Goal: Task Accomplishment & Management: Use online tool/utility

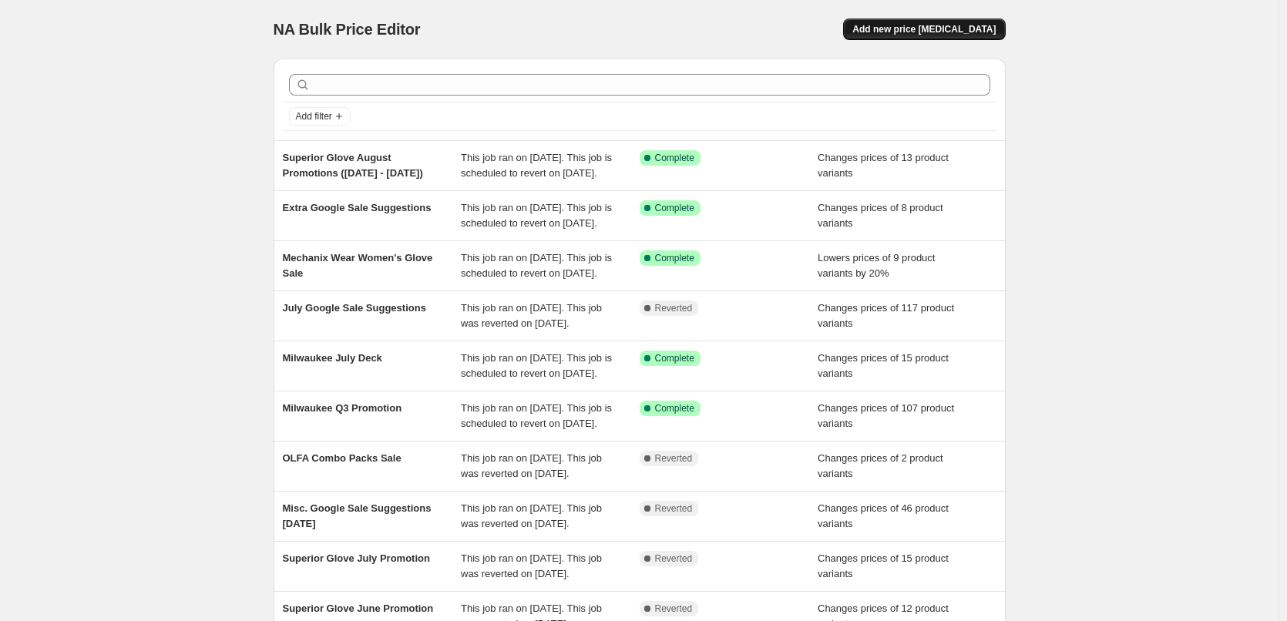
click at [947, 25] on span "Add new price [MEDICAL_DATA]" at bounding box center [923, 29] width 143 height 12
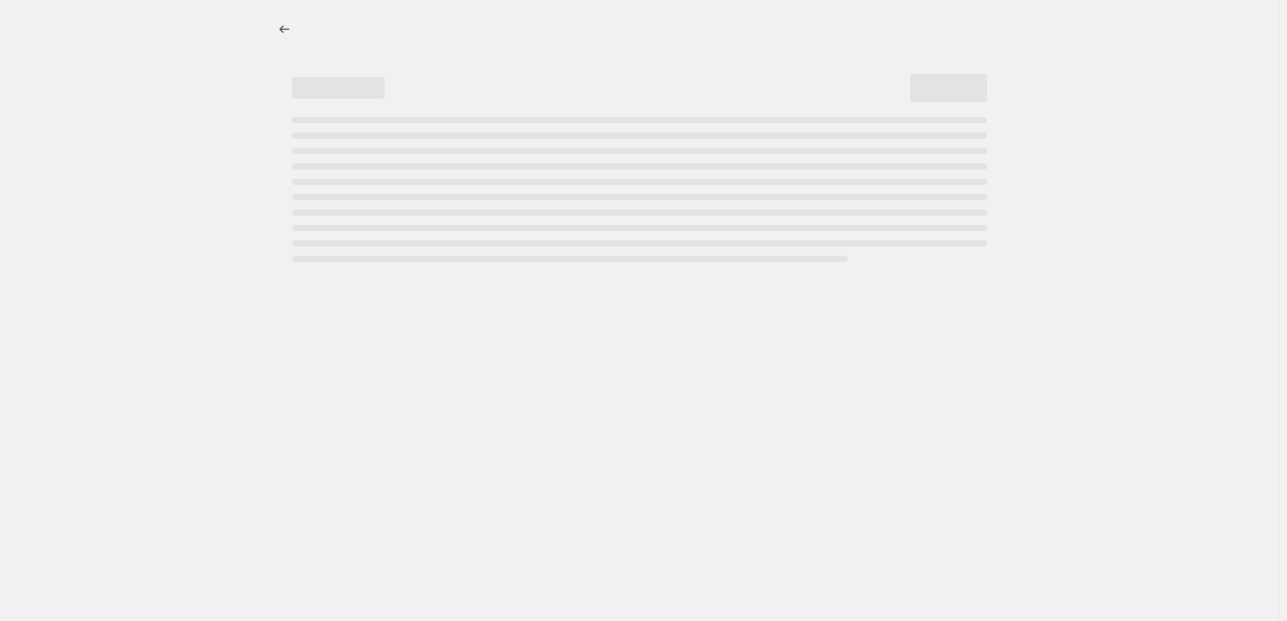
select select "percentage"
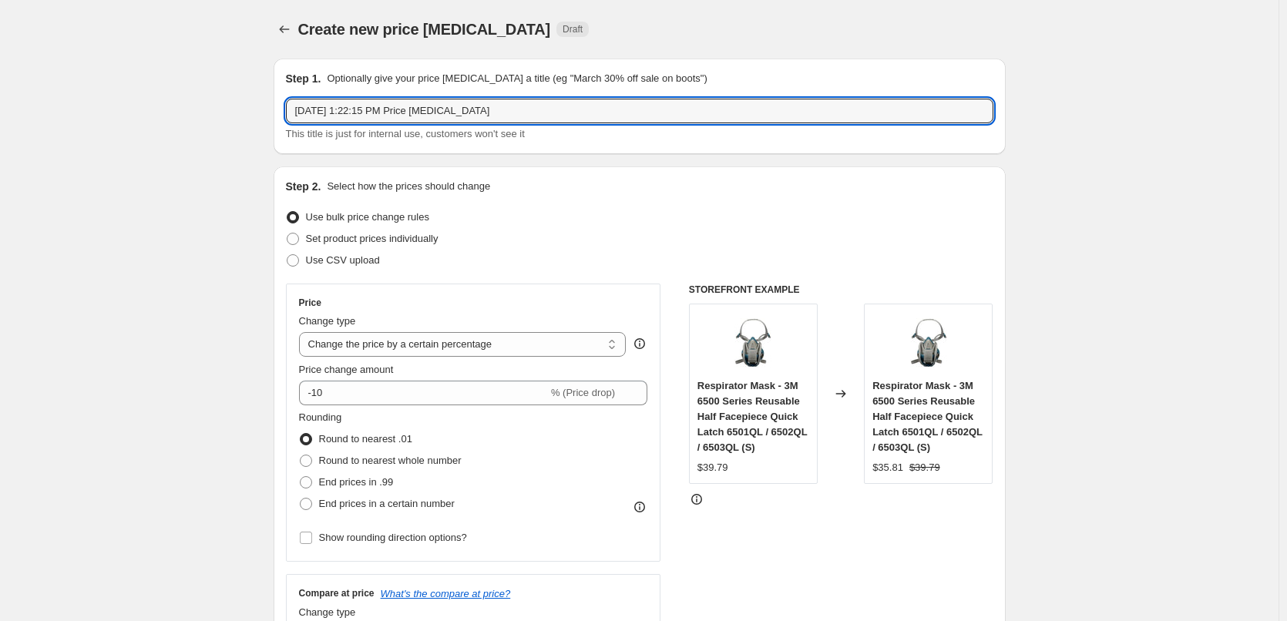
drag, startPoint x: 559, startPoint y: 108, endPoint x: 255, endPoint y: 108, distance: 303.7
type input "Superior Glove September Promotion"
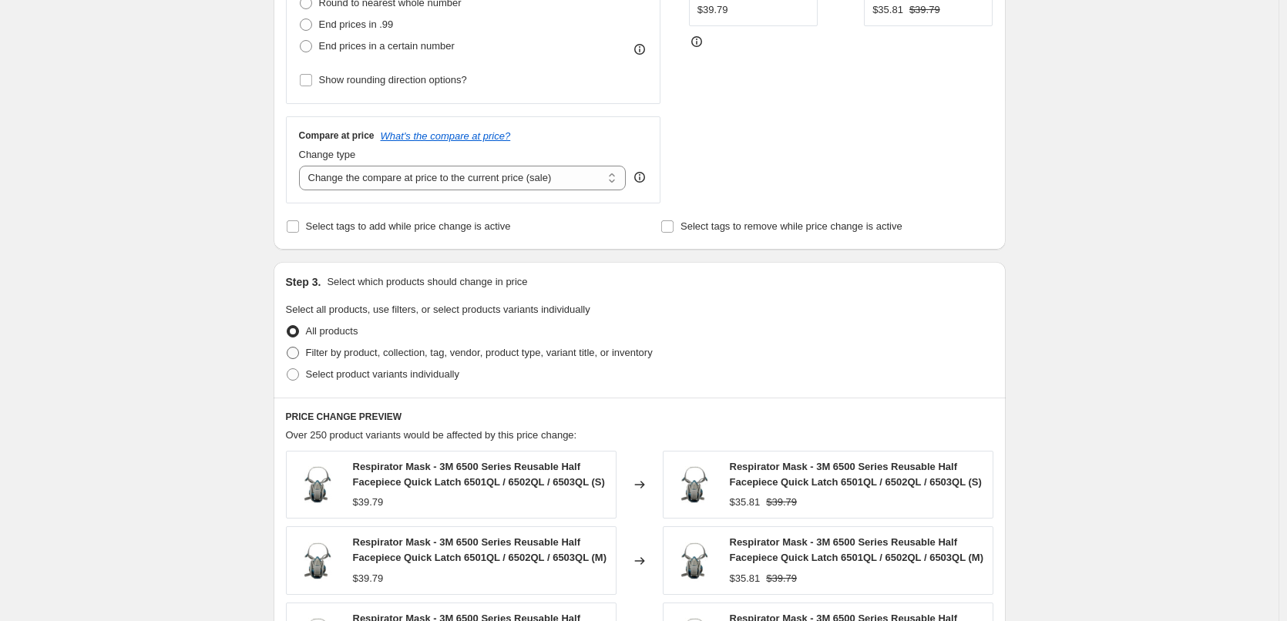
scroll to position [462, 0]
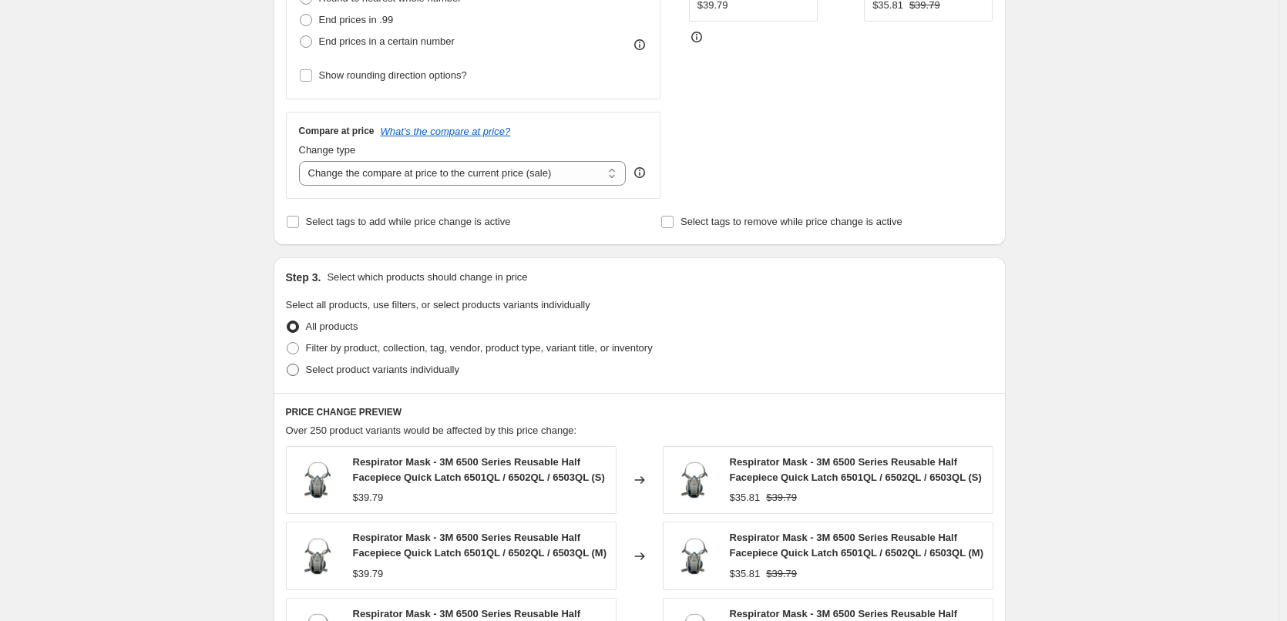
click at [354, 365] on span "Select product variants individually" at bounding box center [382, 370] width 153 height 12
click at [288, 365] on input "Select product variants individually" at bounding box center [287, 364] width 1 height 1
radio input "true"
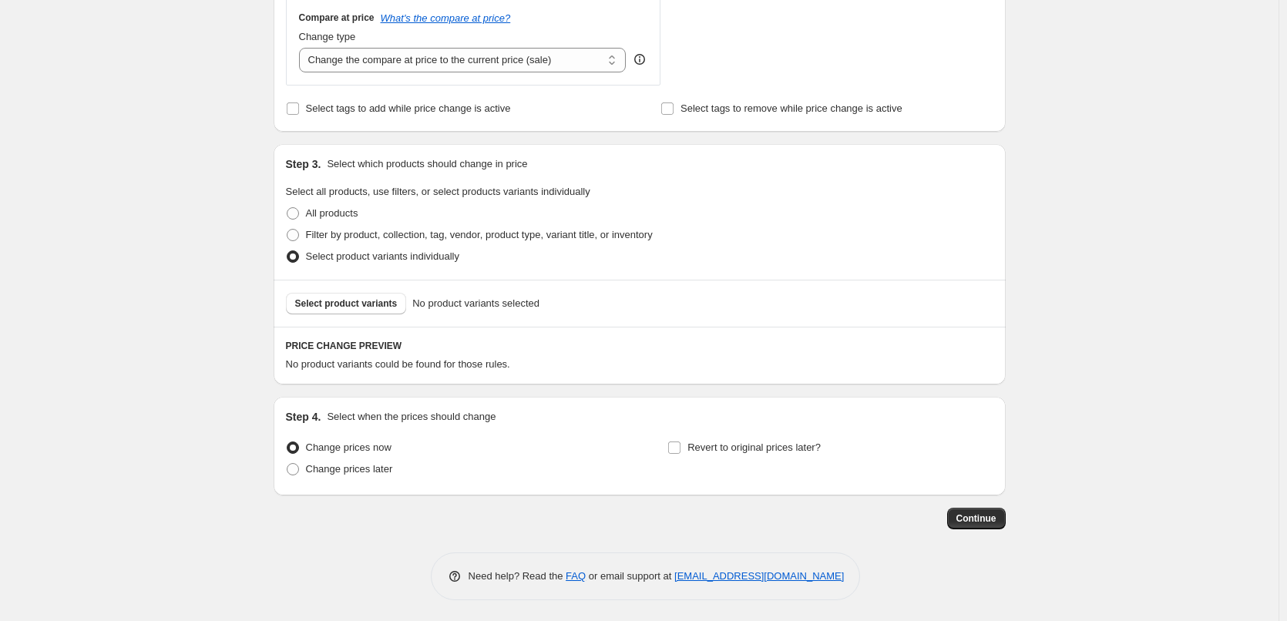
scroll to position [579, 0]
click at [352, 298] on span "Select product variants" at bounding box center [346, 301] width 103 height 12
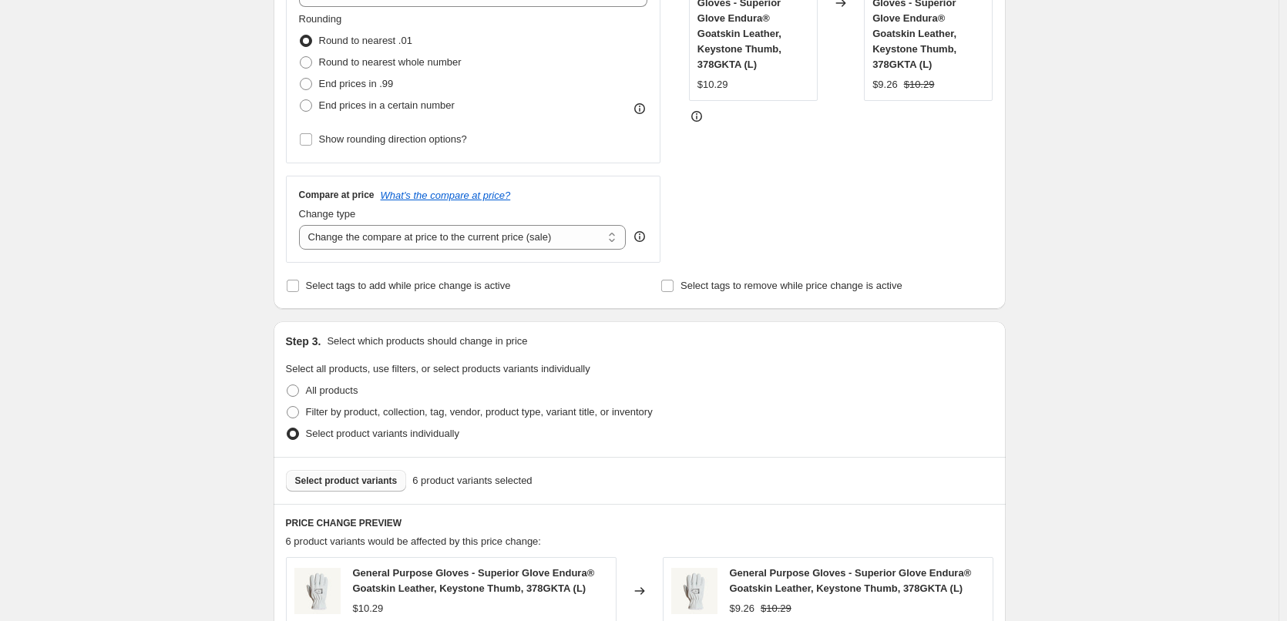
scroll to position [425, 0]
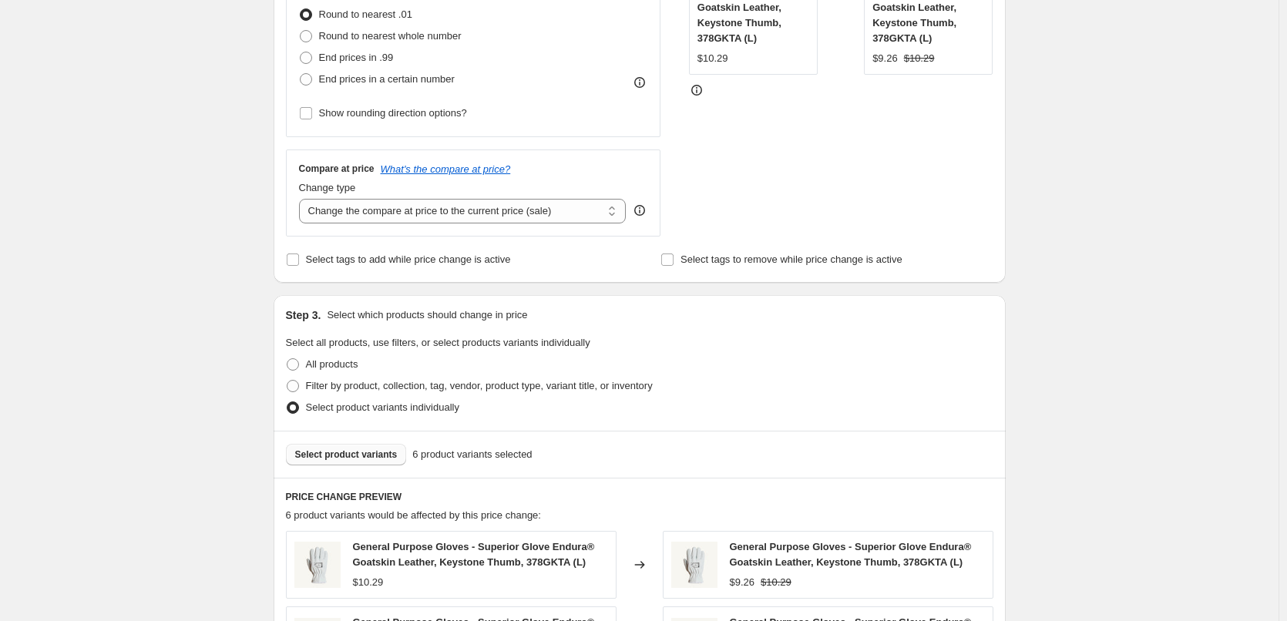
click at [354, 467] on div "Select product variants 6 product variants selected" at bounding box center [640, 454] width 732 height 47
click at [358, 459] on span "Select product variants" at bounding box center [346, 455] width 103 height 12
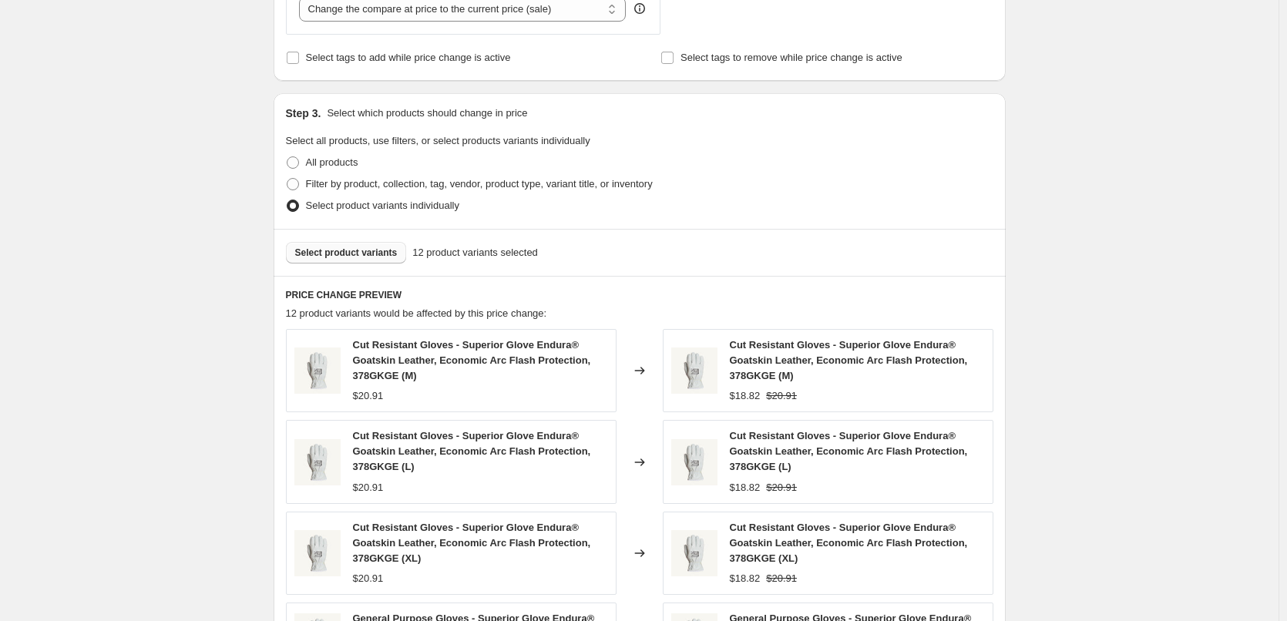
scroll to position [653, 0]
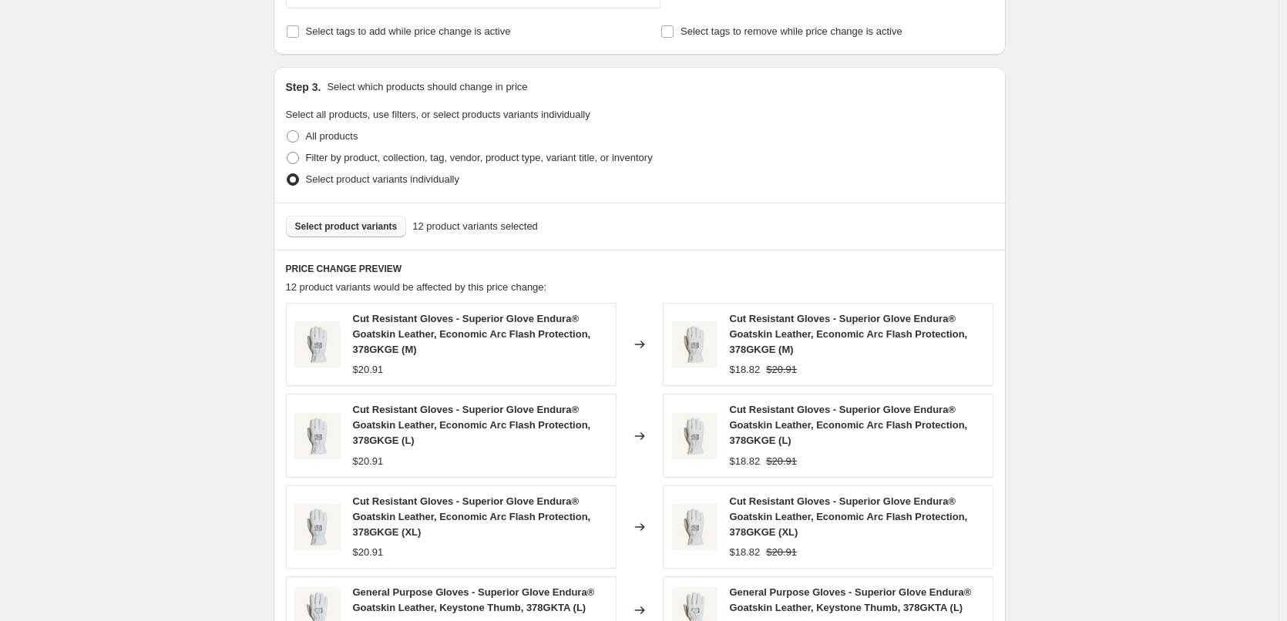
click at [327, 336] on img at bounding box center [317, 344] width 46 height 46
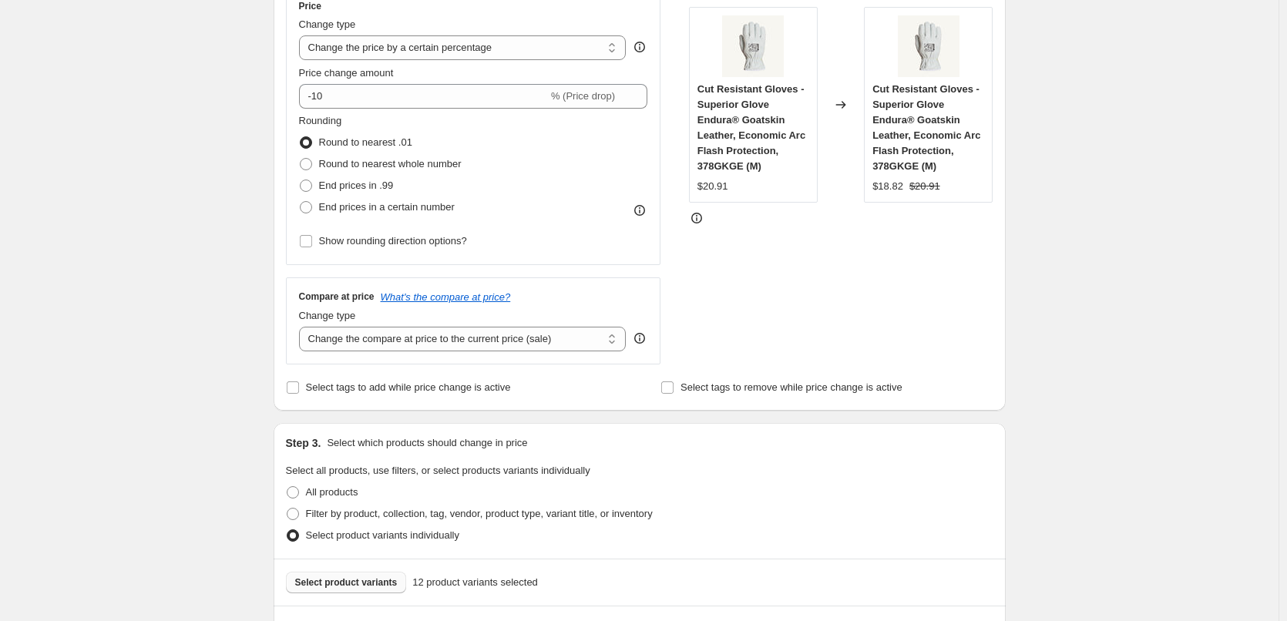
scroll to position [190, 0]
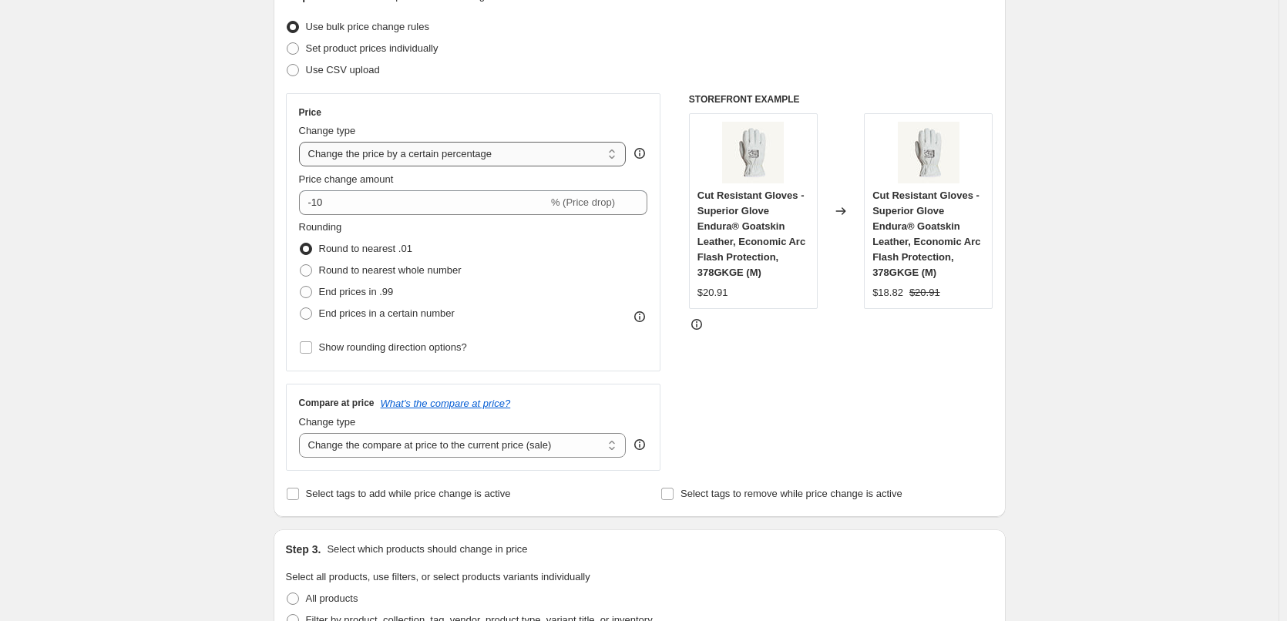
click at [407, 149] on select "Change the price to a certain amount Change the price by a certain amount Chang…" at bounding box center [463, 154] width 328 height 25
select select "to"
click at [302, 142] on select "Change the price to a certain amount Change the price by a certain amount Chang…" at bounding box center [463, 154] width 328 height 25
type input "80.00"
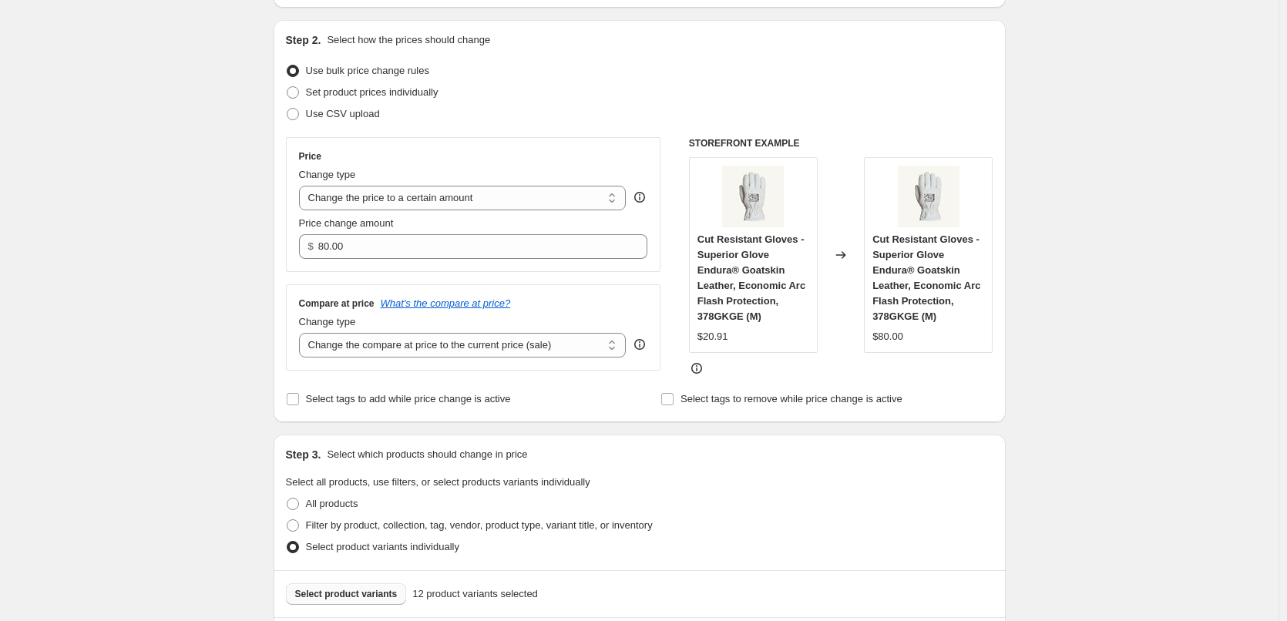
scroll to position [113, 0]
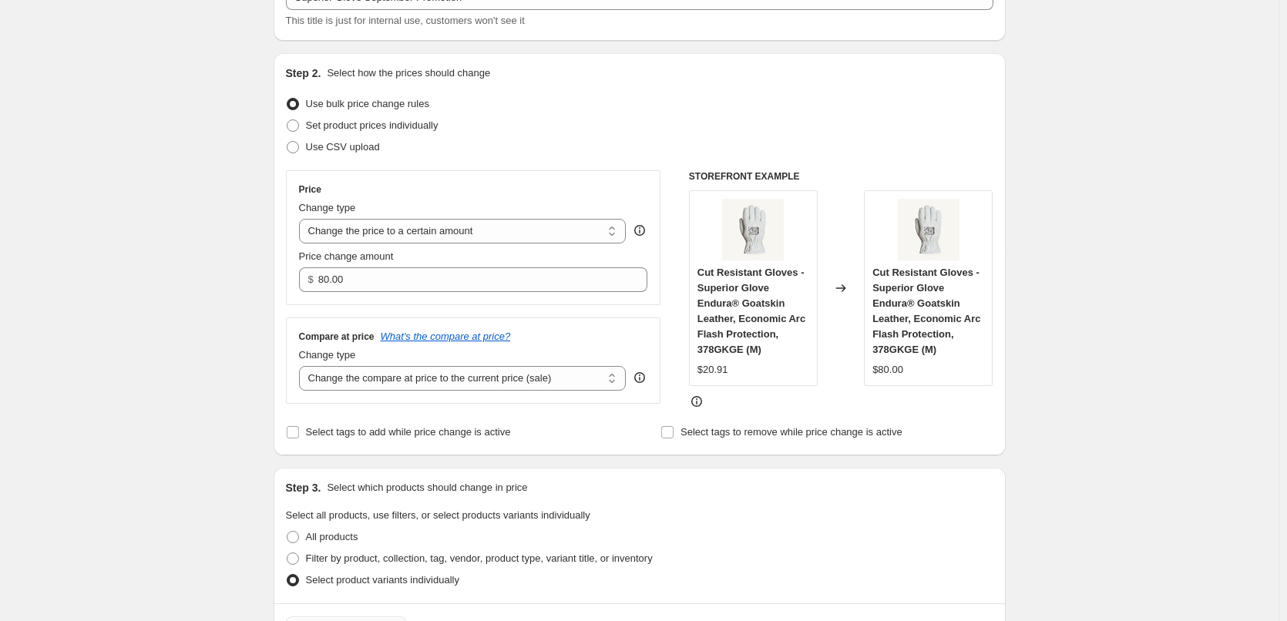
click at [405, 215] on div "Change type" at bounding box center [463, 207] width 328 height 15
click at [402, 221] on select "Change the price to a certain amount Change the price by a certain amount Chang…" at bounding box center [463, 231] width 328 height 25
click at [389, 125] on span "Set product prices individually" at bounding box center [372, 125] width 133 height 12
click at [288, 120] on input "Set product prices individually" at bounding box center [287, 119] width 1 height 1
radio input "true"
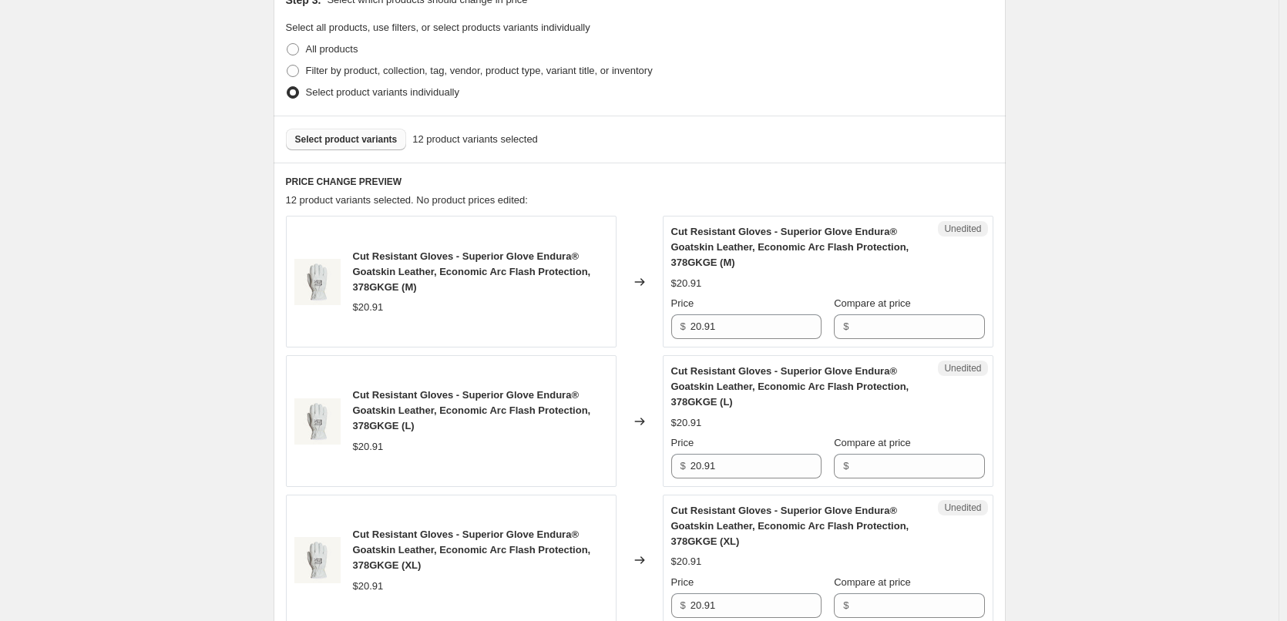
scroll to position [345, 0]
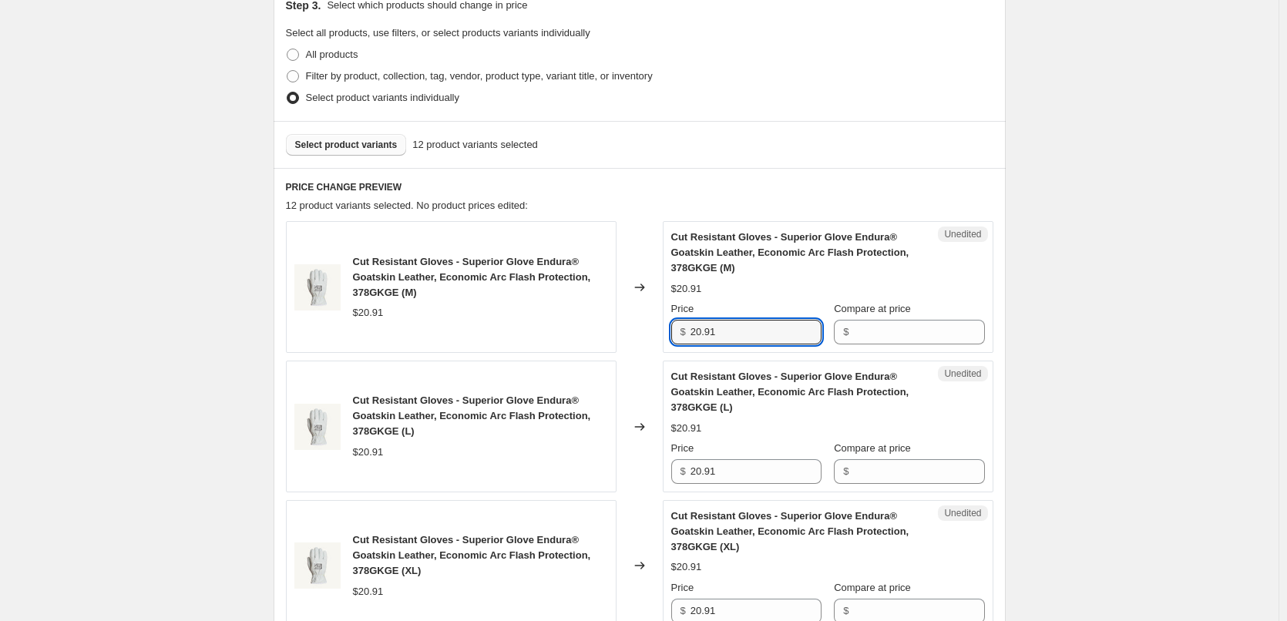
drag, startPoint x: 775, startPoint y: 329, endPoint x: 678, endPoint y: 328, distance: 97.1
click at [678, 328] on div "$ 20.91" at bounding box center [746, 332] width 150 height 25
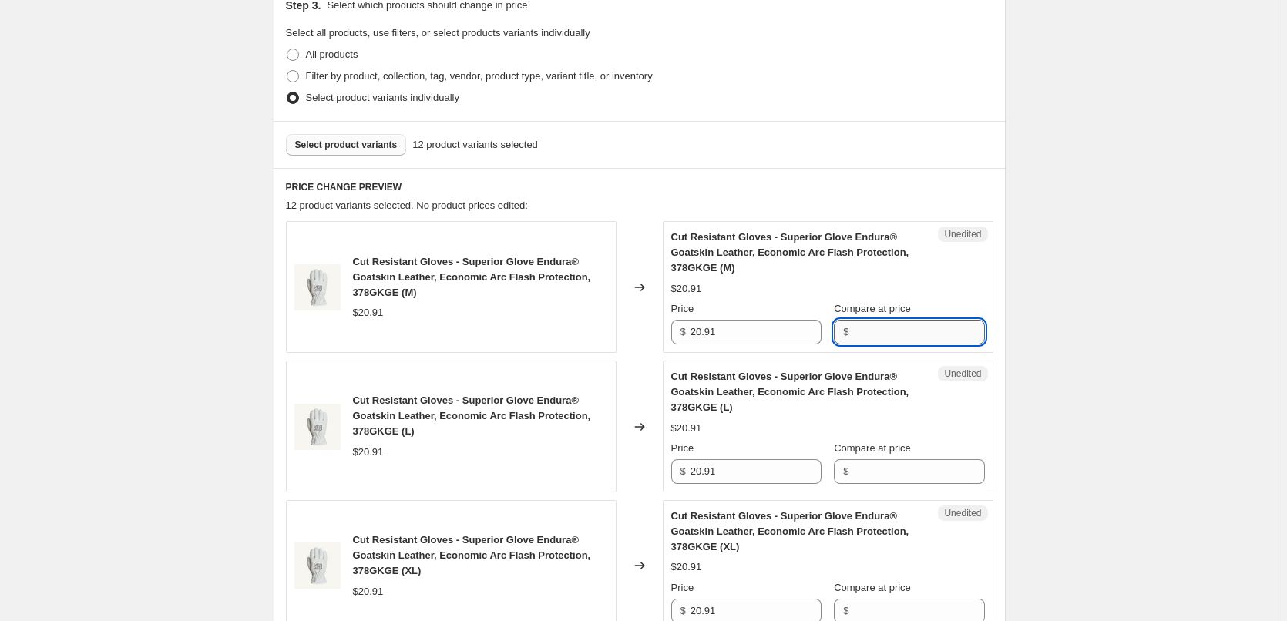
click at [942, 331] on input "Compare at price" at bounding box center [918, 332] width 131 height 25
paste input "20.91"
type input "20.91"
click at [957, 277] on div "Cut Resistant Gloves - Superior Glove Endura® Goatskin Leather, Economic Arc Fl…" at bounding box center [828, 287] width 314 height 115
click at [382, 294] on span "Cut Resistant Gloves - Superior Glove Endura® Goatskin Leather, Economic Arc Fl…" at bounding box center [472, 277] width 238 height 42
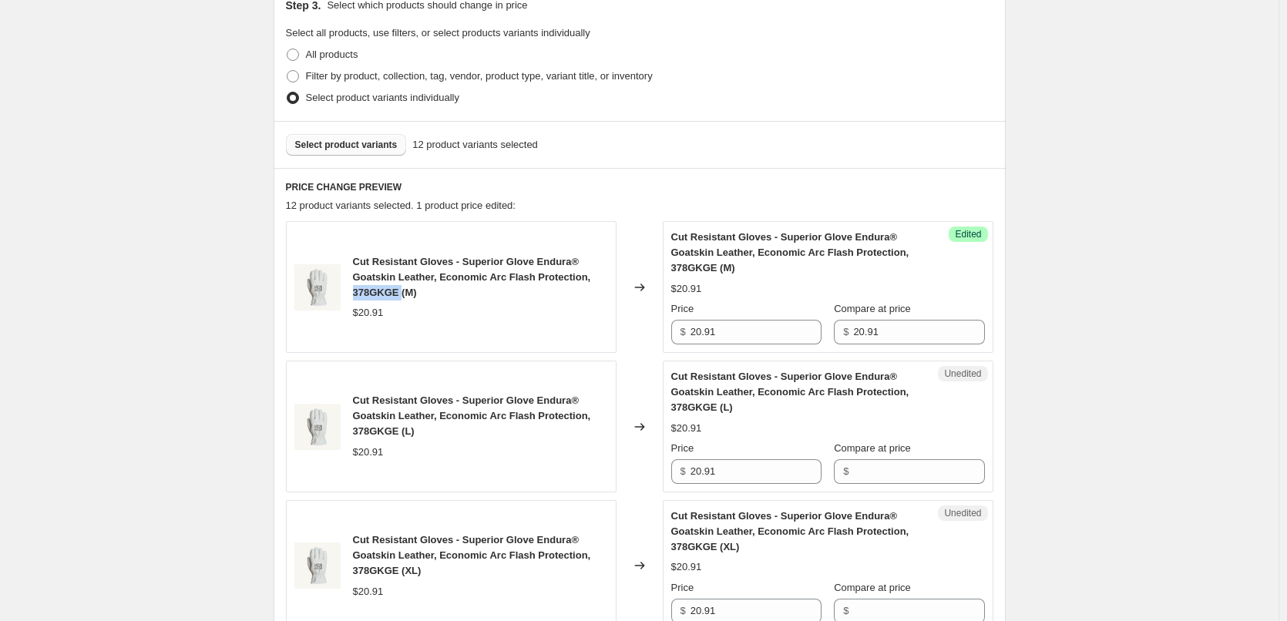
click at [382, 294] on span "Cut Resistant Gloves - Superior Glove Endura® Goatskin Leather, Economic Arc Fl…" at bounding box center [472, 277] width 238 height 42
copy span "378GKGE"
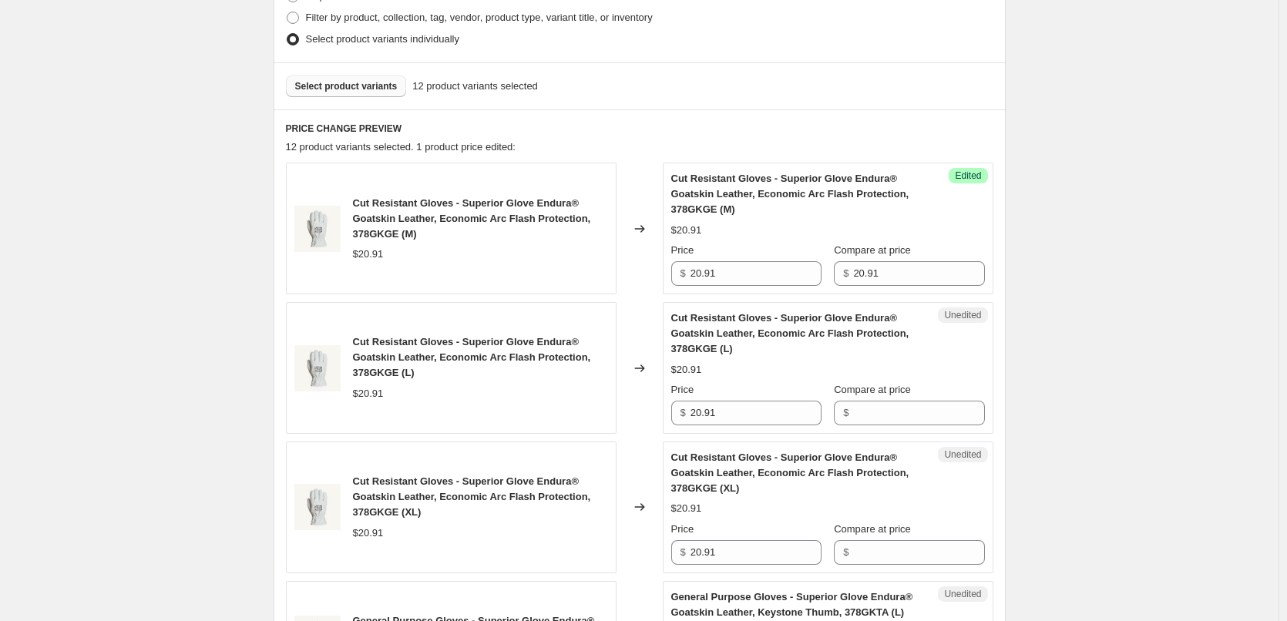
scroll to position [499, 0]
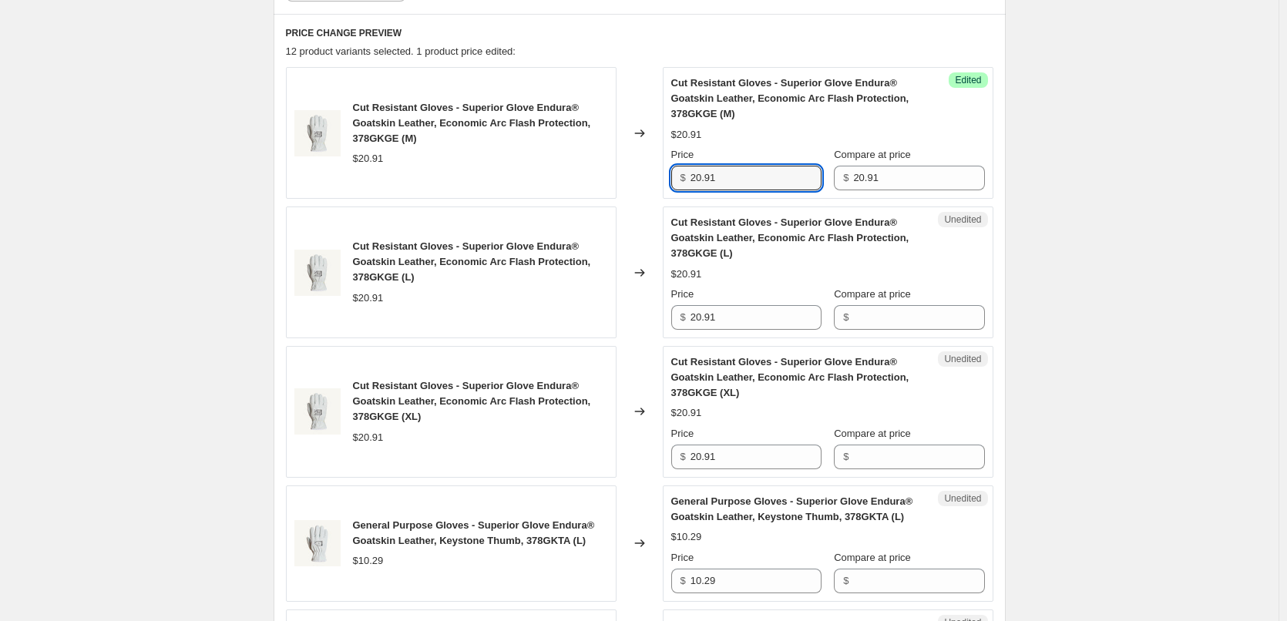
drag, startPoint x: 753, startPoint y: 178, endPoint x: 609, endPoint y: 178, distance: 144.1
click at [609, 178] on div "Cut Resistant Gloves - Superior Glove Endura® Goatskin Leather, Economic Arc Fl…" at bounding box center [640, 133] width 708 height 132
type input "11.95"
click at [713, 176] on input "11.95" at bounding box center [756, 178] width 131 height 25
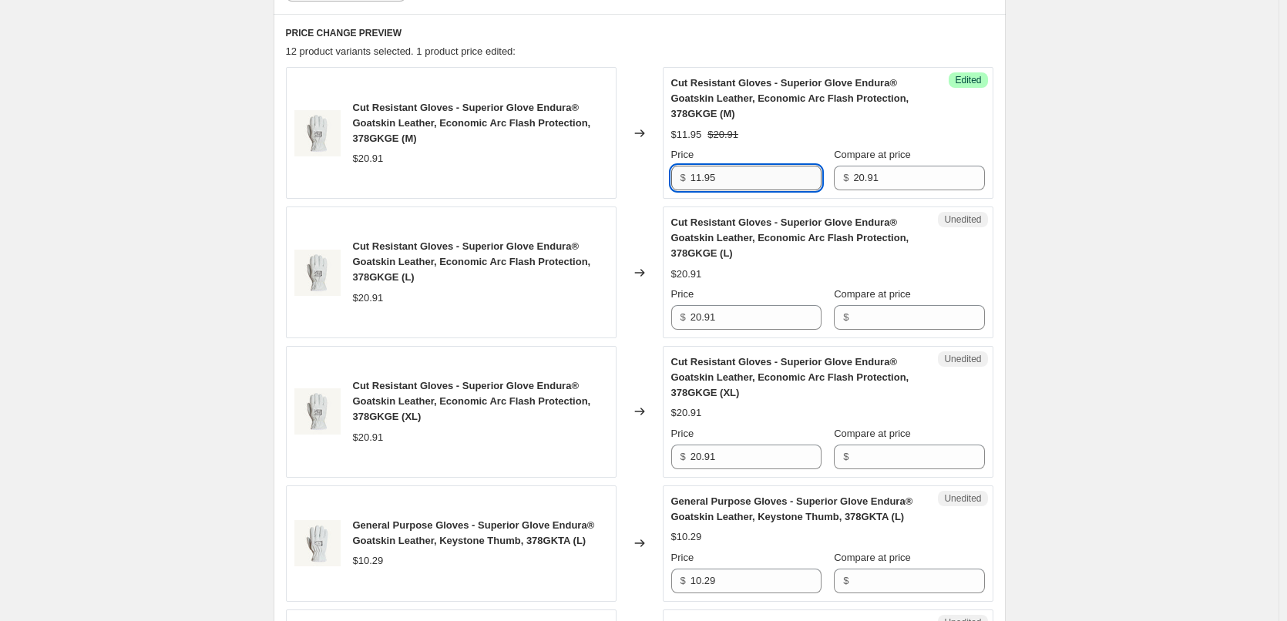
click at [713, 176] on input "11.95" at bounding box center [756, 178] width 131 height 25
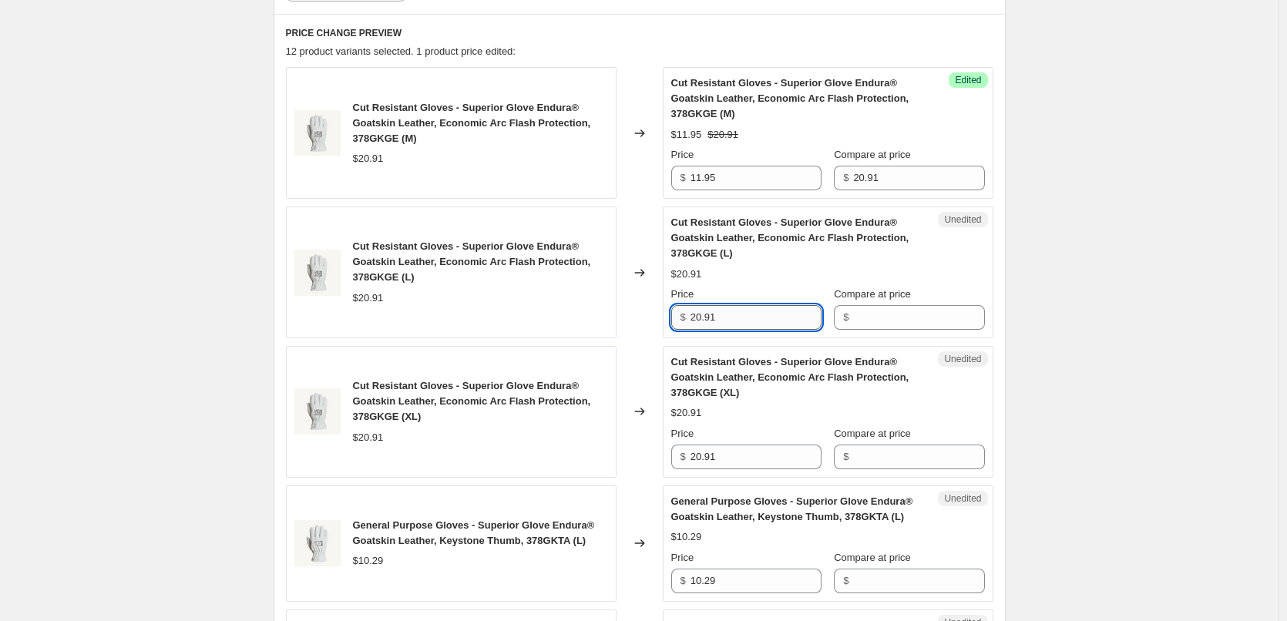
drag, startPoint x: 747, startPoint y: 314, endPoint x: 694, endPoint y: 314, distance: 53.2
click at [683, 314] on div "$ 20.91" at bounding box center [746, 317] width 150 height 25
click at [984, 313] on input "Compare at price" at bounding box center [918, 317] width 131 height 25
paste input "20.91"
type input "20.91"
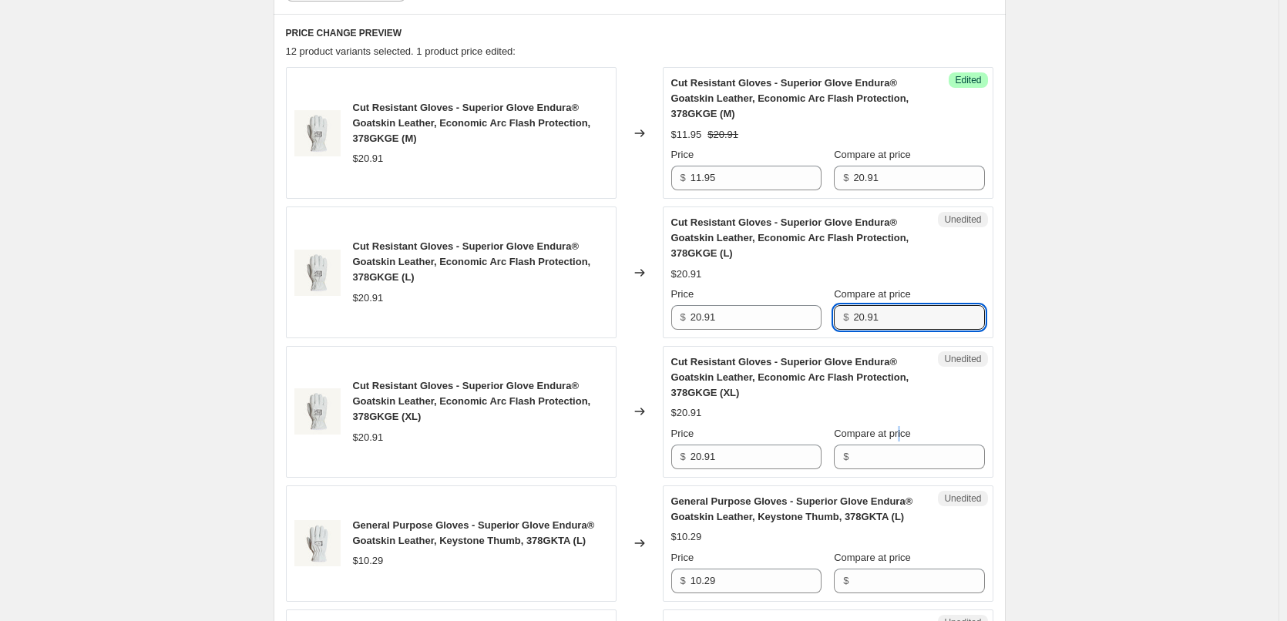
click at [906, 440] on label "Compare at price" at bounding box center [872, 433] width 77 height 15
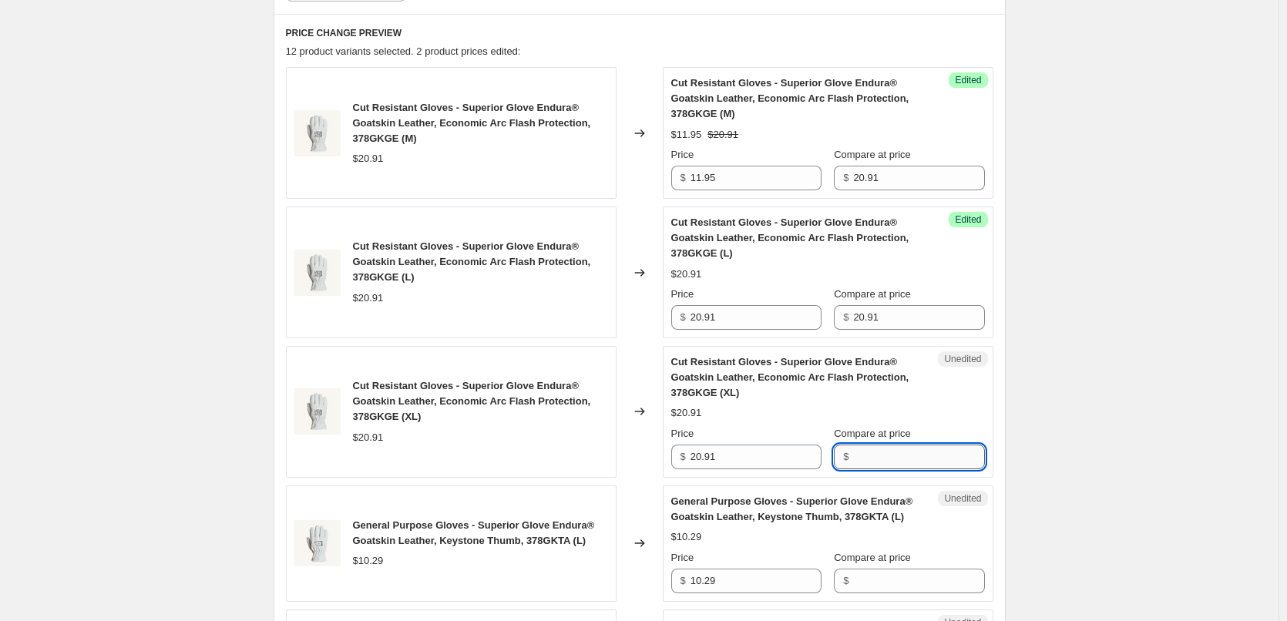
click at [910, 448] on input "Compare at price" at bounding box center [918, 457] width 131 height 25
paste input "20.91"
type input "20.91"
click at [920, 567] on div "Compare at price $" at bounding box center [909, 571] width 150 height 43
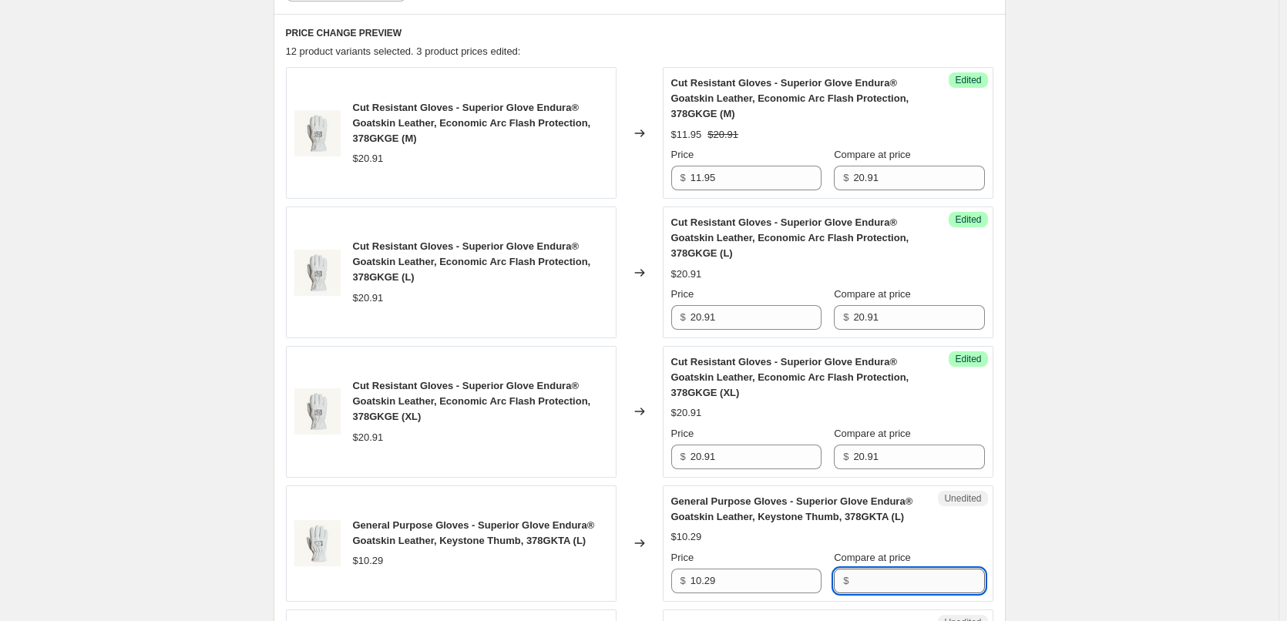
click at [921, 578] on input "Compare at price" at bounding box center [918, 581] width 131 height 25
paste input "20.91"
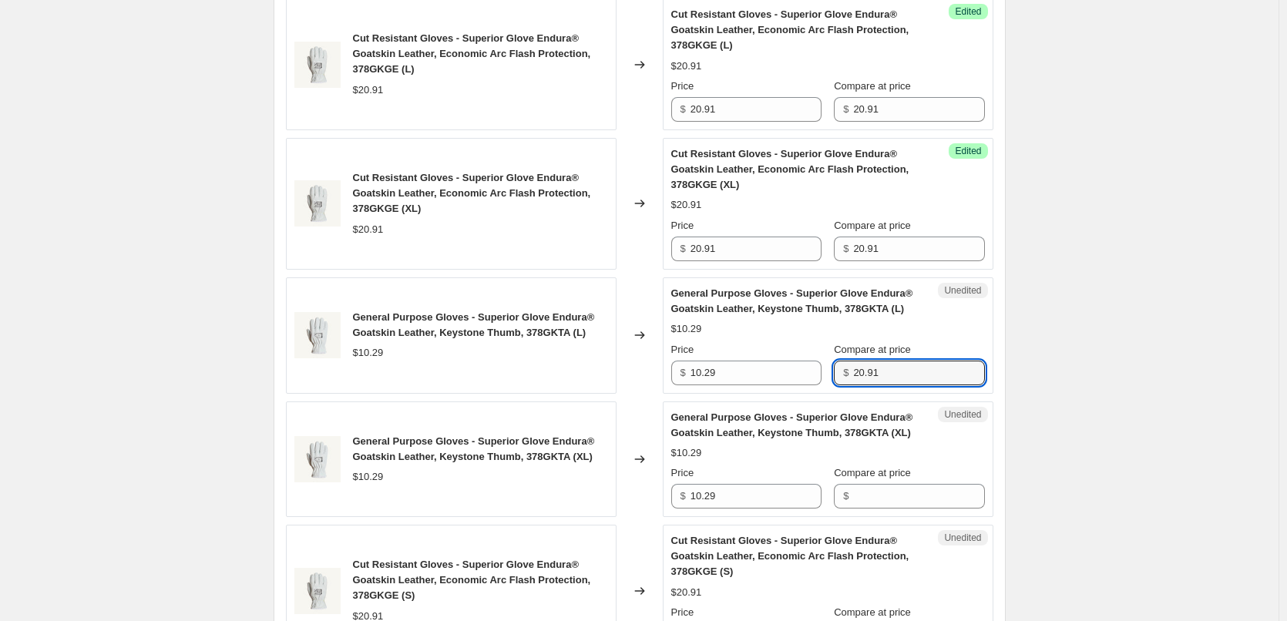
scroll to position [730, 0]
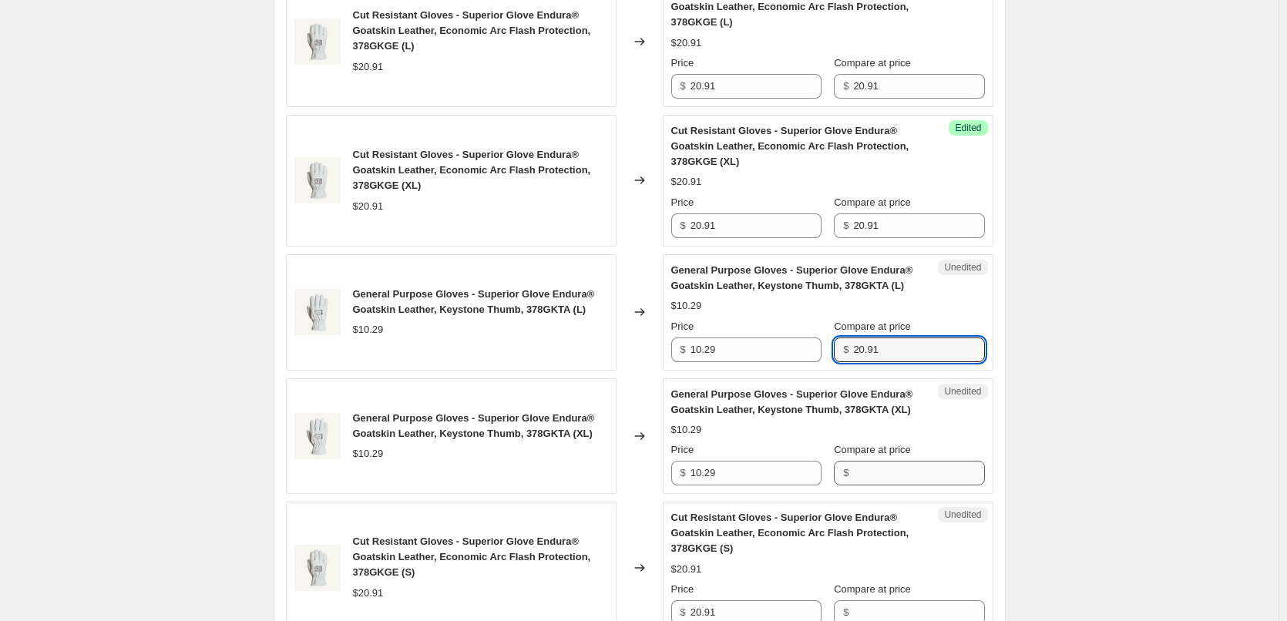
type input "20.91"
click at [926, 472] on input "Compare at price" at bounding box center [918, 473] width 131 height 25
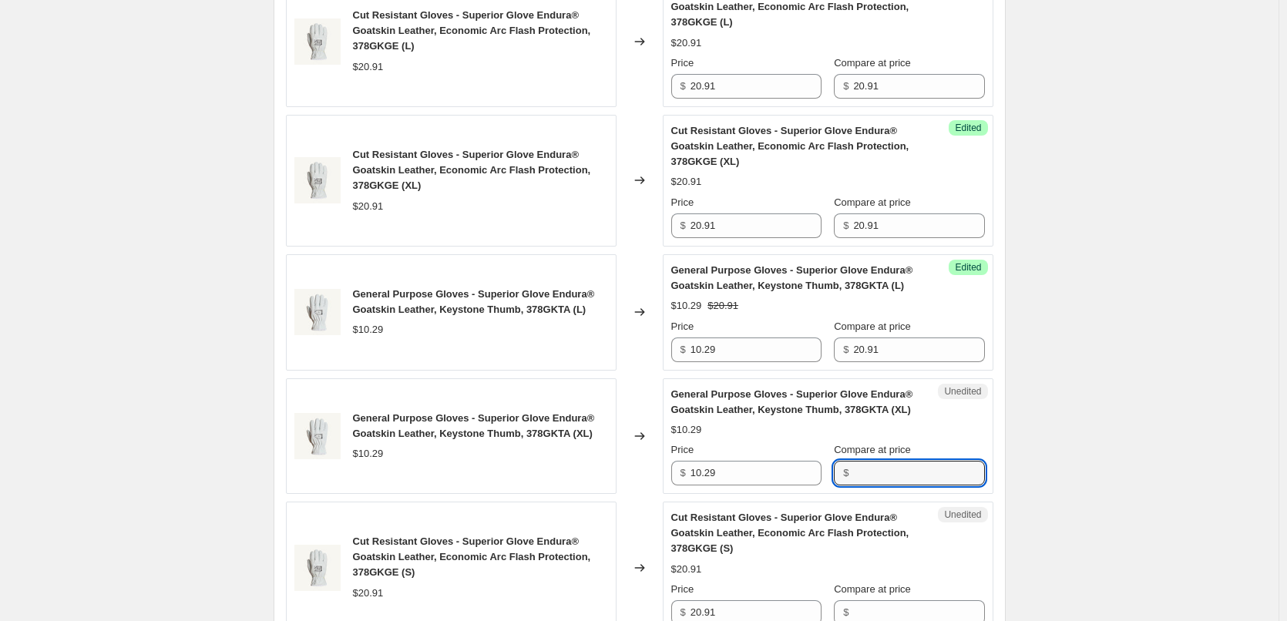
paste input "20.91"
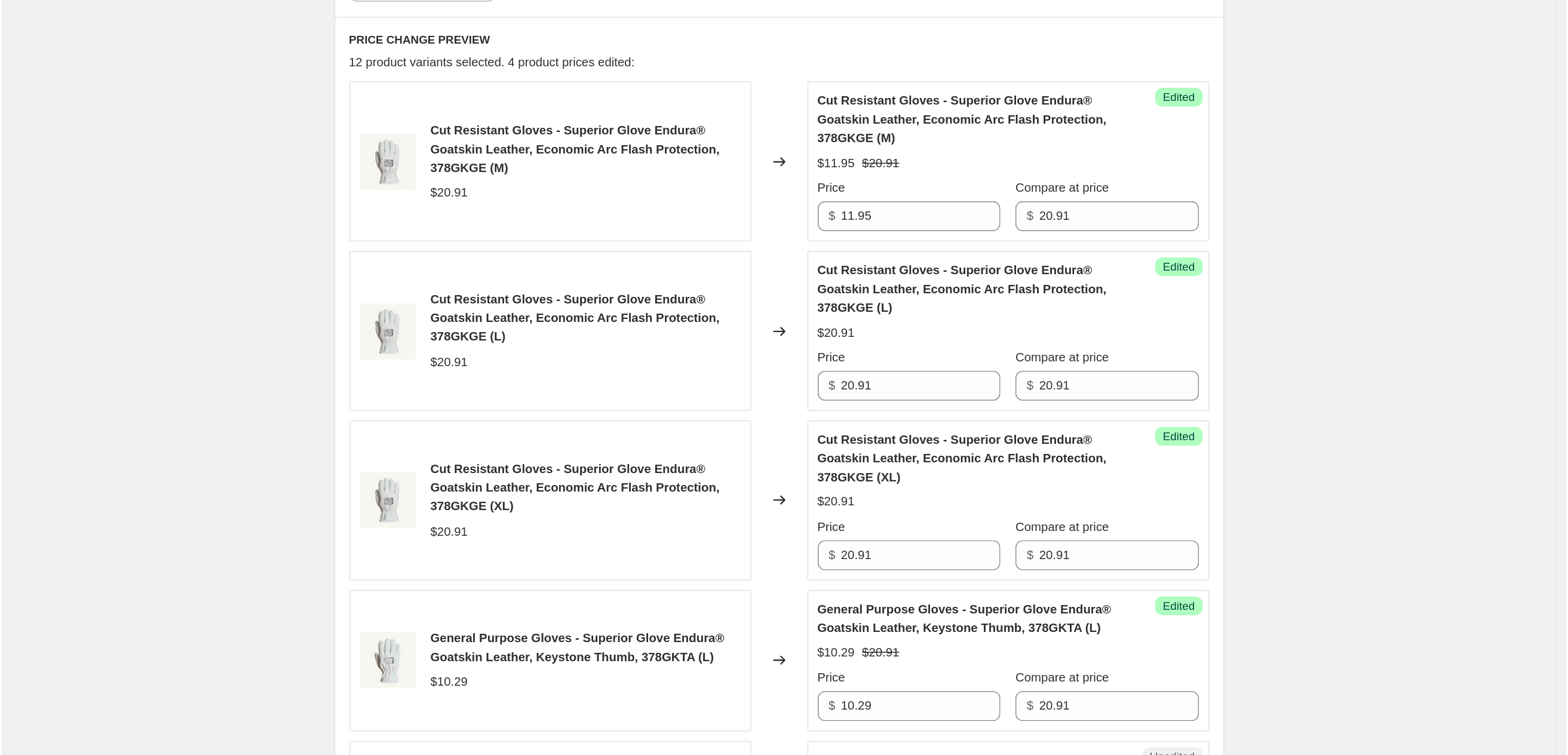
scroll to position [386, 0]
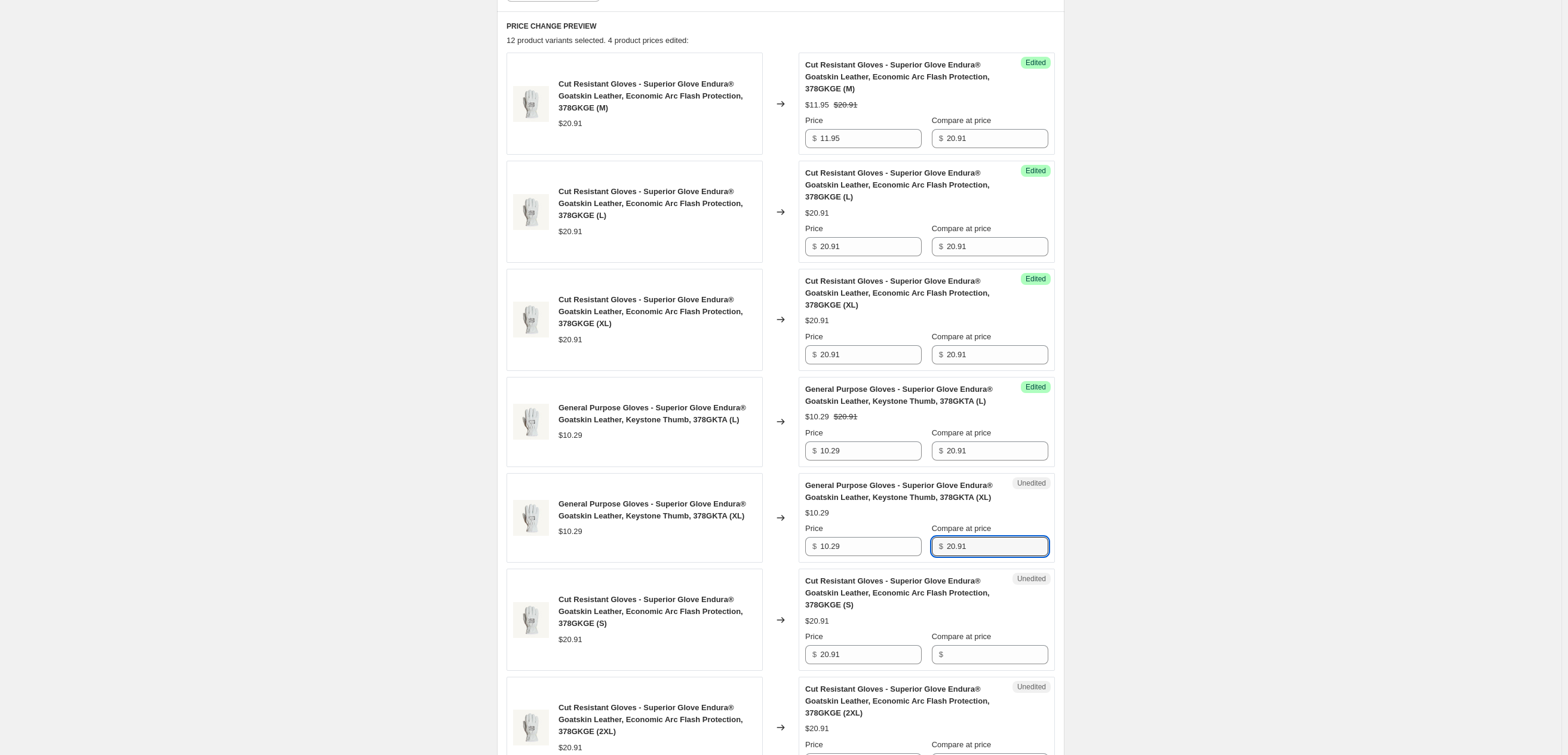
type input "20.91"
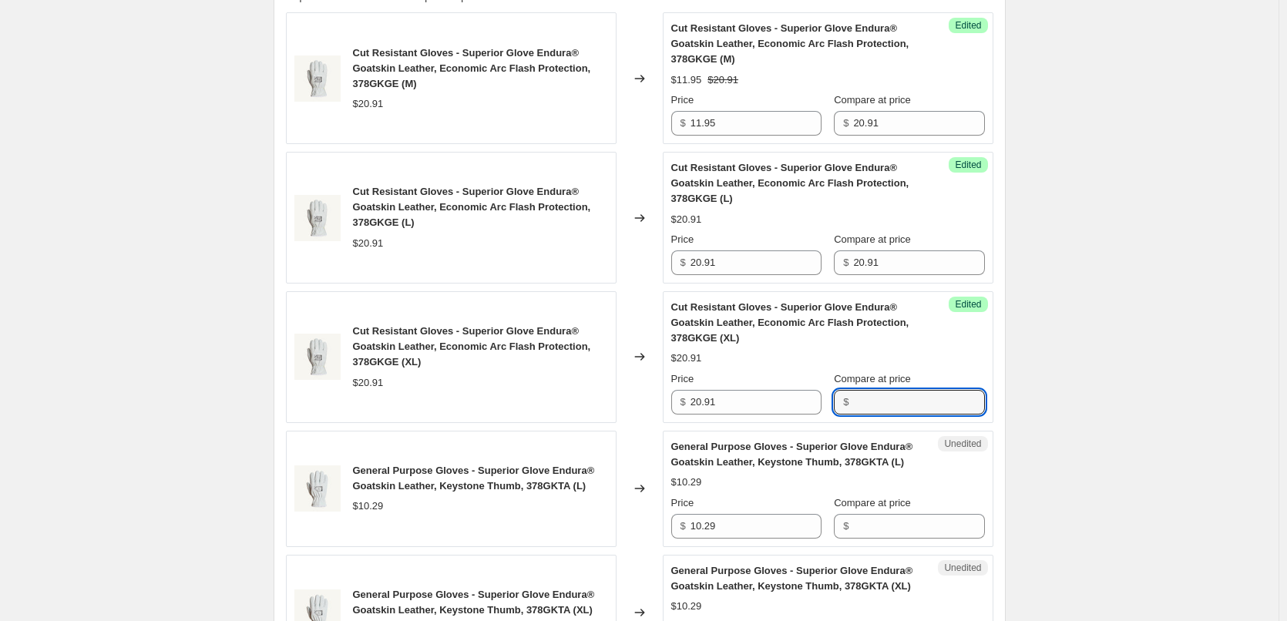
scroll to position [653, 0]
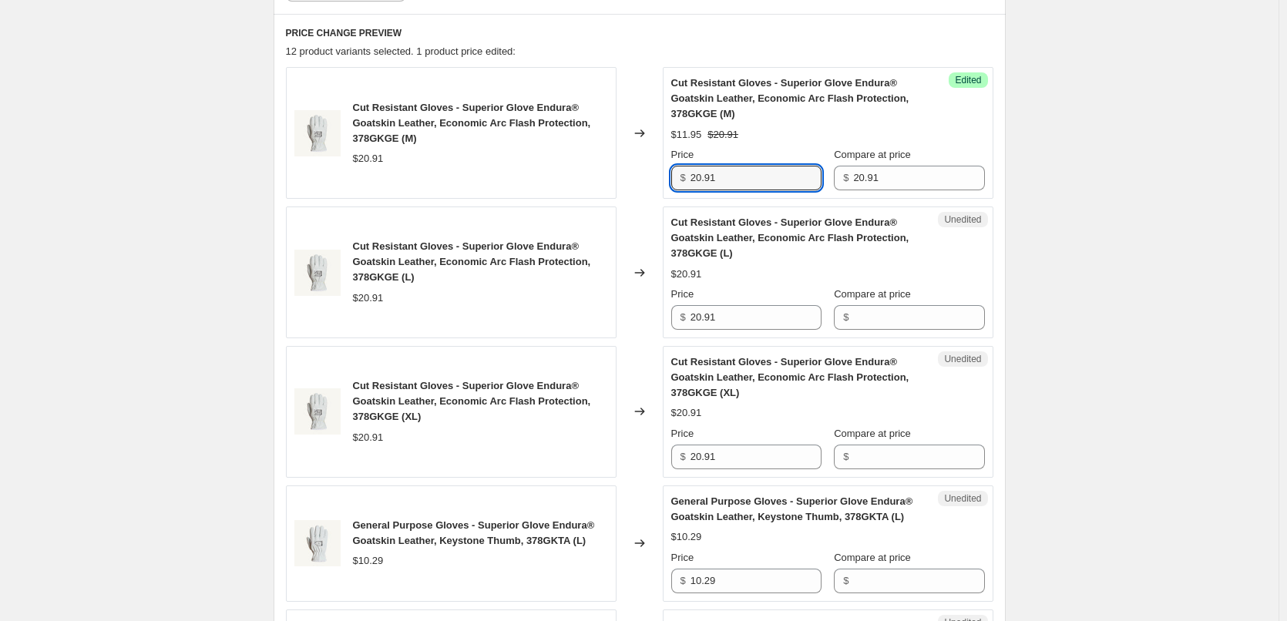
type input "20.91"
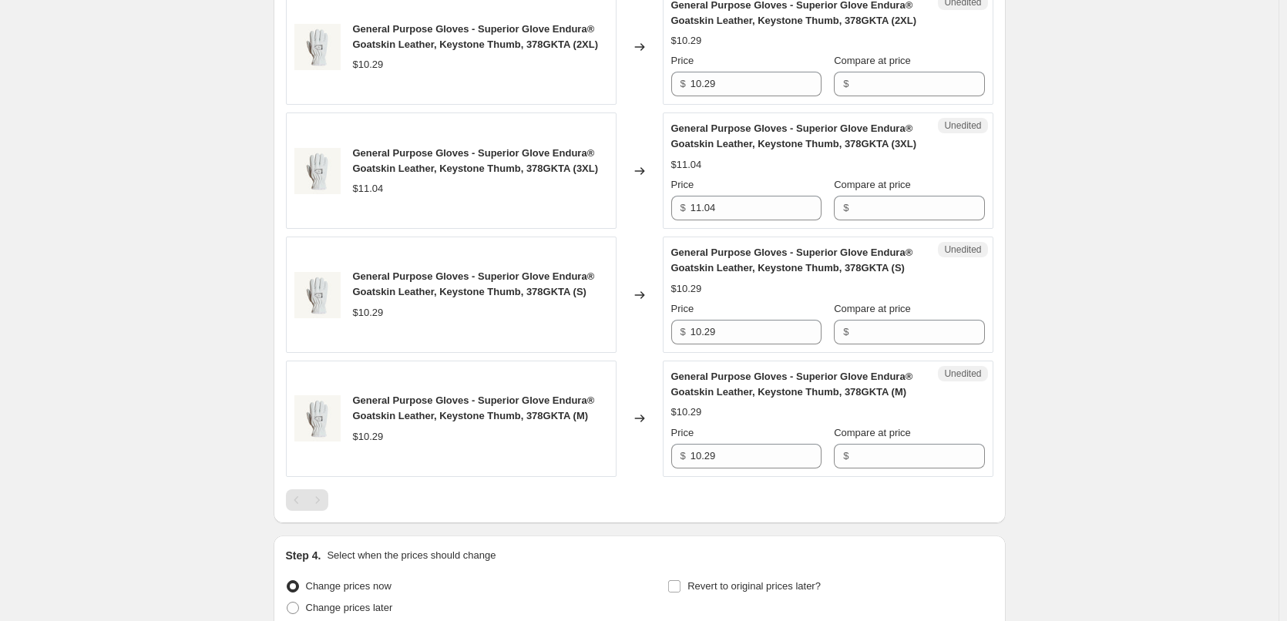
scroll to position [1802, 0]
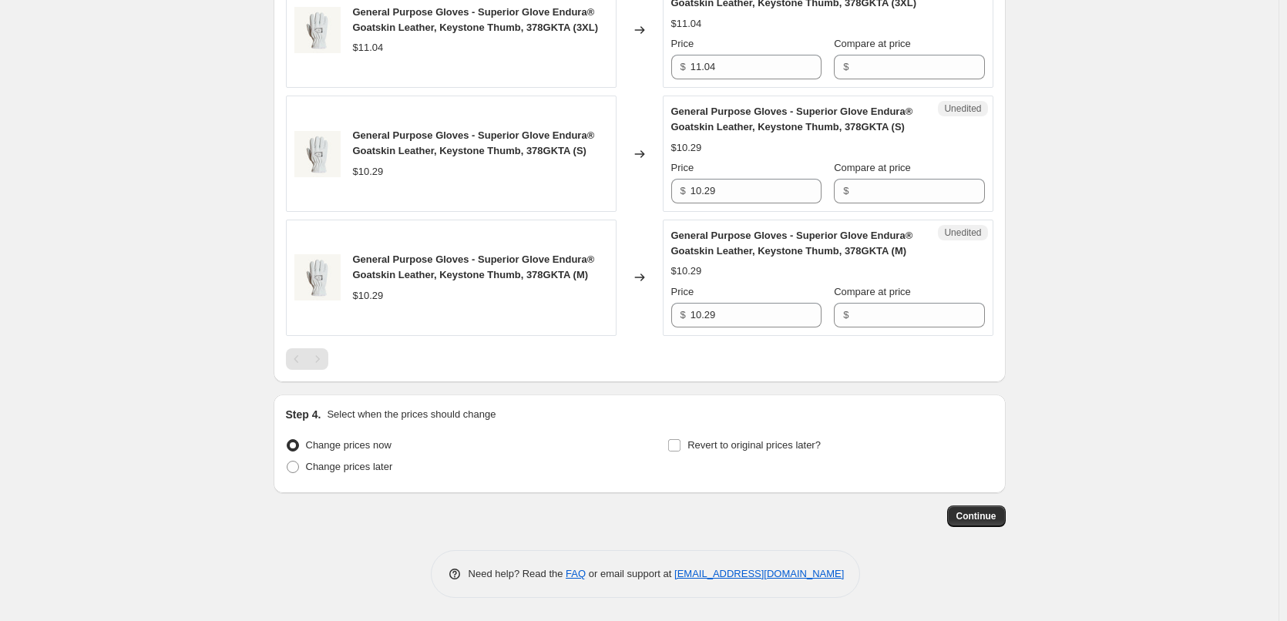
type input "[DATE] 1:22:15 PM Price [MEDICAL_DATA]"
click at [341, 470] on span "Change prices later" at bounding box center [349, 467] width 87 height 12
click at [288, 462] on input "Change prices later" at bounding box center [287, 461] width 1 height 1
radio input "true"
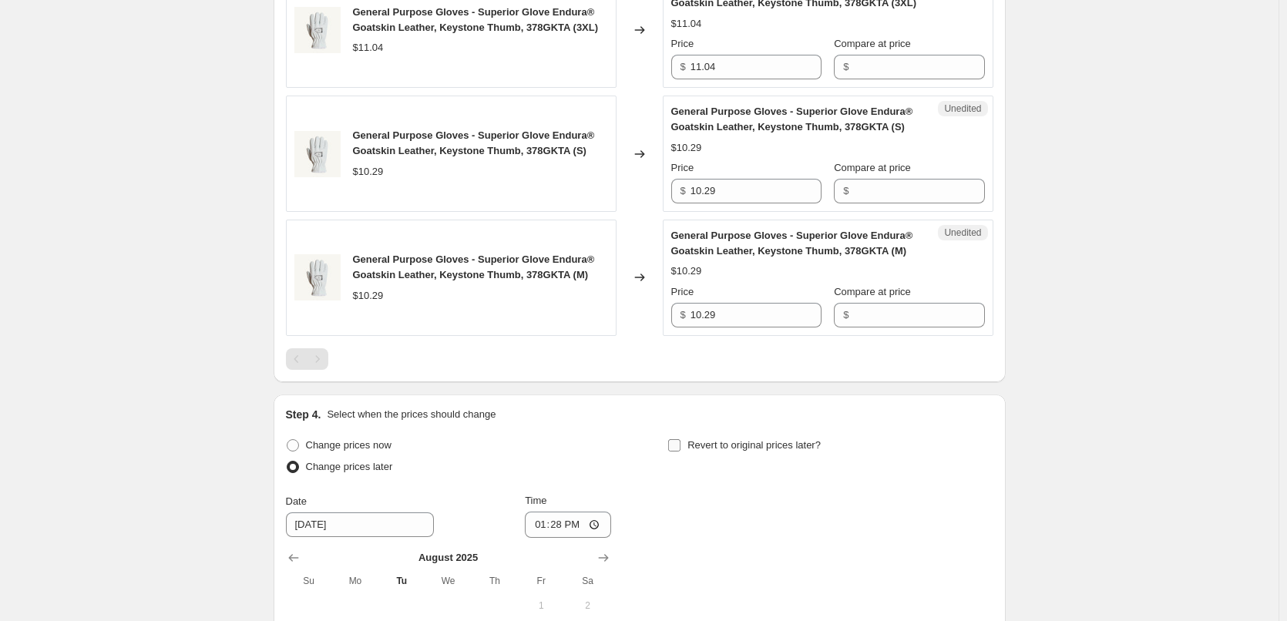
click at [735, 443] on span "Revert to original prices later?" at bounding box center [754, 445] width 133 height 12
click at [681, 443] on input "Revert to original prices later?" at bounding box center [674, 445] width 12 height 12
checkbox input "true"
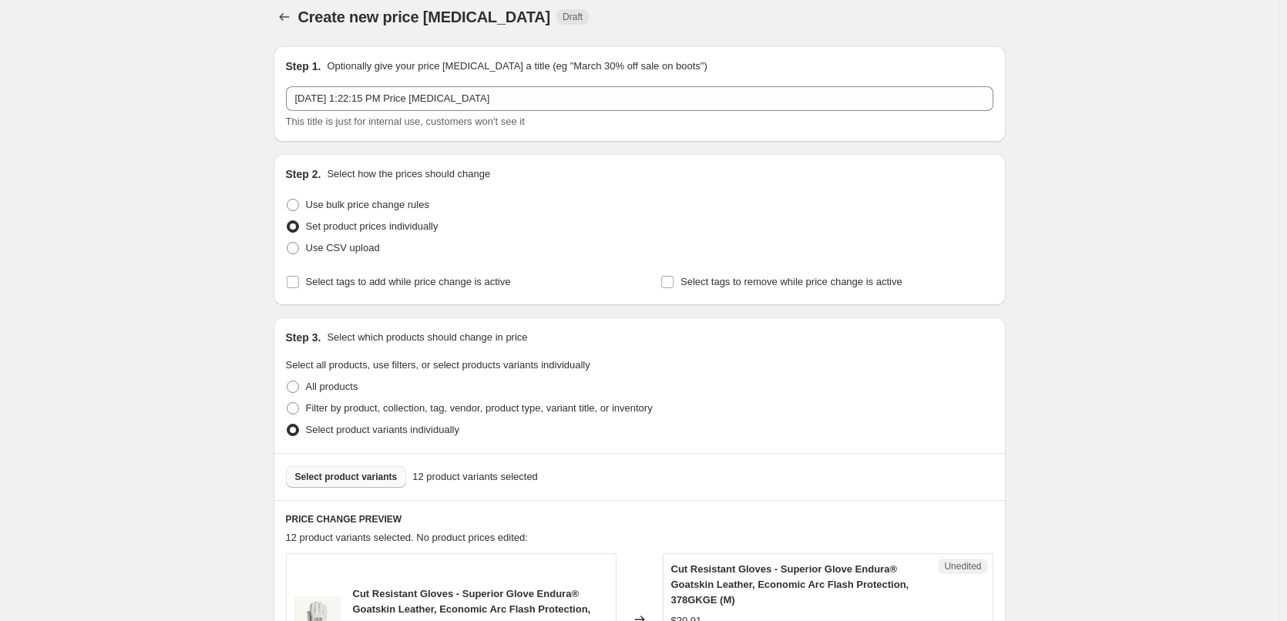
scroll to position [0, 0]
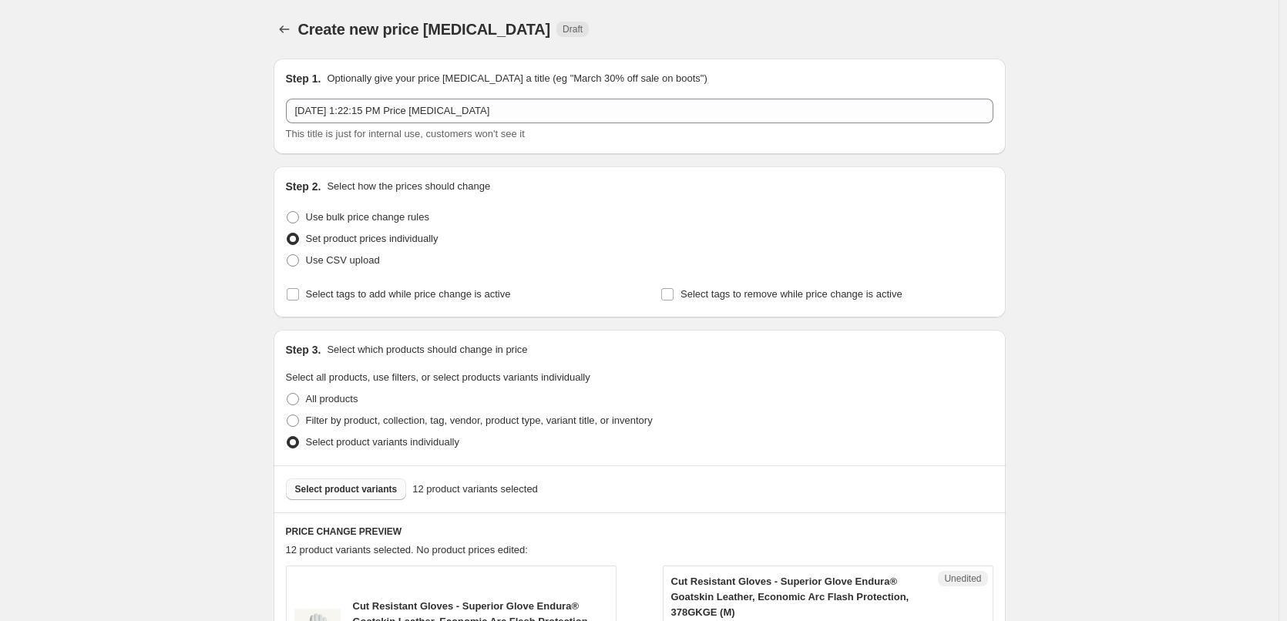
click at [366, 493] on span "Select product variants" at bounding box center [346, 489] width 103 height 12
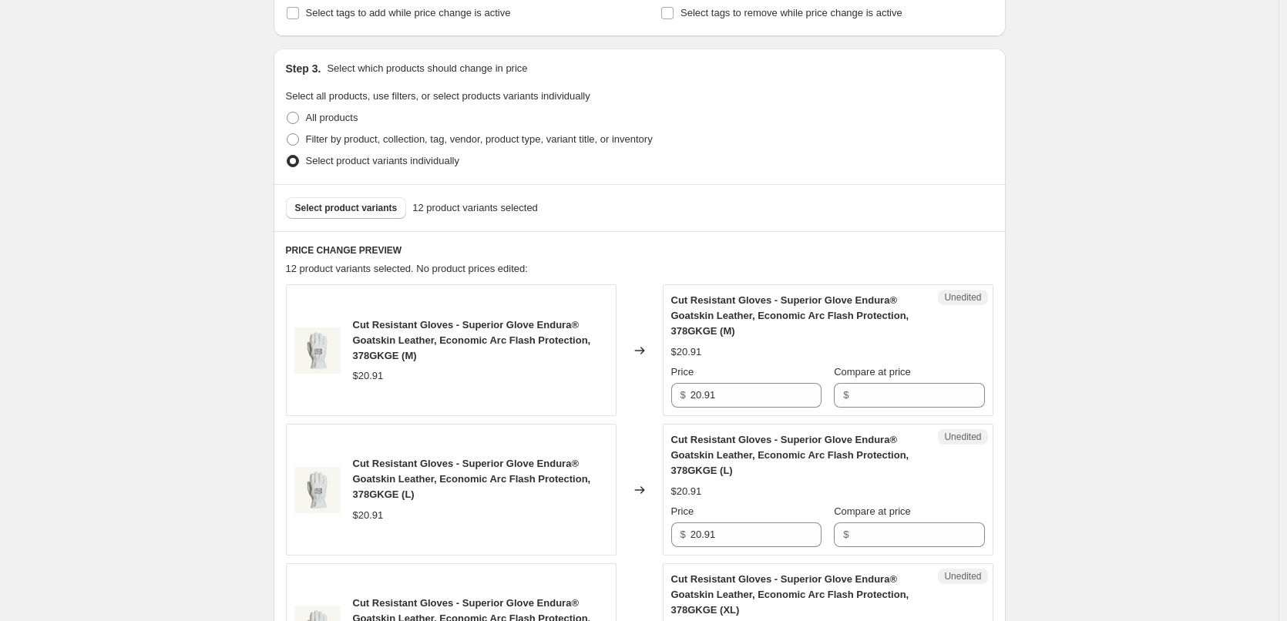
scroll to position [308, 0]
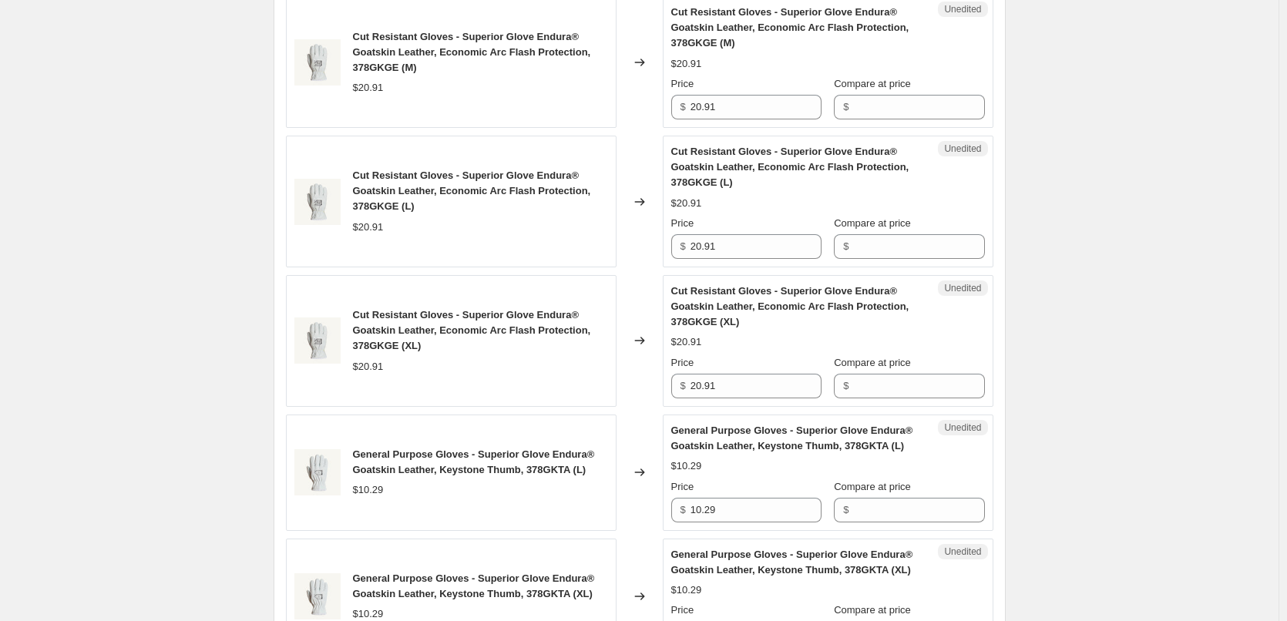
scroll to position [462, 0]
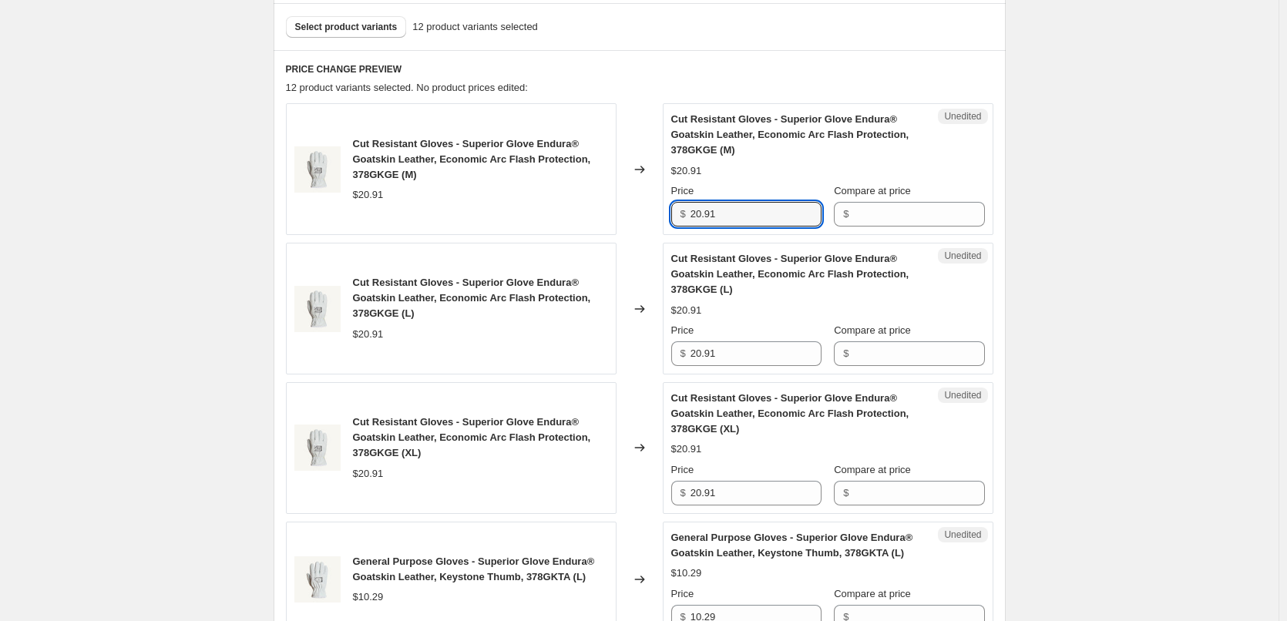
drag, startPoint x: 778, startPoint y: 213, endPoint x: 688, endPoint y: 204, distance: 90.6
click at [688, 204] on div "$ 20.91" at bounding box center [746, 214] width 150 height 25
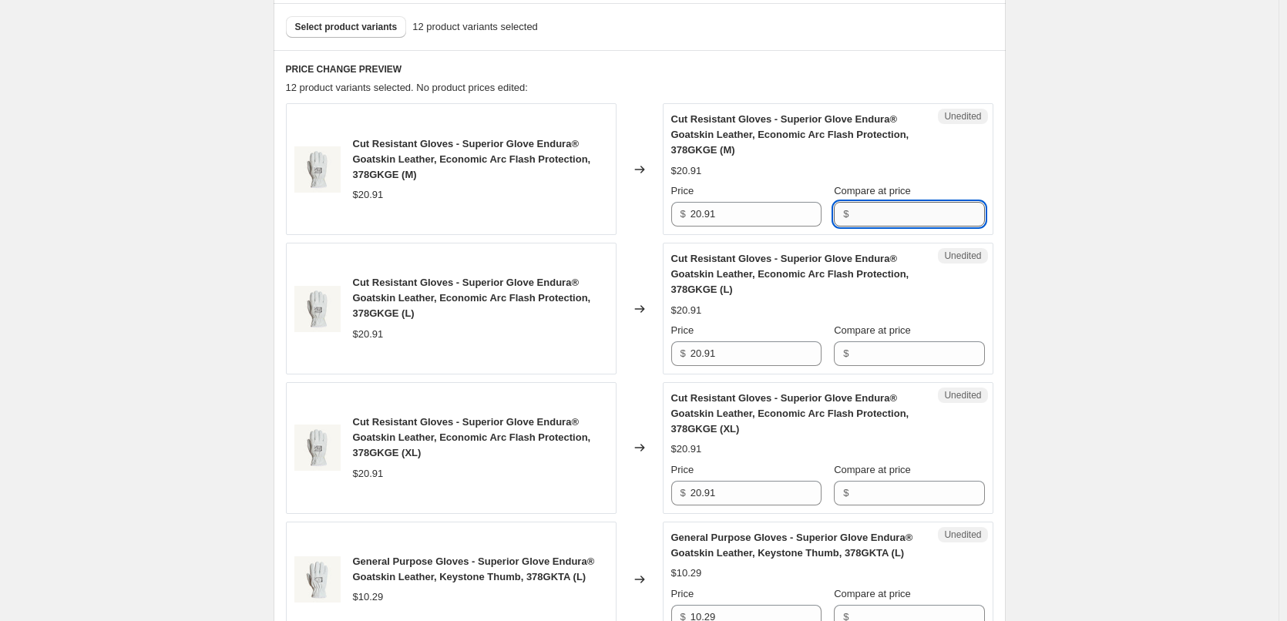
click at [916, 212] on input "Compare at price" at bounding box center [918, 214] width 131 height 25
paste input "20.91"
type input "20.91"
click at [723, 217] on input "20.91" at bounding box center [756, 214] width 131 height 25
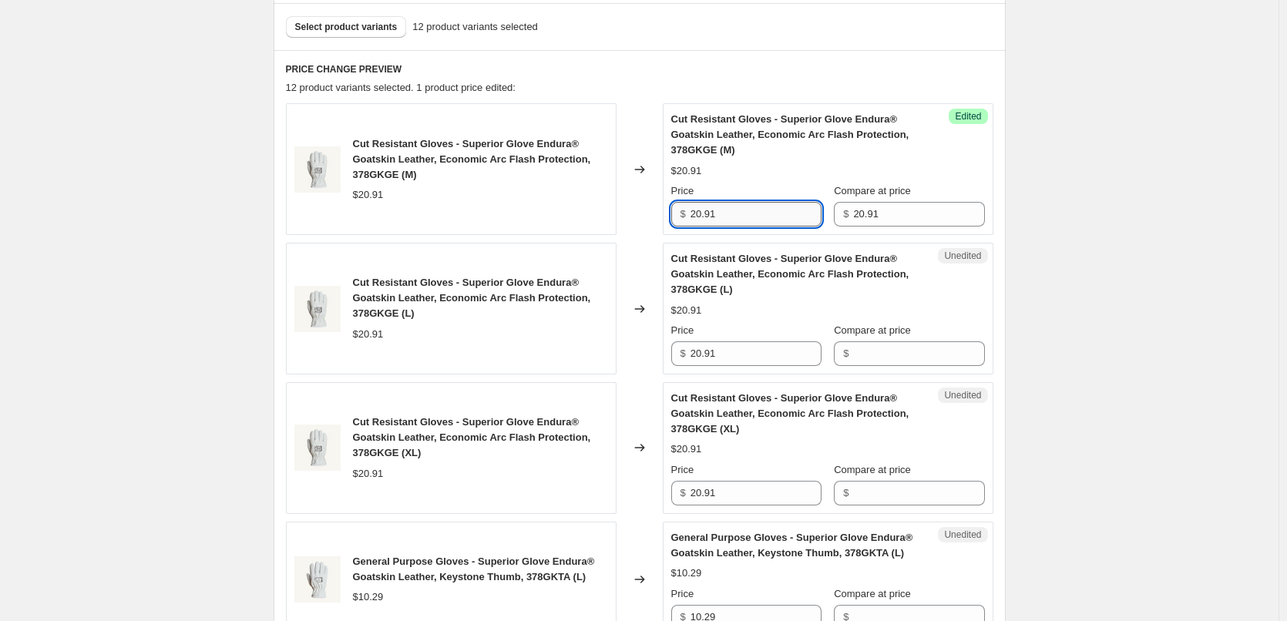
click at [723, 217] on input "20.91" at bounding box center [756, 214] width 131 height 25
click at [723, 217] on input "11.95" at bounding box center [756, 214] width 131 height 25
type input "11.95"
click at [758, 349] on input "20.91" at bounding box center [756, 353] width 131 height 25
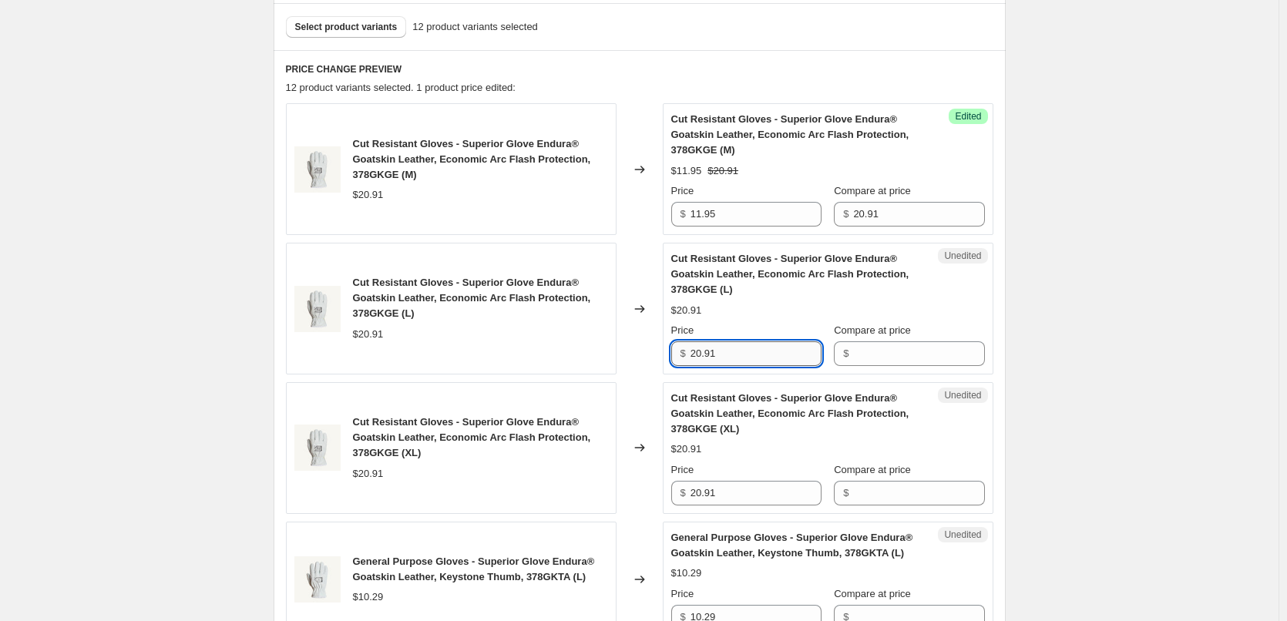
click at [758, 349] on input "20.91" at bounding box center [756, 353] width 131 height 25
paste input "11.95"
type input "11.95"
click at [772, 486] on input "20.91" at bounding box center [756, 493] width 131 height 25
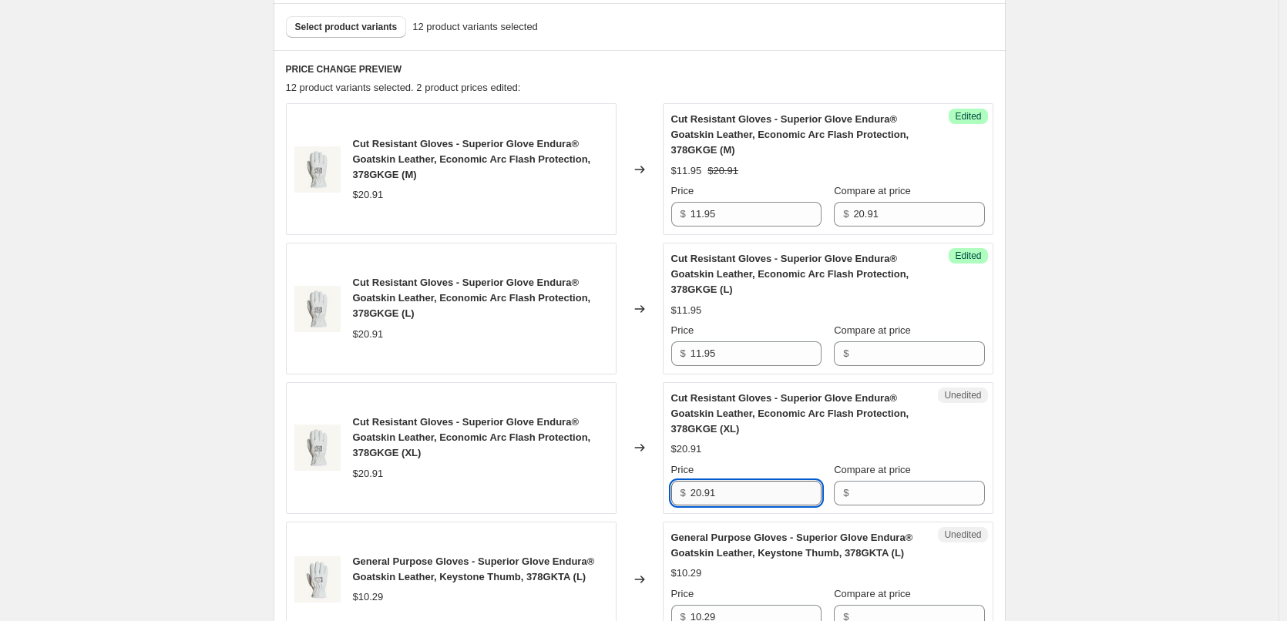
click at [772, 486] on input "20.91" at bounding box center [756, 493] width 131 height 25
paste input "11.95"
type input "11.95"
click at [913, 225] on input "20.91" at bounding box center [918, 214] width 131 height 25
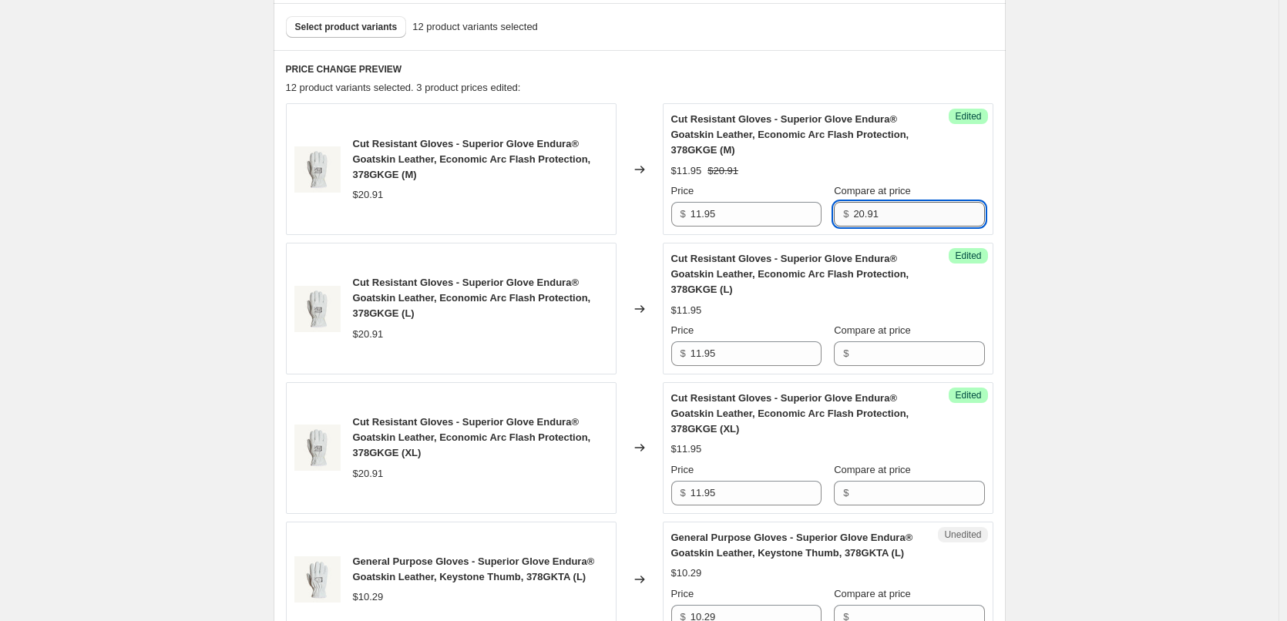
click at [912, 224] on input "20.91" at bounding box center [918, 214] width 131 height 25
click at [902, 358] on input "Compare at price" at bounding box center [918, 353] width 131 height 25
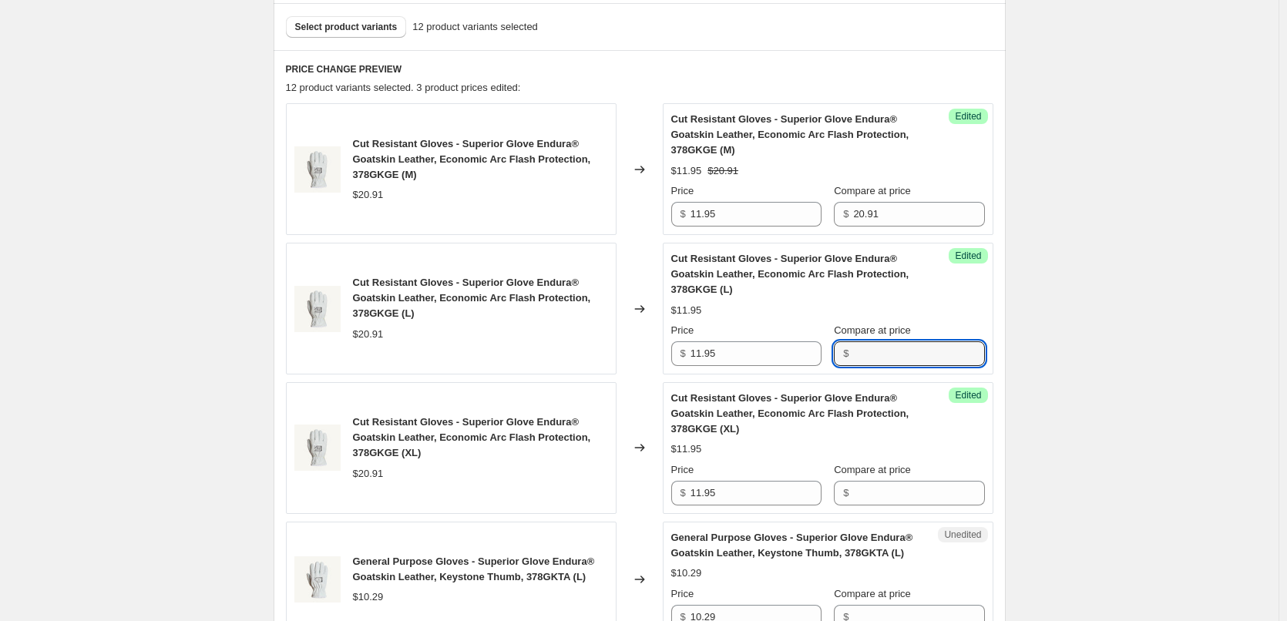
paste input "20.91"
type input "20.91"
click at [900, 487] on input "Compare at price" at bounding box center [918, 493] width 131 height 25
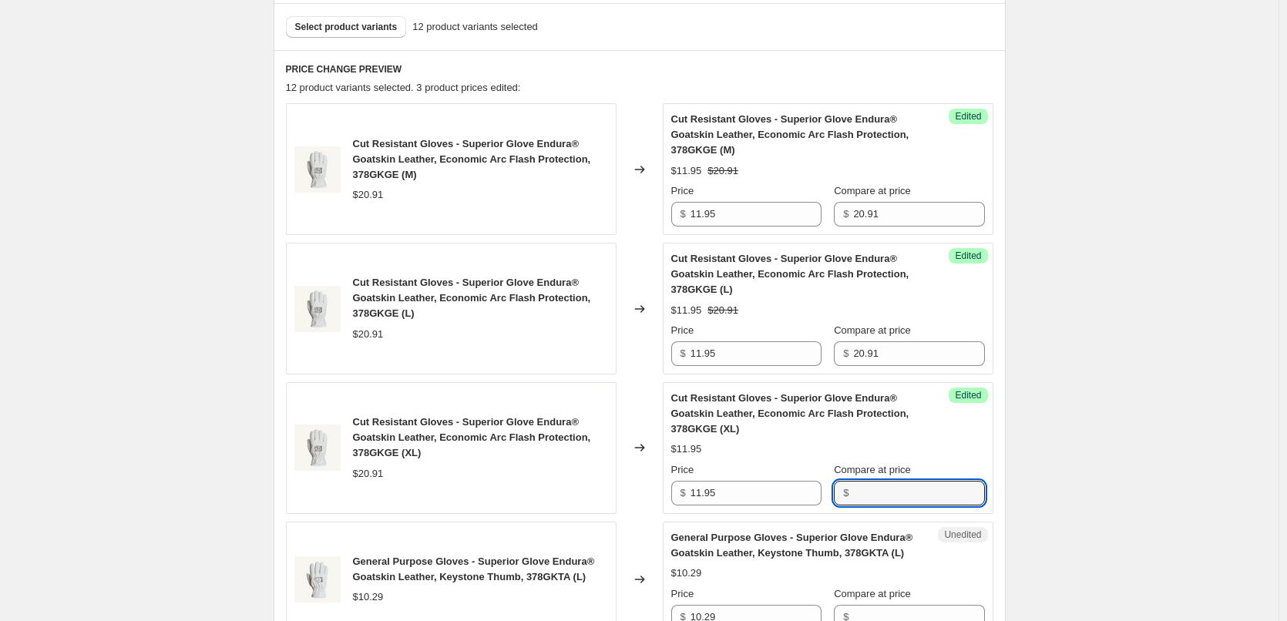
paste input "20.91"
type input "20.91"
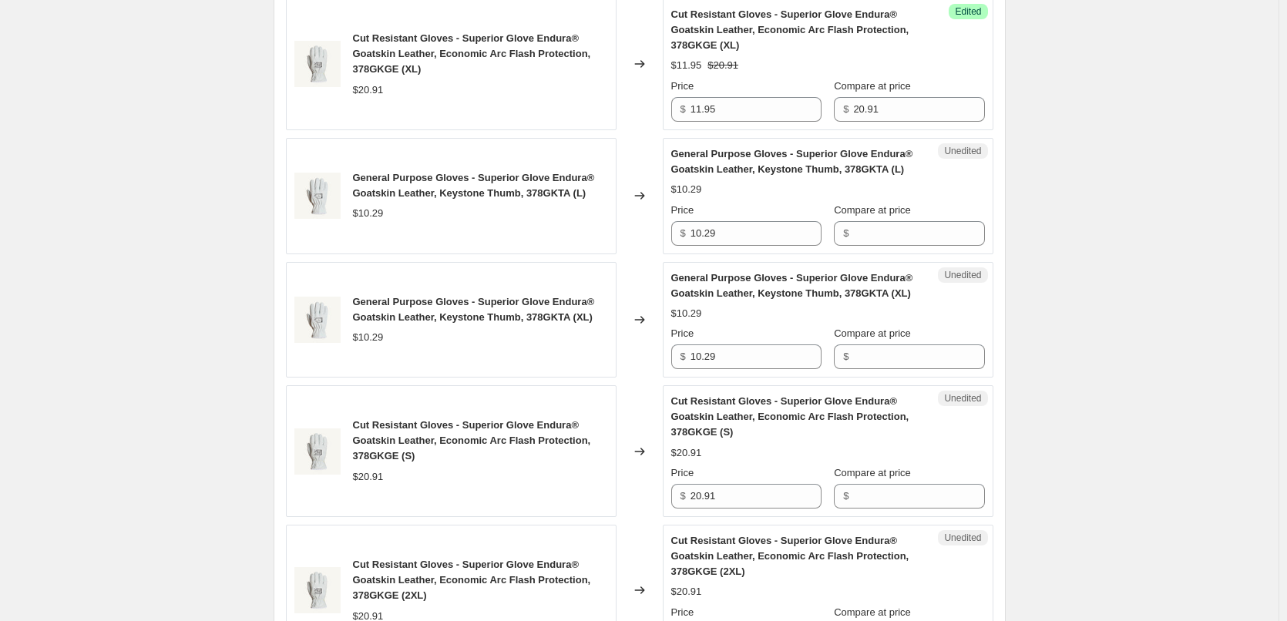
scroll to position [848, 0]
click at [755, 237] on input "10.29" at bounding box center [756, 232] width 131 height 25
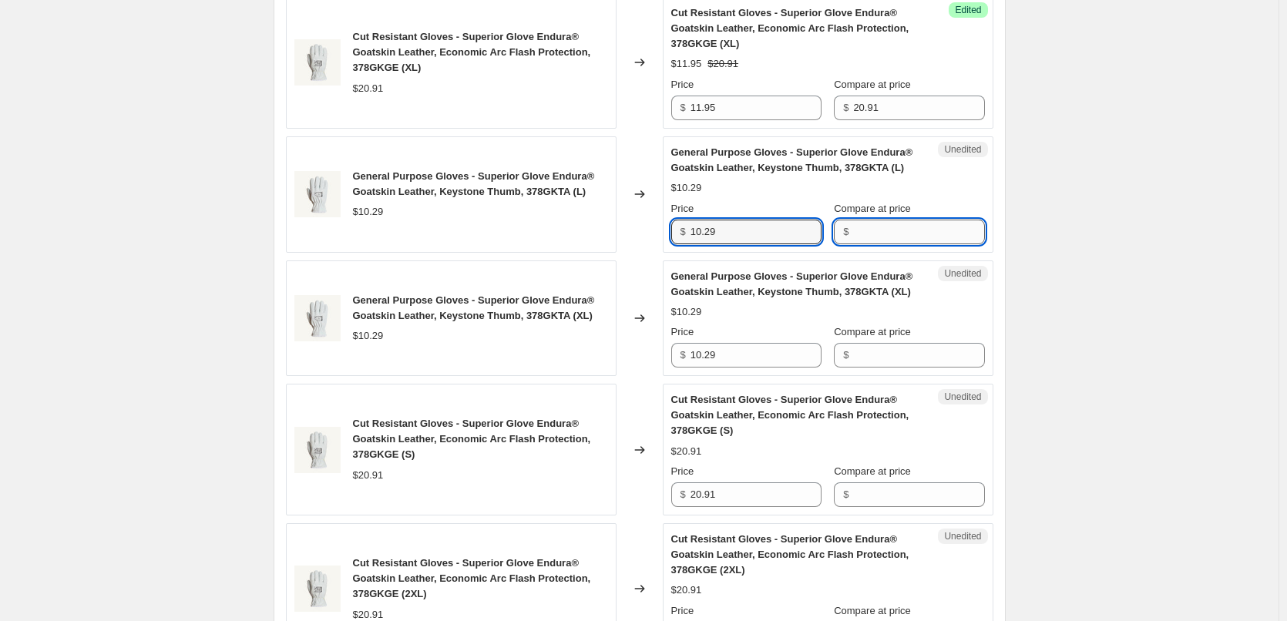
click at [917, 234] on input "Compare at price" at bounding box center [918, 232] width 131 height 25
paste input "10.29"
type input "10.29"
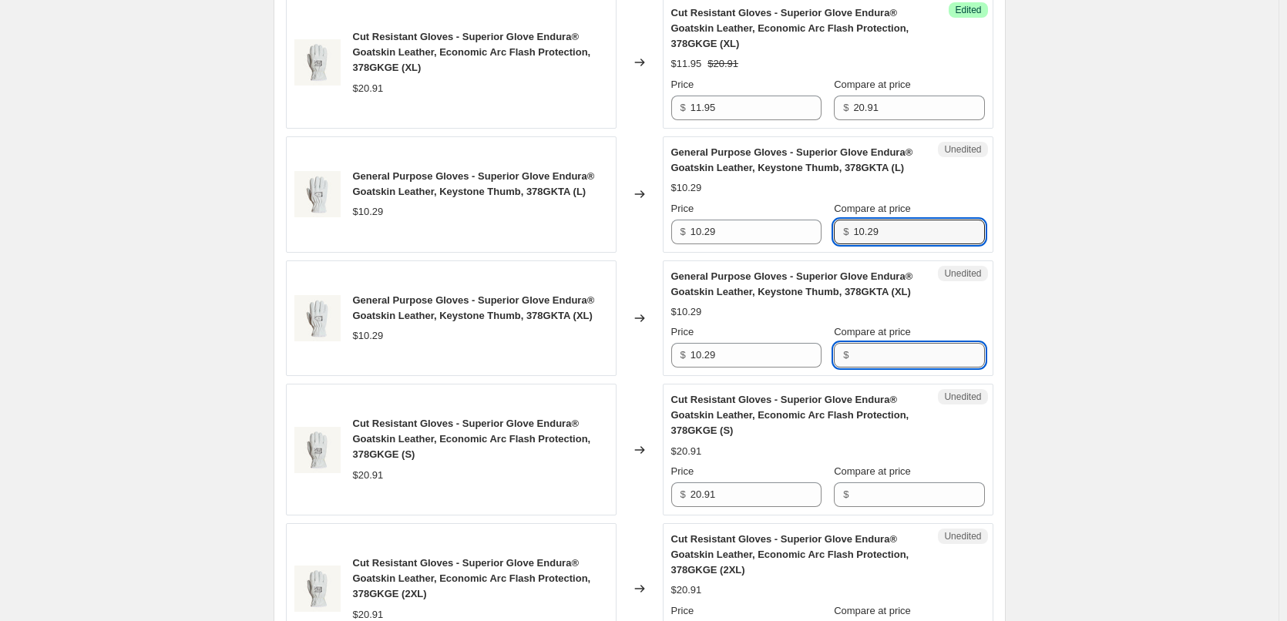
click at [898, 363] on input "Compare at price" at bounding box center [918, 355] width 131 height 25
paste input "10.29"
type input "10.29"
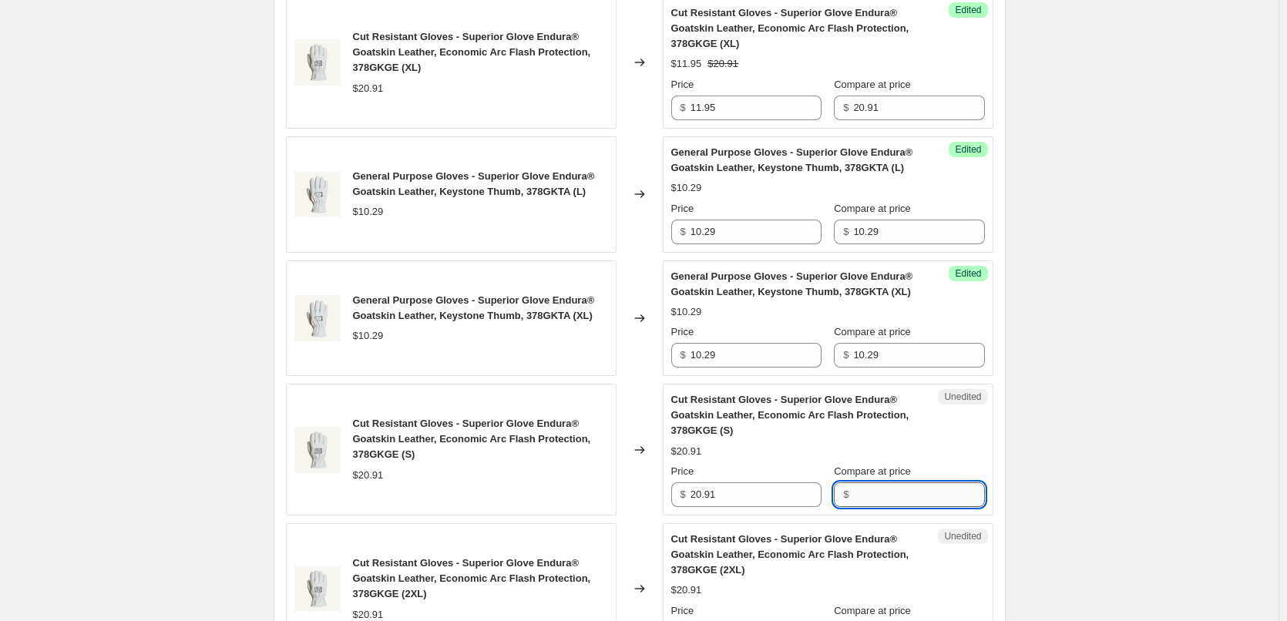
click at [922, 499] on input "Compare at price" at bounding box center [918, 495] width 131 height 25
paste input "10.29"
type input "10.29"
click at [1061, 306] on div "Create new price [MEDICAL_DATA]. This page is ready Create new price [MEDICAL_D…" at bounding box center [639, 508] width 1279 height 2712
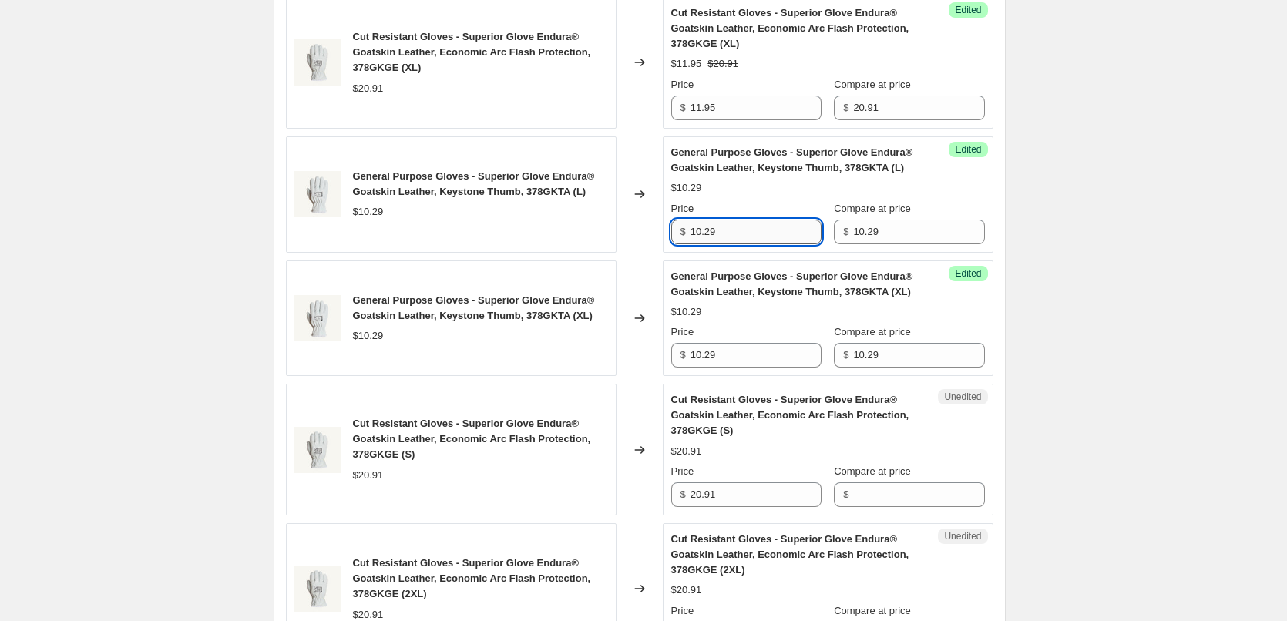
click at [750, 237] on input "10.29" at bounding box center [756, 232] width 131 height 25
paste input "5.45"
type input "5.45"
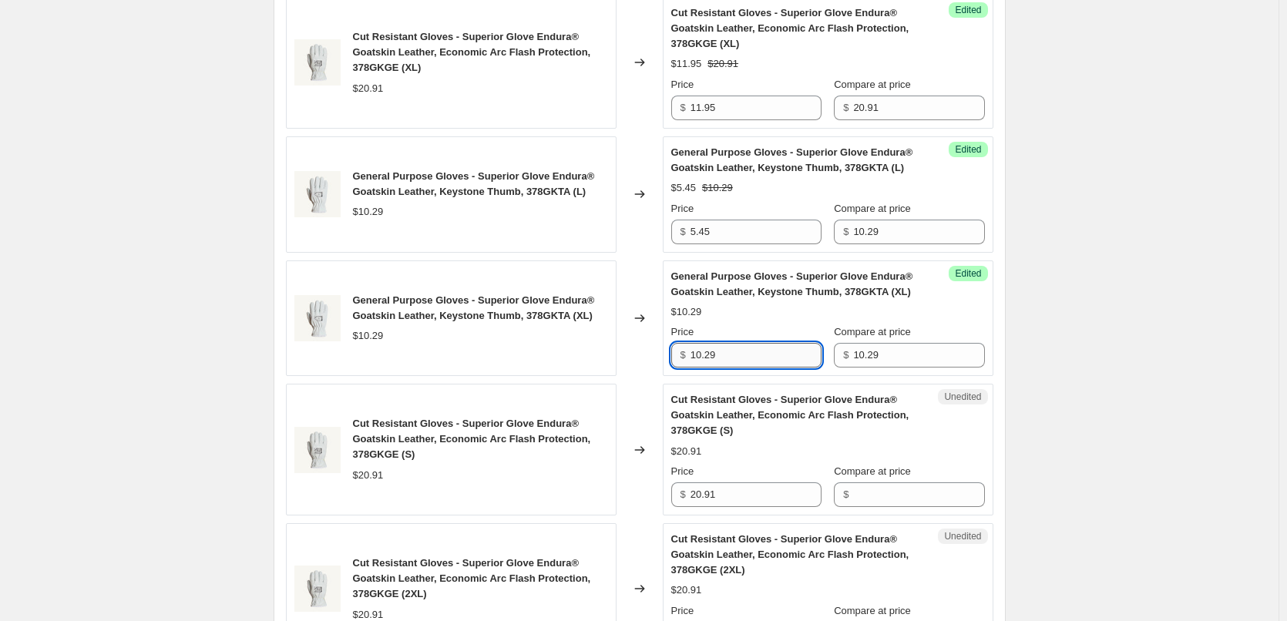
click at [777, 343] on input "10.29" at bounding box center [756, 355] width 131 height 25
paste input "5.45"
paste input "text"
type input "5.45"
click at [777, 483] on input "20.91" at bounding box center [756, 495] width 131 height 25
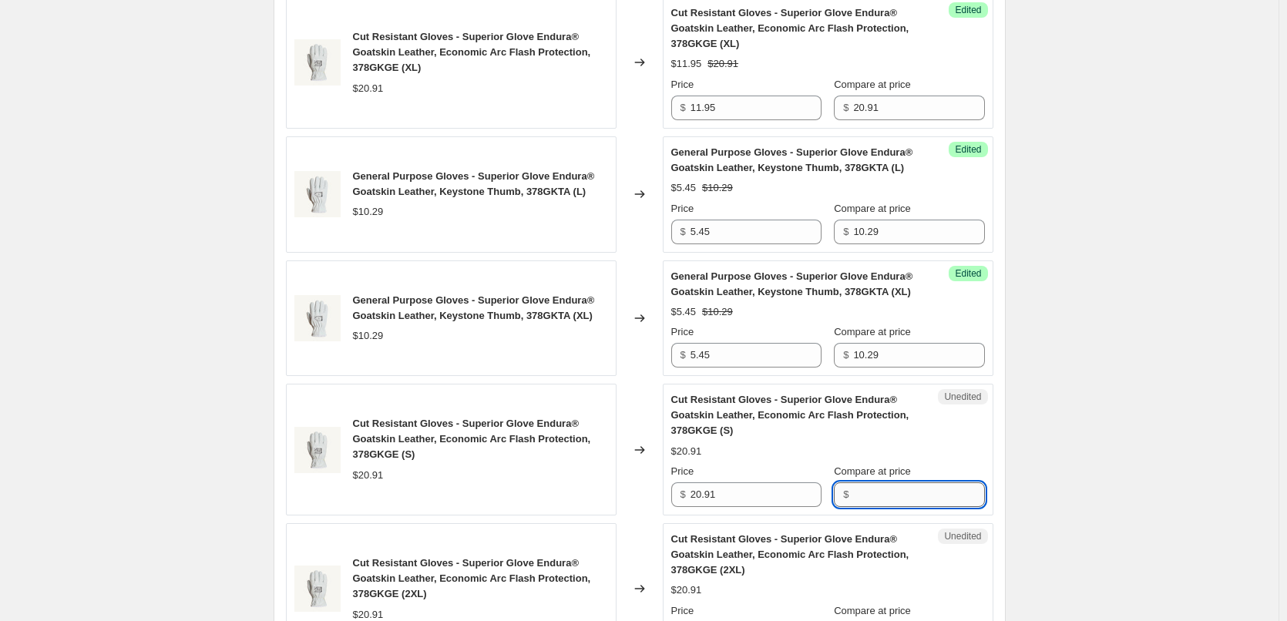
click at [903, 489] on input "Compare at price" at bounding box center [918, 495] width 131 height 25
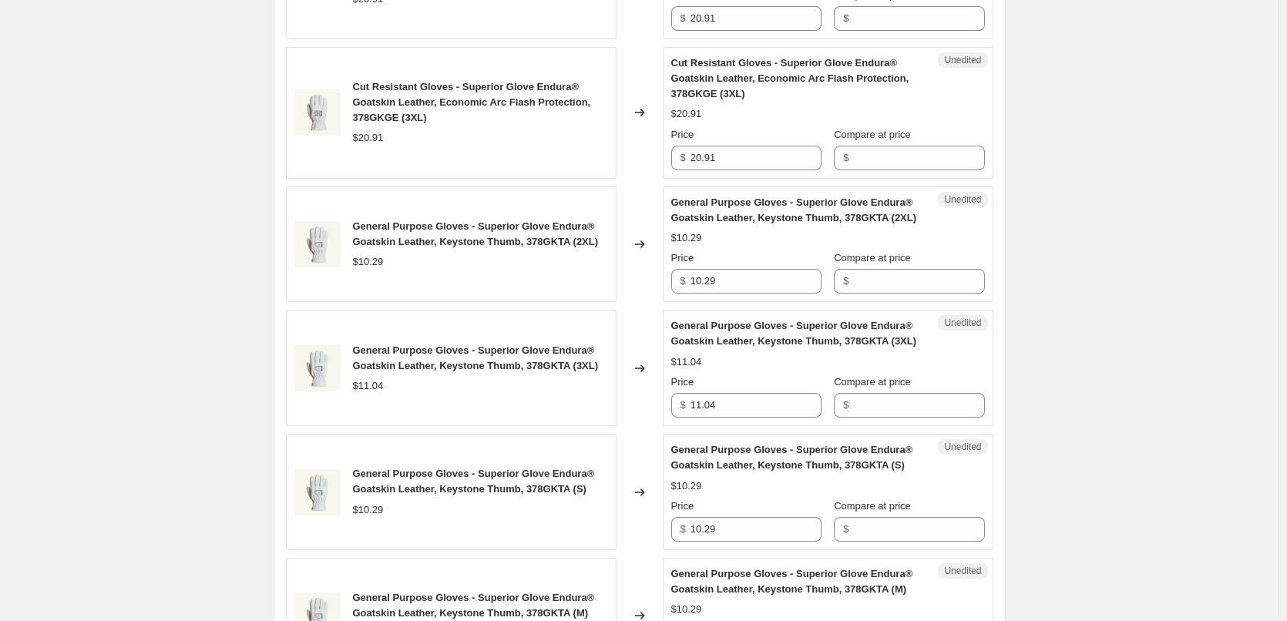
scroll to position [1464, 0]
click at [762, 284] on input "10.29" at bounding box center [756, 280] width 131 height 25
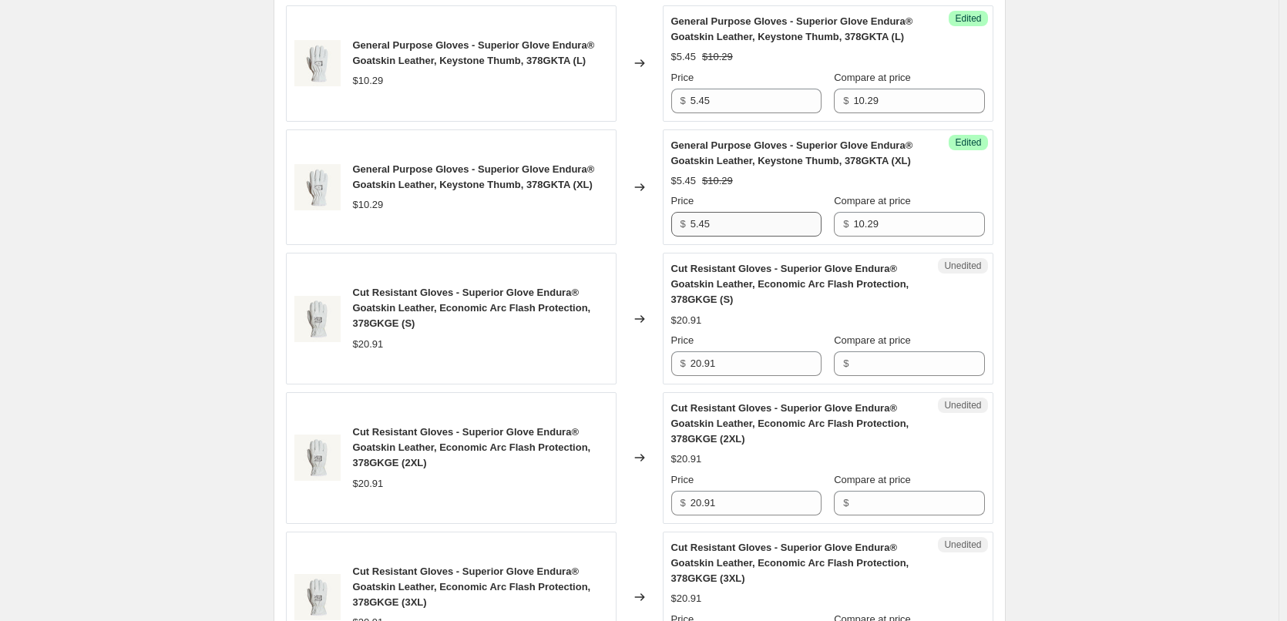
scroll to position [1002, 0]
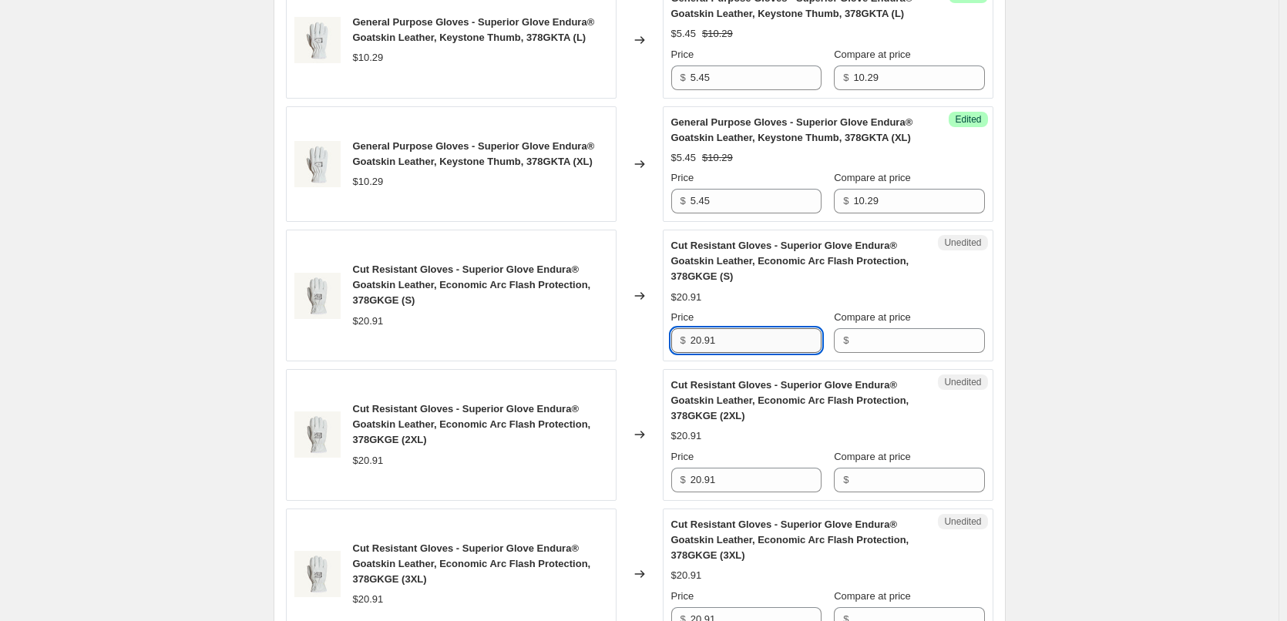
click at [751, 341] on input "20.91" at bounding box center [756, 340] width 131 height 25
click at [936, 335] on input "Compare at price" at bounding box center [918, 340] width 131 height 25
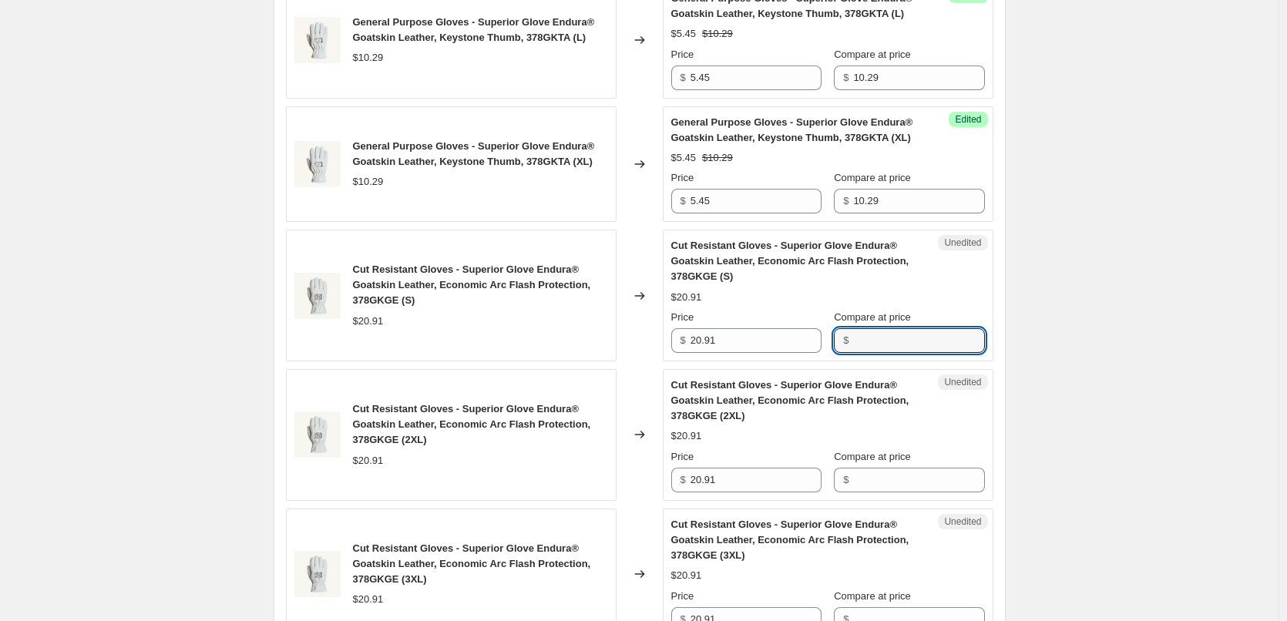
paste input "20.91"
type input "20.91"
click at [900, 476] on input "Compare at price" at bounding box center [918, 480] width 131 height 25
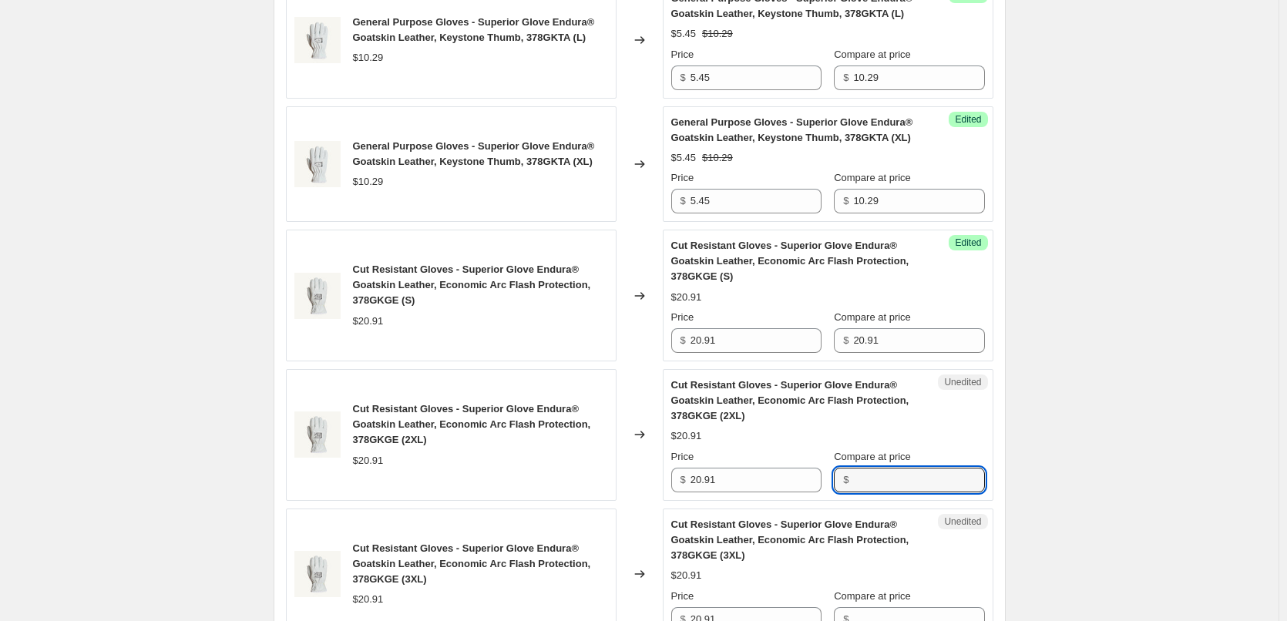
paste input "20.91"
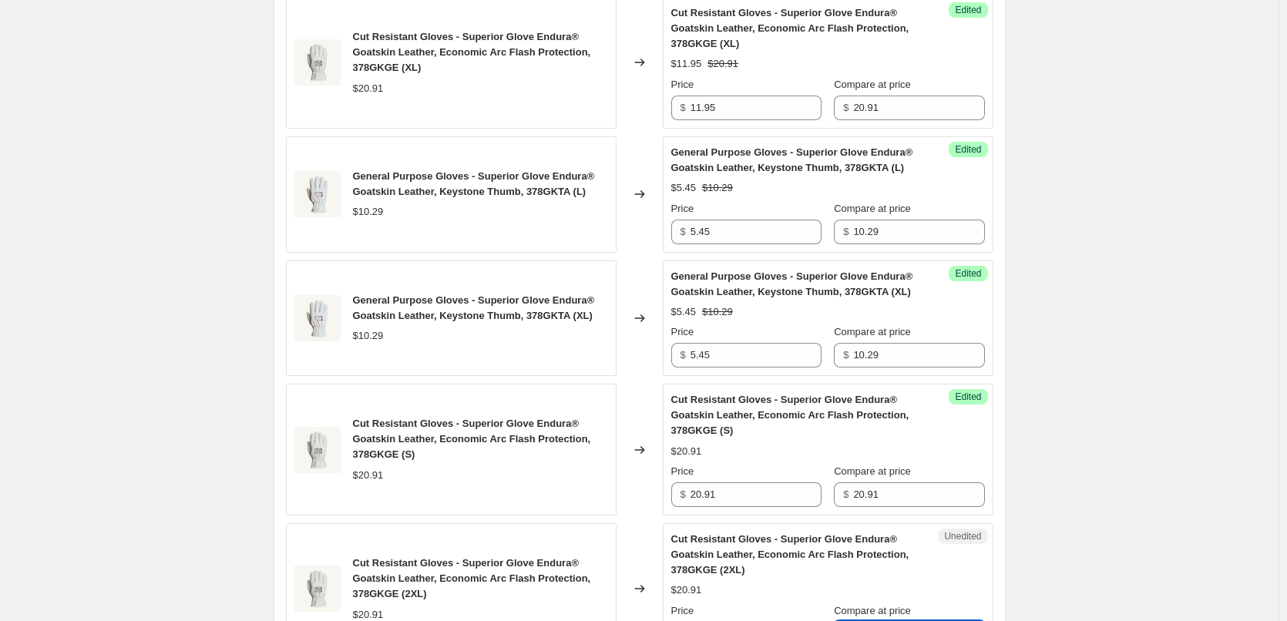
scroll to position [771, 0]
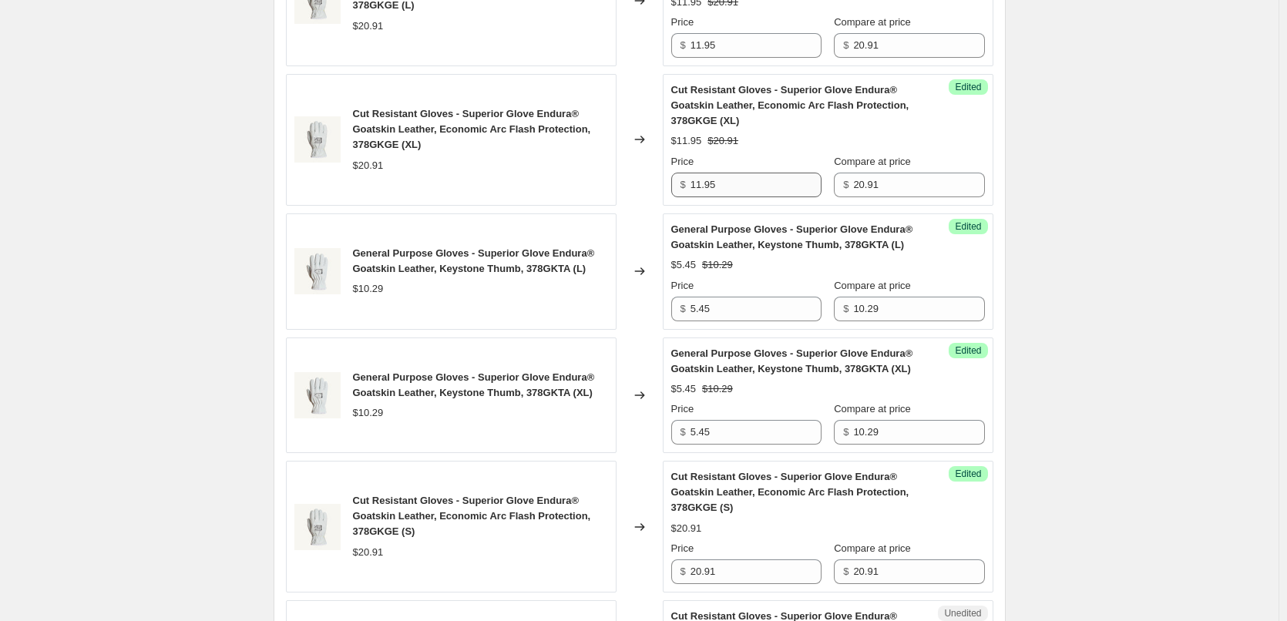
type input "20.91"
click at [755, 186] on input "11.95" at bounding box center [756, 185] width 131 height 25
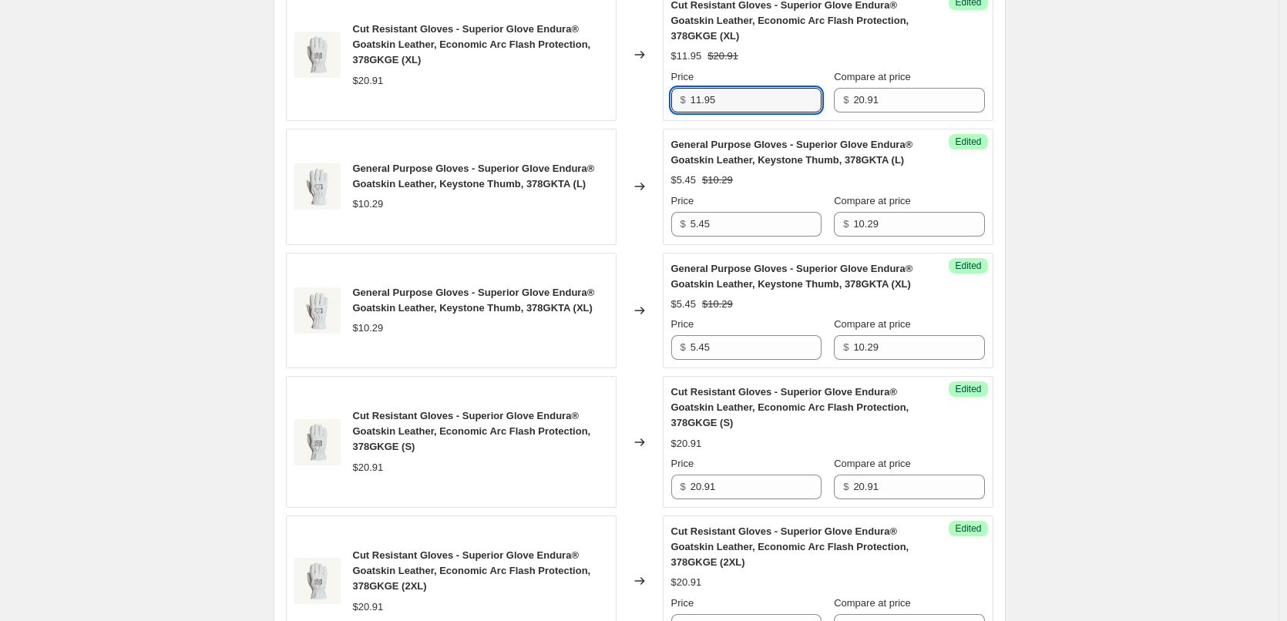
scroll to position [1079, 0]
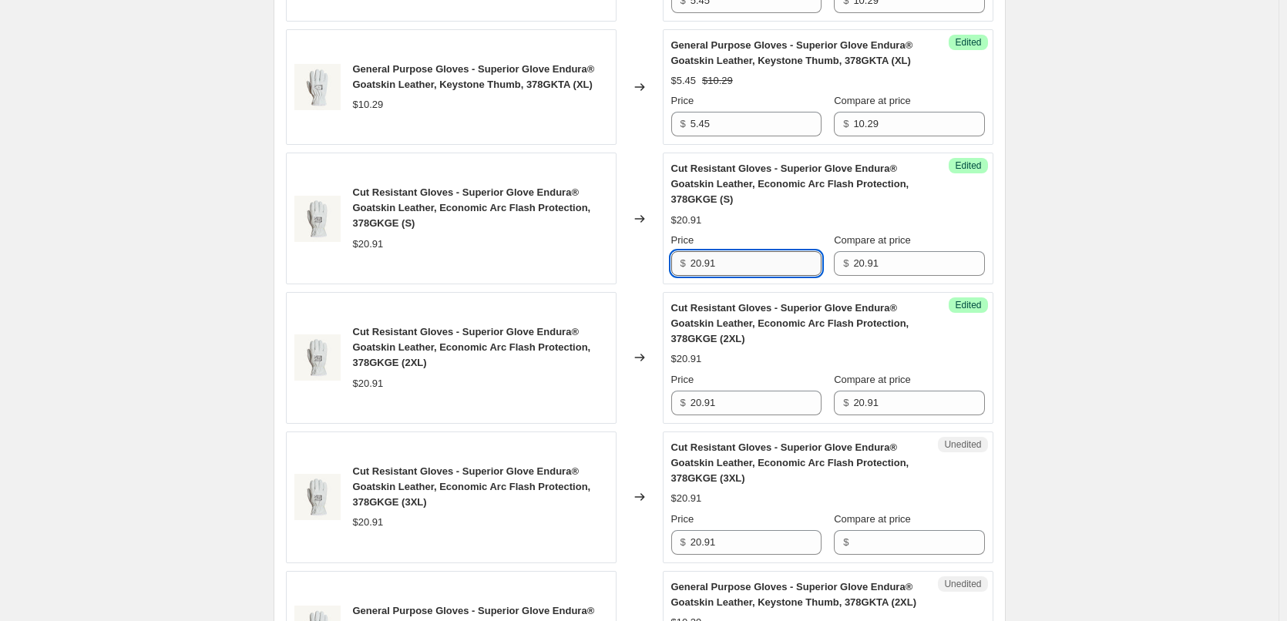
click at [733, 274] on input "20.91" at bounding box center [756, 263] width 131 height 25
paste input "11.95"
type input "11.95"
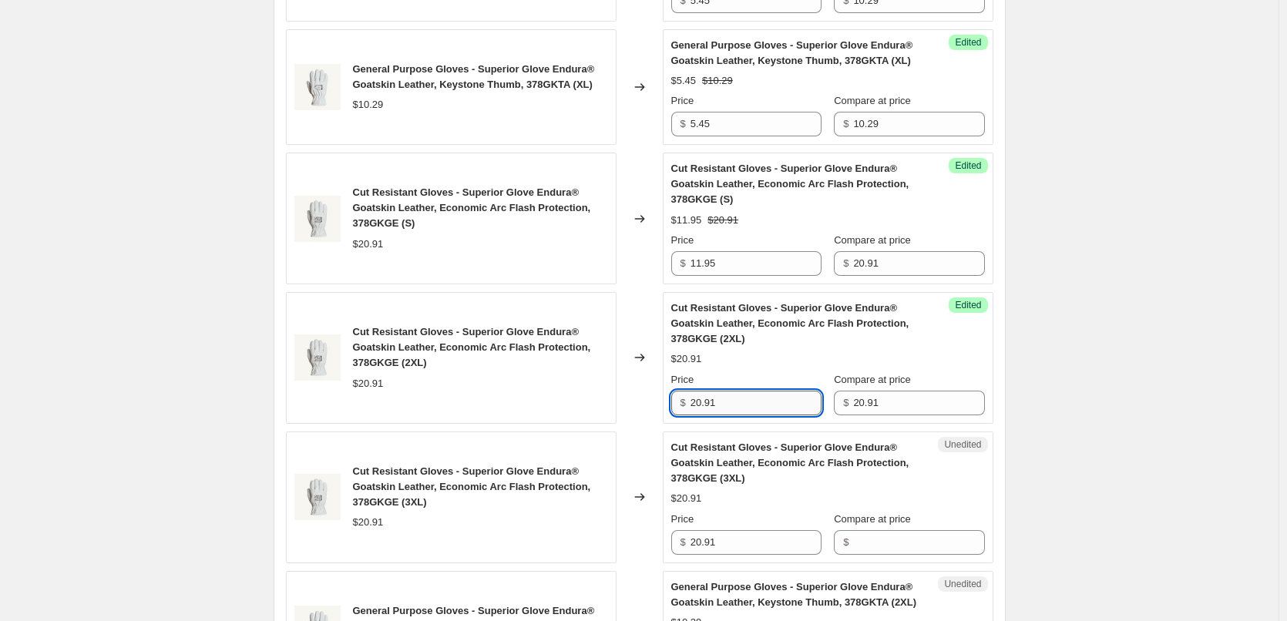
click at [755, 394] on input "20.91" at bounding box center [756, 403] width 131 height 25
paste input "11.95"
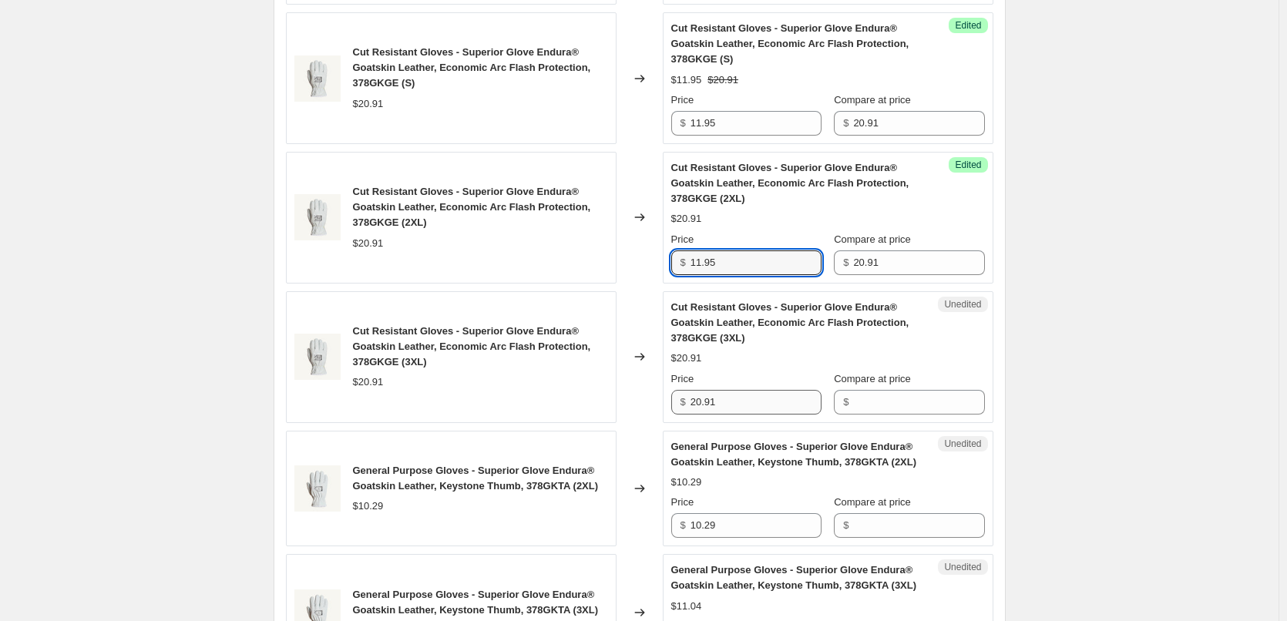
scroll to position [1233, 0]
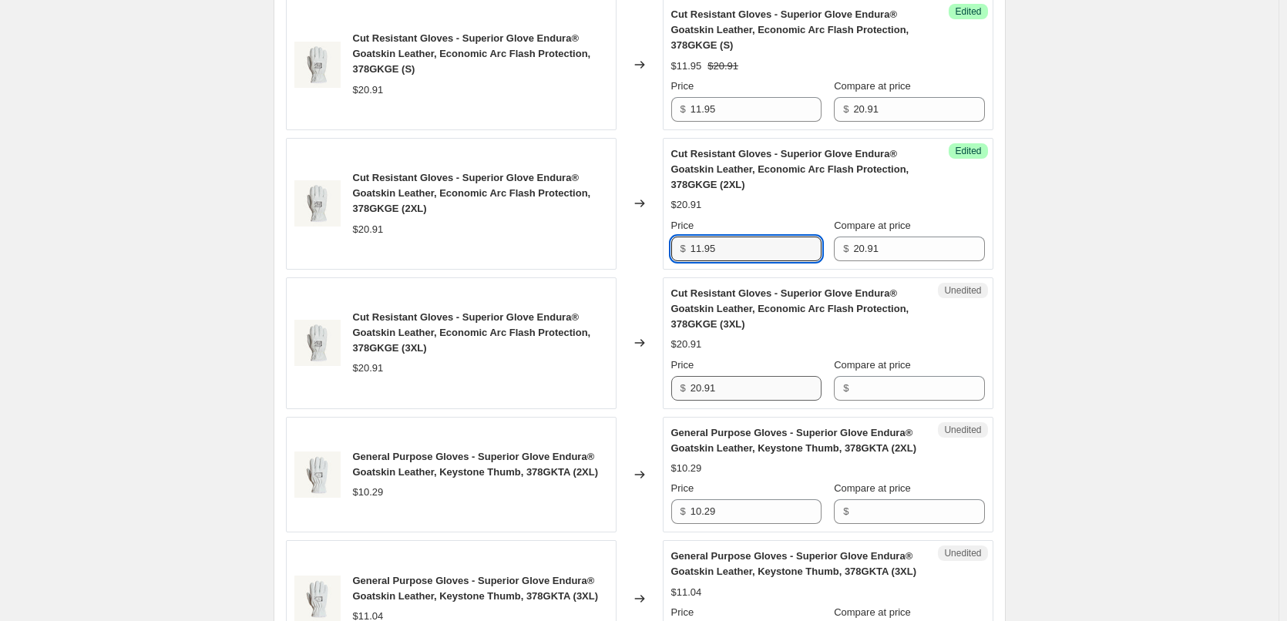
type input "11.95"
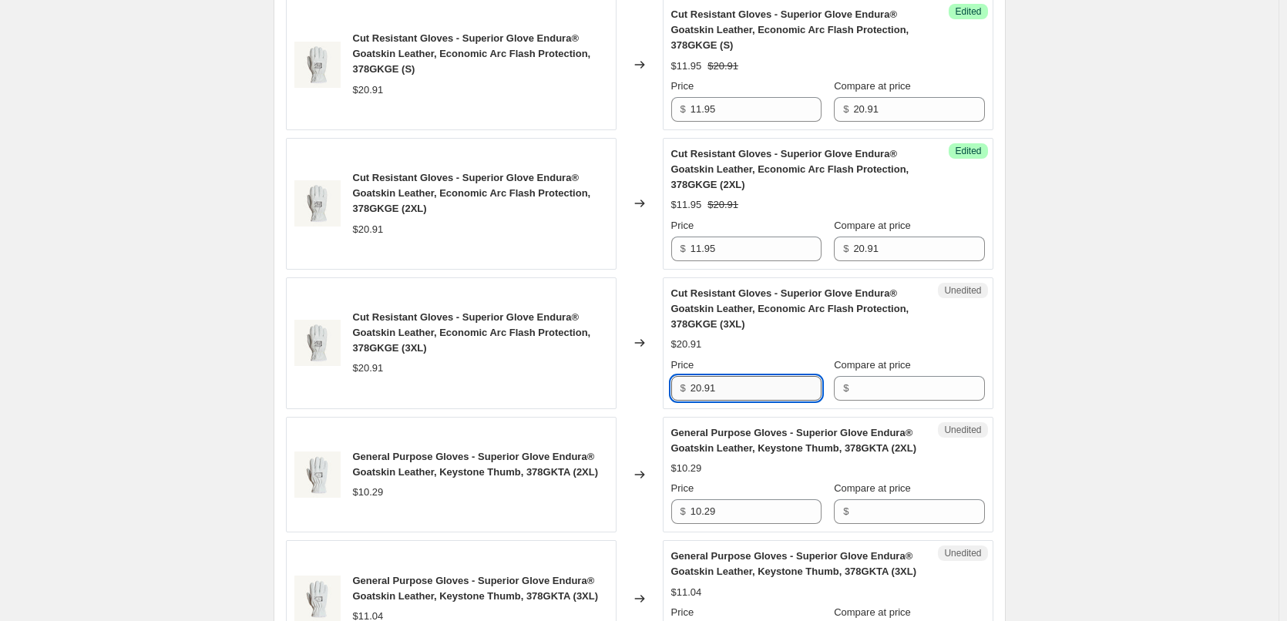
click at [757, 395] on input "20.91" at bounding box center [756, 388] width 131 height 25
paste input "11.95"
type input "11.95"
click at [898, 253] on input "20.91" at bounding box center [918, 249] width 131 height 25
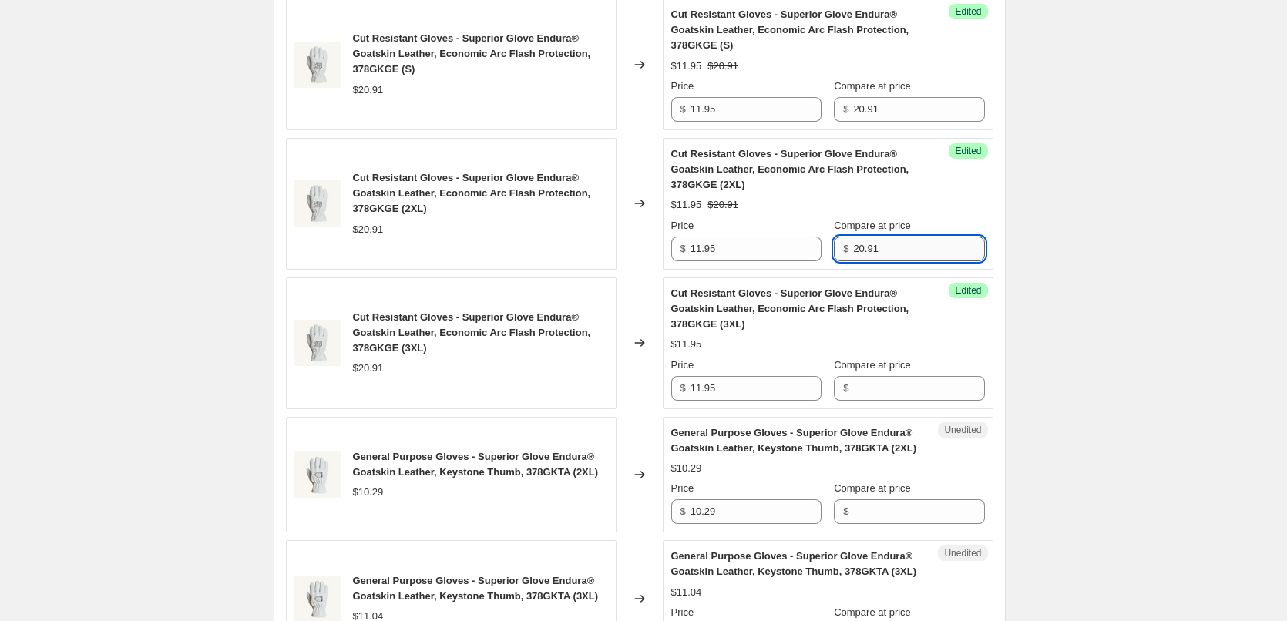
click at [898, 253] on input "20.91" at bounding box center [918, 249] width 131 height 25
click at [898, 384] on input "Compare at price" at bounding box center [918, 388] width 131 height 25
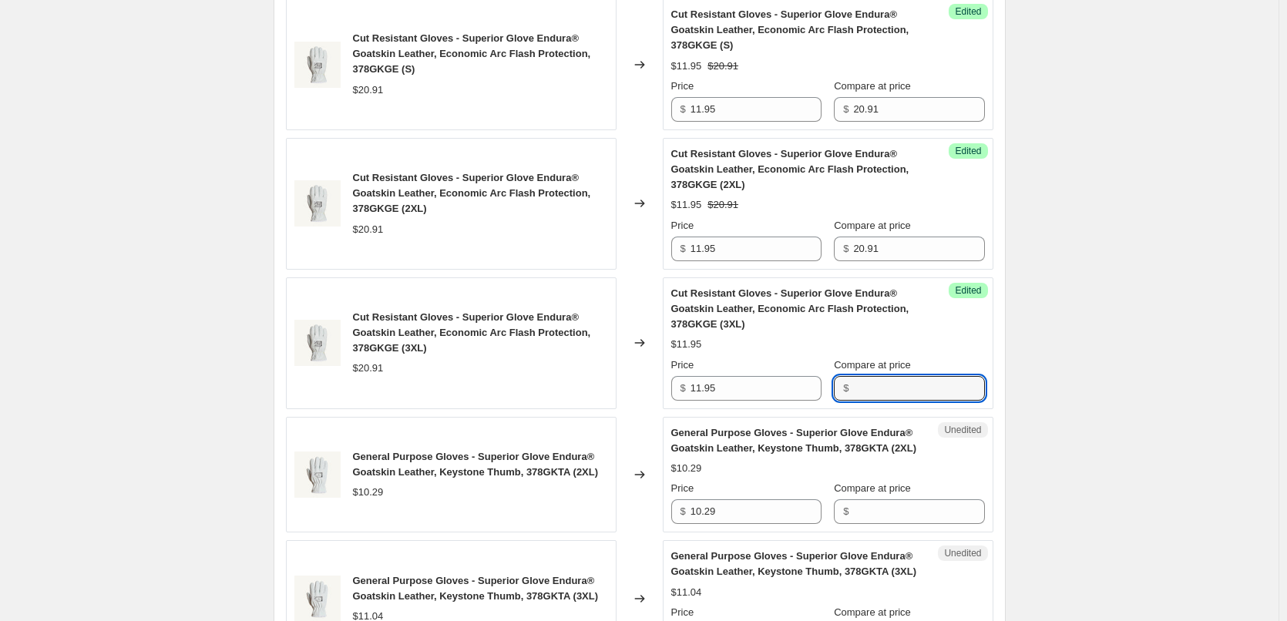
paste input "20.91"
type input "20.91"
click at [1044, 328] on div "Create new price [MEDICAL_DATA]. This page is ready Create new price [MEDICAL_D…" at bounding box center [639, 123] width 1279 height 2712
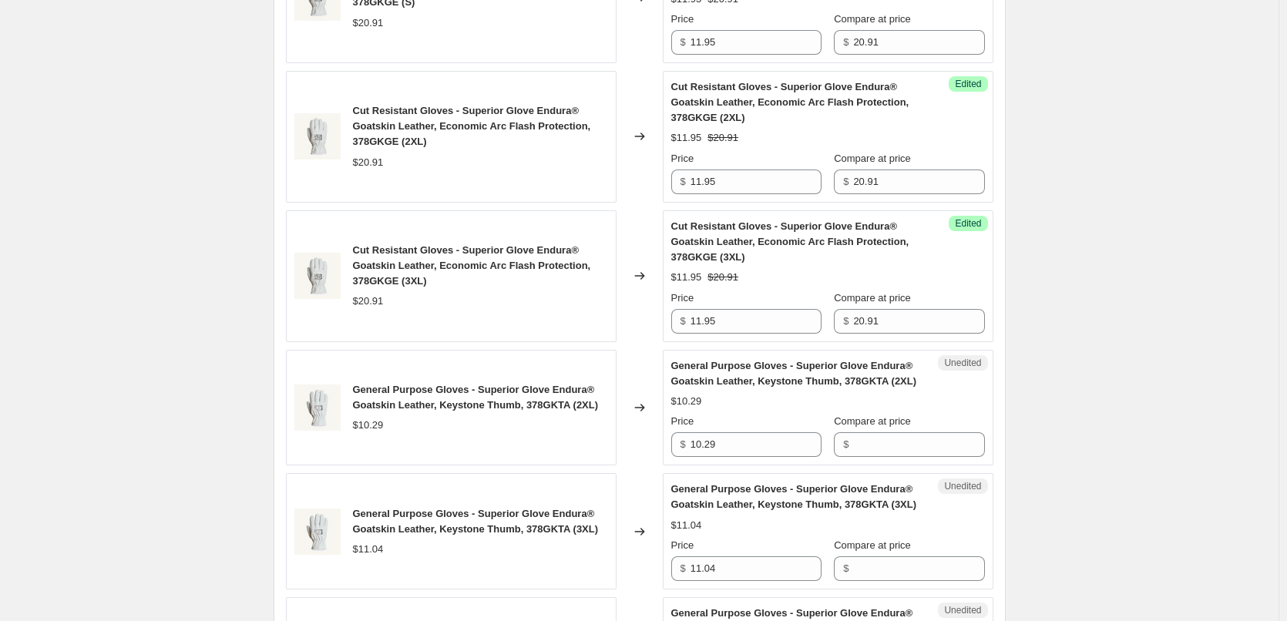
scroll to position [1387, 0]
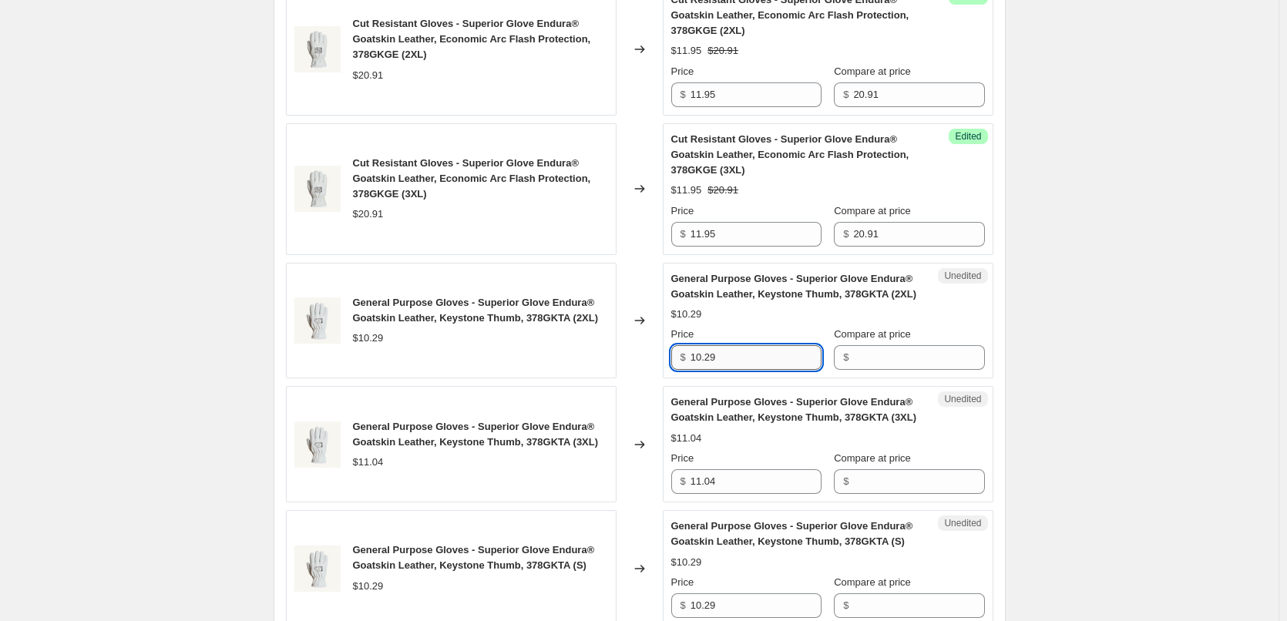
click at [717, 359] on input "10.29" at bounding box center [756, 357] width 131 height 25
click at [722, 358] on input "10.29" at bounding box center [756, 357] width 131 height 25
click at [762, 358] on input "10.29" at bounding box center [756, 357] width 131 height 25
click at [906, 350] on input "Compare at price" at bounding box center [918, 357] width 131 height 25
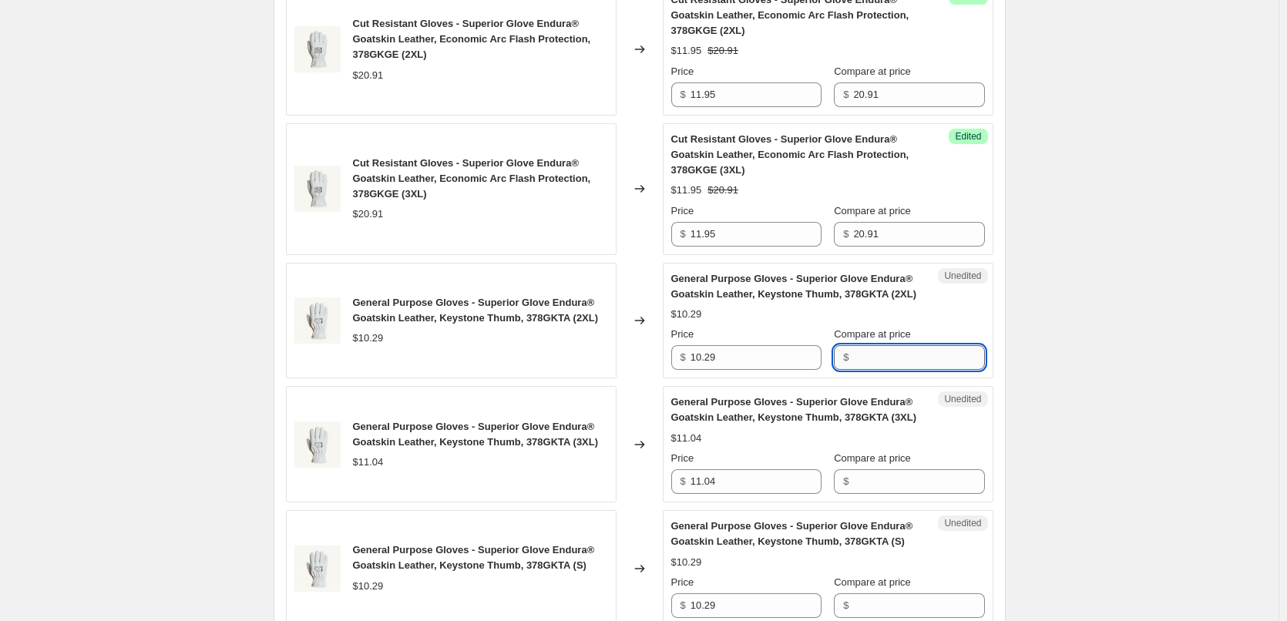
paste input "10.29"
type input "10.29"
click at [777, 353] on input "10.29" at bounding box center [756, 357] width 131 height 25
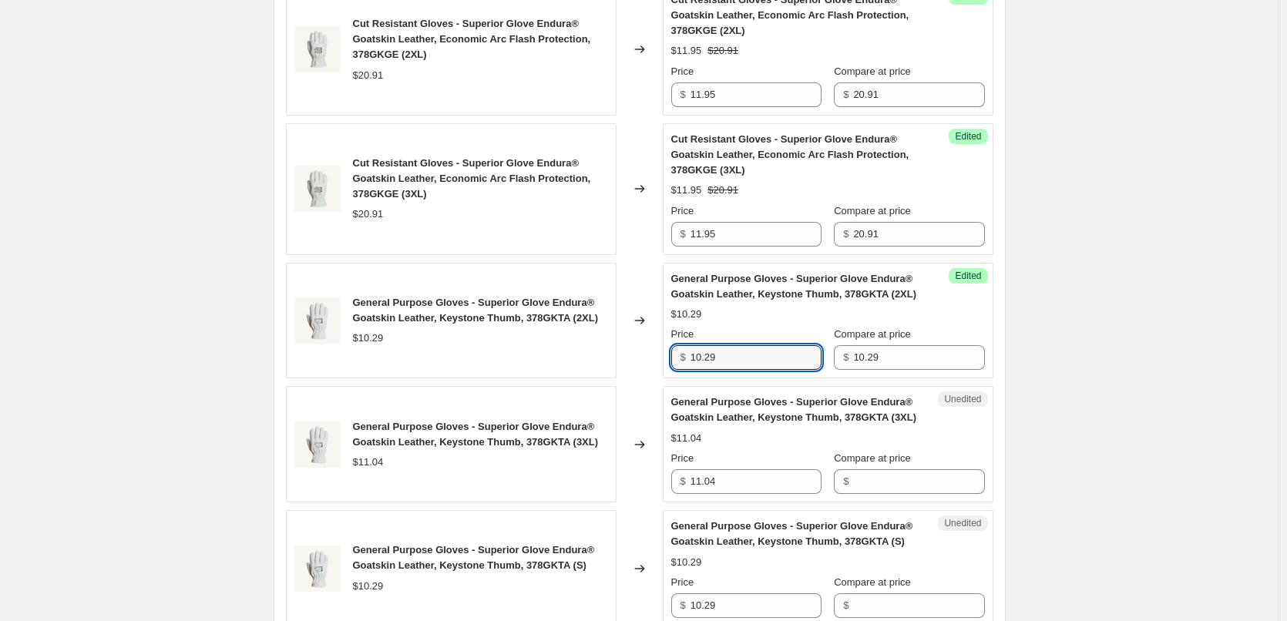
drag, startPoint x: 704, startPoint y: 352, endPoint x: 636, endPoint y: 345, distance: 68.9
click at [636, 345] on div "General Purpose Gloves - Superior Glove Endura® Goatskin Leather, Keystone Thum…" at bounding box center [640, 321] width 708 height 116
type input "5.45"
drag, startPoint x: 1145, startPoint y: 346, endPoint x: 1131, endPoint y: 345, distance: 14.7
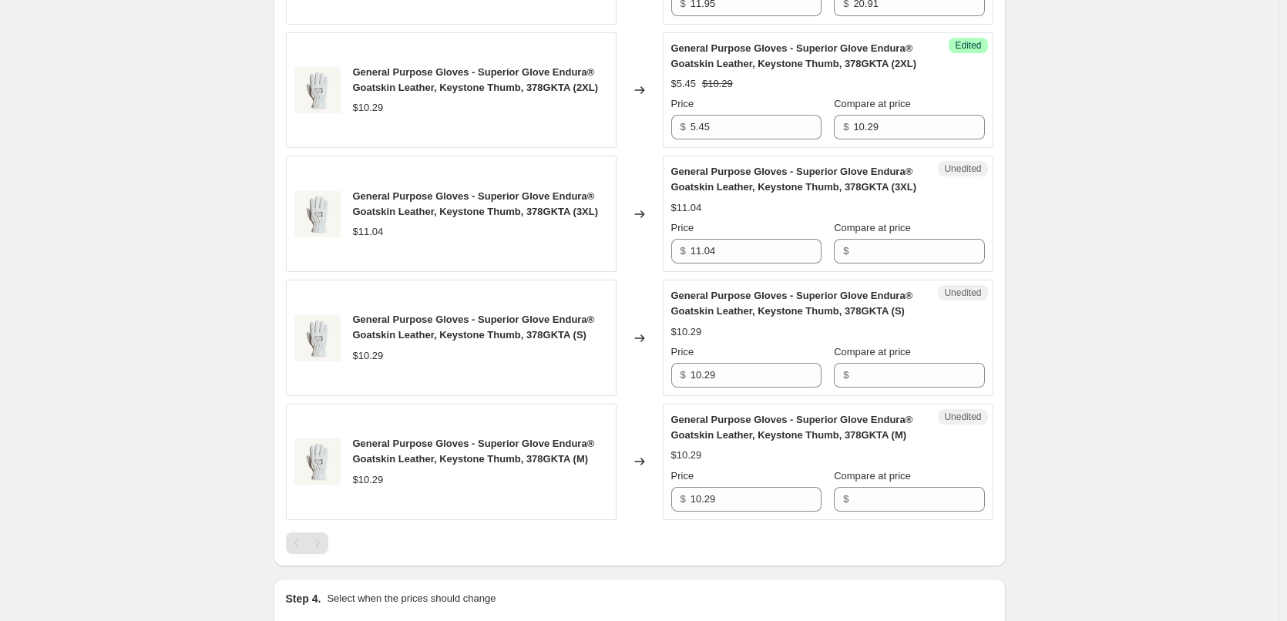
scroll to position [1619, 0]
click at [734, 250] on input "11.04" at bounding box center [756, 250] width 131 height 25
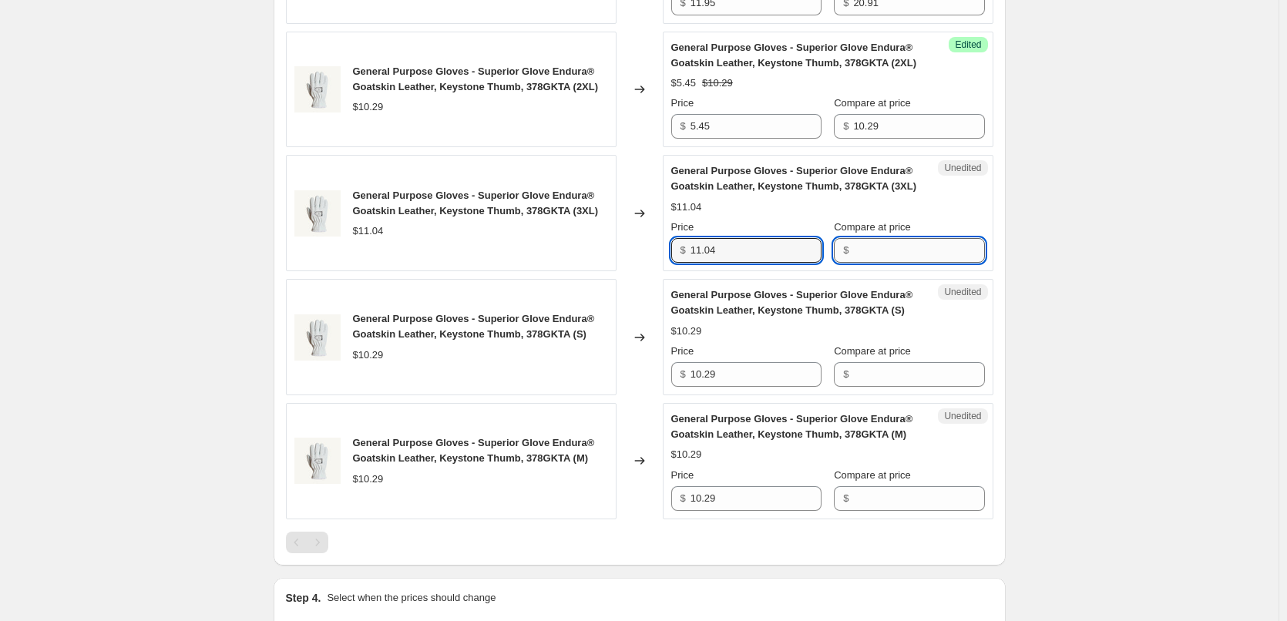
click at [918, 244] on input "Compare at price" at bounding box center [918, 250] width 131 height 25
paste input "11.04"
type input "11.04"
click at [767, 241] on input "11.04" at bounding box center [756, 250] width 131 height 25
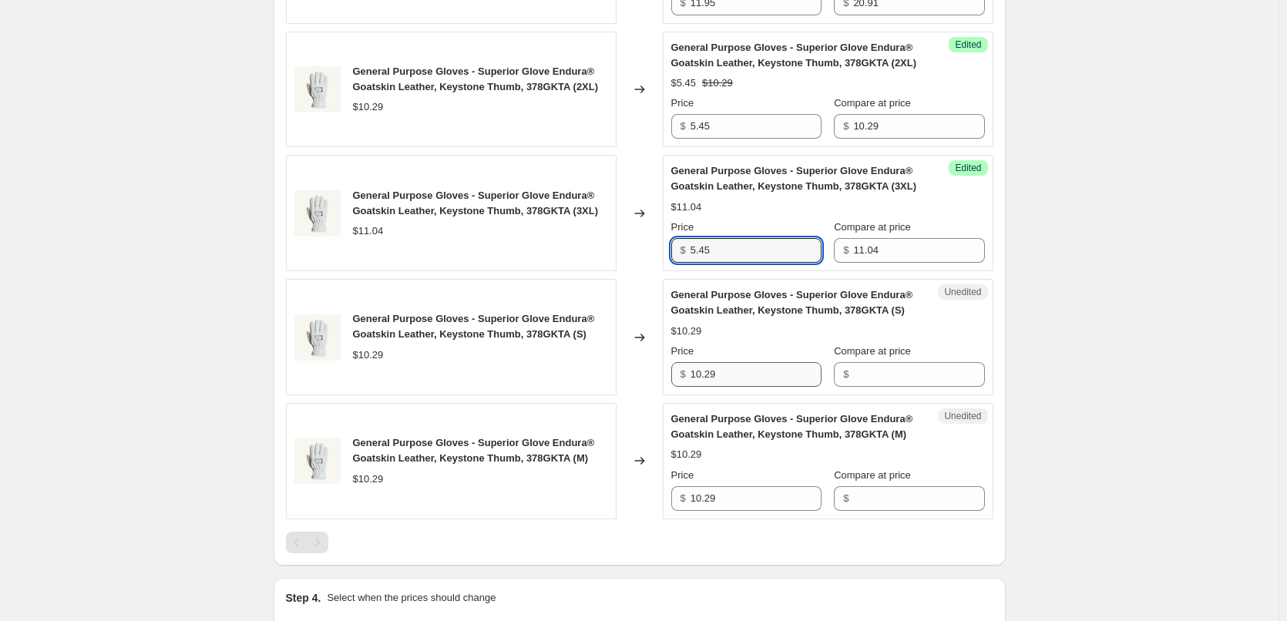
type input "5.45"
click at [748, 375] on input "10.29" at bounding box center [756, 374] width 131 height 25
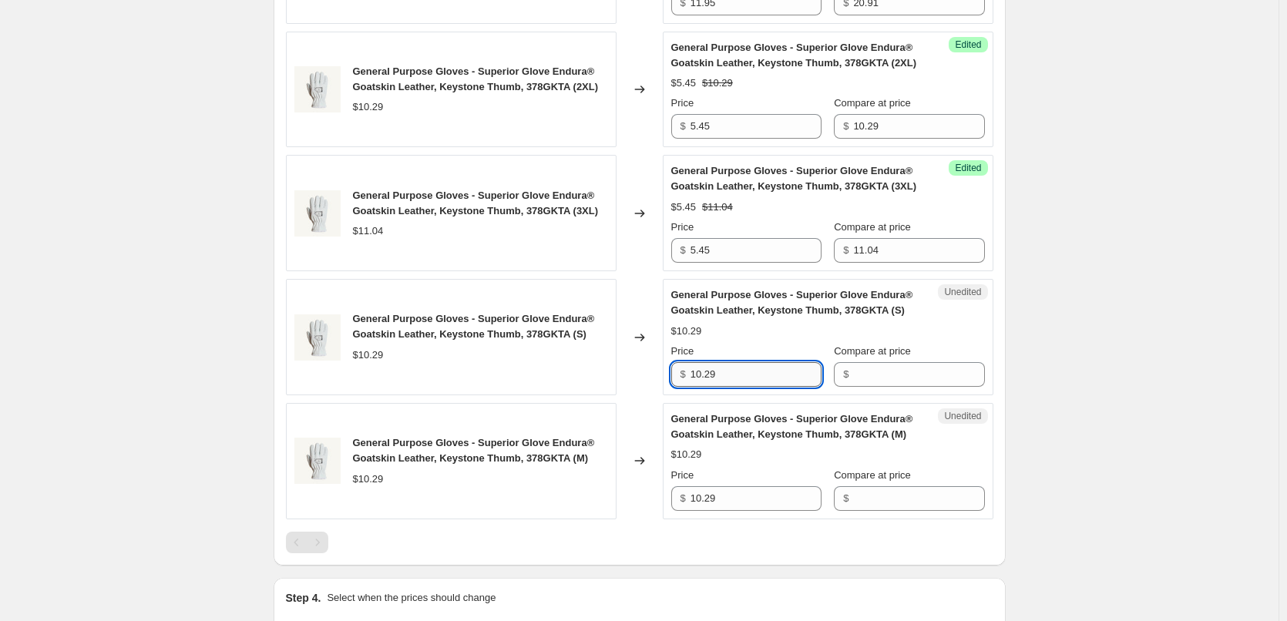
click at [748, 375] on input "10.29" at bounding box center [756, 374] width 131 height 25
click at [889, 368] on input "Compare at price" at bounding box center [918, 374] width 131 height 25
paste input "10.29"
type input "10.29"
click at [744, 362] on input "10.29" at bounding box center [756, 374] width 131 height 25
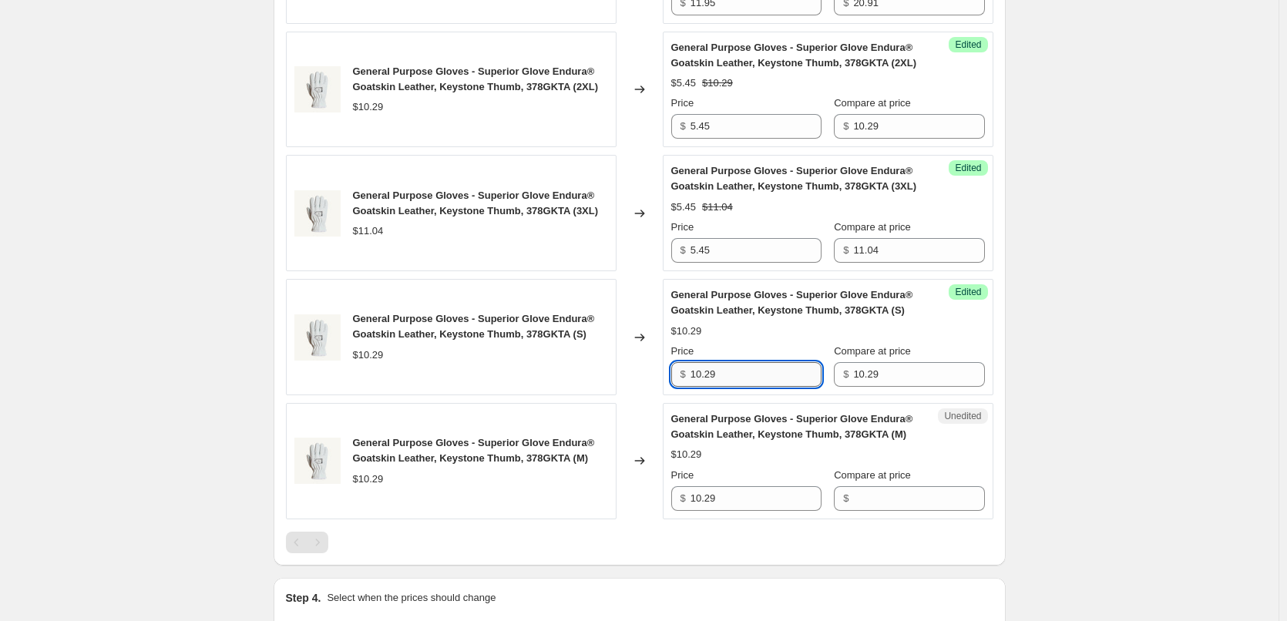
click at [744, 362] on input "10.29" at bounding box center [756, 374] width 131 height 25
click at [699, 372] on input "5,45" at bounding box center [756, 374] width 131 height 25
type input "5.45"
click at [721, 497] on input "10.29" at bounding box center [756, 498] width 131 height 25
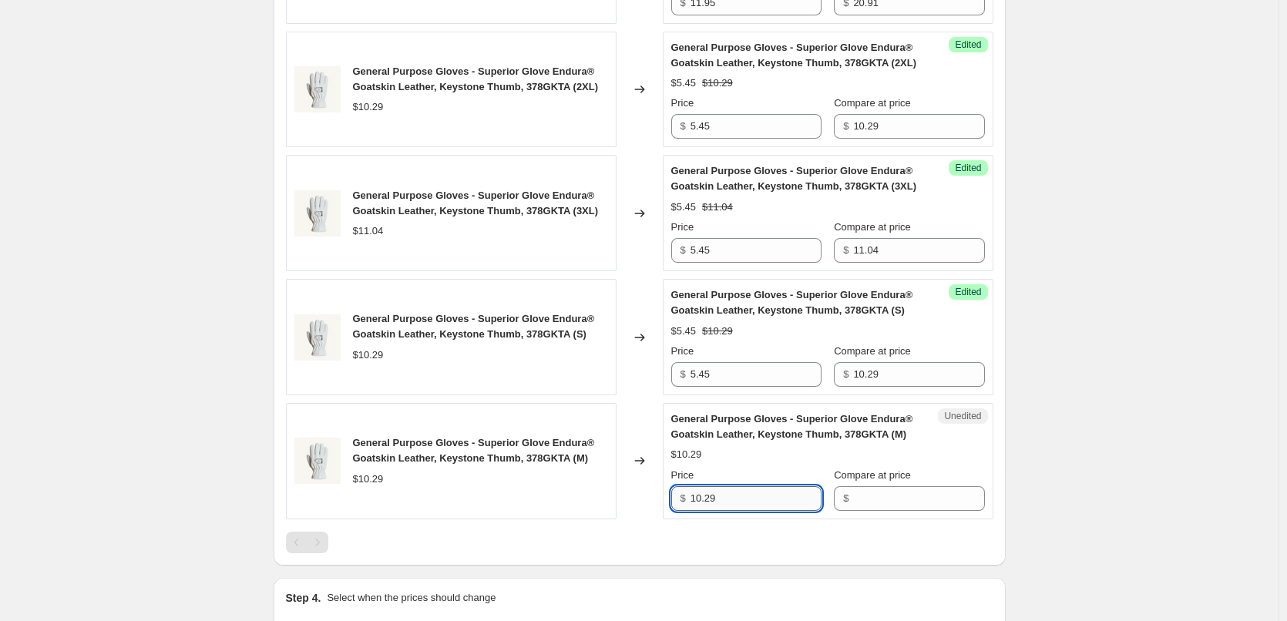
click at [721, 497] on input "10.29" at bounding box center [756, 498] width 131 height 25
click at [920, 497] on input "Compare at price" at bounding box center [918, 498] width 131 height 25
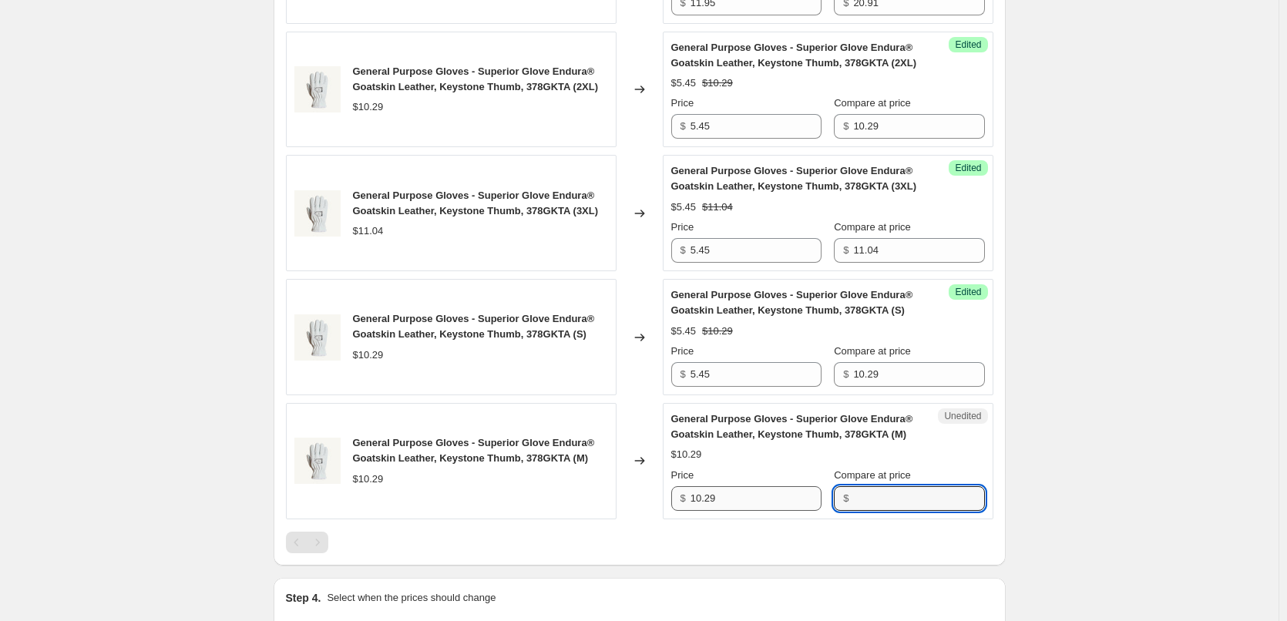
paste input "10.29"
type input "10.29"
click at [765, 498] on input "10.29" at bounding box center [756, 498] width 131 height 25
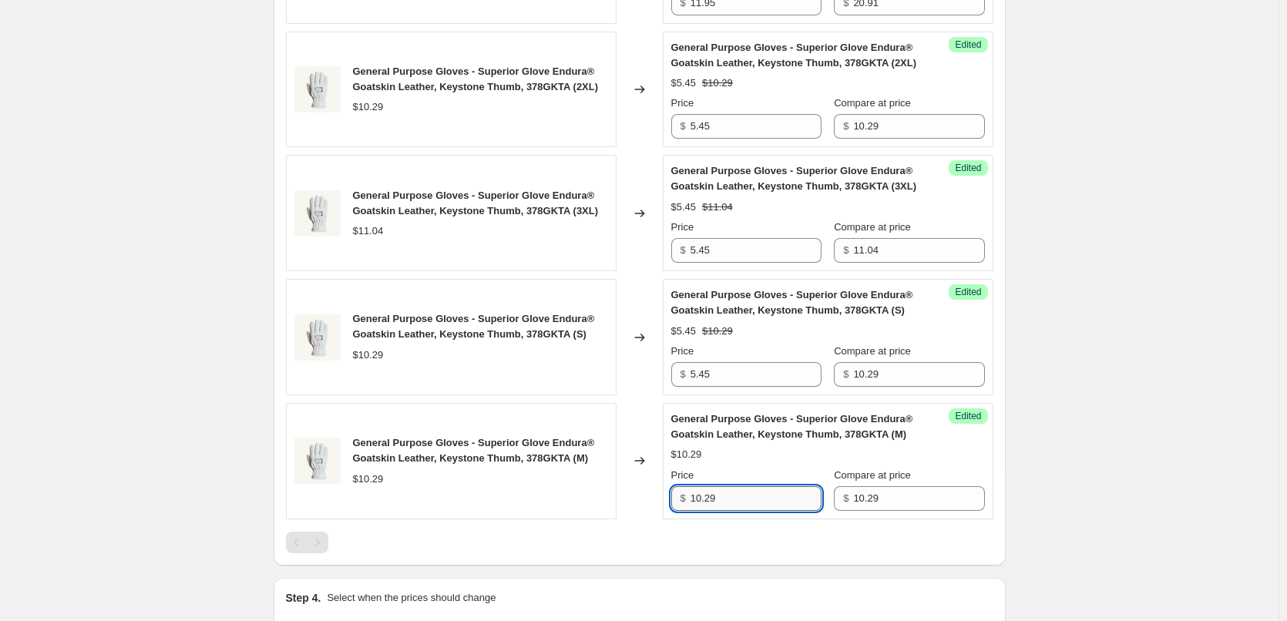
click at [765, 498] on input "10.29" at bounding box center [756, 498] width 131 height 25
type input "5.45"
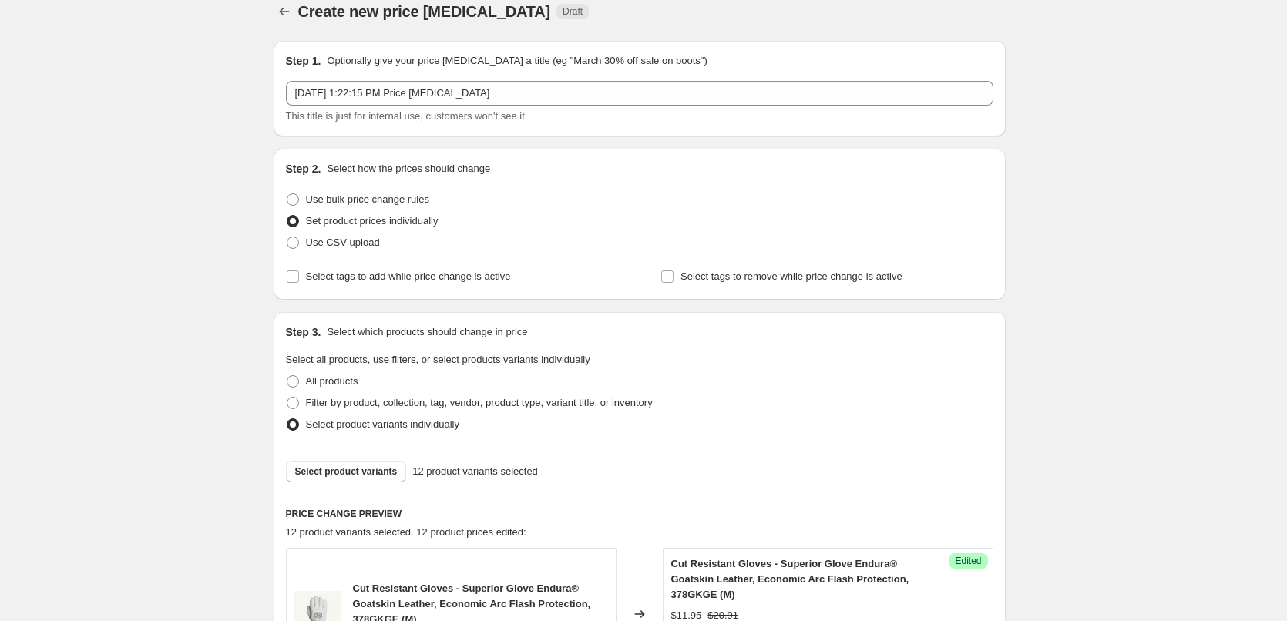
scroll to position [0, 0]
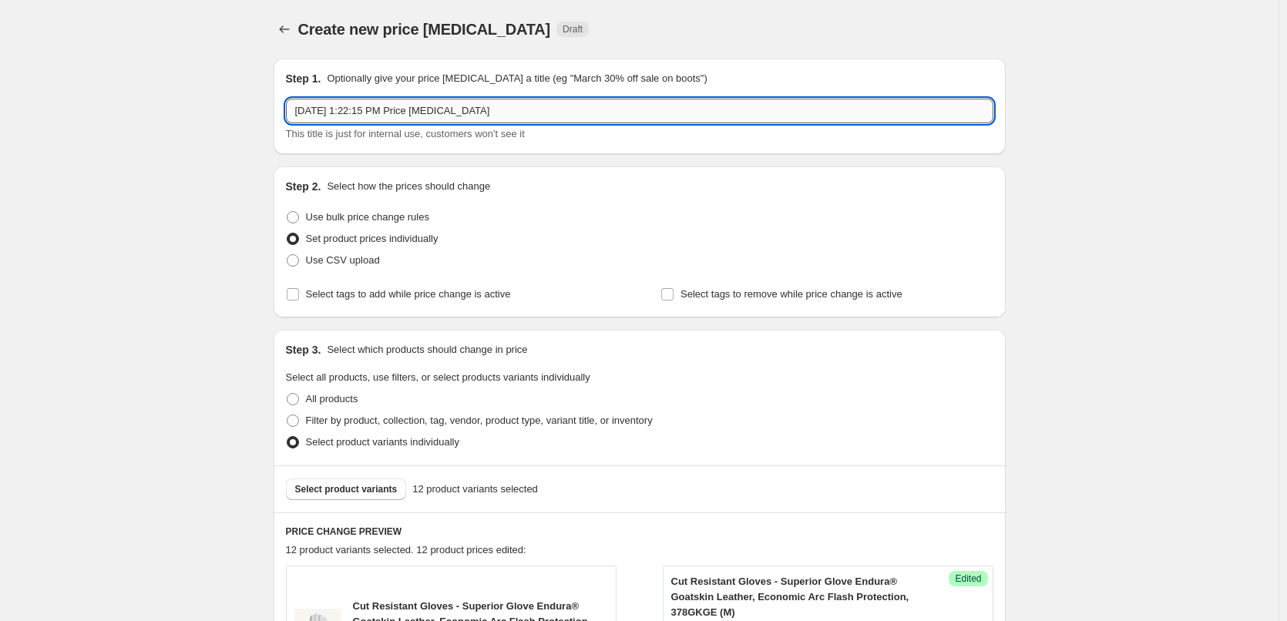
click at [489, 108] on input "[DATE] 1:22:15 PM Price [MEDICAL_DATA]" at bounding box center [640, 111] width 708 height 25
type input "S"
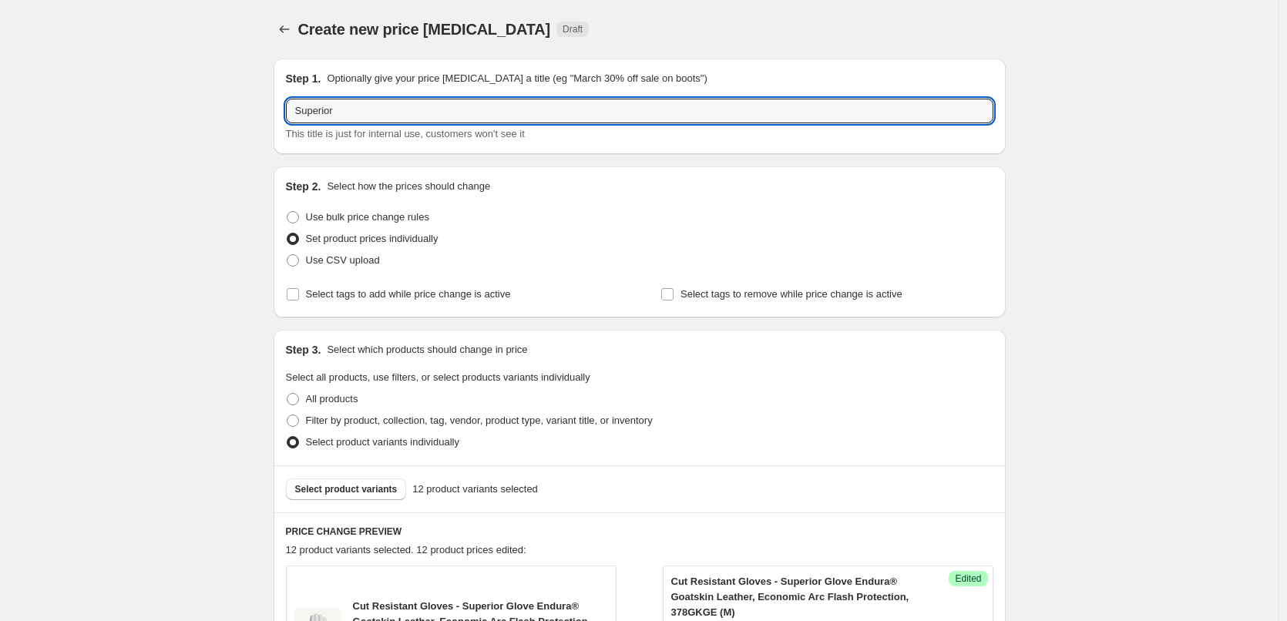
type input "Superior Glove September Promotion"
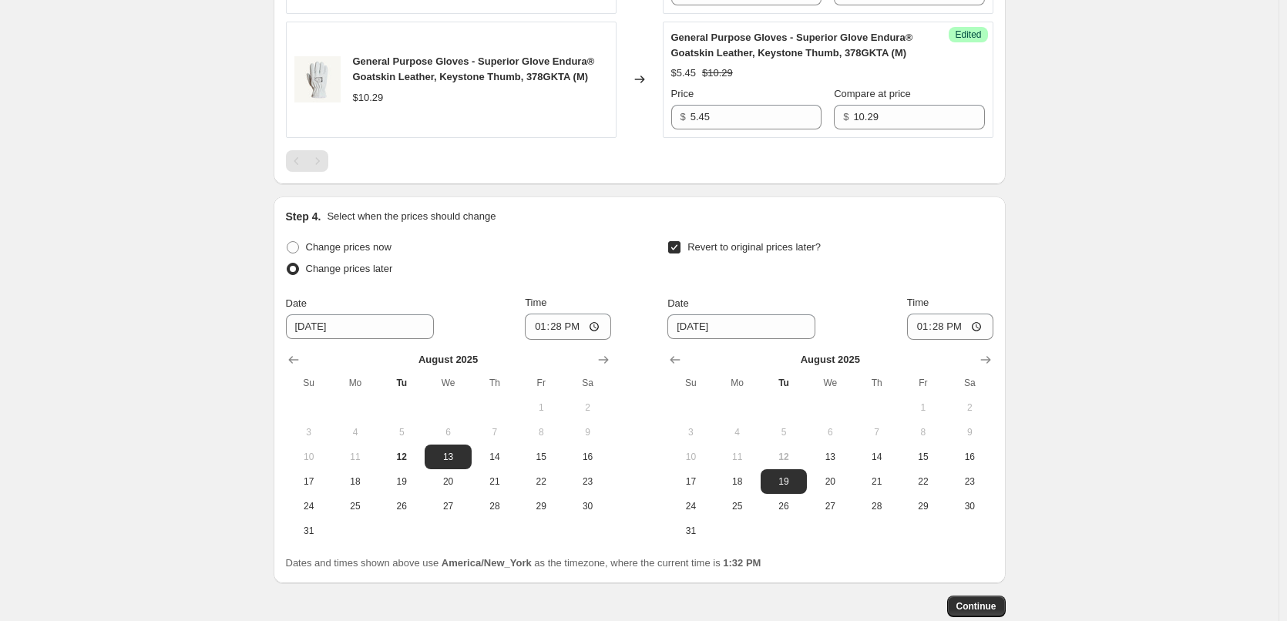
scroll to position [2090, 0]
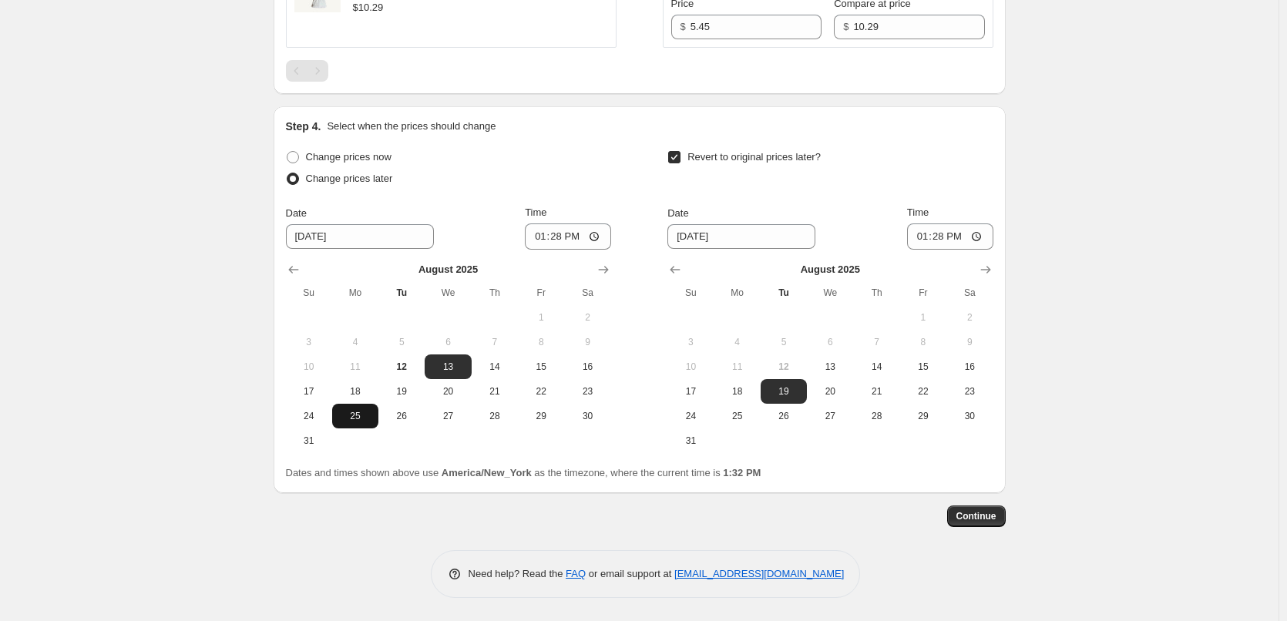
click at [359, 419] on span "25" at bounding box center [355, 416] width 34 height 12
type input "[DATE]"
click at [550, 238] on input "13:28" at bounding box center [568, 237] width 86 height 26
click at [598, 233] on input "13:28" at bounding box center [568, 237] width 86 height 26
click at [557, 233] on input "01:28" at bounding box center [568, 237] width 86 height 26
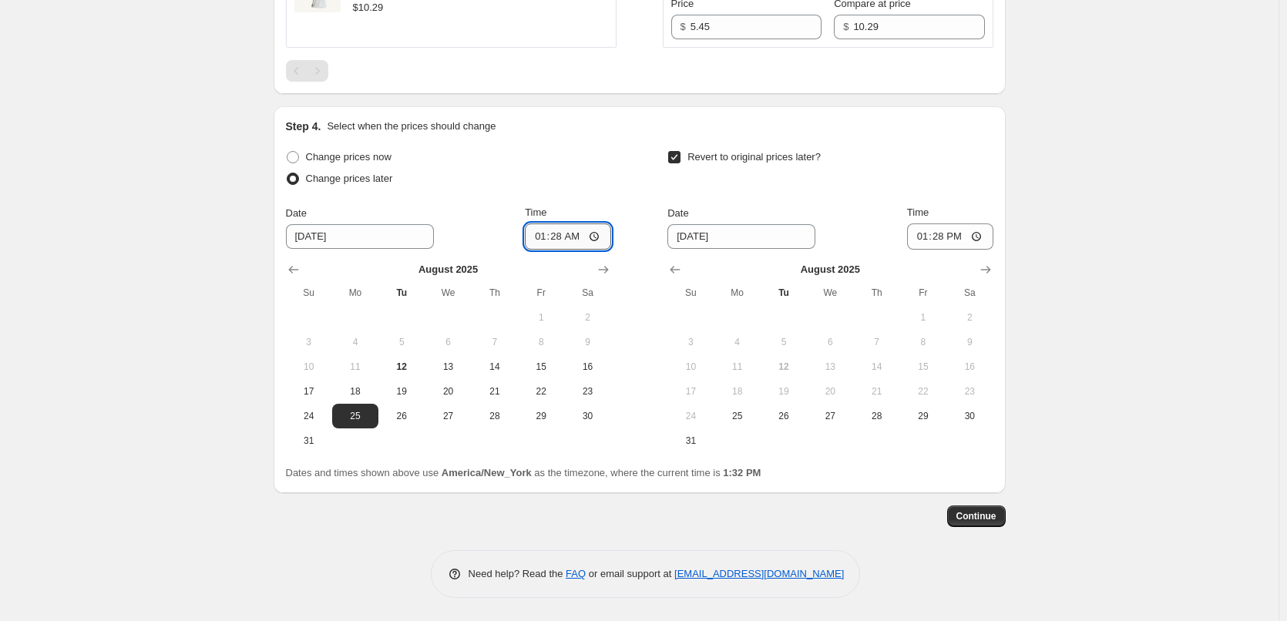
click at [536, 234] on input "01:28" at bounding box center [568, 237] width 86 height 26
click at [542, 234] on input "01:28" at bounding box center [568, 237] width 86 height 26
click at [562, 233] on input "01:28" at bounding box center [568, 237] width 86 height 26
type input "01:00"
click at [575, 198] on div "Change prices now Change prices later Date [DATE] Time 01:00 [DATE] Su Mo Tu We…" at bounding box center [448, 299] width 325 height 307
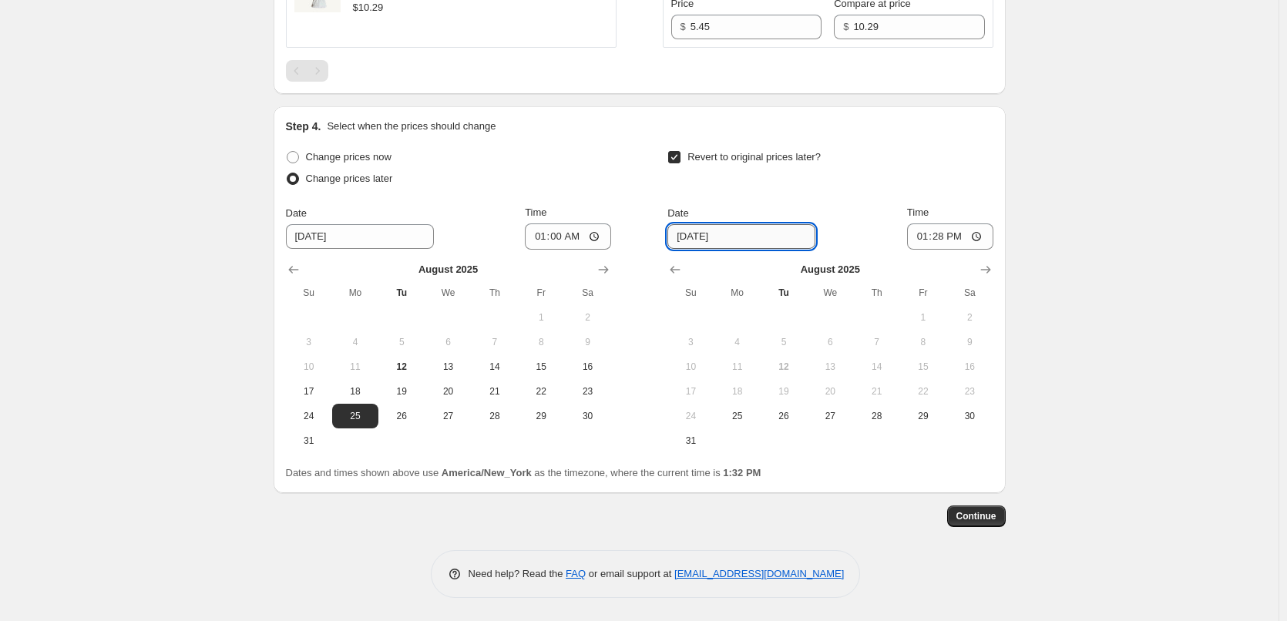
click at [743, 237] on input "[DATE]" at bounding box center [741, 236] width 148 height 25
click at [734, 237] on input "[DATE]" at bounding box center [741, 236] width 148 height 25
click at [986, 273] on icon "Show next month, September 2025" at bounding box center [985, 269] width 15 height 15
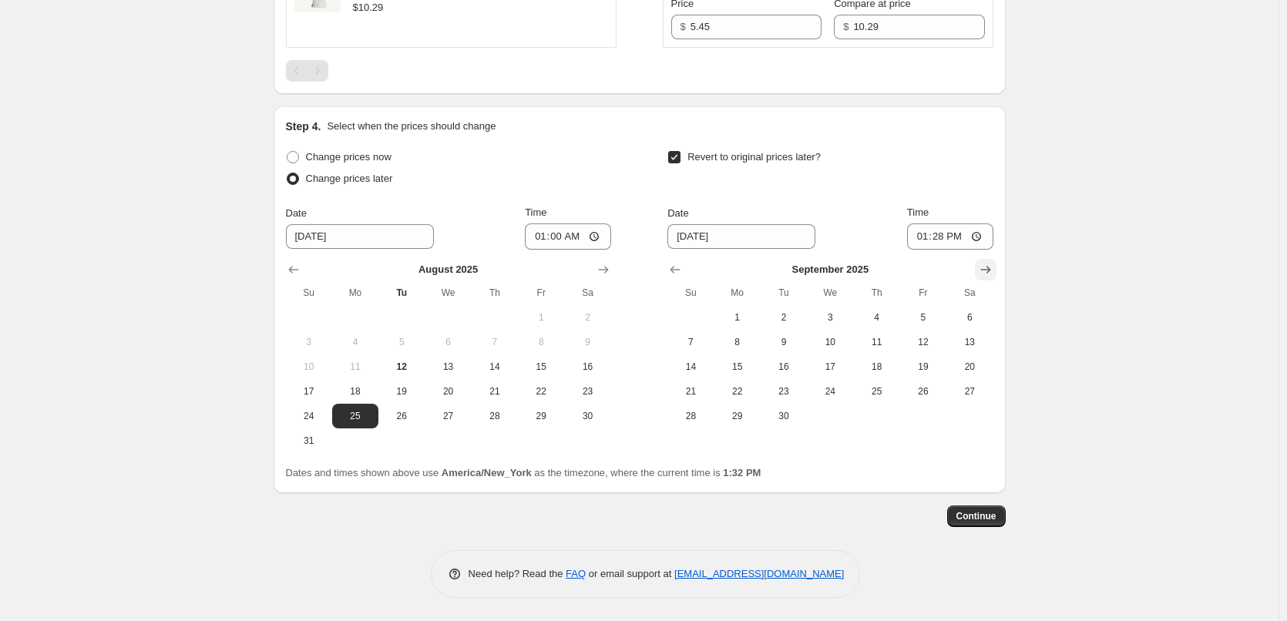
click at [983, 272] on icon "Show next month, October 2025" at bounding box center [985, 269] width 15 height 15
click at [922, 340] on span "10" at bounding box center [923, 342] width 34 height 12
type input "[DATE]"
click at [918, 240] on input "13:28" at bounding box center [950, 237] width 86 height 26
type input "23:59"
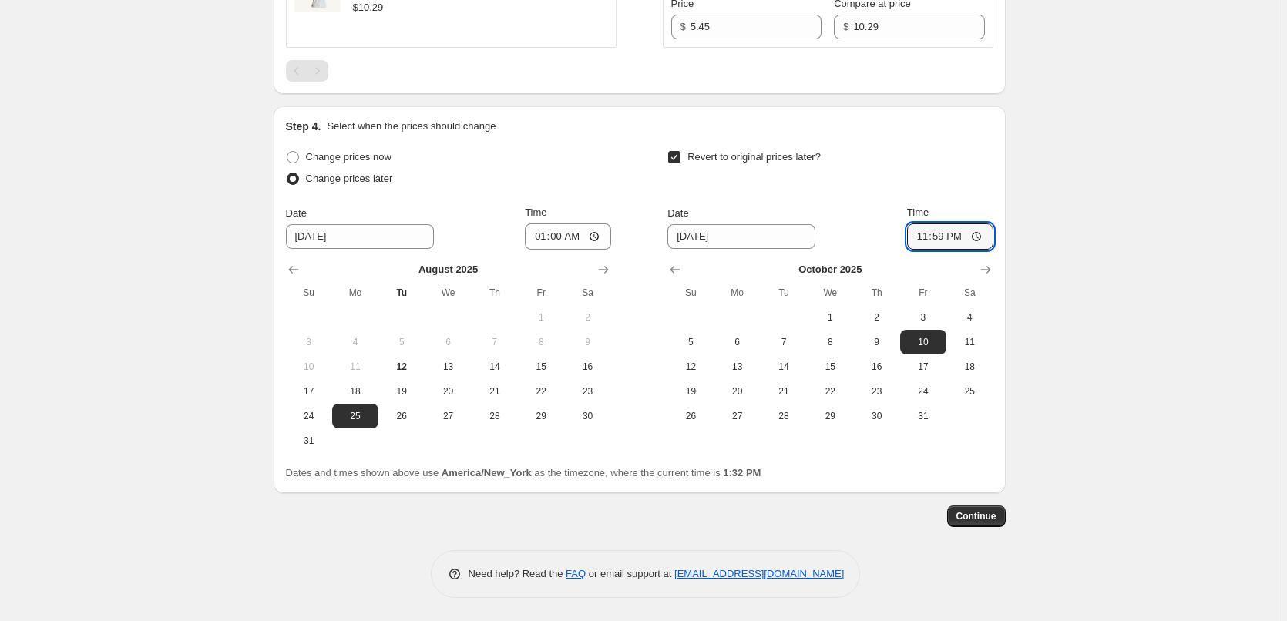
click at [982, 518] on span "Continue" at bounding box center [977, 516] width 40 height 12
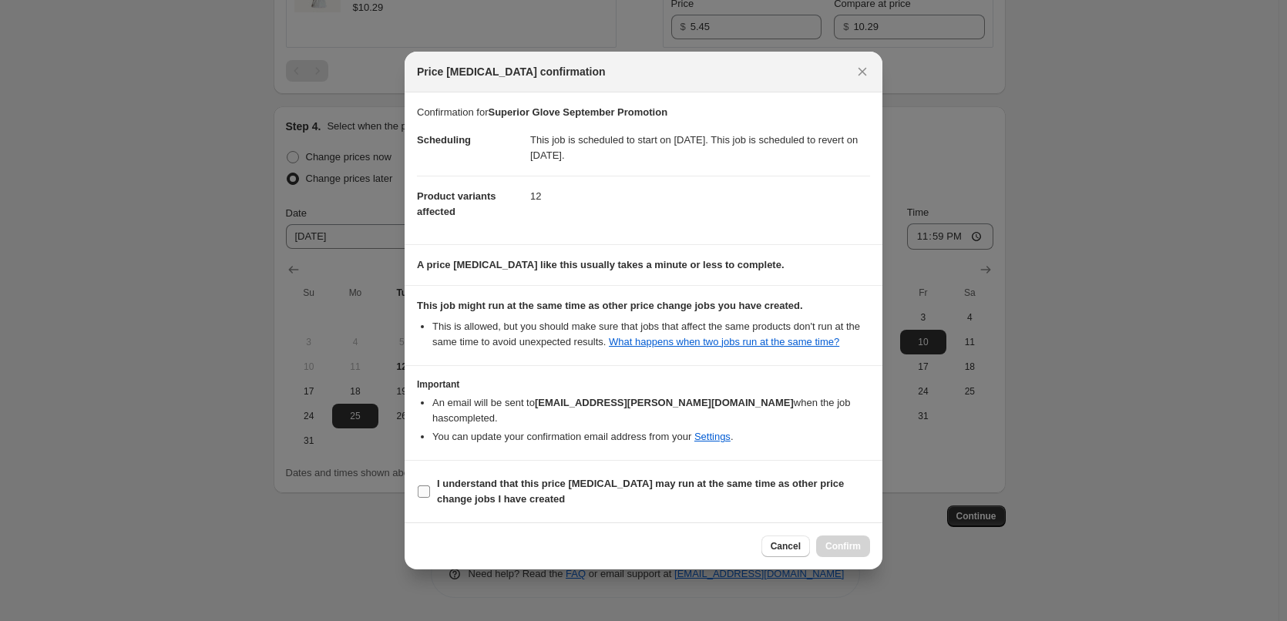
click at [458, 486] on b "I understand that this price [MEDICAL_DATA] may run at the same time as other p…" at bounding box center [640, 491] width 407 height 27
click at [430, 486] on input "I understand that this price [MEDICAL_DATA] may run at the same time as other p…" at bounding box center [424, 492] width 12 height 12
checkbox input "true"
click at [847, 540] on span "Confirm" at bounding box center [843, 546] width 35 height 12
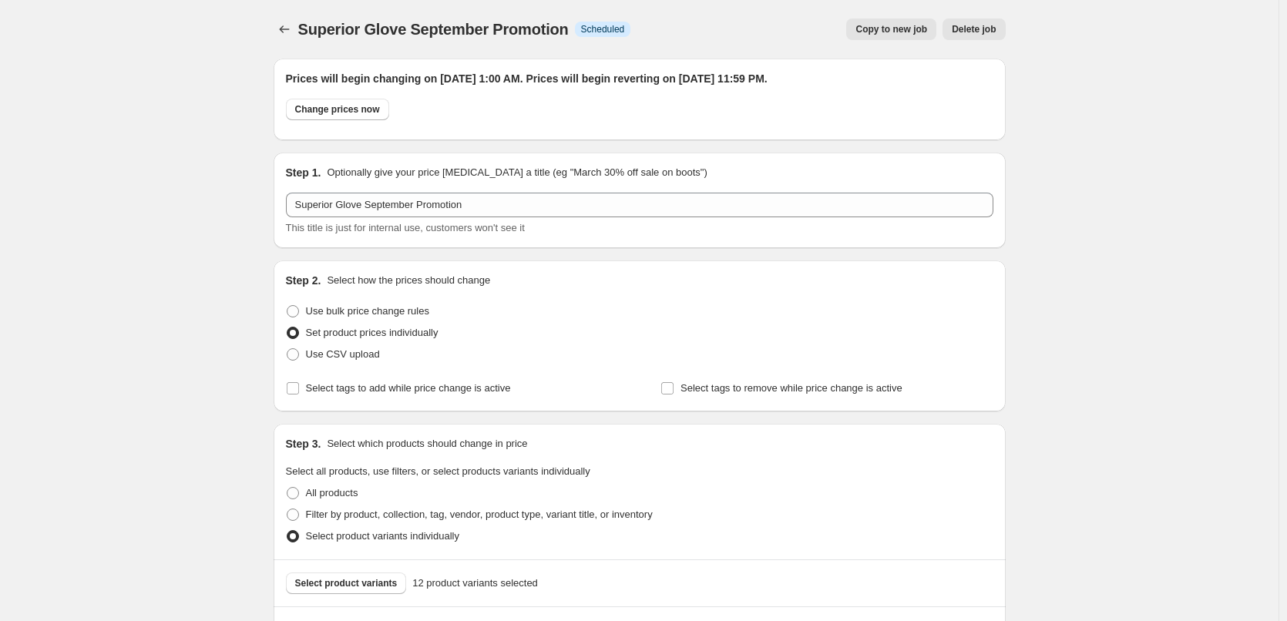
click at [899, 19] on button "Copy to new job" at bounding box center [891, 29] width 90 height 22
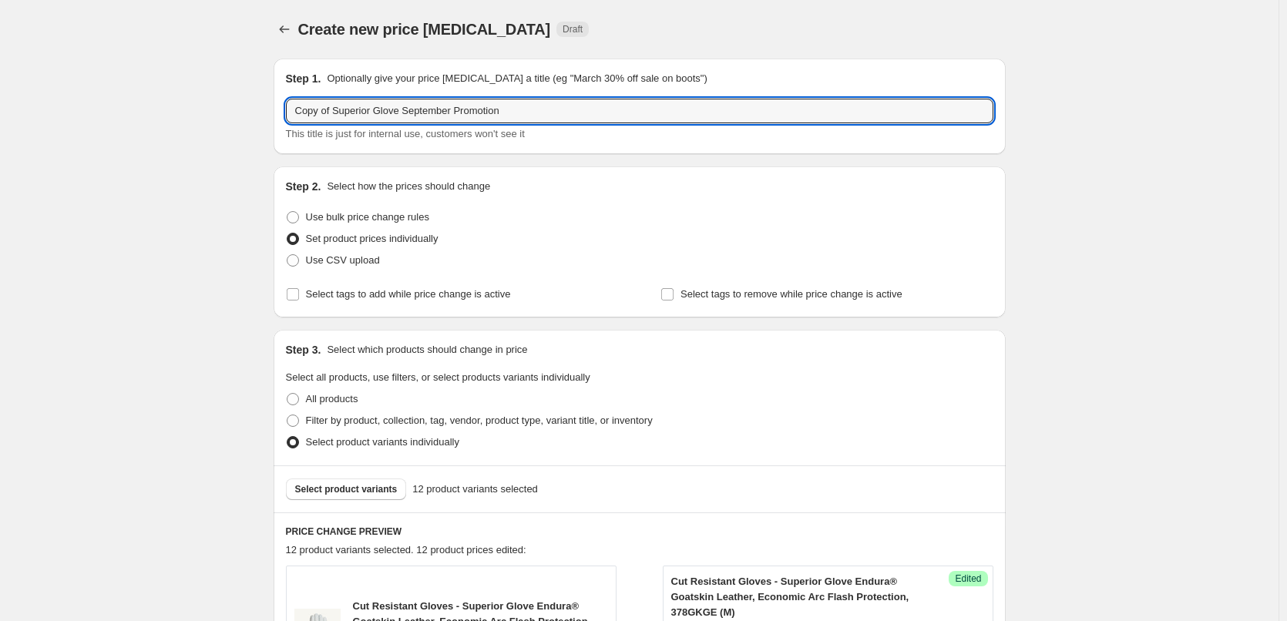
drag, startPoint x: 337, startPoint y: 110, endPoint x: 277, endPoint y: 107, distance: 60.2
click at [277, 107] on div "Step 1. Optionally give your price [MEDICAL_DATA] a title (eg "March 30% off sa…" at bounding box center [640, 107] width 732 height 96
click at [380, 113] on input "Superior Glove September Promotion" at bounding box center [640, 111] width 708 height 25
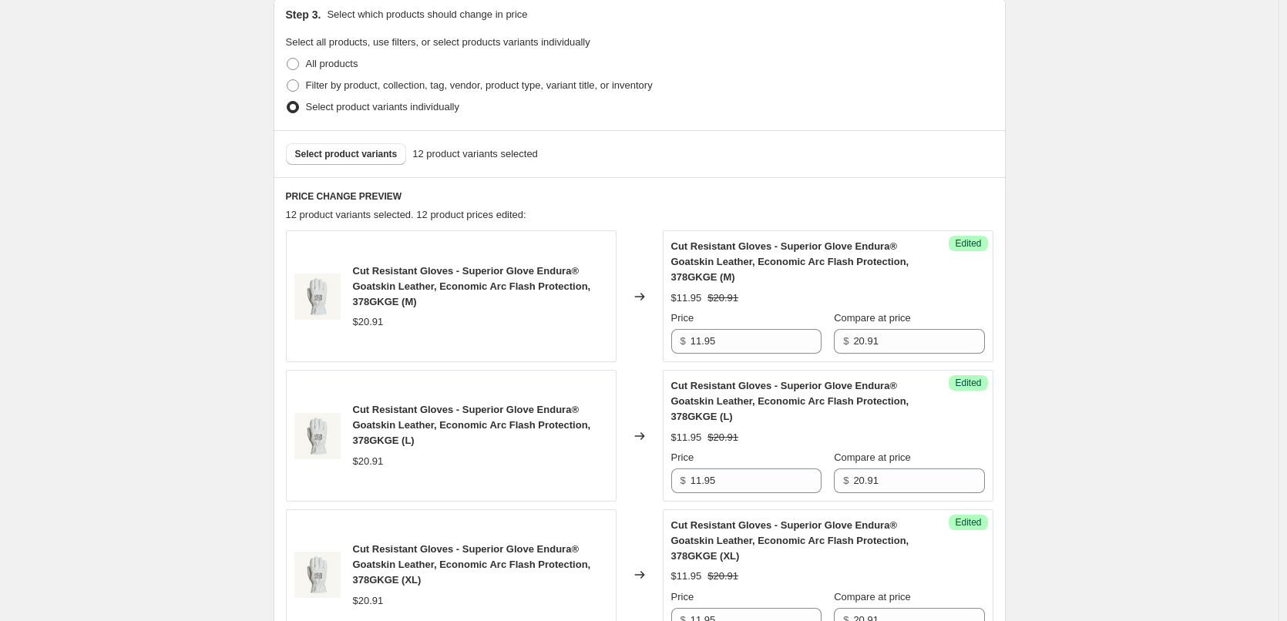
scroll to position [308, 0]
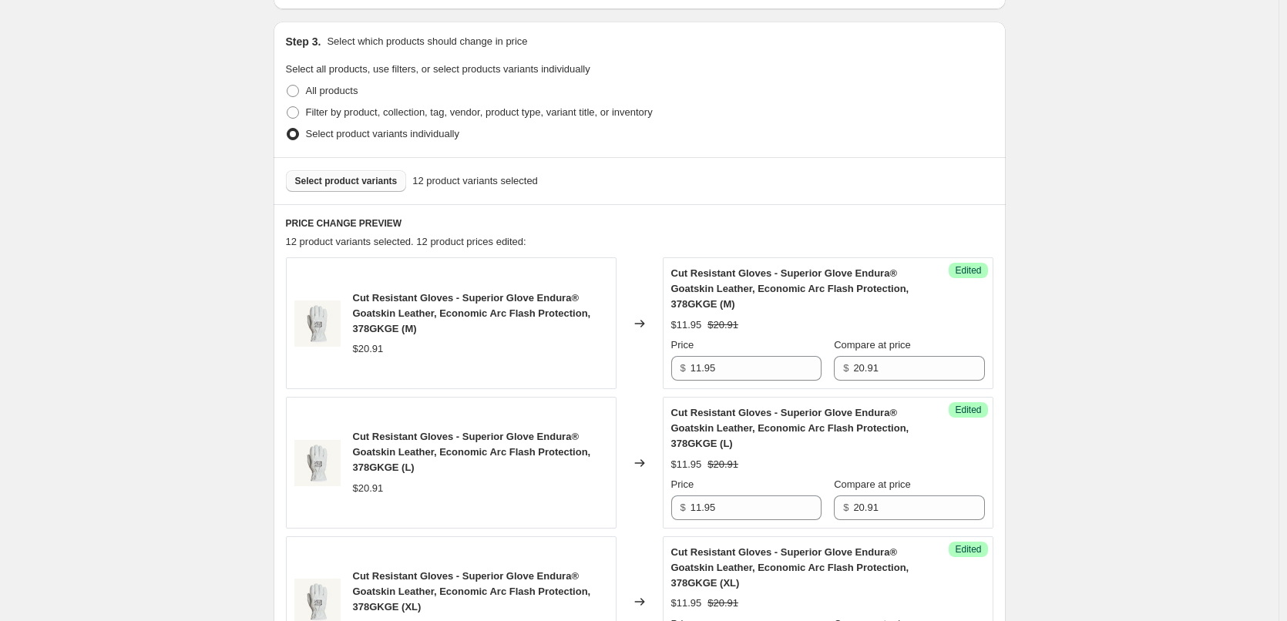
type input "Superior Glove October Promotion"
click at [368, 179] on span "Select product variants" at bounding box center [346, 181] width 103 height 12
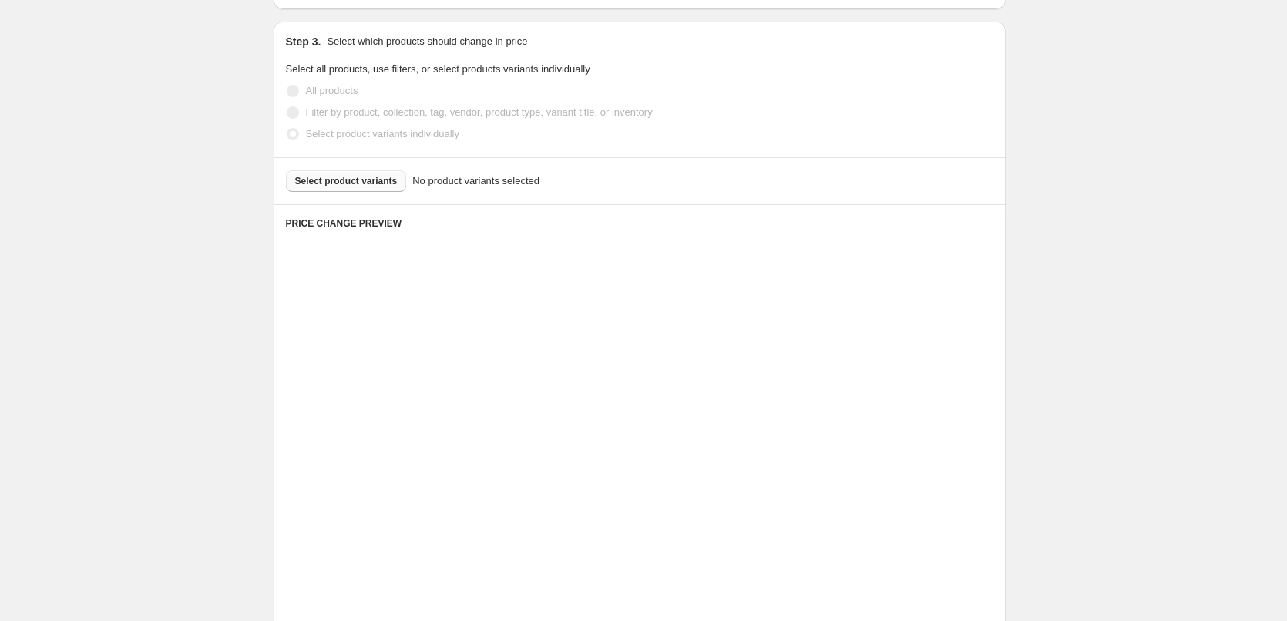
scroll to position [188, 0]
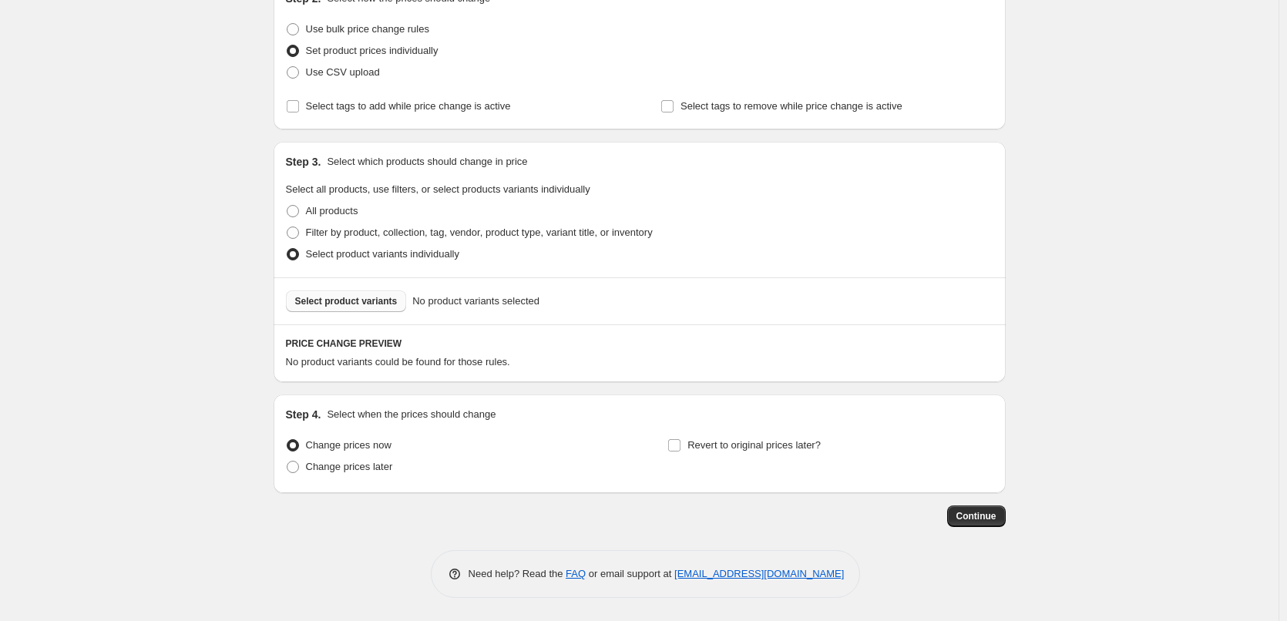
click at [362, 295] on button "Select product variants" at bounding box center [346, 302] width 121 height 22
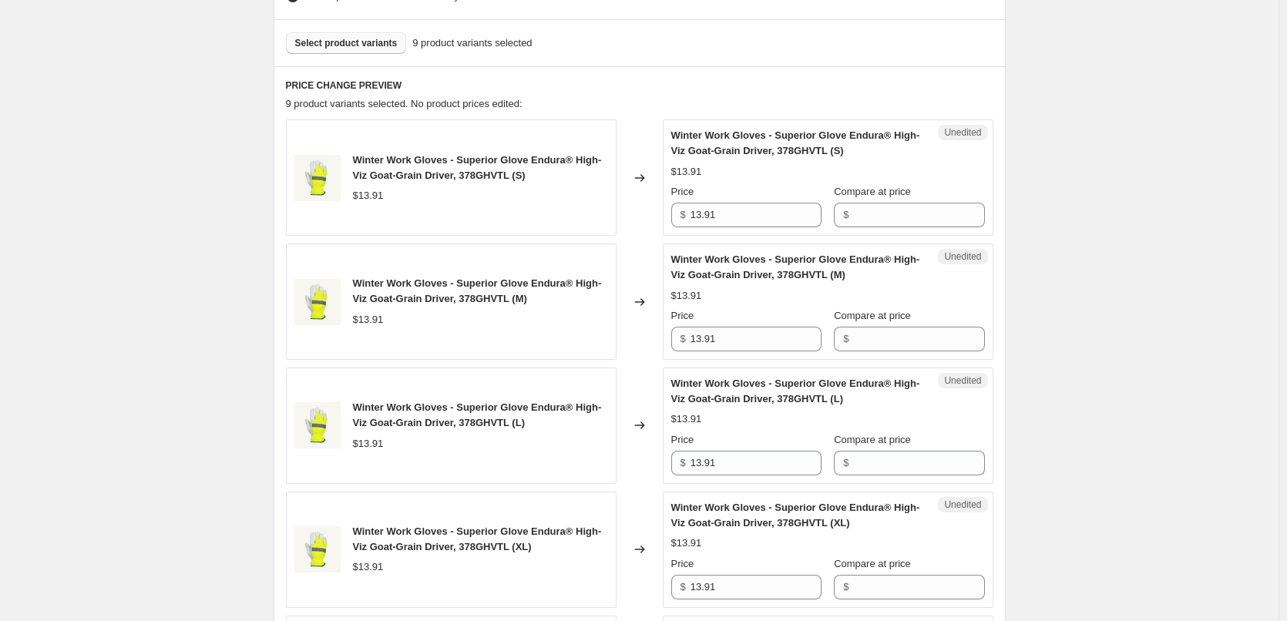
scroll to position [419, 0]
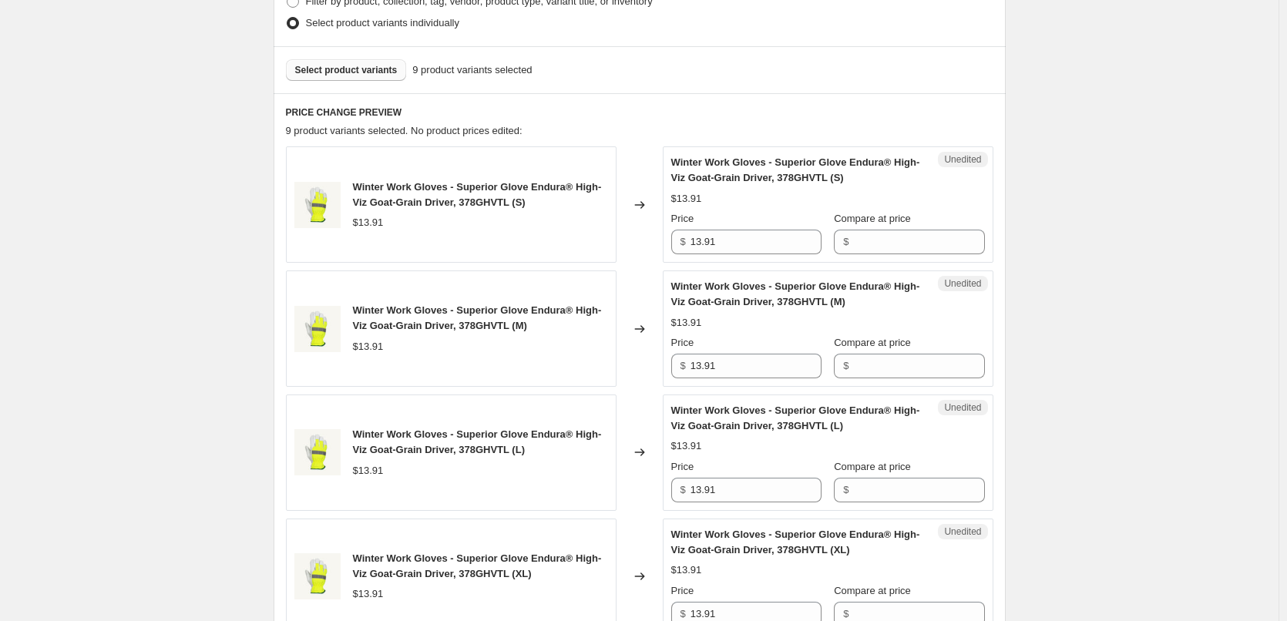
drag, startPoint x: 1110, startPoint y: 159, endPoint x: 1118, endPoint y: 107, distance: 52.2
click at [1118, 107] on div "Create new price [MEDICAL_DATA]. This page is ready Create new price [MEDICAL_D…" at bounding box center [639, 560] width 1279 height 1959
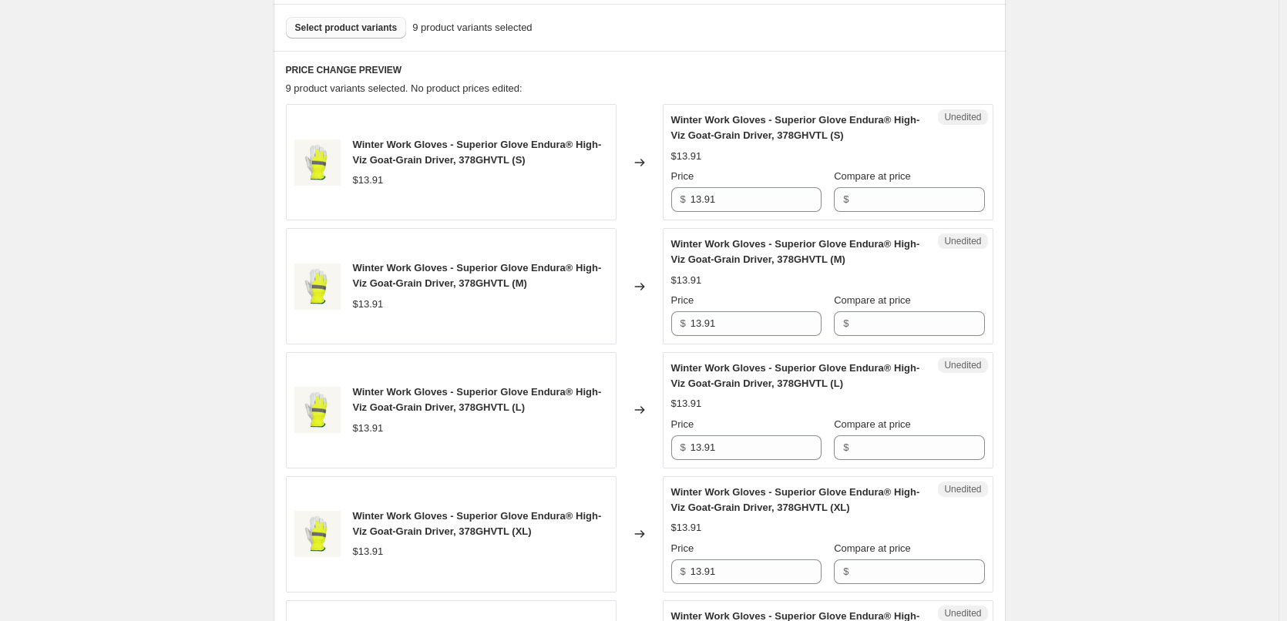
scroll to position [496, 0]
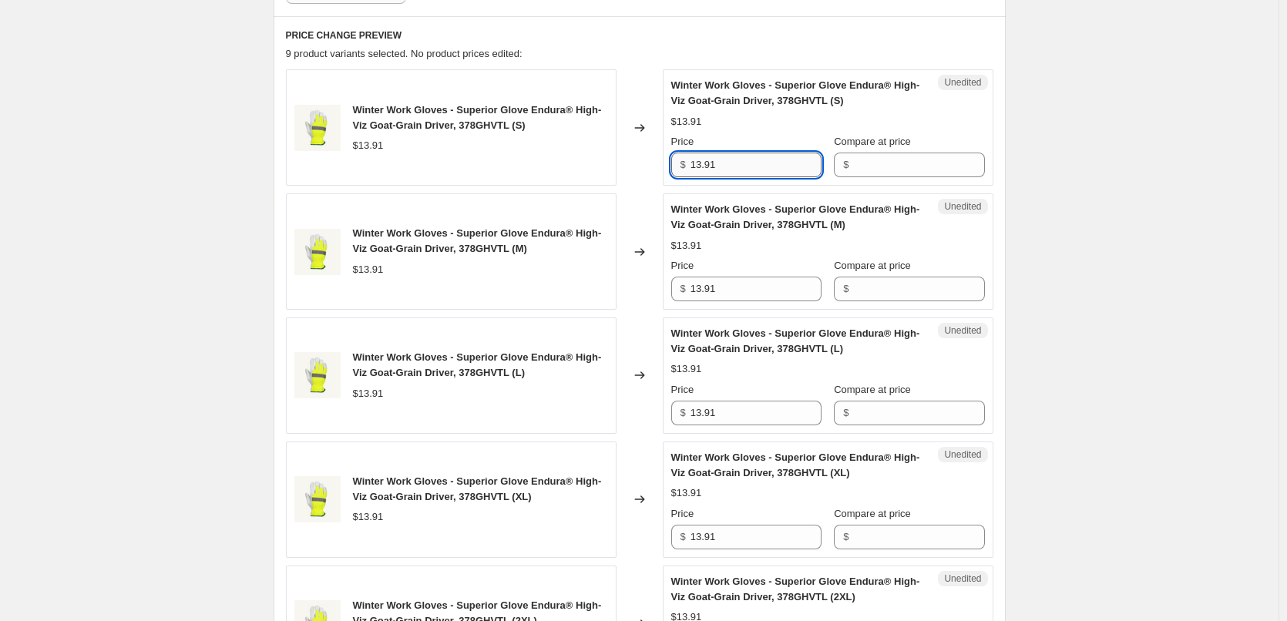
click at [715, 156] on input "13.91" at bounding box center [756, 165] width 131 height 25
click at [896, 163] on input "Compare at price" at bounding box center [918, 165] width 131 height 25
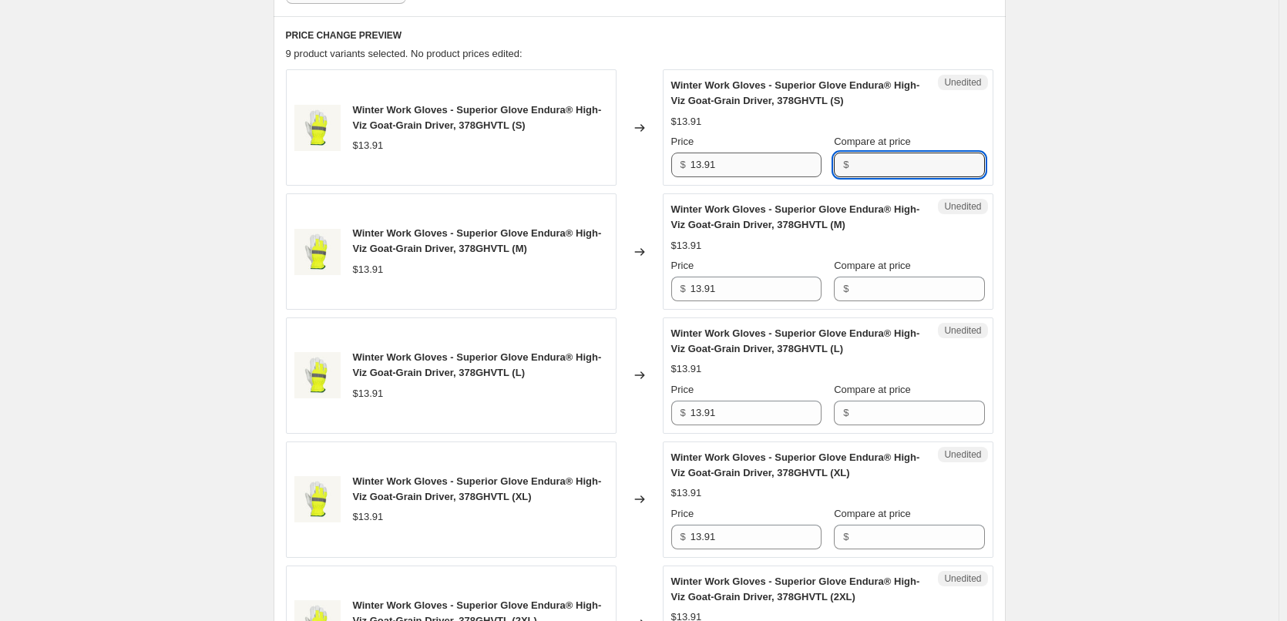
paste input "13.91"
type input "13.91"
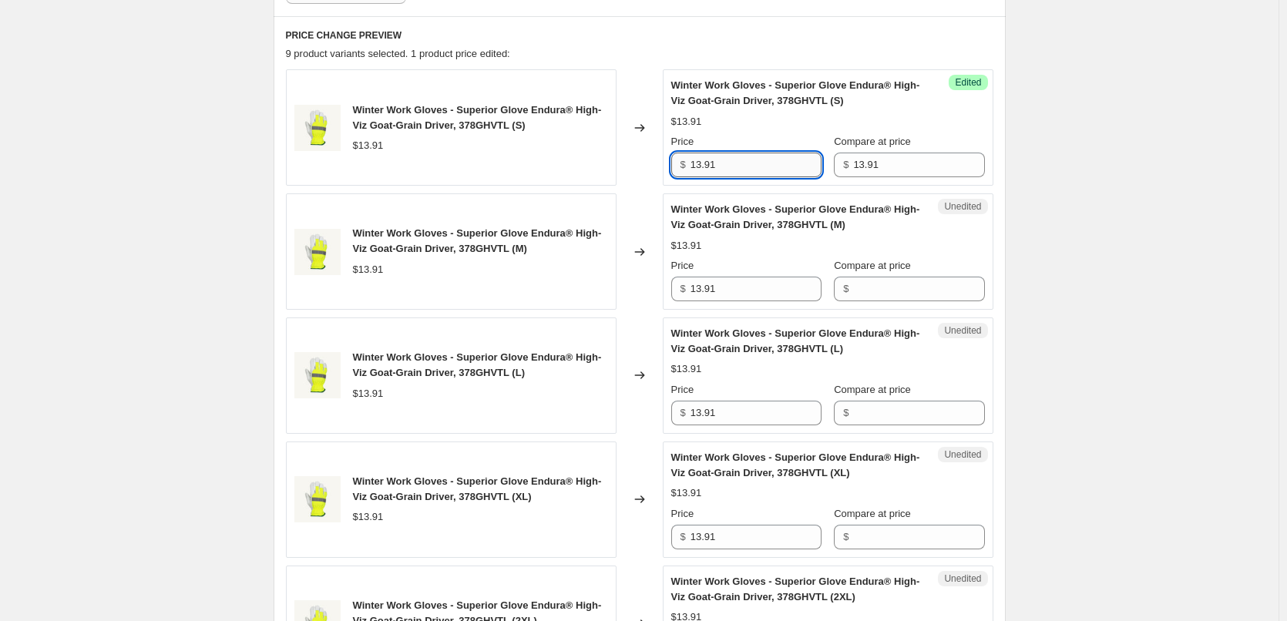
click at [760, 163] on input "13.91" at bounding box center [756, 165] width 131 height 25
type input "8.95"
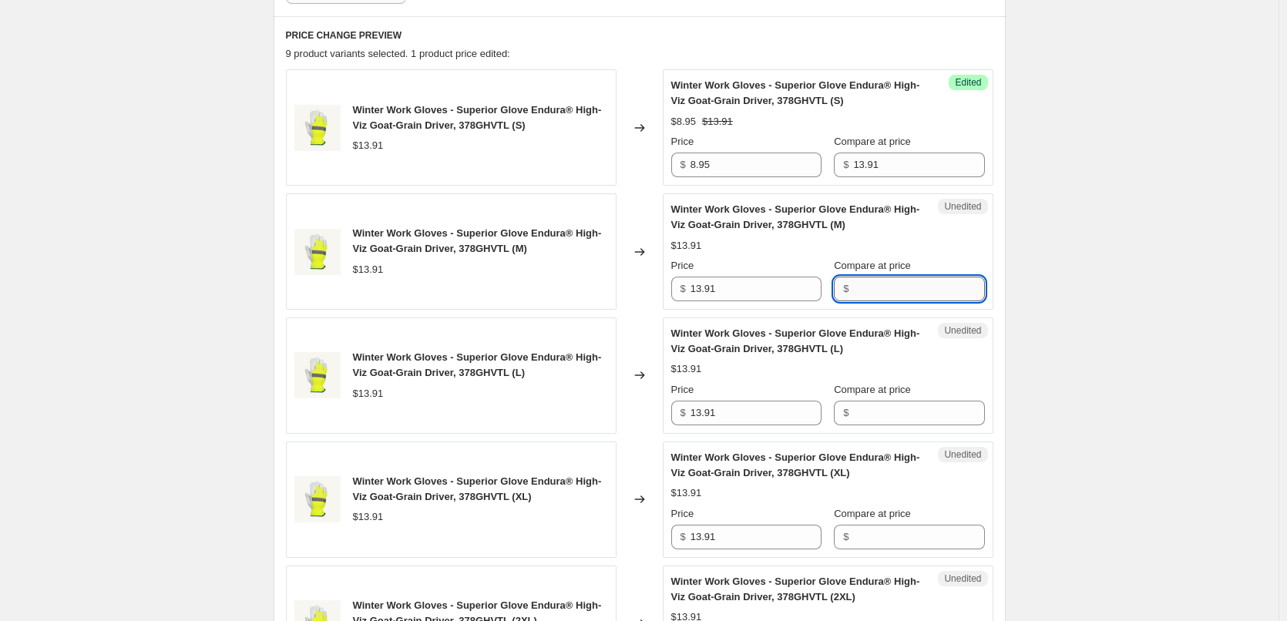
click at [876, 277] on input "Compare at price" at bounding box center [918, 289] width 131 height 25
paste input "13.91"
type input "13.91"
click at [772, 295] on input "13.91" at bounding box center [756, 289] width 131 height 25
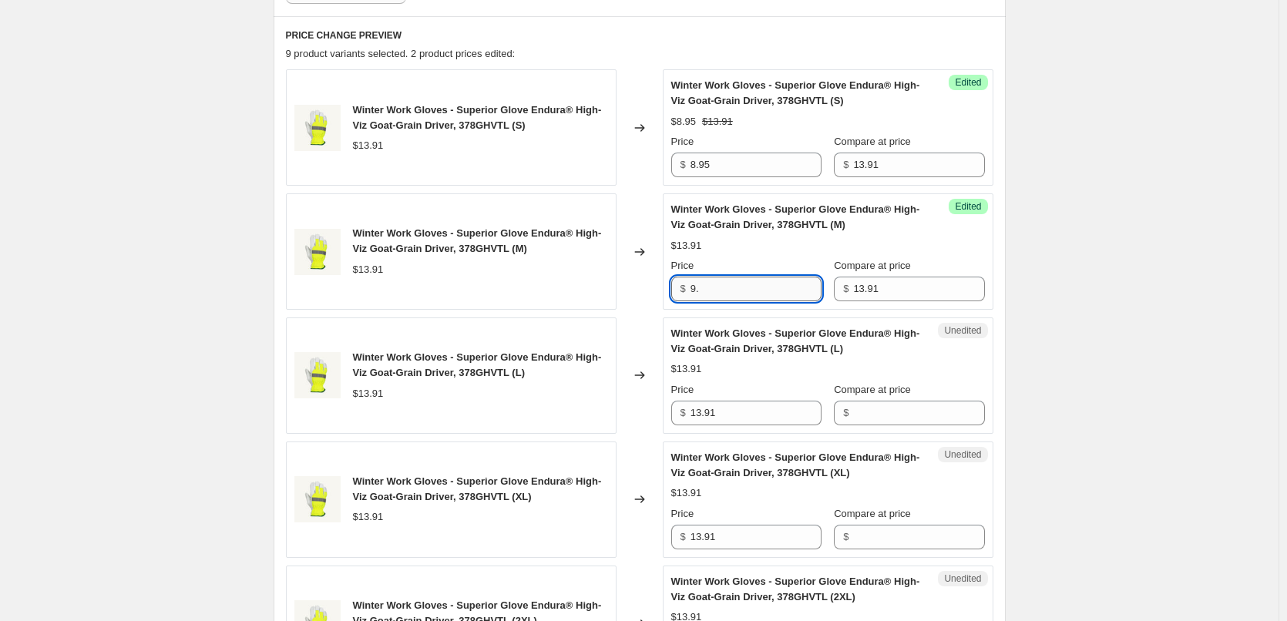
type input "9"
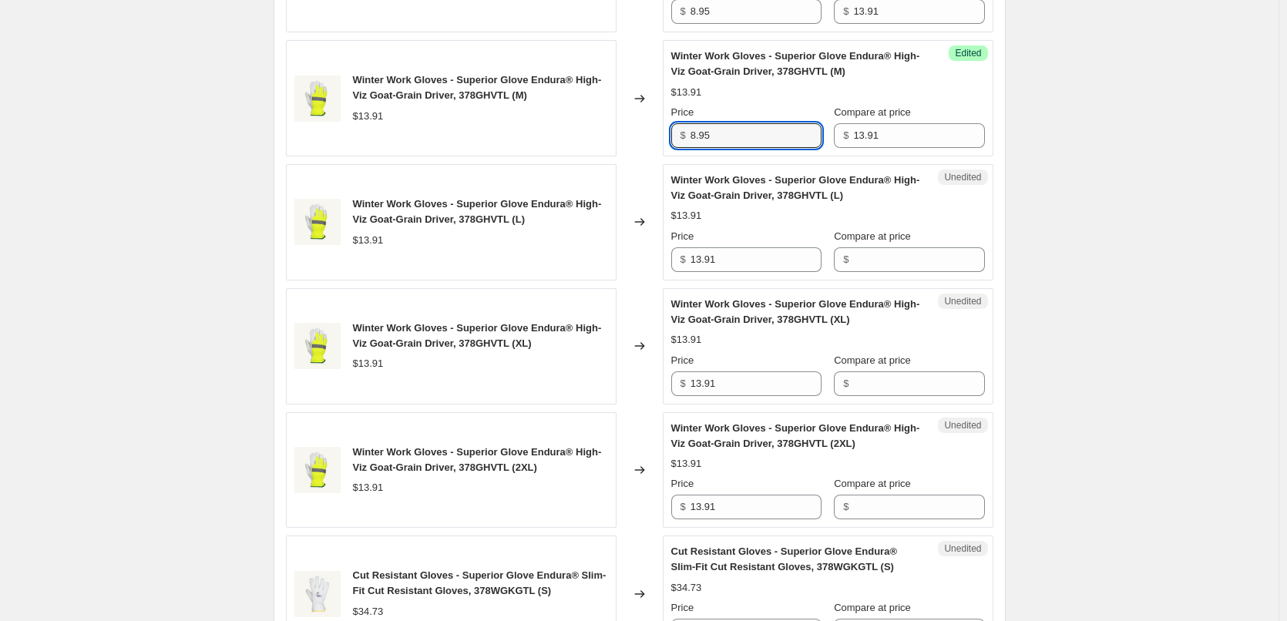
scroll to position [651, 0]
type input "8.95"
click at [903, 256] on input "Compare at price" at bounding box center [918, 259] width 131 height 25
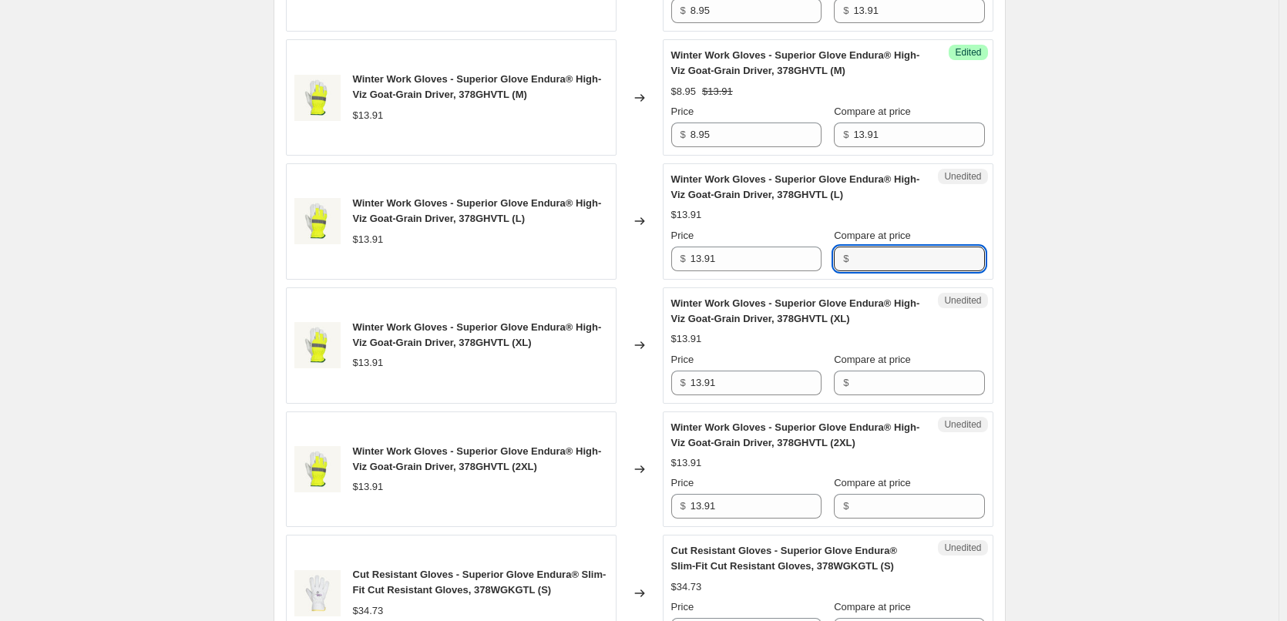
paste input "13.91"
type input "13.91"
click at [771, 266] on input "13.91" at bounding box center [756, 259] width 131 height 25
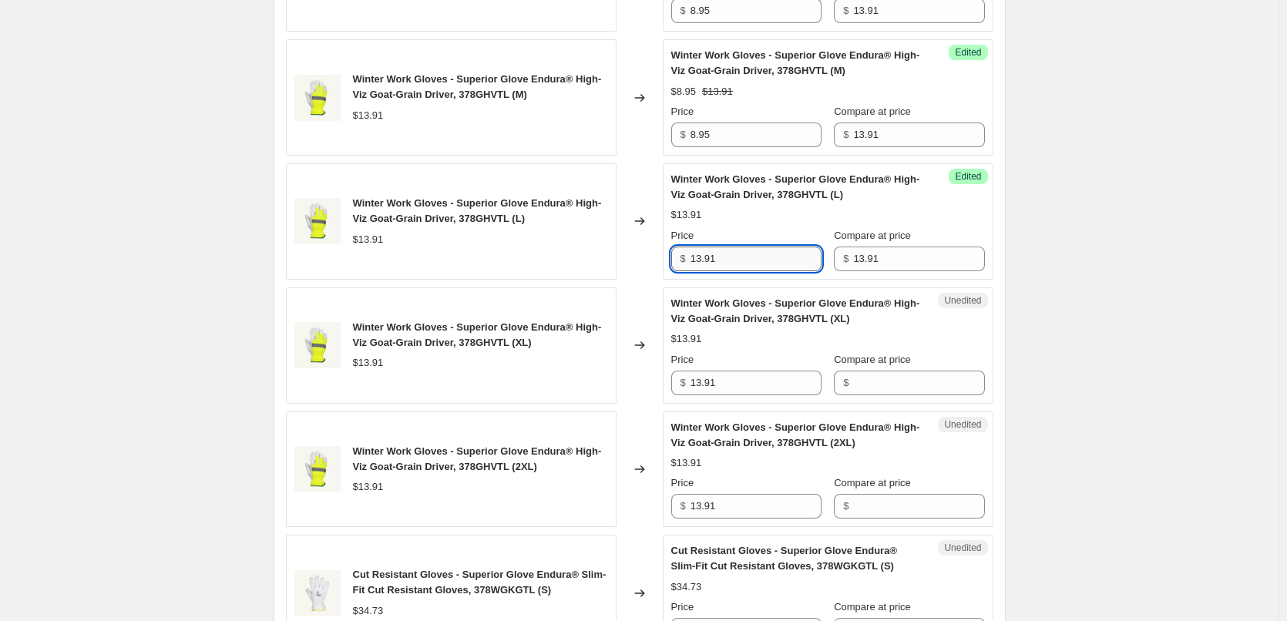
click at [771, 266] on input "13.91" at bounding box center [756, 259] width 131 height 25
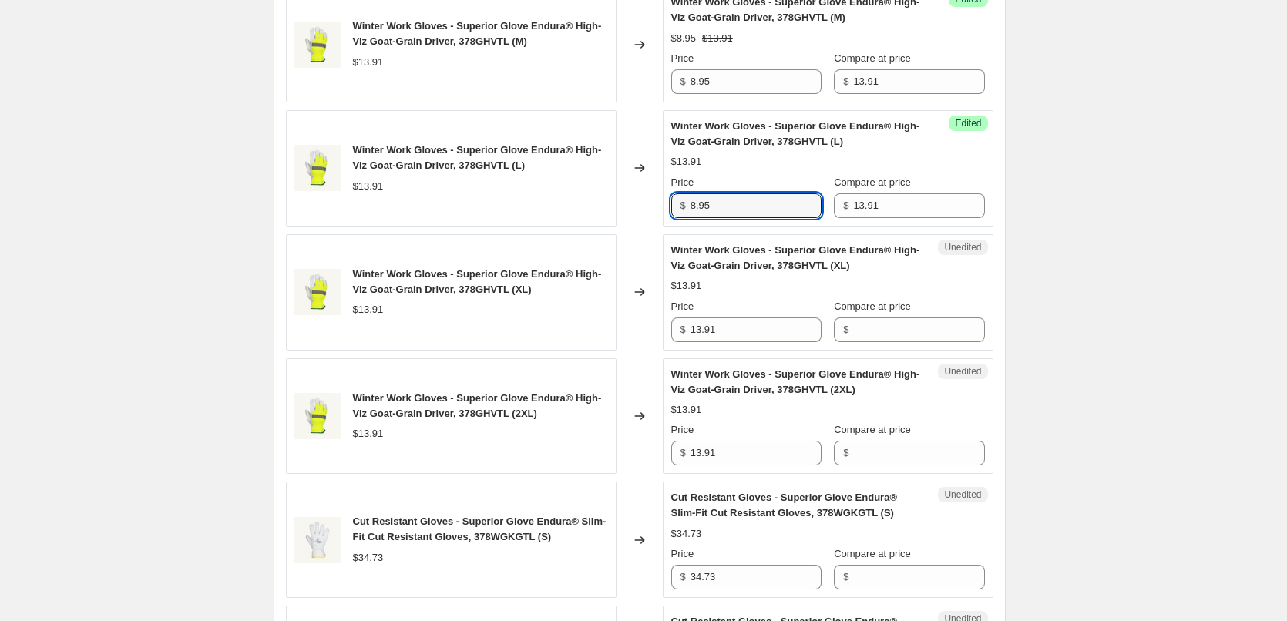
scroll to position [728, 0]
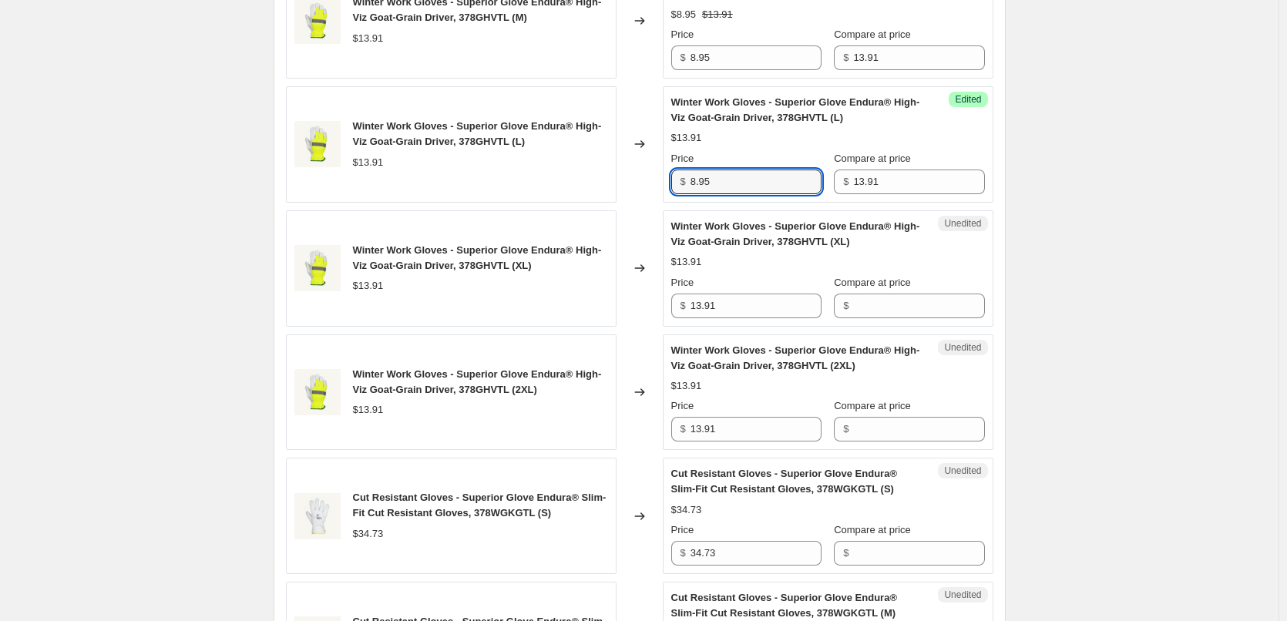
type input "8.95"
click at [912, 321] on div "Unedited Winter Work Gloves - Superior Glove Endura® High-Viz Goat-Grain Driver…" at bounding box center [828, 268] width 331 height 116
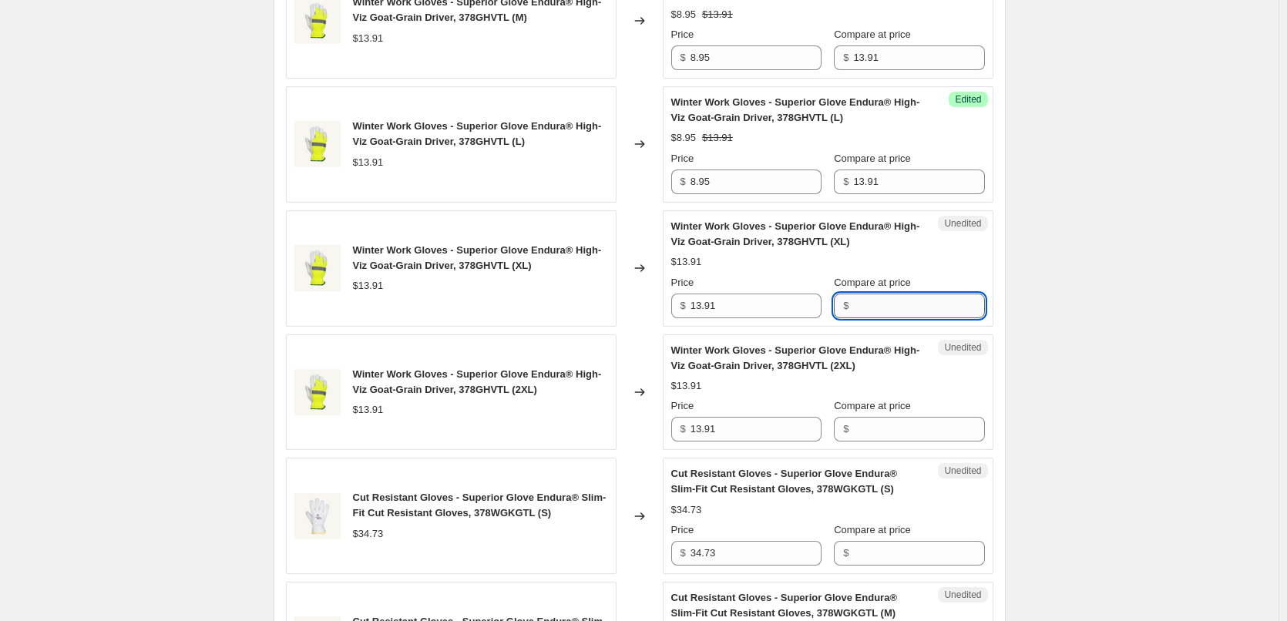
click at [917, 317] on input "Compare at price" at bounding box center [918, 306] width 131 height 25
paste input "13.91"
type input "13.91"
click at [773, 319] on div "Unedited Winter Work Gloves - Superior Glove Endura® High-Viz Goat-Grain Driver…" at bounding box center [828, 268] width 331 height 116
click at [773, 319] on div "Success Edited Winter Work Gloves - Superior Glove Endura® High-Viz Goat-Grain …" at bounding box center [828, 268] width 331 height 116
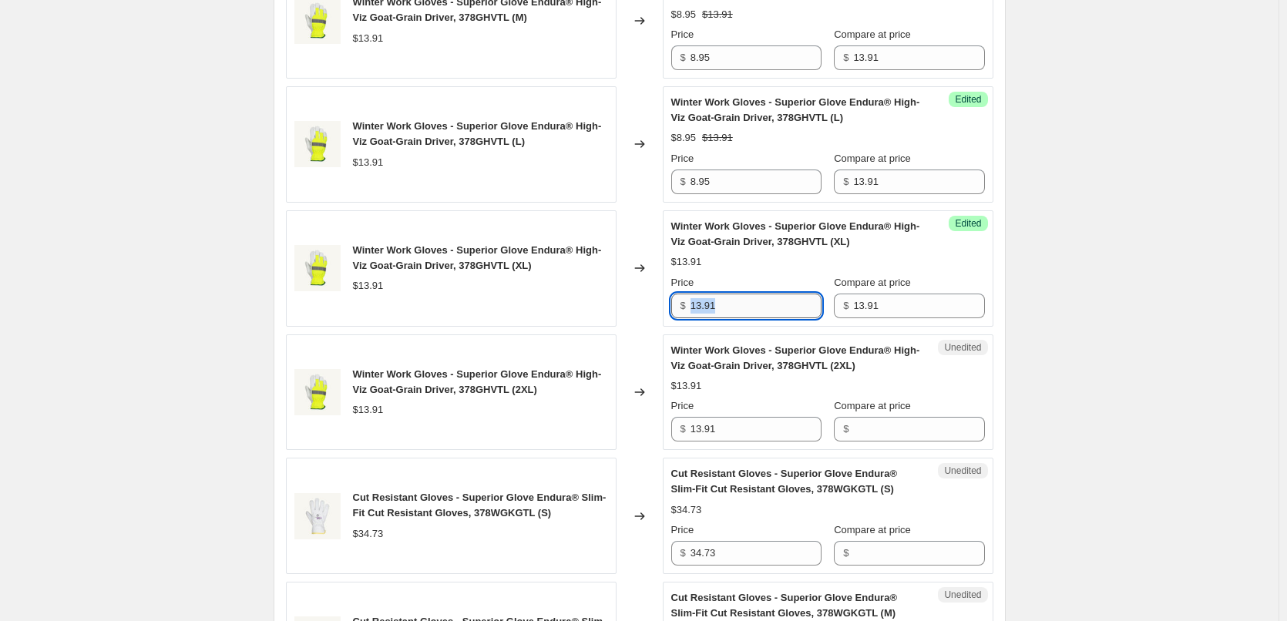
click at [779, 306] on input "13.91" at bounding box center [756, 306] width 131 height 25
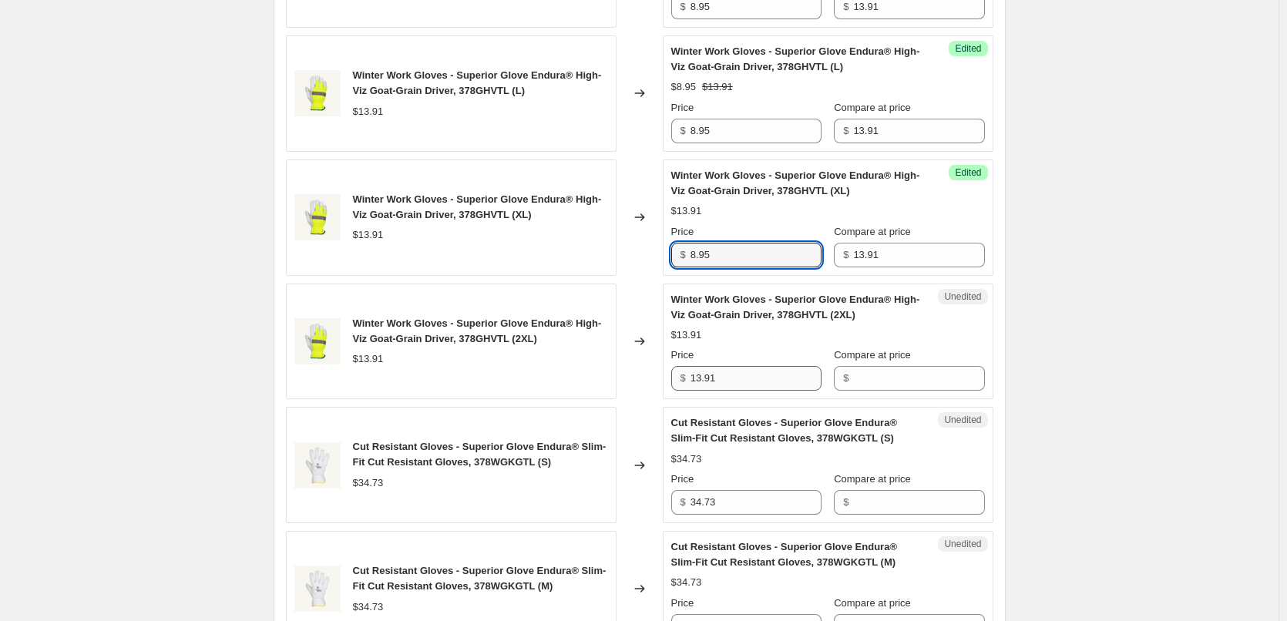
scroll to position [805, 0]
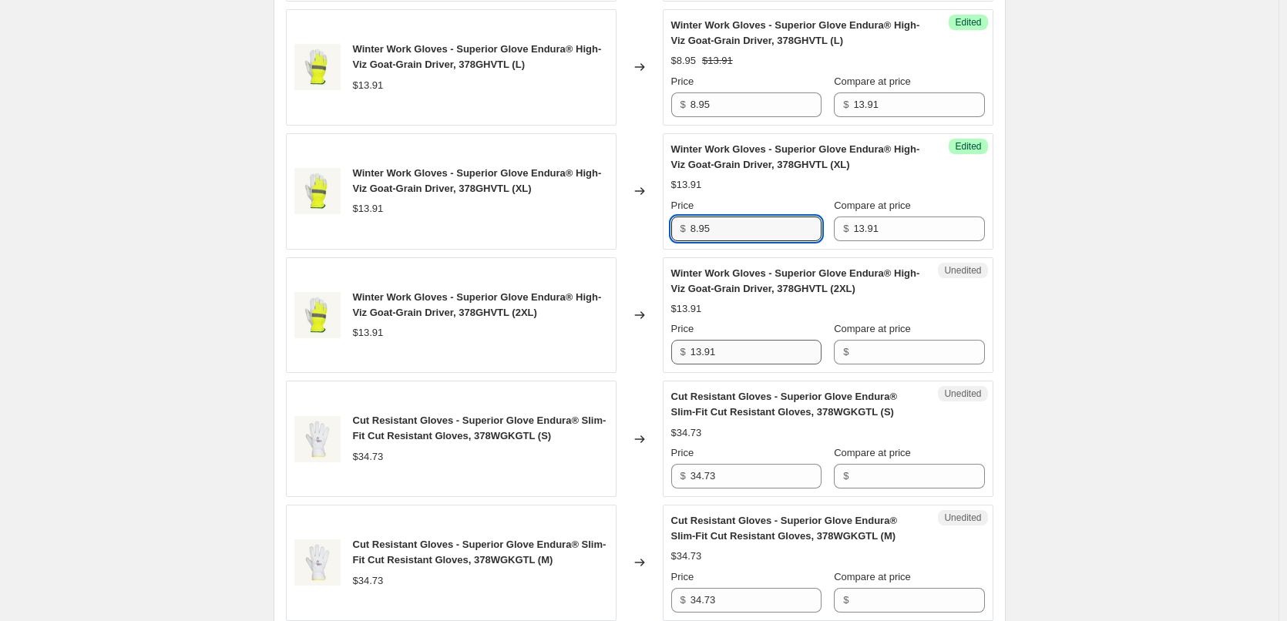
type input "8.95"
click at [767, 355] on input "13.91" at bounding box center [756, 352] width 131 height 25
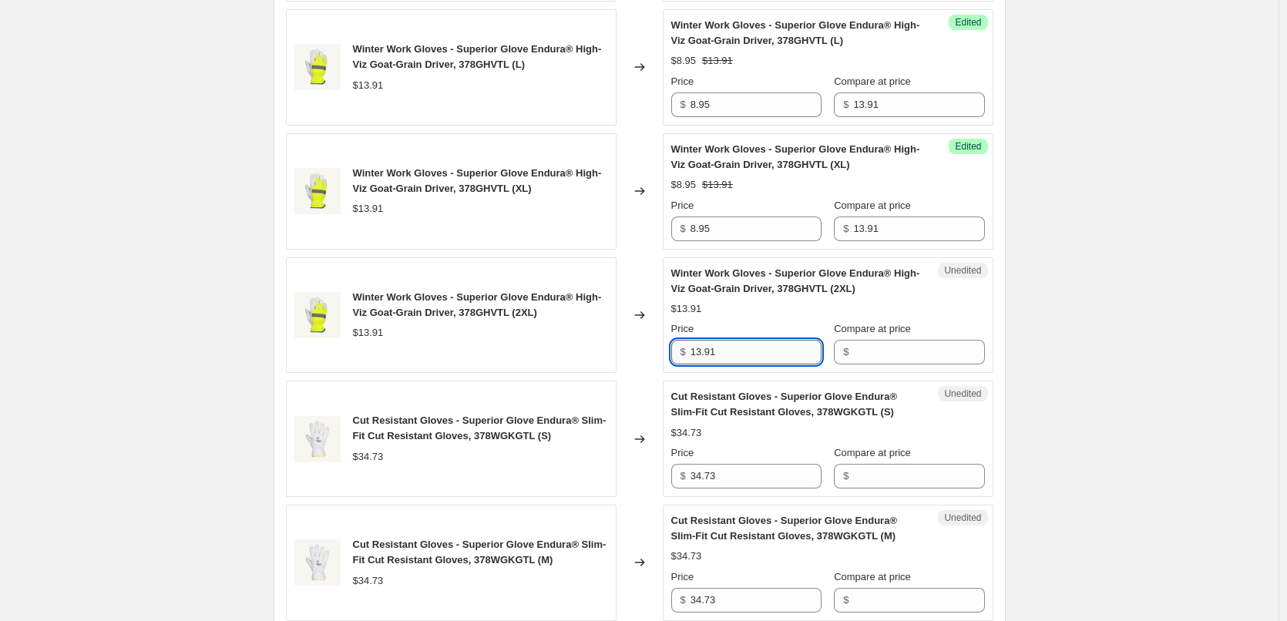
click at [767, 355] on input "13.91" at bounding box center [756, 352] width 131 height 25
click at [904, 344] on input "Compare at price" at bounding box center [918, 352] width 131 height 25
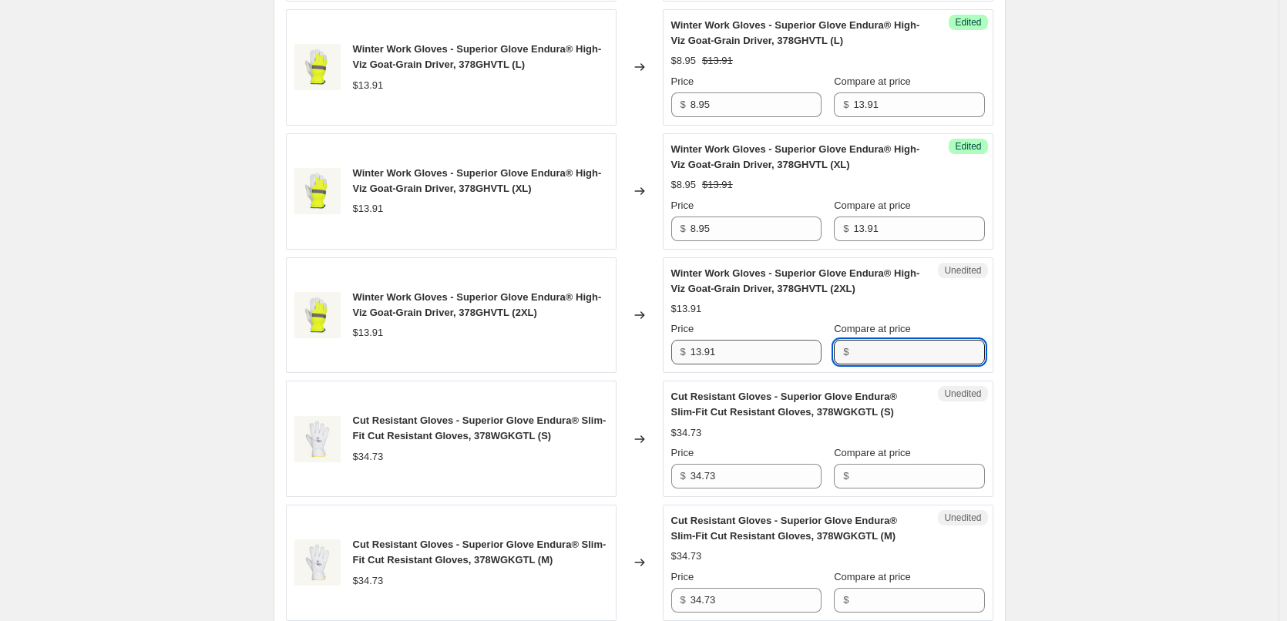
paste input "13.91"
type input "13.91"
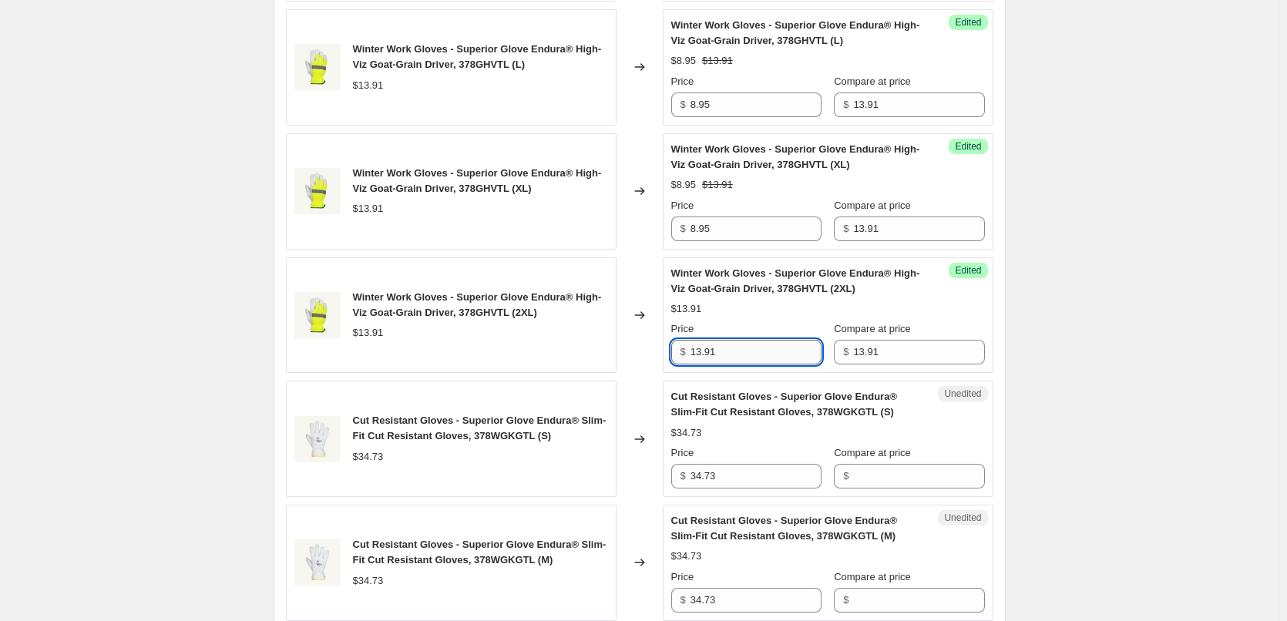
click at [769, 353] on input "13.91" at bounding box center [756, 352] width 131 height 25
type input "8"
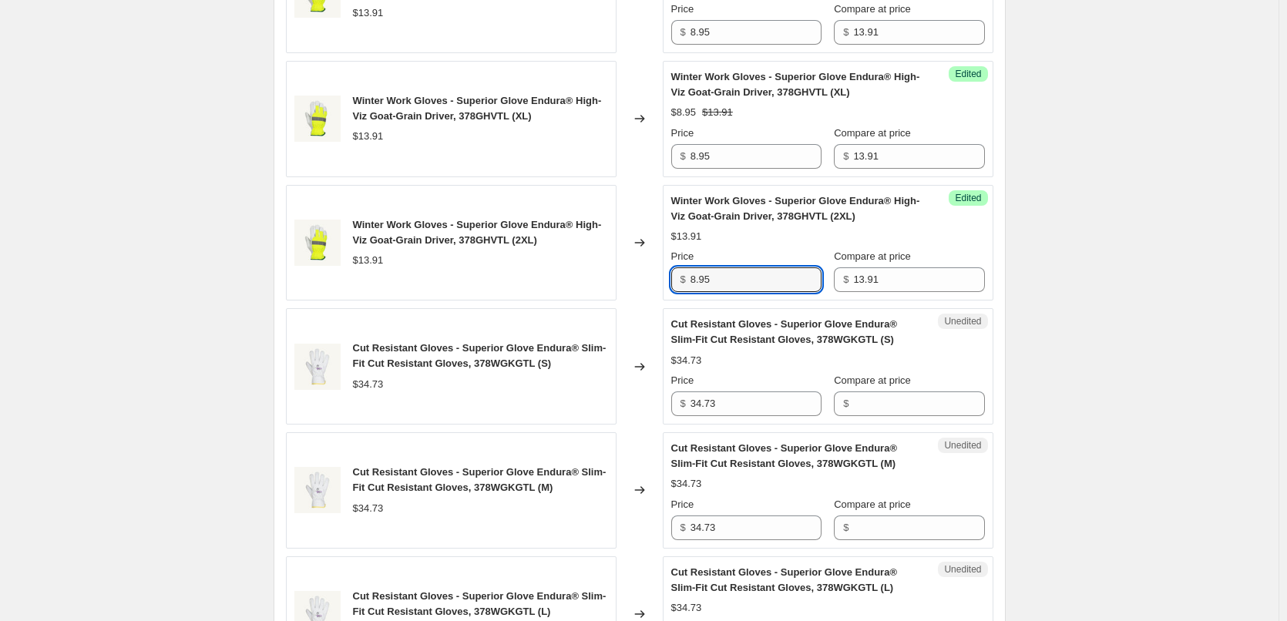
scroll to position [959, 0]
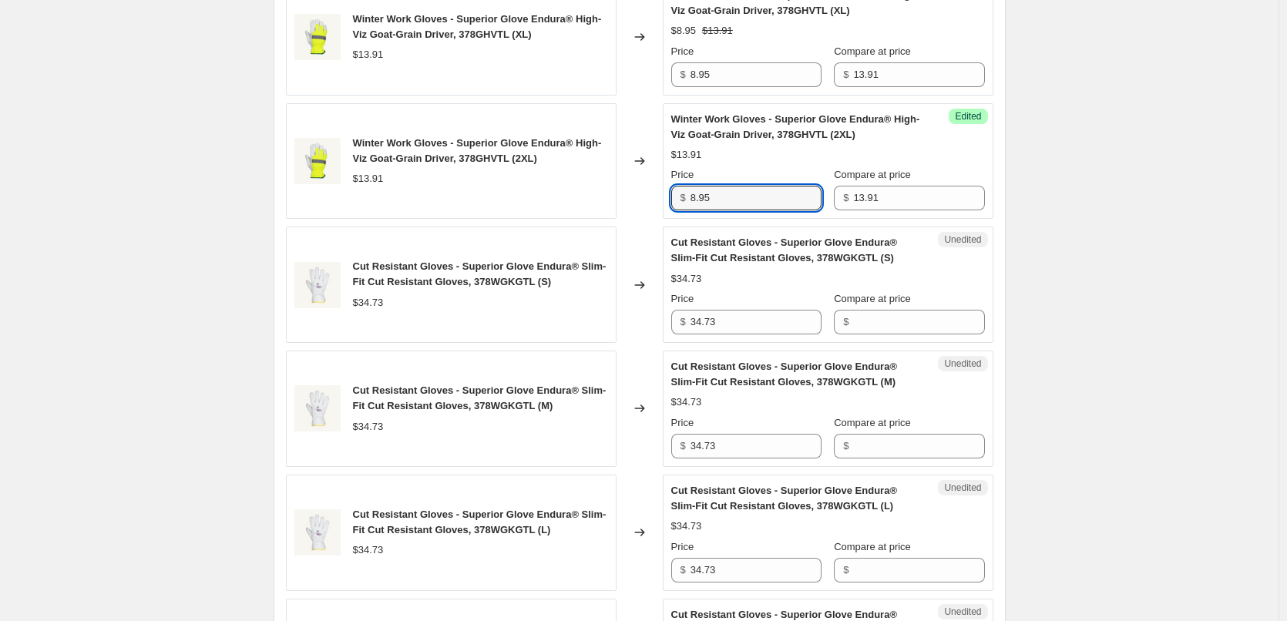
type input "8.95"
click at [808, 277] on div "$34.73" at bounding box center [828, 278] width 314 height 15
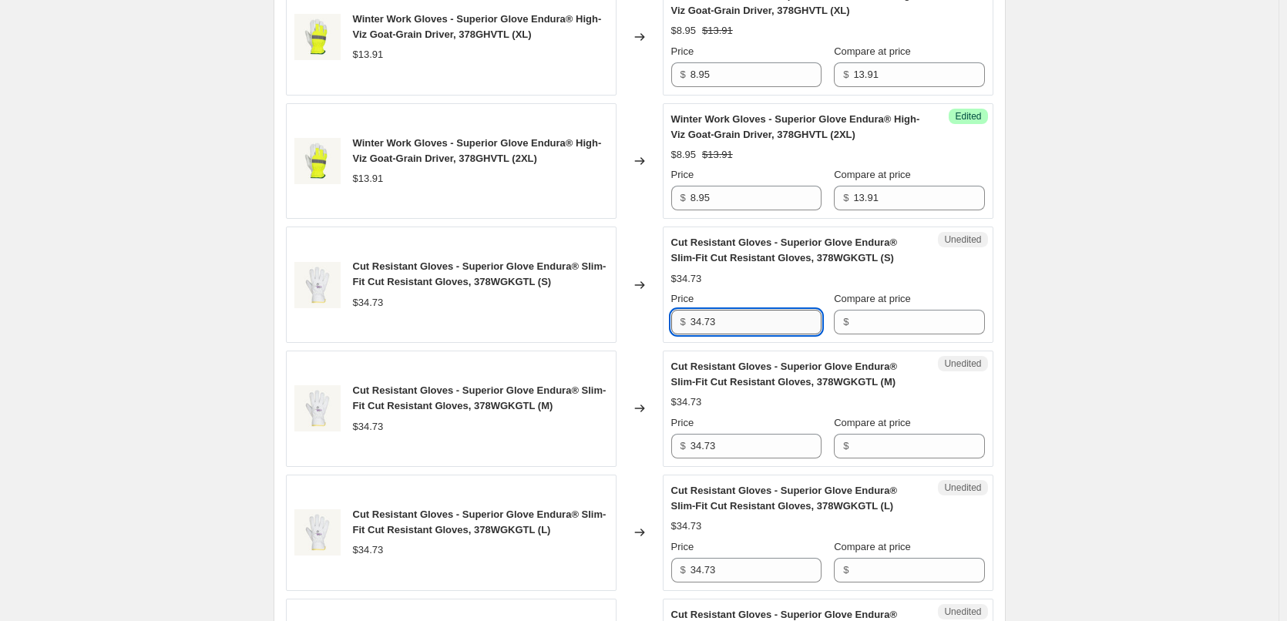
click at [742, 314] on input "34.73" at bounding box center [756, 322] width 131 height 25
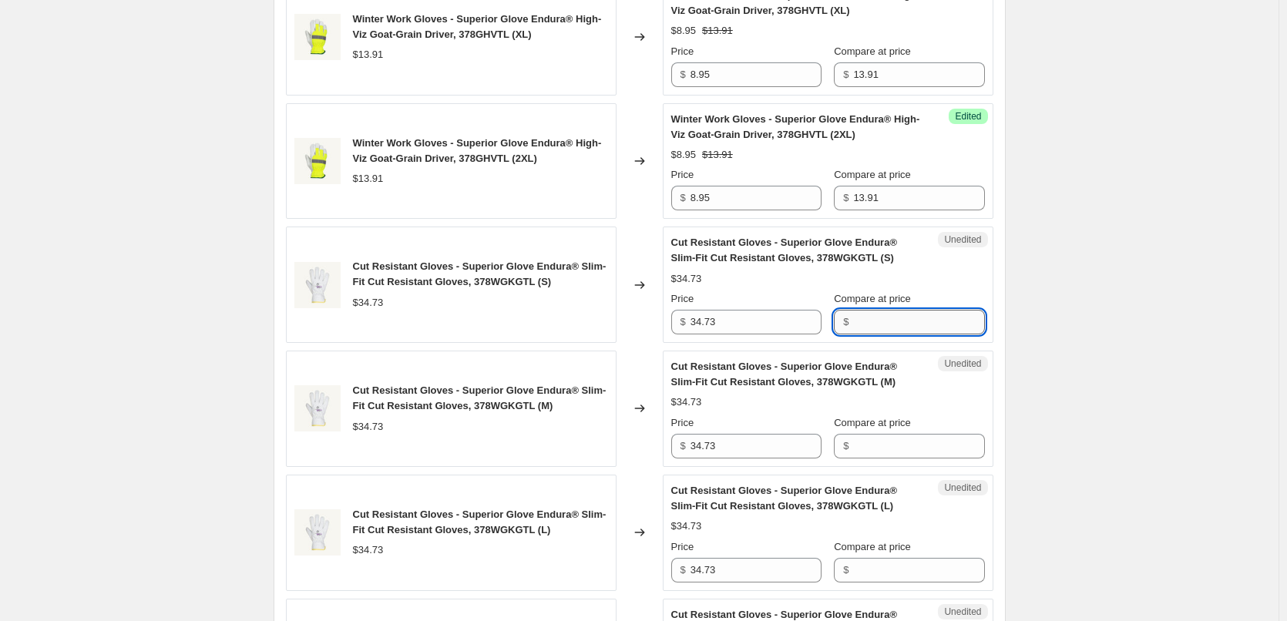
click at [957, 330] on input "Compare at price" at bounding box center [918, 322] width 131 height 25
paste input "34.73"
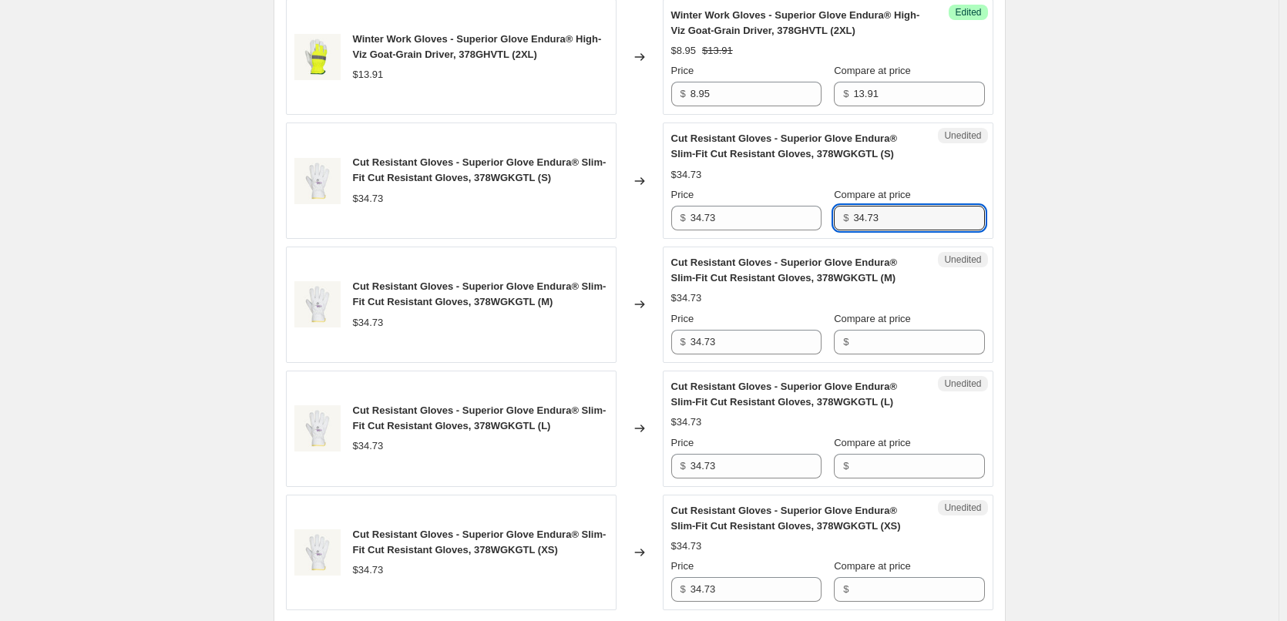
scroll to position [1036, 0]
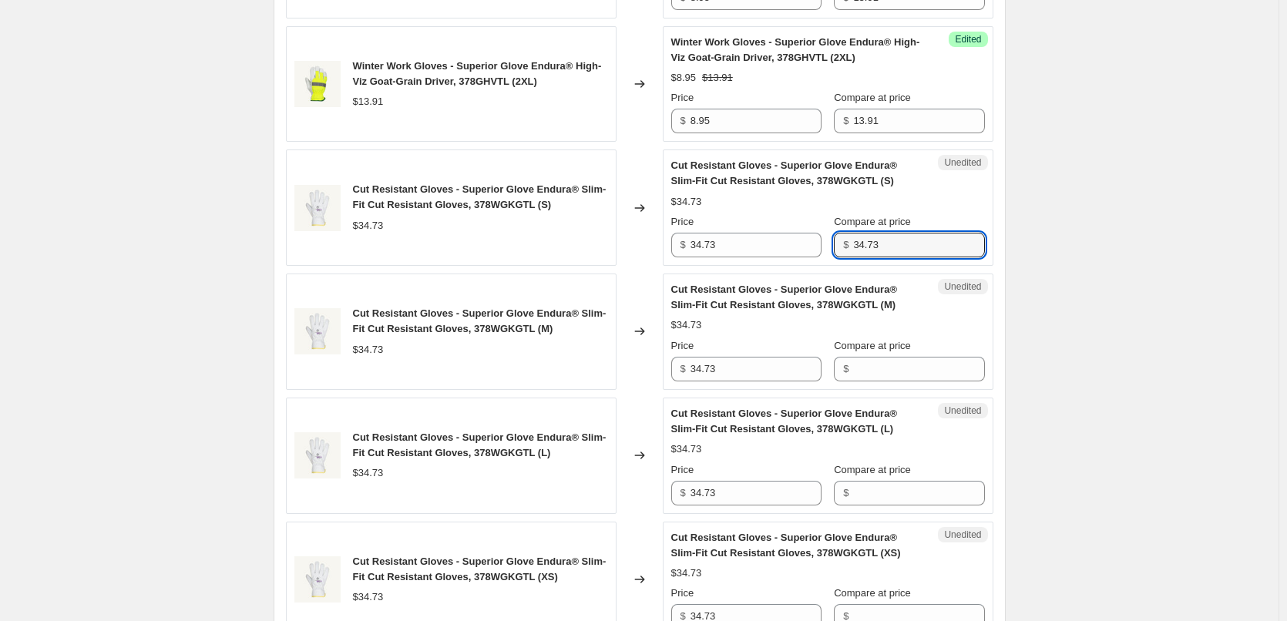
type input "34.73"
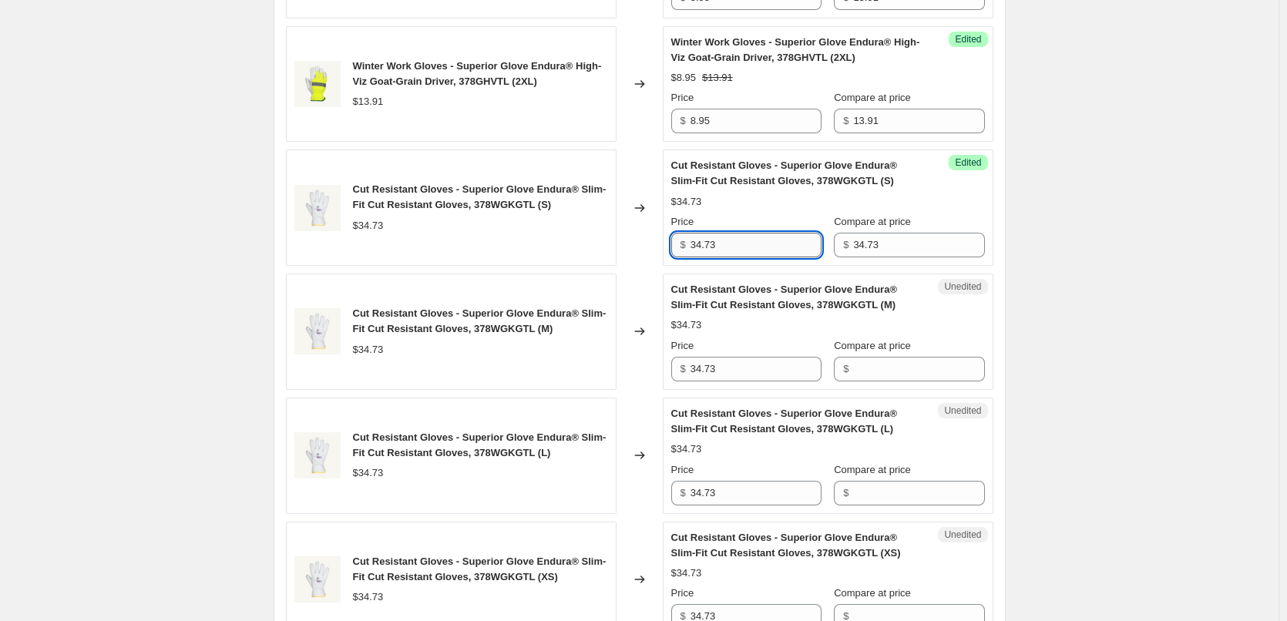
click at [739, 248] on input "34.73" at bounding box center [756, 245] width 131 height 25
paste input "16.95"
type input "16.95"
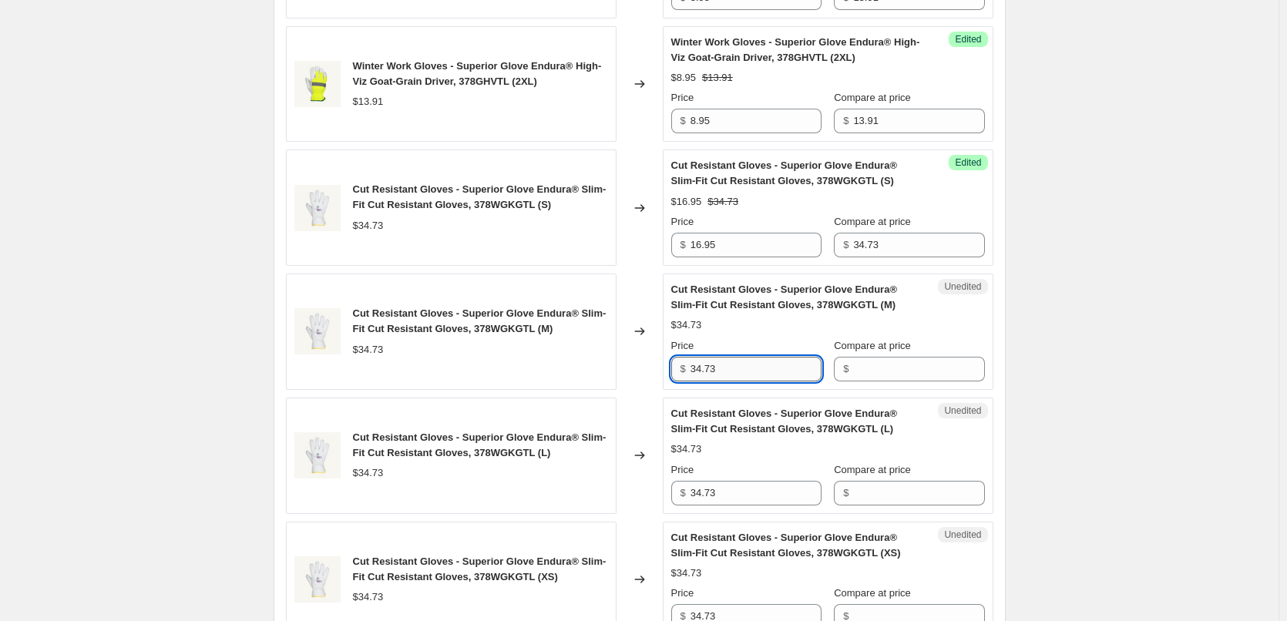
click at [775, 365] on input "34.73" at bounding box center [756, 369] width 131 height 25
click at [768, 374] on input "34.73" at bounding box center [756, 369] width 131 height 25
click at [919, 361] on input "Compare at price" at bounding box center [918, 369] width 131 height 25
click at [792, 371] on input "34.73" at bounding box center [756, 369] width 131 height 25
click at [759, 375] on input "34.73" at bounding box center [756, 369] width 131 height 25
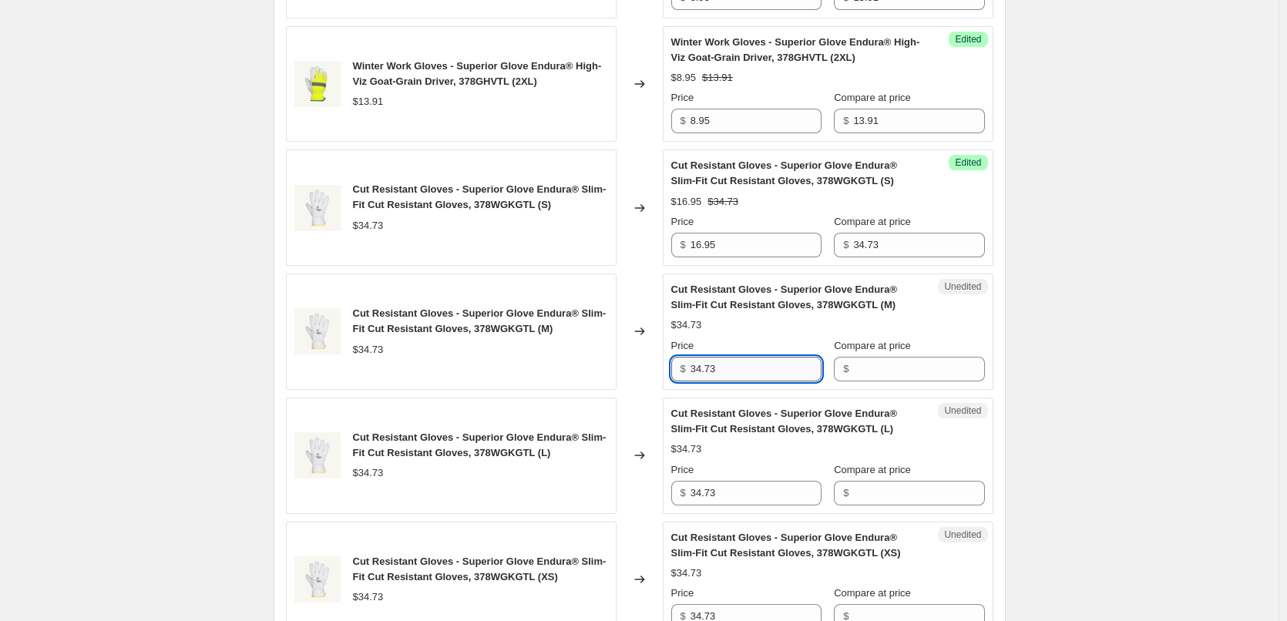
click at [759, 375] on input "34.73" at bounding box center [756, 369] width 131 height 25
paste input "16.95"
type input "16.95"
click at [758, 489] on input "34.73" at bounding box center [756, 493] width 131 height 25
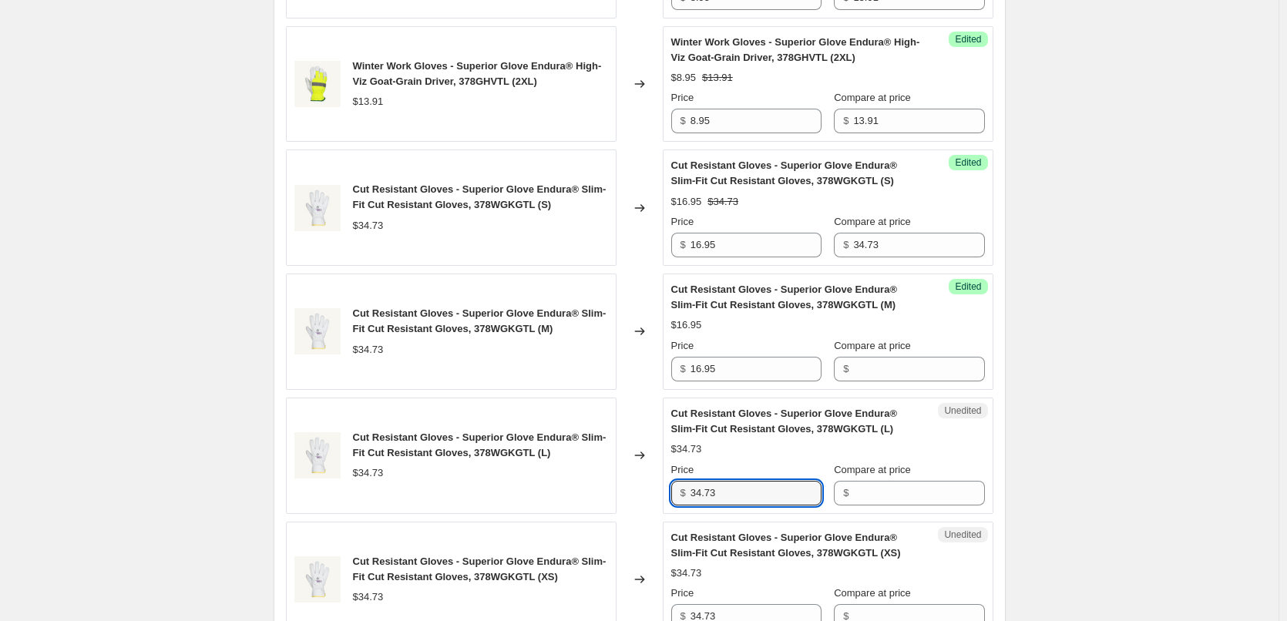
paste input "16.95"
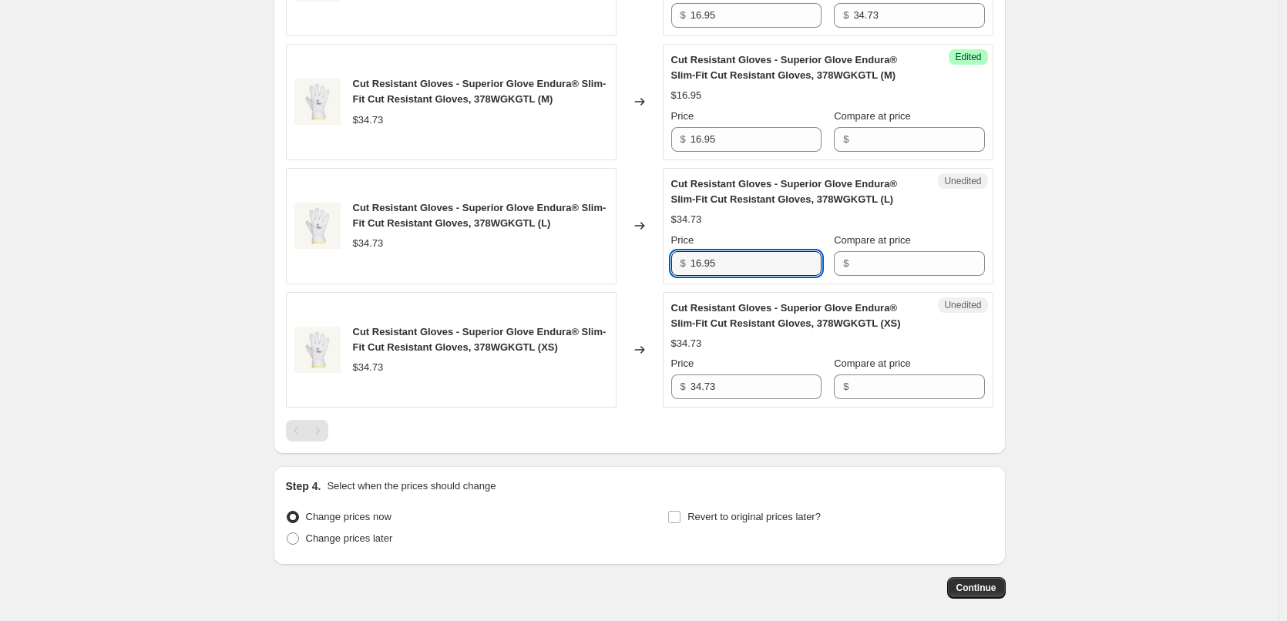
scroll to position [1267, 0]
type input "16.95"
click at [775, 389] on input "34.73" at bounding box center [756, 385] width 131 height 25
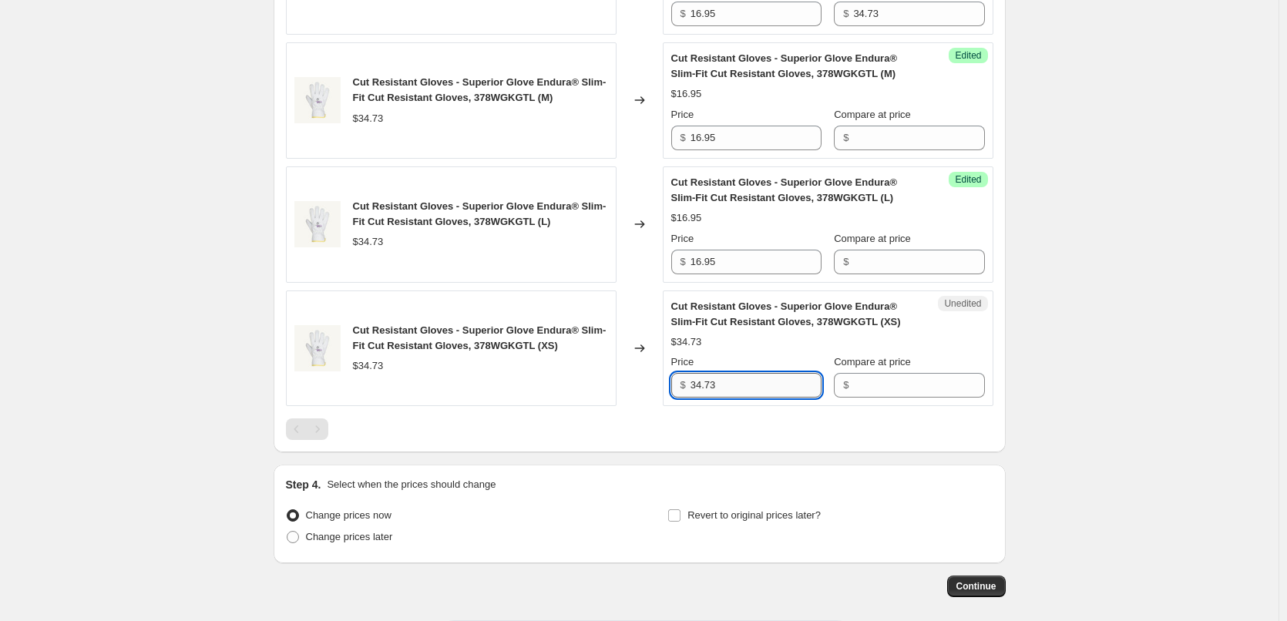
click at [775, 389] on input "34.73" at bounding box center [756, 385] width 131 height 25
paste input "16.95"
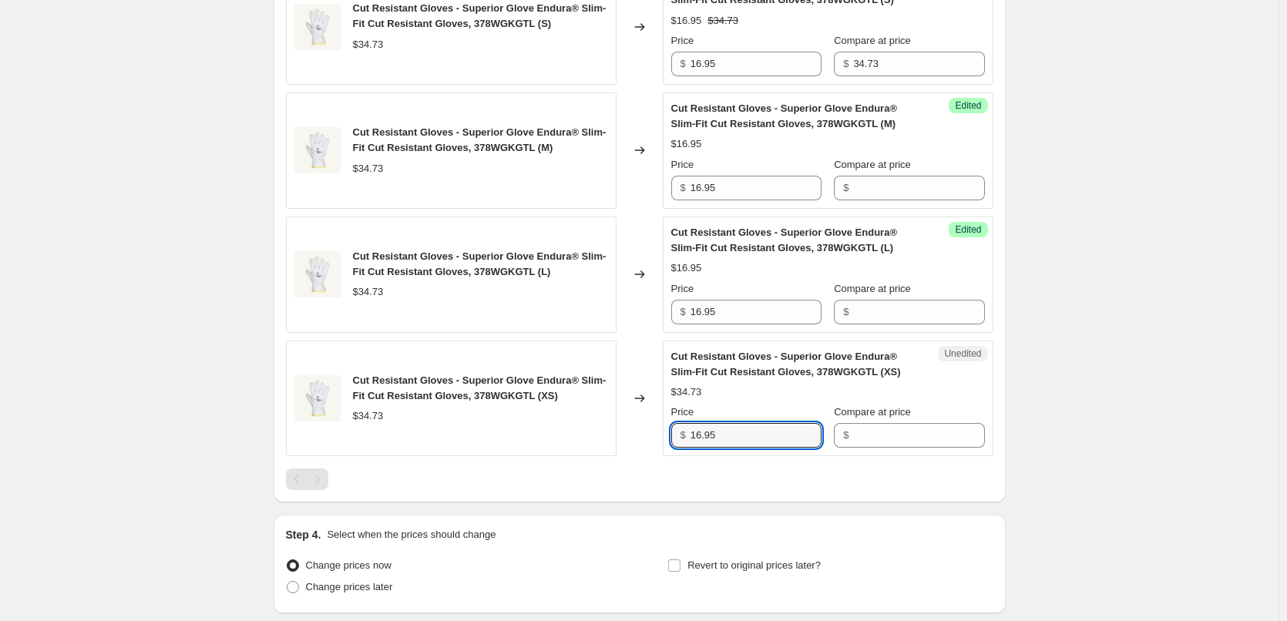
scroll to position [1190, 0]
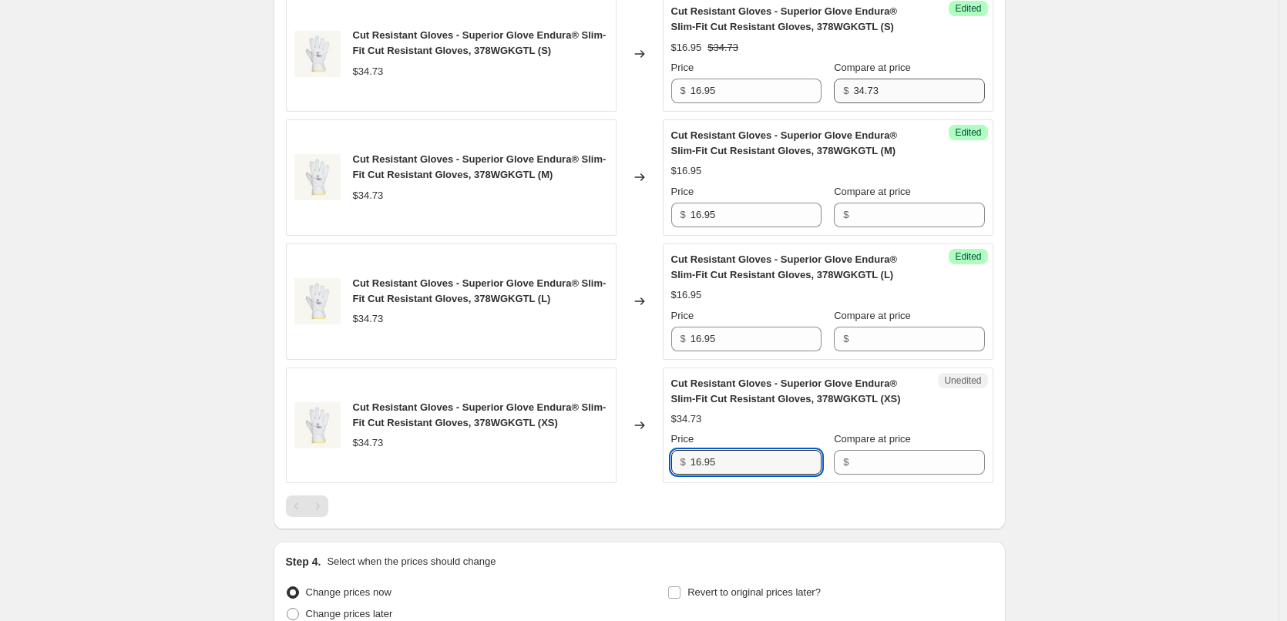
type input "16.95"
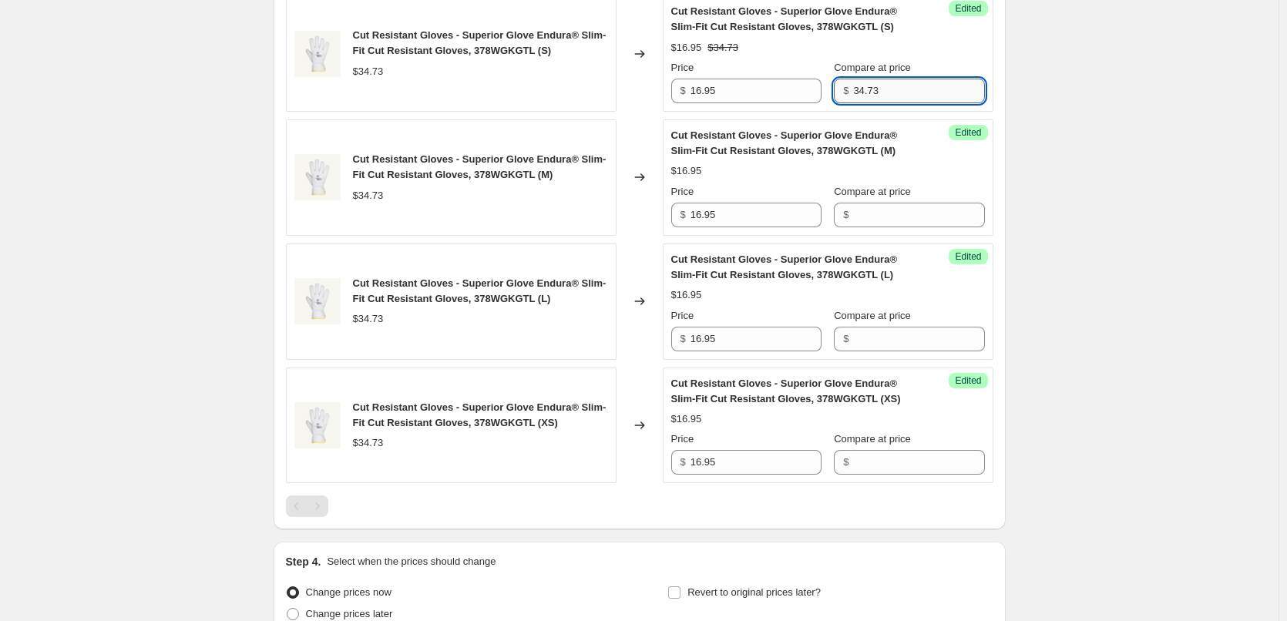
click at [868, 85] on input "34.73" at bounding box center [918, 91] width 131 height 25
click at [929, 214] on input "Compare at price" at bounding box center [918, 215] width 131 height 25
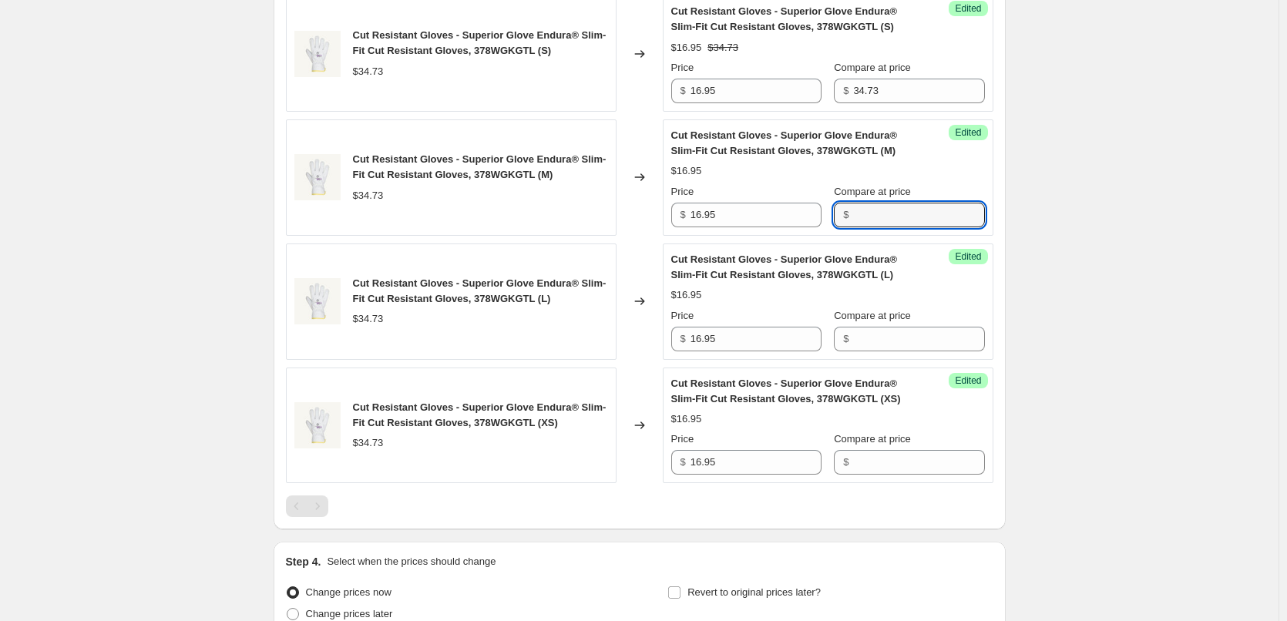
paste input "34.73"
type input "34.73"
click at [911, 332] on input "Compare at price" at bounding box center [918, 339] width 131 height 25
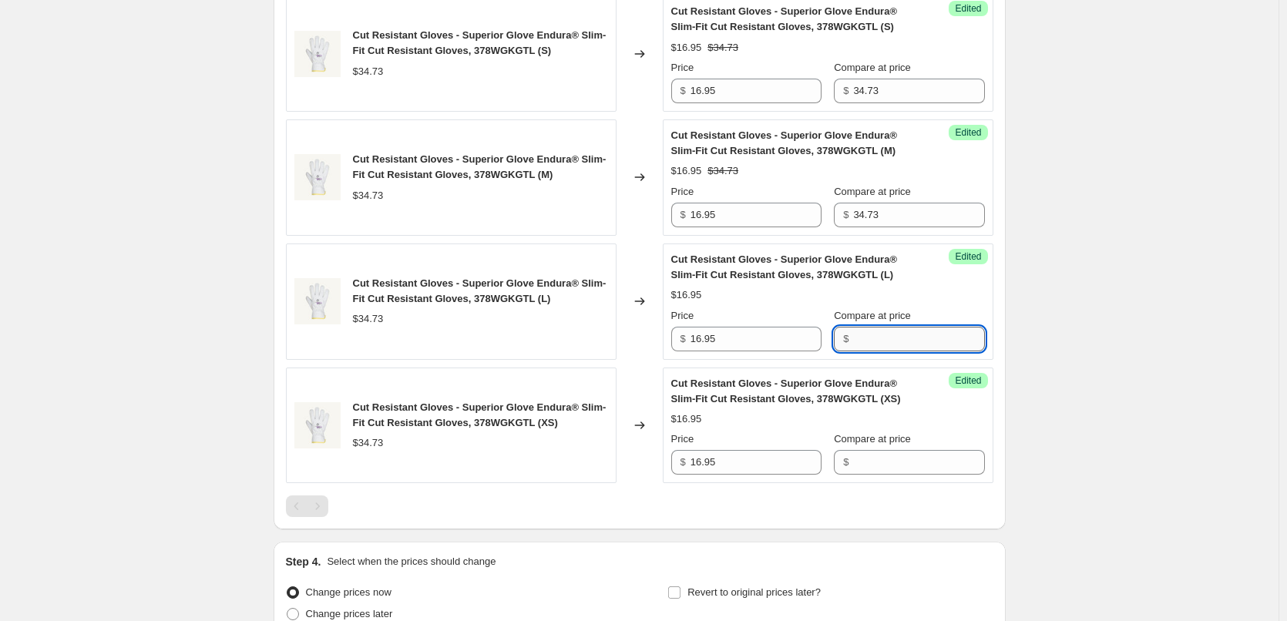
paste input "34.73"
type input "34.73"
click at [917, 444] on div "Compare at price" at bounding box center [909, 439] width 150 height 15
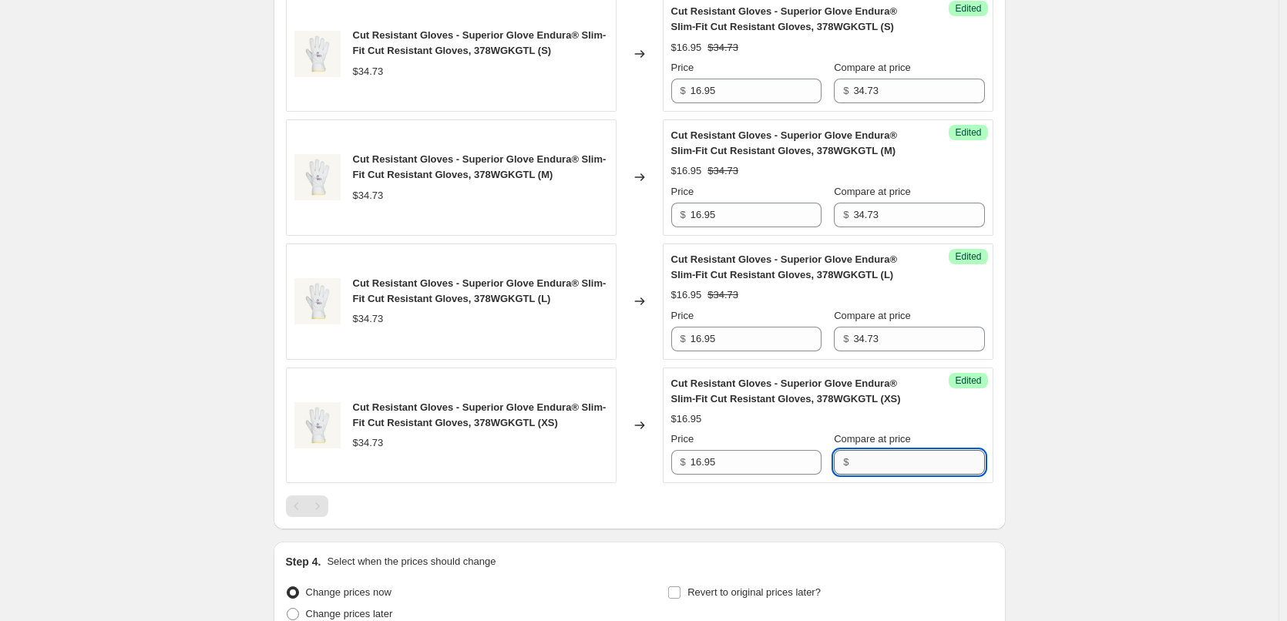
click at [922, 458] on input "Compare at price" at bounding box center [918, 462] width 131 height 25
paste input "34.73"
type input "34.73"
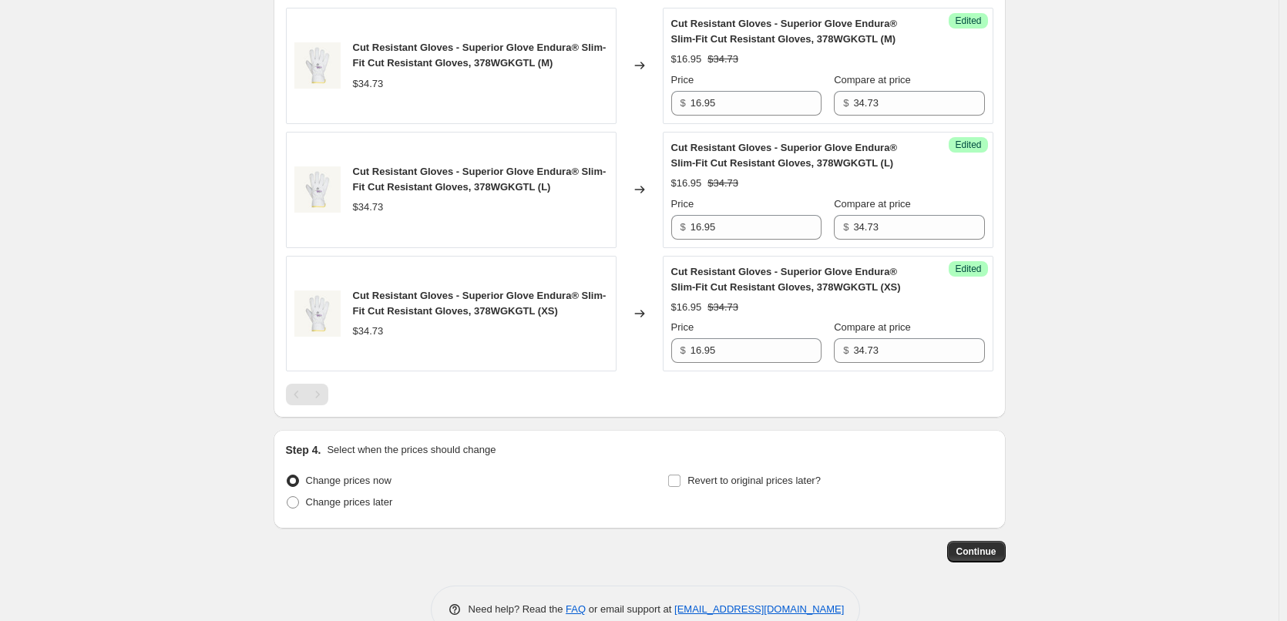
scroll to position [1337, 0]
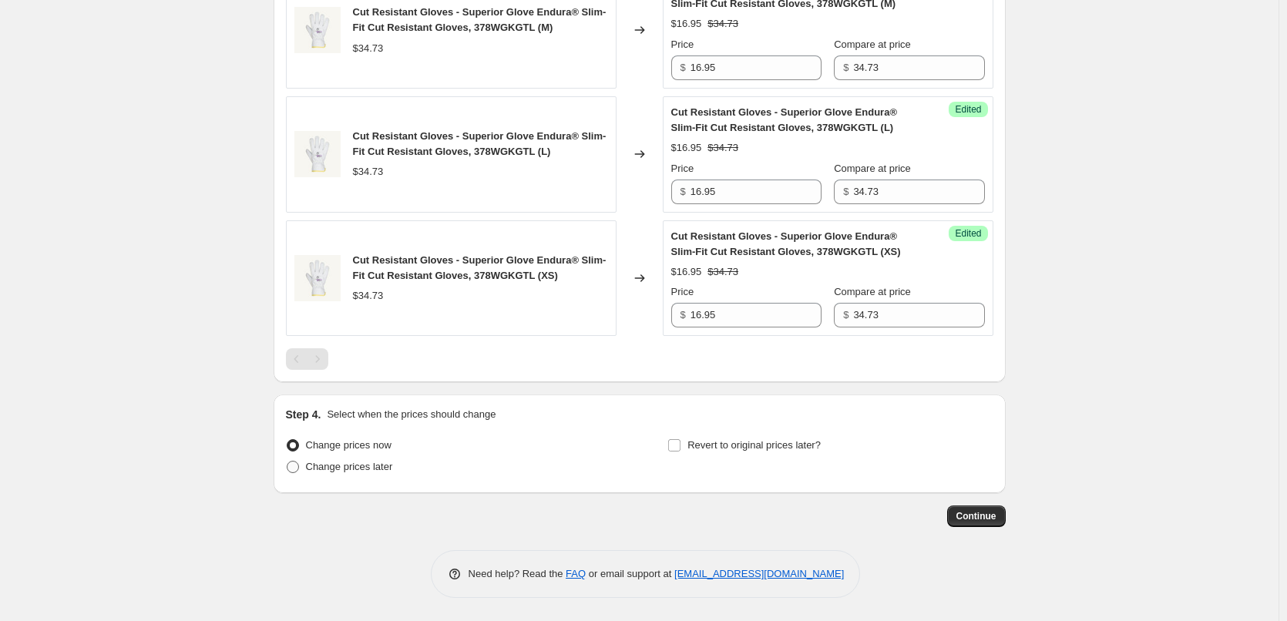
click at [353, 471] on span "Change prices later" at bounding box center [349, 467] width 87 height 12
click at [288, 462] on input "Change prices later" at bounding box center [287, 461] width 1 height 1
radio input "true"
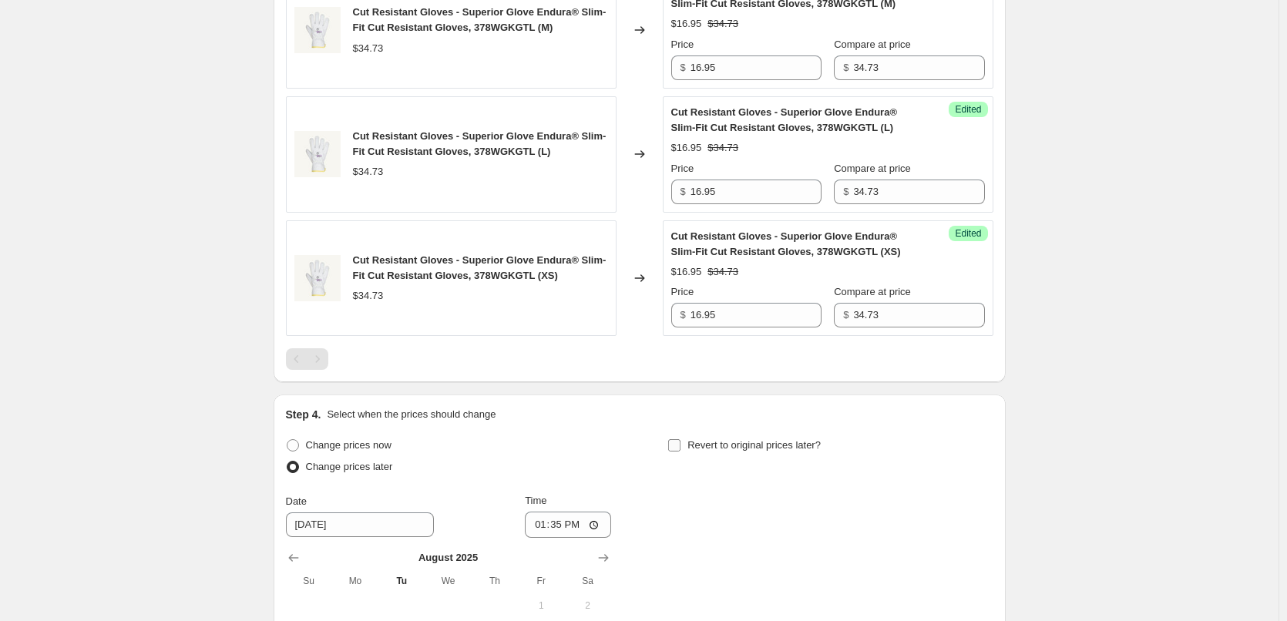
click at [762, 444] on span "Revert to original prices later?" at bounding box center [754, 445] width 133 height 12
click at [681, 444] on input "Revert to original prices later?" at bounding box center [674, 445] width 12 height 12
checkbox input "true"
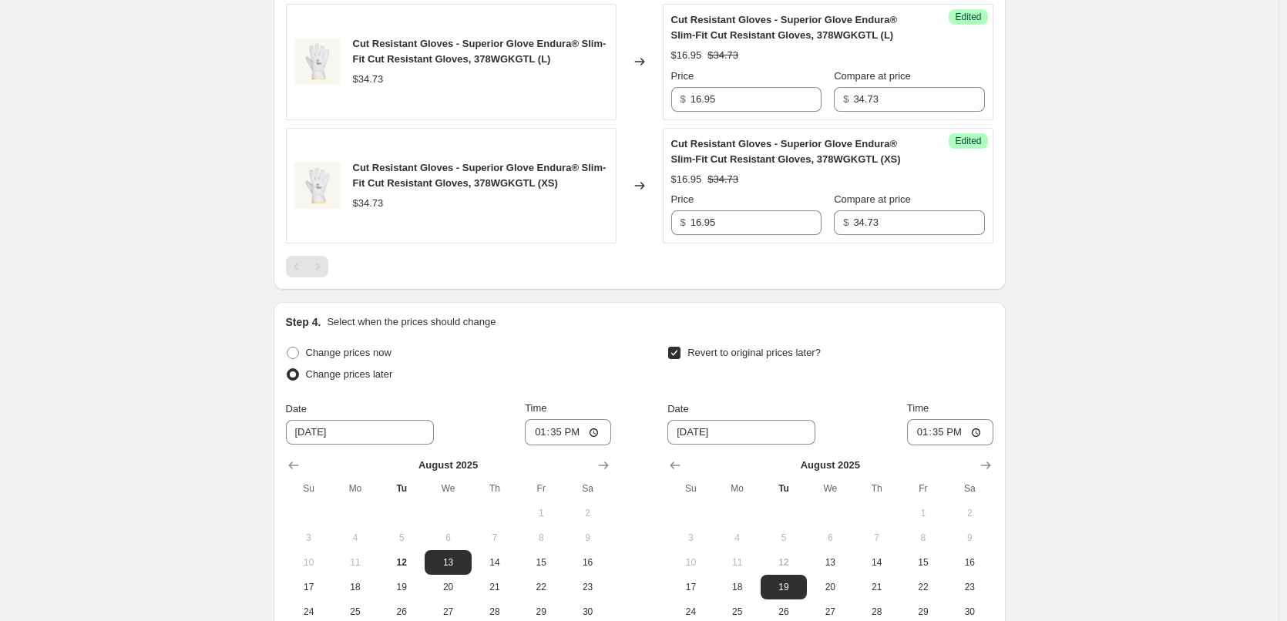
scroll to position [1569, 0]
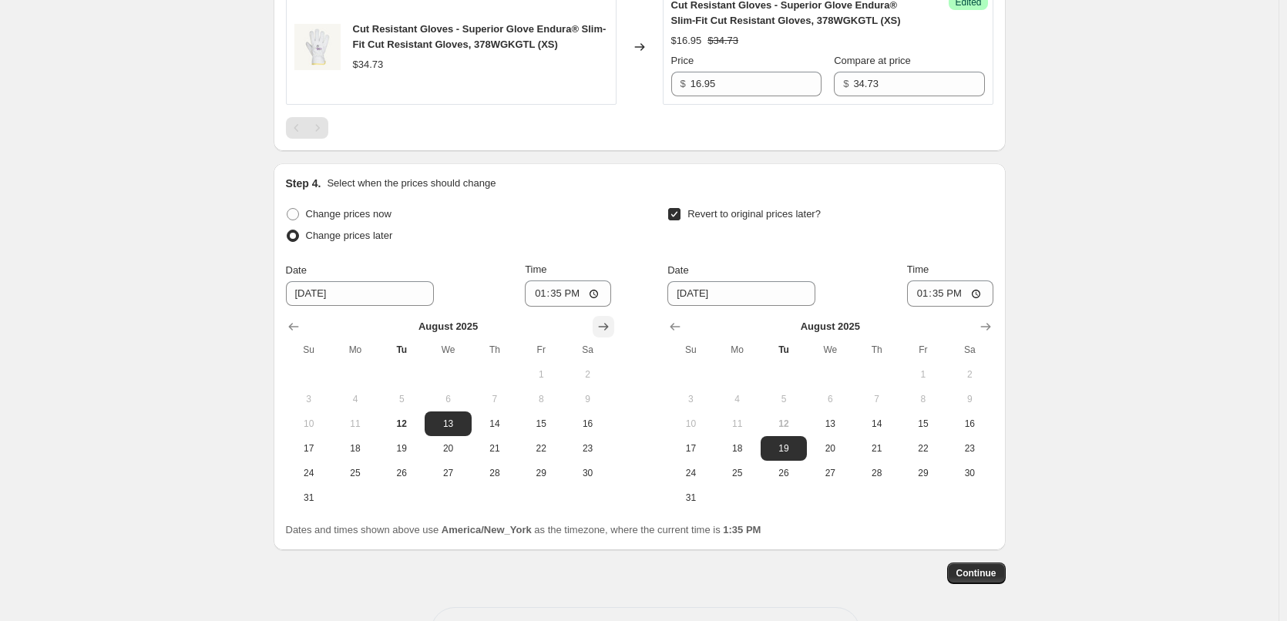
click at [604, 320] on icon "Show next month, September 2025" at bounding box center [603, 326] width 15 height 15
click at [292, 328] on icon "Show previous month, September 2025" at bounding box center [293, 326] width 15 height 15
click at [597, 423] on span "20" at bounding box center [587, 424] width 34 height 12
type input "[DATE]"
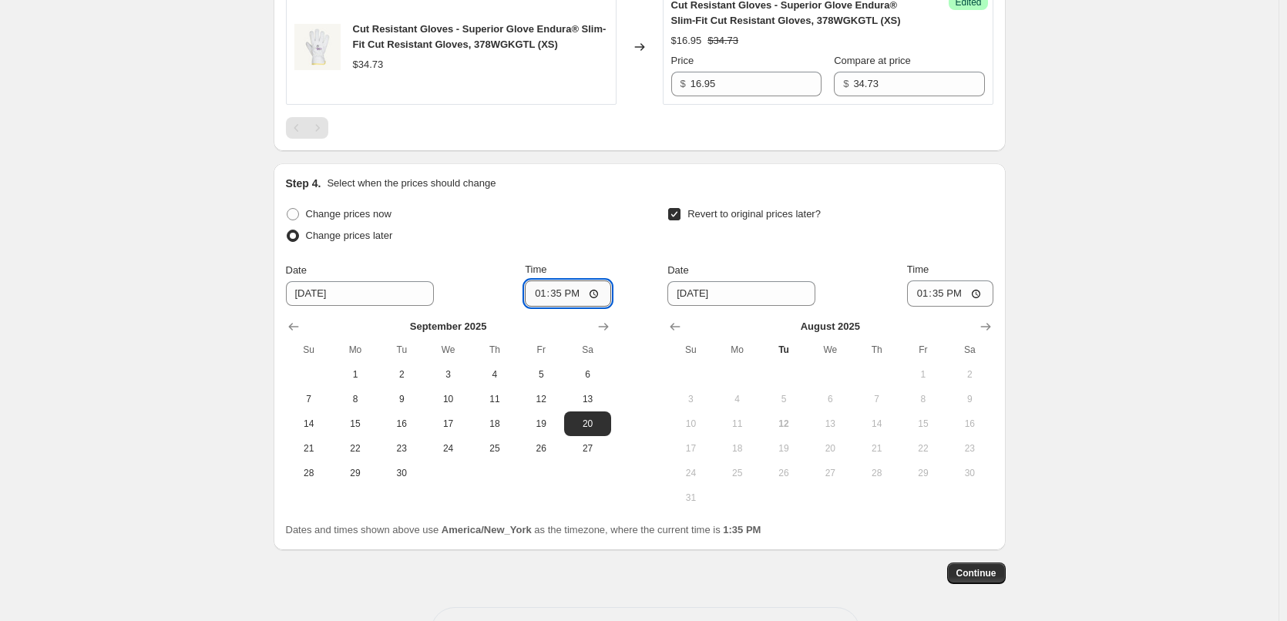
click at [541, 298] on input "13:35" at bounding box center [568, 294] width 86 height 26
click at [594, 292] on input "13:35" at bounding box center [568, 294] width 86 height 26
click at [545, 293] on input "01:35" at bounding box center [568, 294] width 86 height 26
click at [559, 294] on input "01:35" at bounding box center [568, 294] width 86 height 26
type input "01:00"
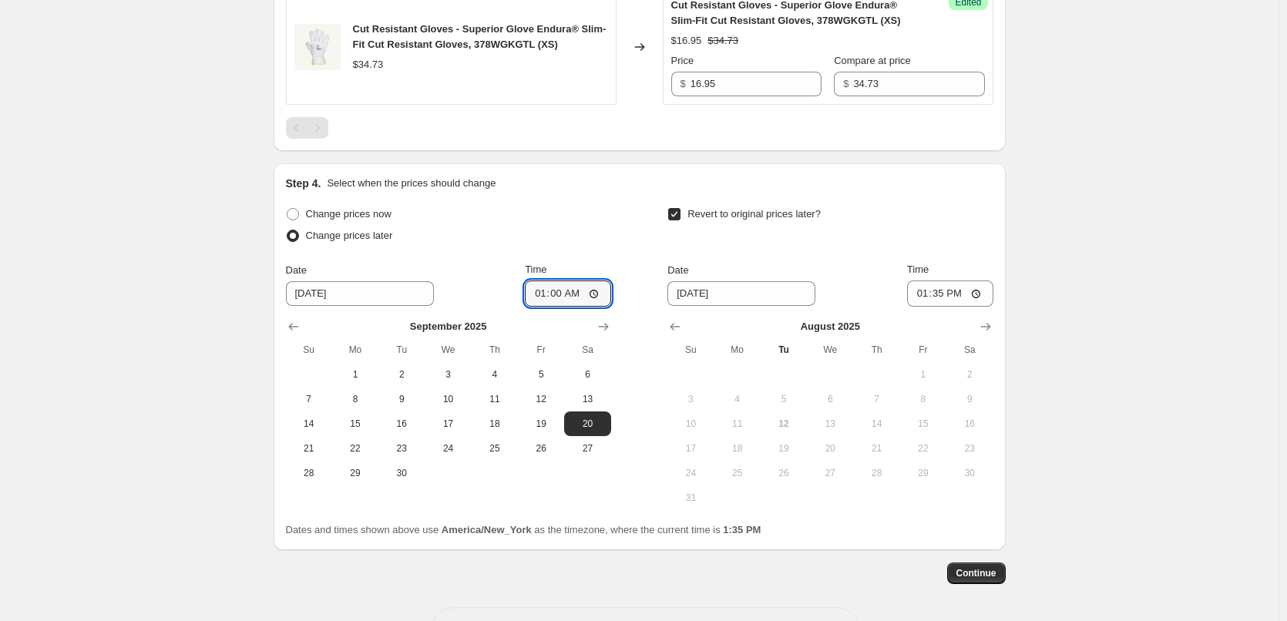
click at [591, 251] on div "Change prices now Change prices later Date [DATE] Time 01:00 [DATE] Su Mo Tu We…" at bounding box center [448, 344] width 325 height 282
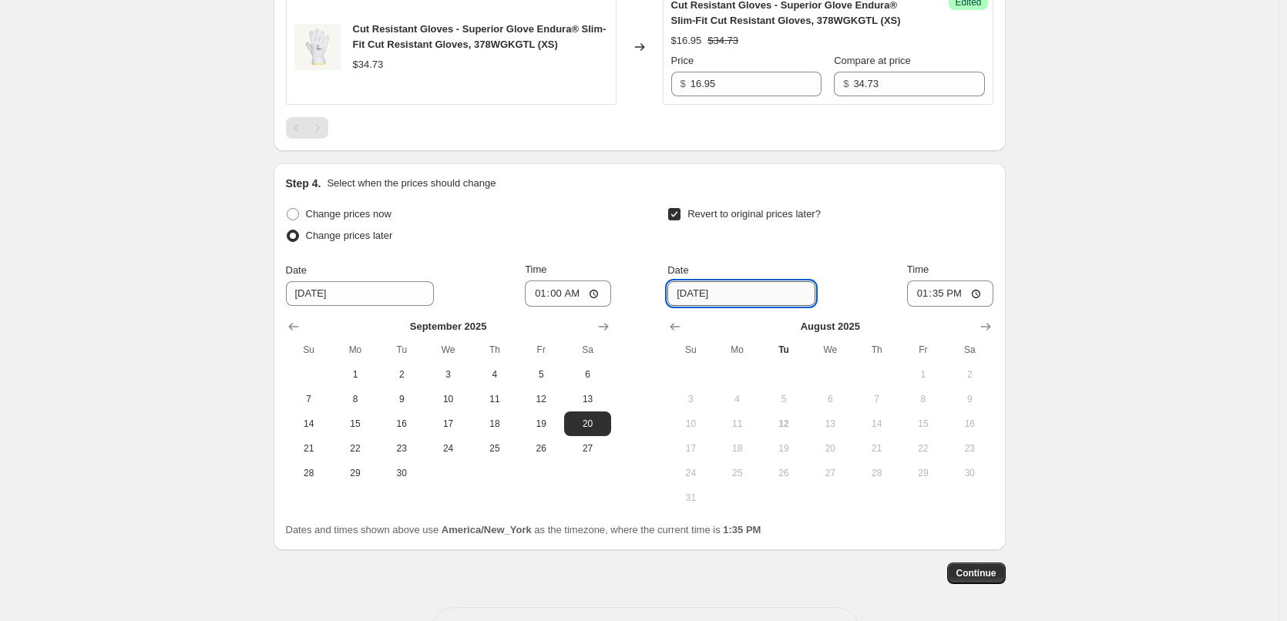
click at [771, 300] on input "[DATE]" at bounding box center [741, 293] width 148 height 25
click at [987, 329] on icon "Show next month, September 2025" at bounding box center [985, 326] width 15 height 15
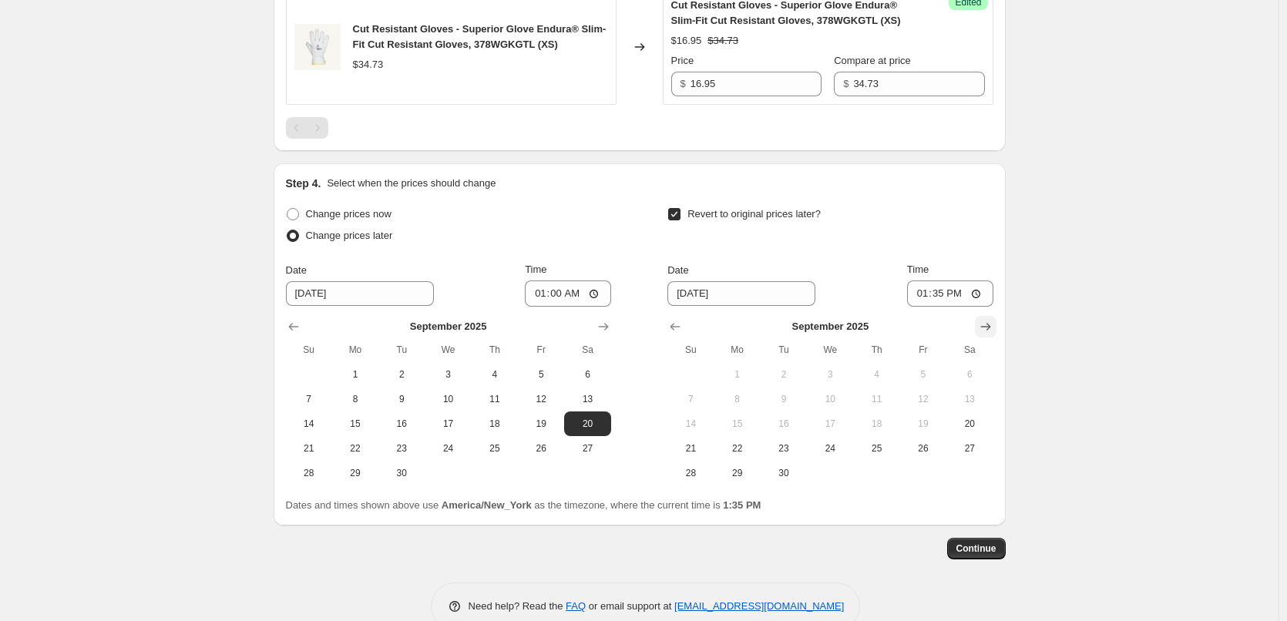
click at [987, 329] on icon "Show next month, October 2025" at bounding box center [985, 326] width 15 height 15
click at [987, 329] on icon "Show next month, November 2025" at bounding box center [985, 326] width 15 height 15
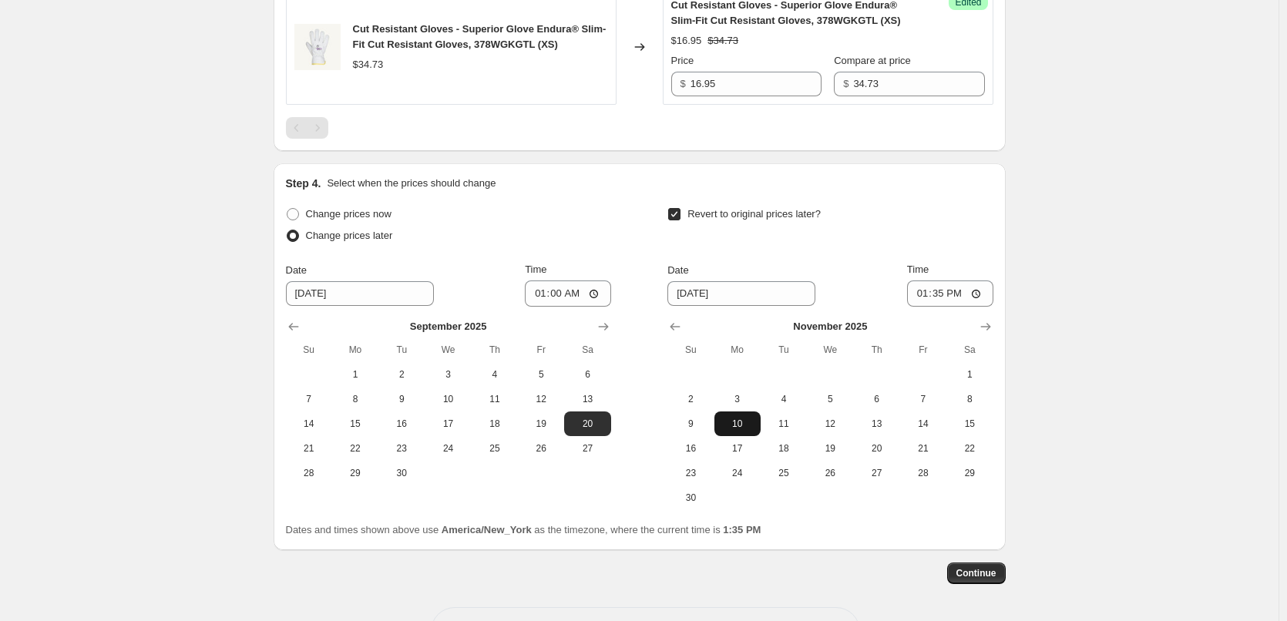
click at [735, 430] on span "10" at bounding box center [738, 424] width 34 height 12
type input "[DATE]"
click at [916, 291] on input "13:35" at bounding box center [950, 294] width 86 height 26
type input "23:59"
click at [937, 220] on div "Revert to original prices later?" at bounding box center [829, 226] width 325 height 46
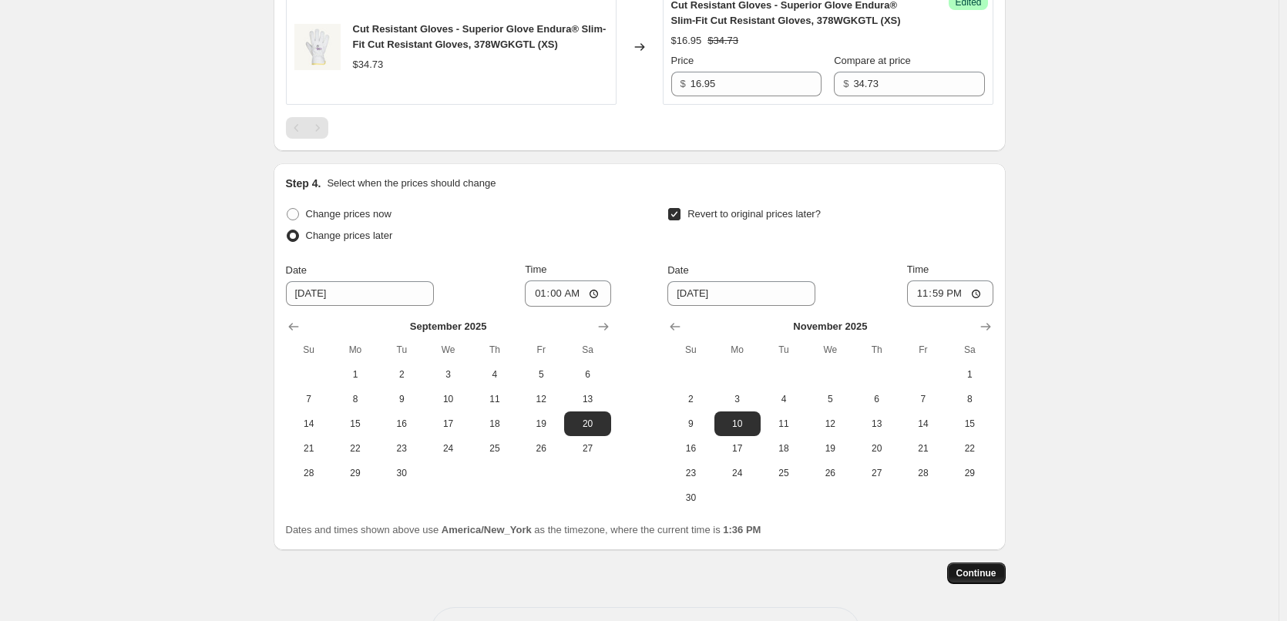
click at [993, 573] on span "Continue" at bounding box center [977, 573] width 40 height 12
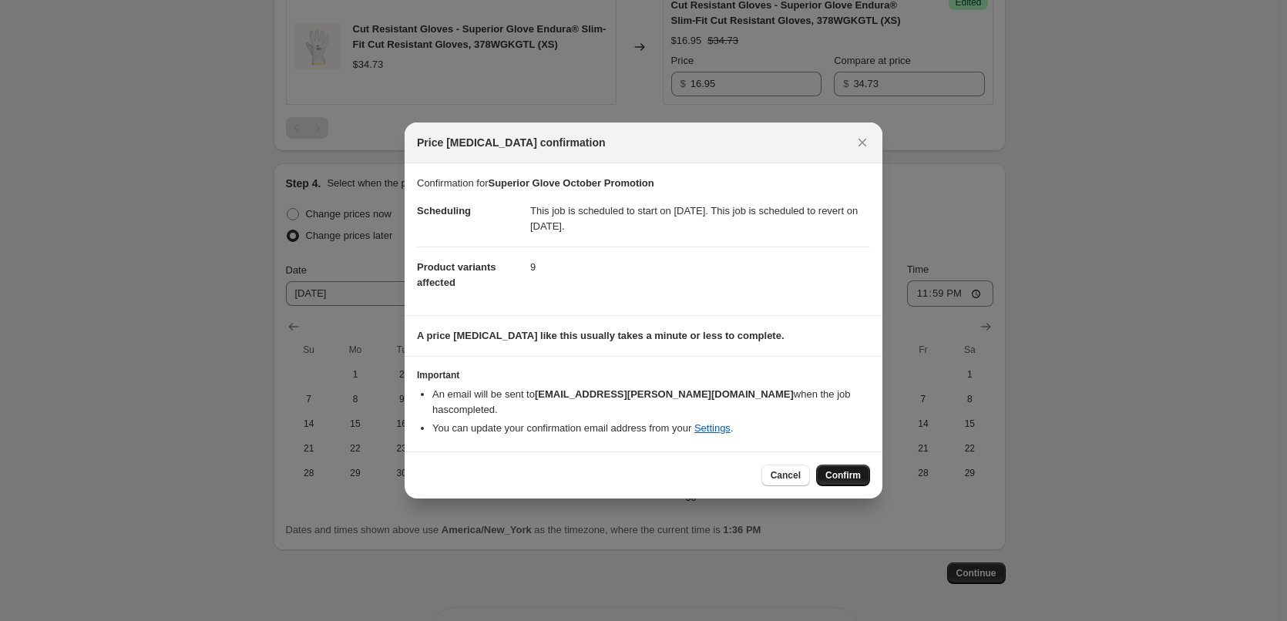
click at [859, 465] on button "Confirm" at bounding box center [843, 476] width 54 height 22
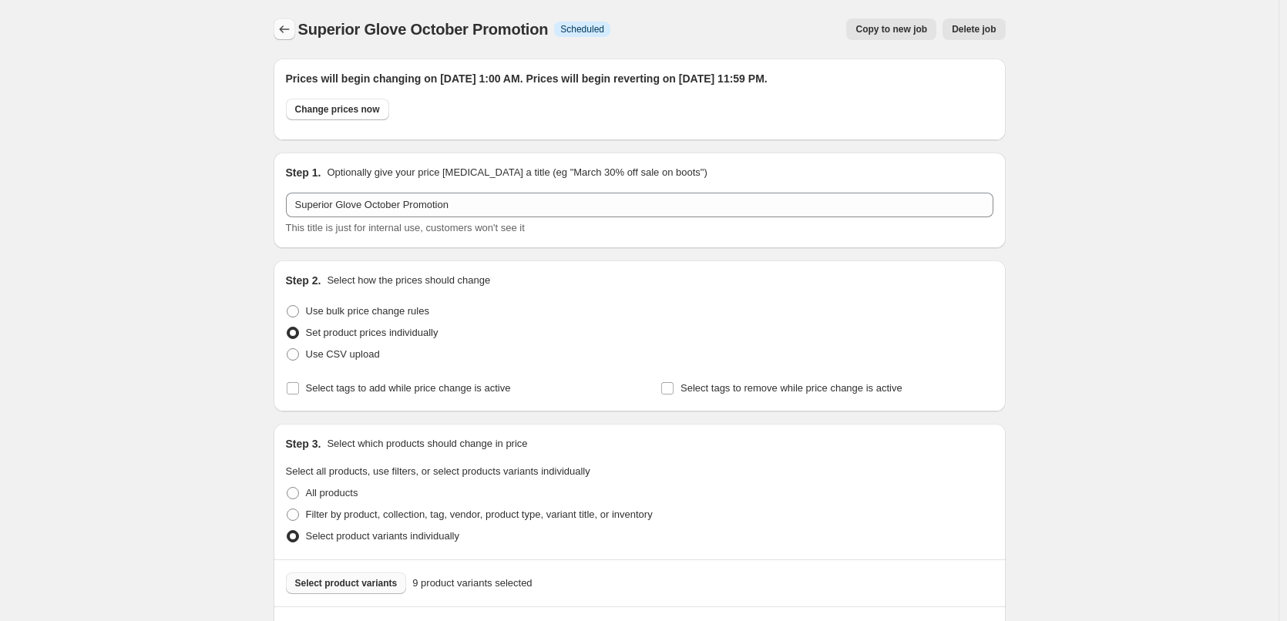
click at [282, 29] on icon "Price change jobs" at bounding box center [284, 29] width 15 height 15
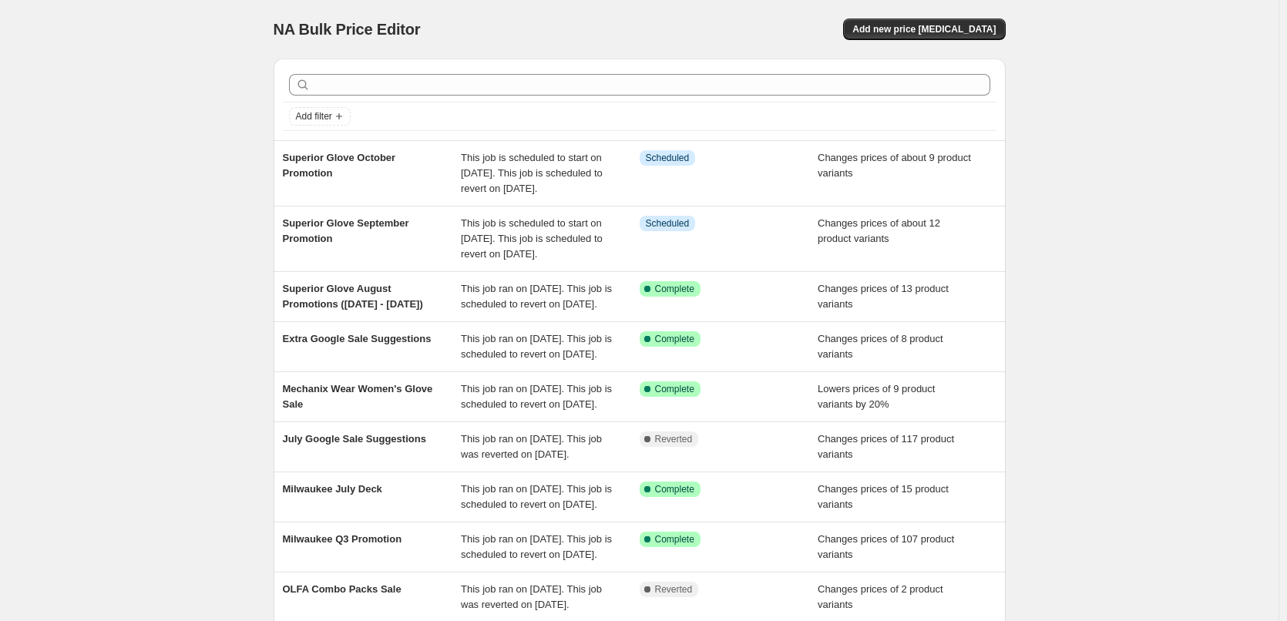
click at [922, 16] on div "NA Bulk Price Editor. This page is ready NA Bulk Price Editor Add new price [ME…" at bounding box center [640, 29] width 732 height 59
click at [922, 17] on div "NA Bulk Price Editor. This page is ready NA Bulk Price Editor Add new price [ME…" at bounding box center [640, 29] width 732 height 59
click at [931, 28] on span "Add new price [MEDICAL_DATA]" at bounding box center [923, 29] width 143 height 12
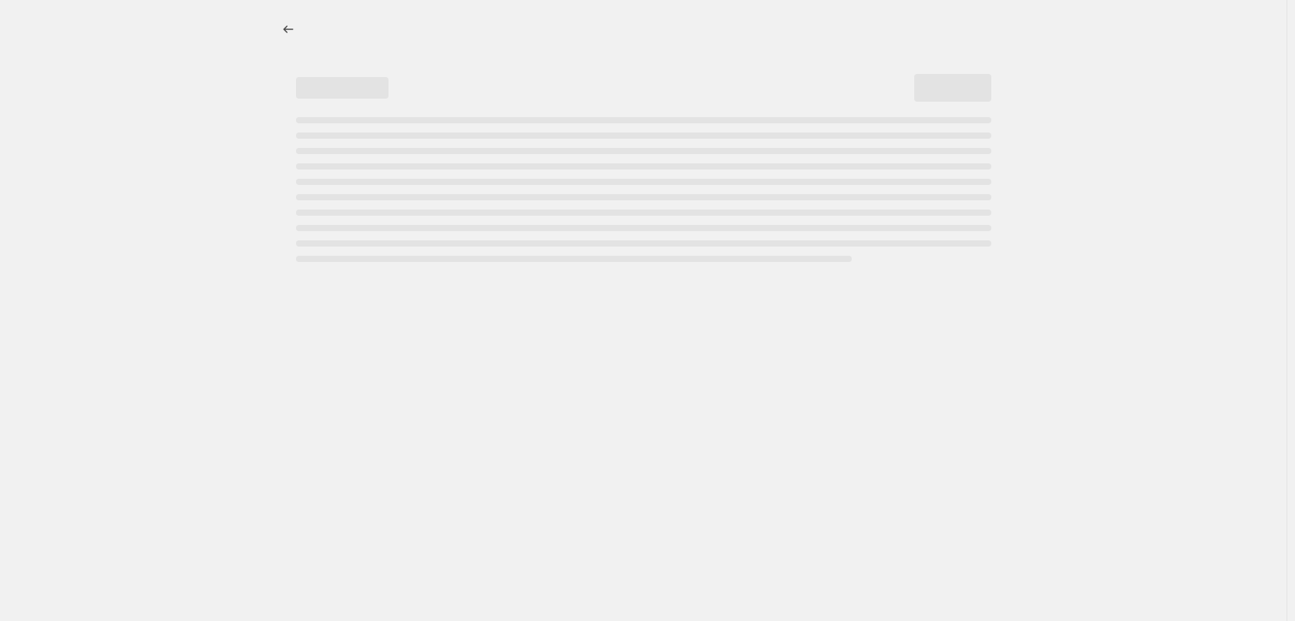
select select "percentage"
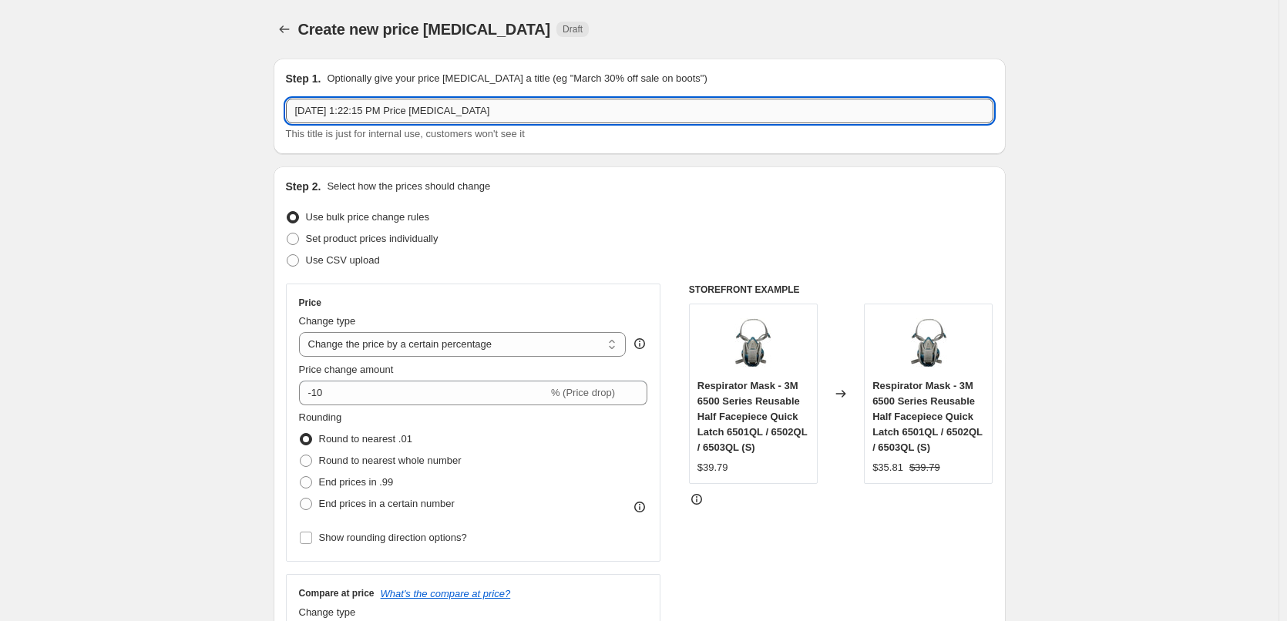
click at [375, 109] on input "[DATE] 1:22:15 PM Price [MEDICAL_DATA]" at bounding box center [640, 111] width 708 height 25
type input "Superior Glove November Promotion"
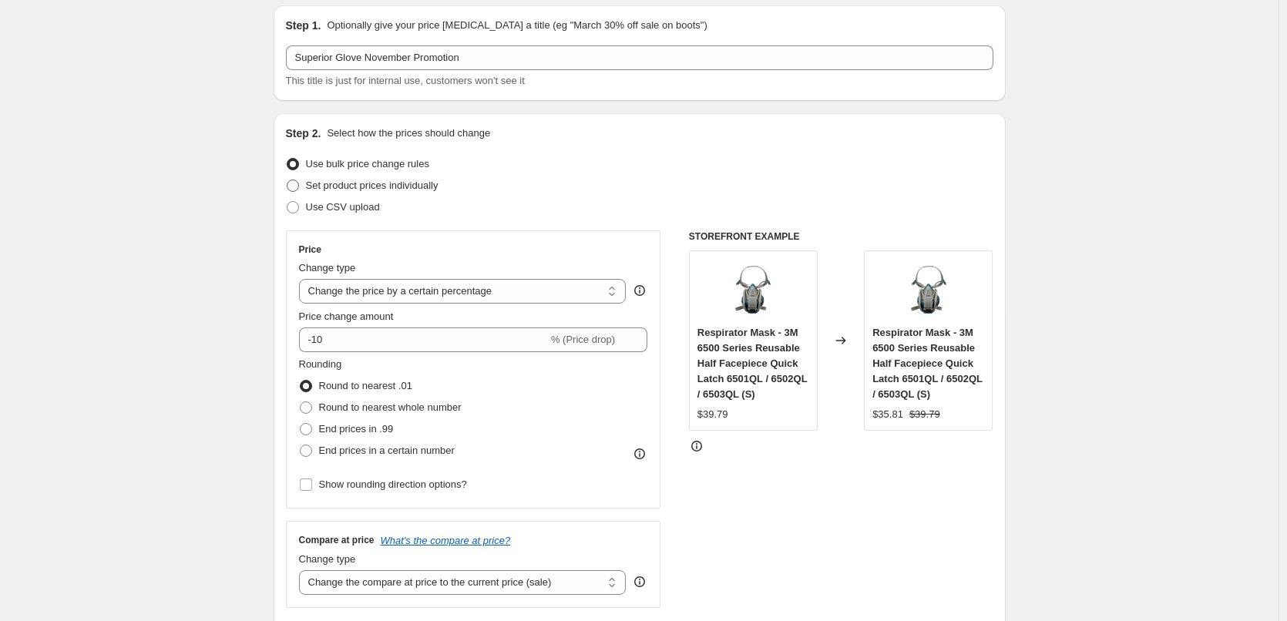
scroll to position [77, 0]
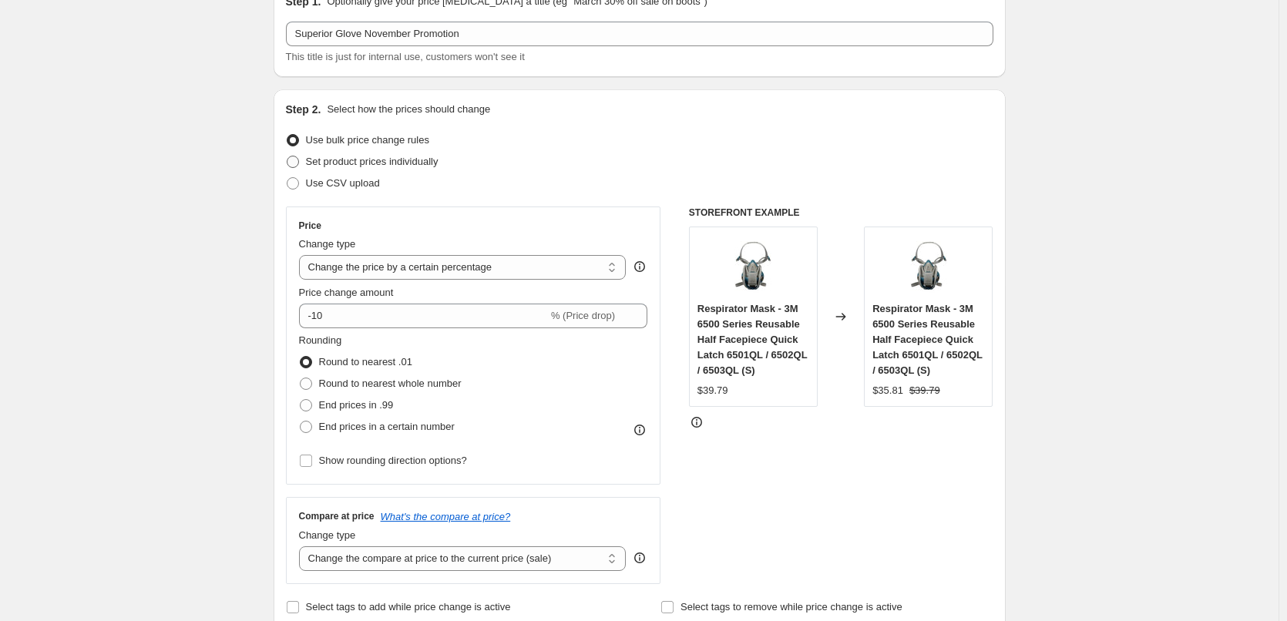
click at [355, 156] on span "Set product prices individually" at bounding box center [372, 162] width 133 height 12
click at [288, 156] on input "Set product prices individually" at bounding box center [287, 156] width 1 height 1
radio input "true"
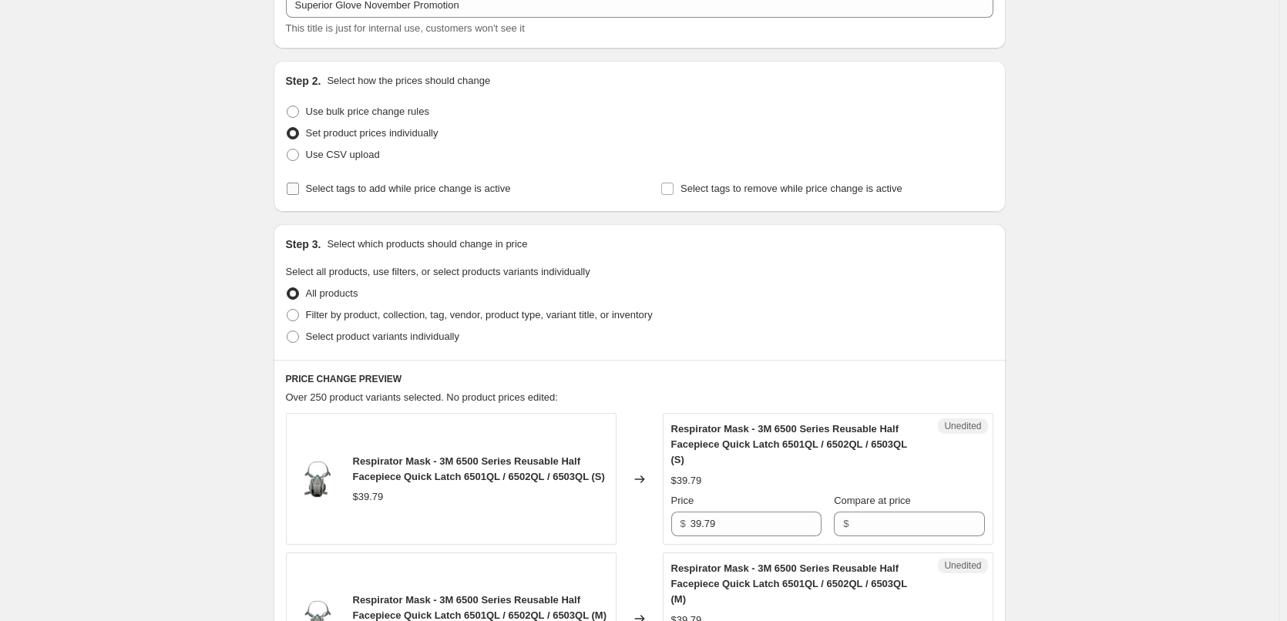
scroll to position [154, 0]
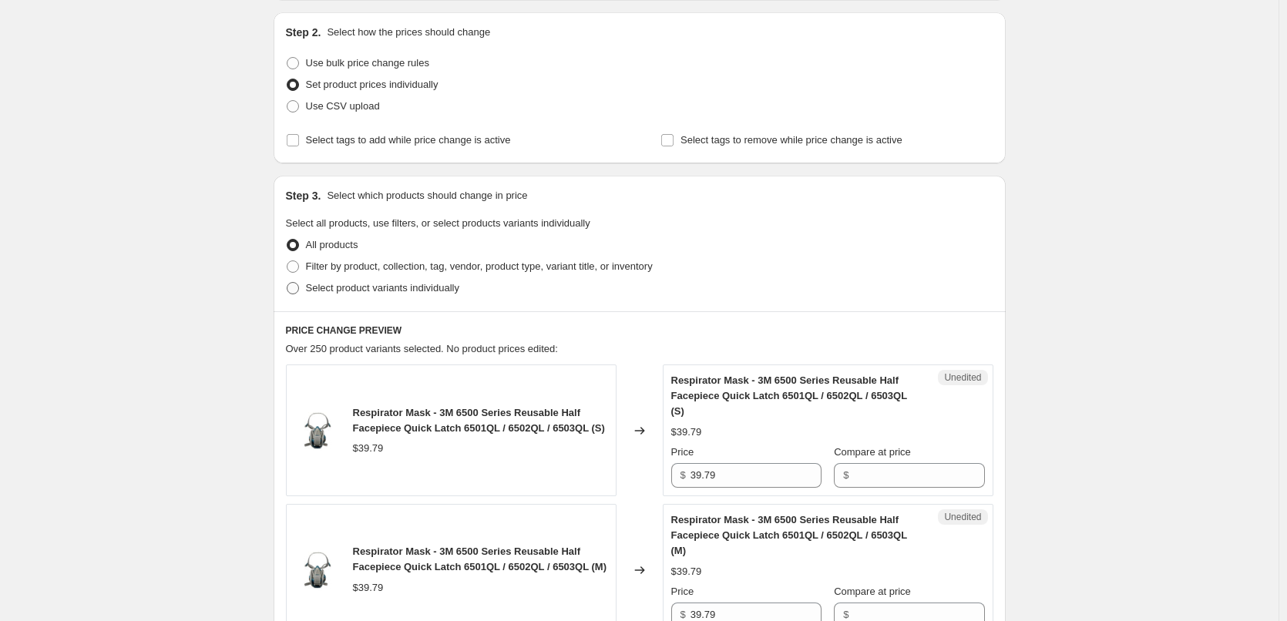
click at [324, 289] on span "Select product variants individually" at bounding box center [382, 288] width 153 height 12
click at [288, 283] on input "Select product variants individually" at bounding box center [287, 282] width 1 height 1
radio input "true"
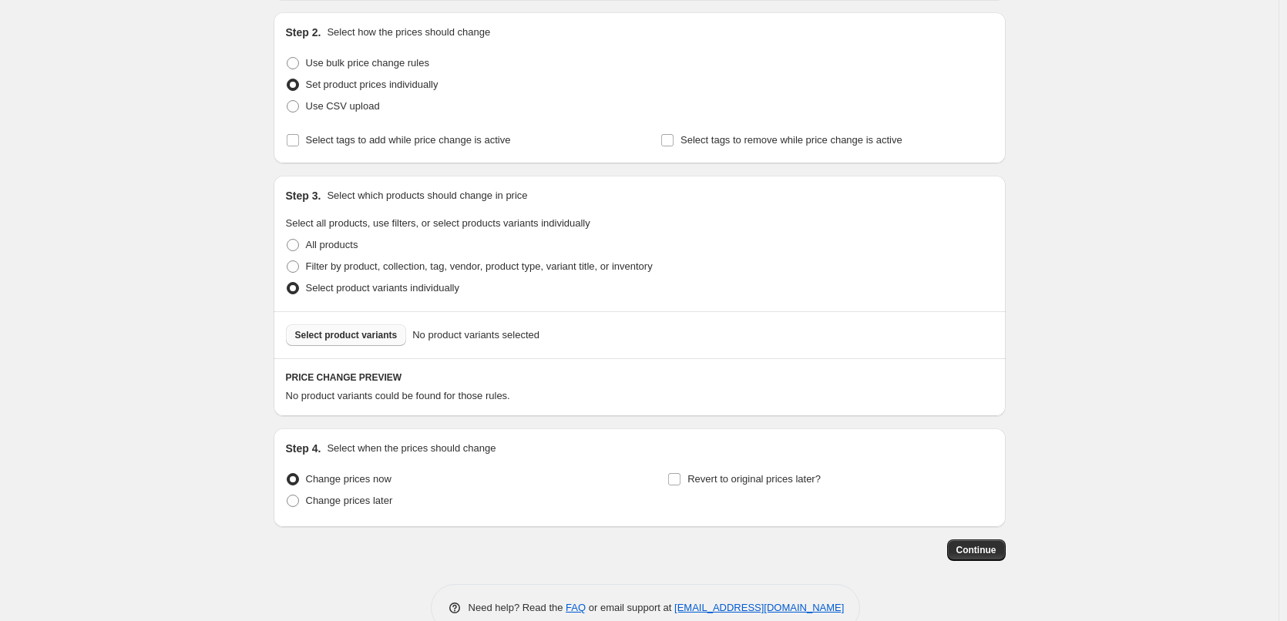
click at [378, 336] on span "Select product variants" at bounding box center [346, 335] width 103 height 12
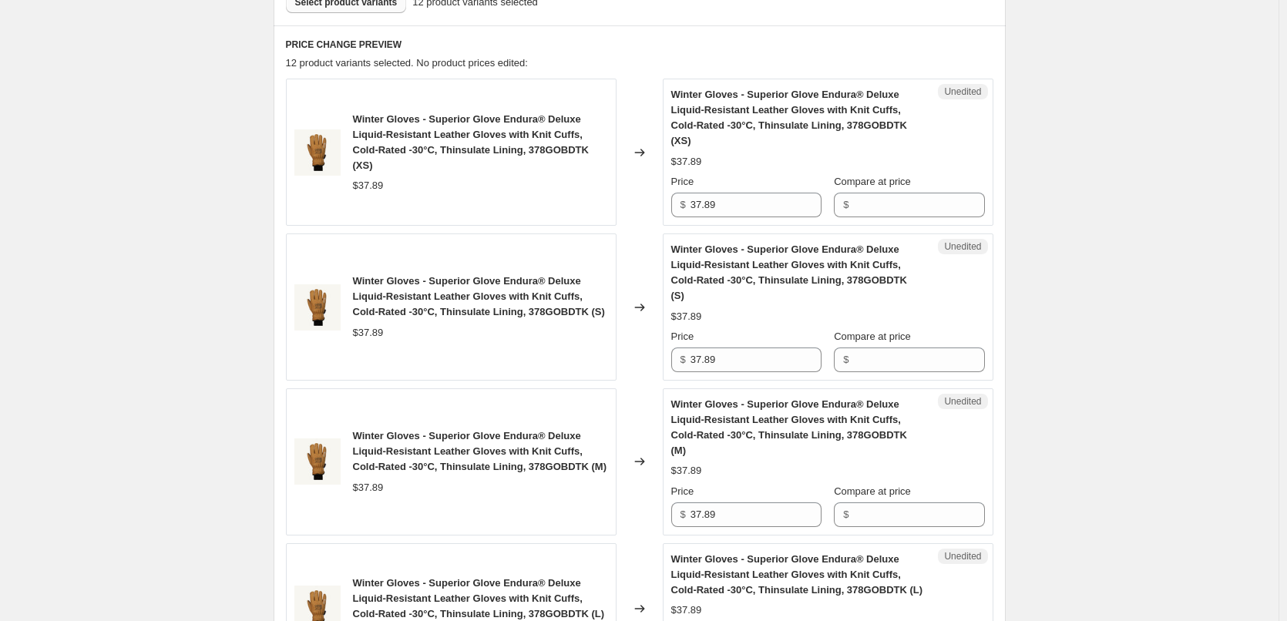
scroll to position [462, 0]
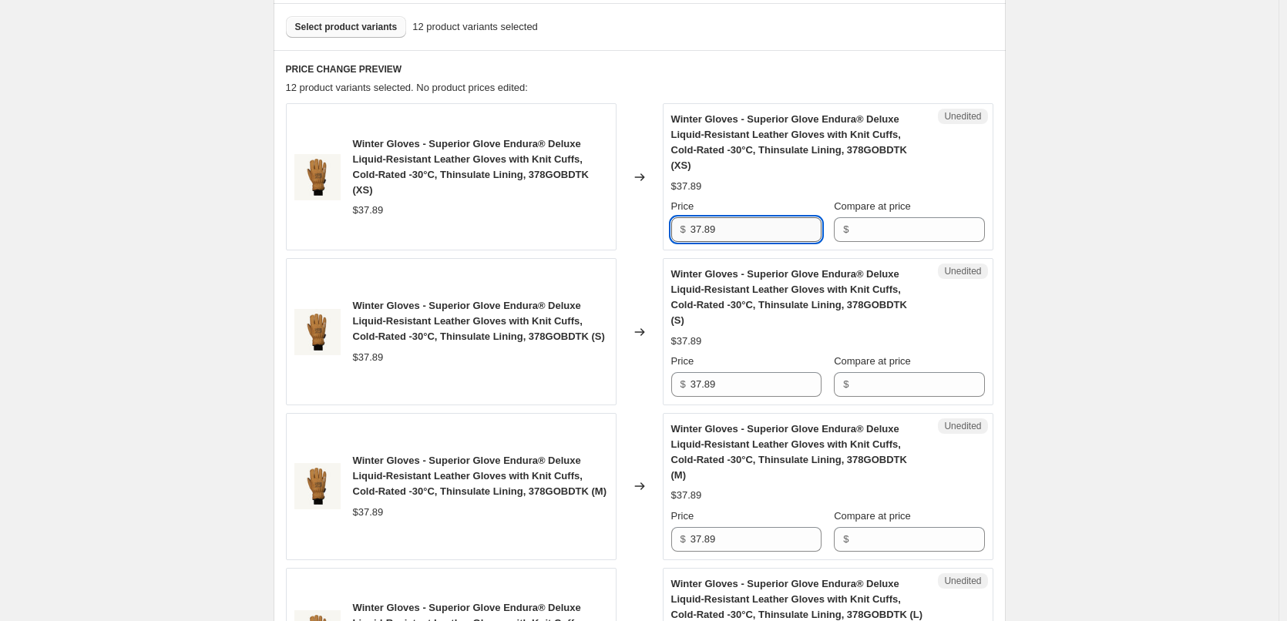
click at [784, 217] on input "37.89" at bounding box center [756, 229] width 131 height 25
click at [896, 224] on input "Compare at price" at bounding box center [918, 229] width 131 height 25
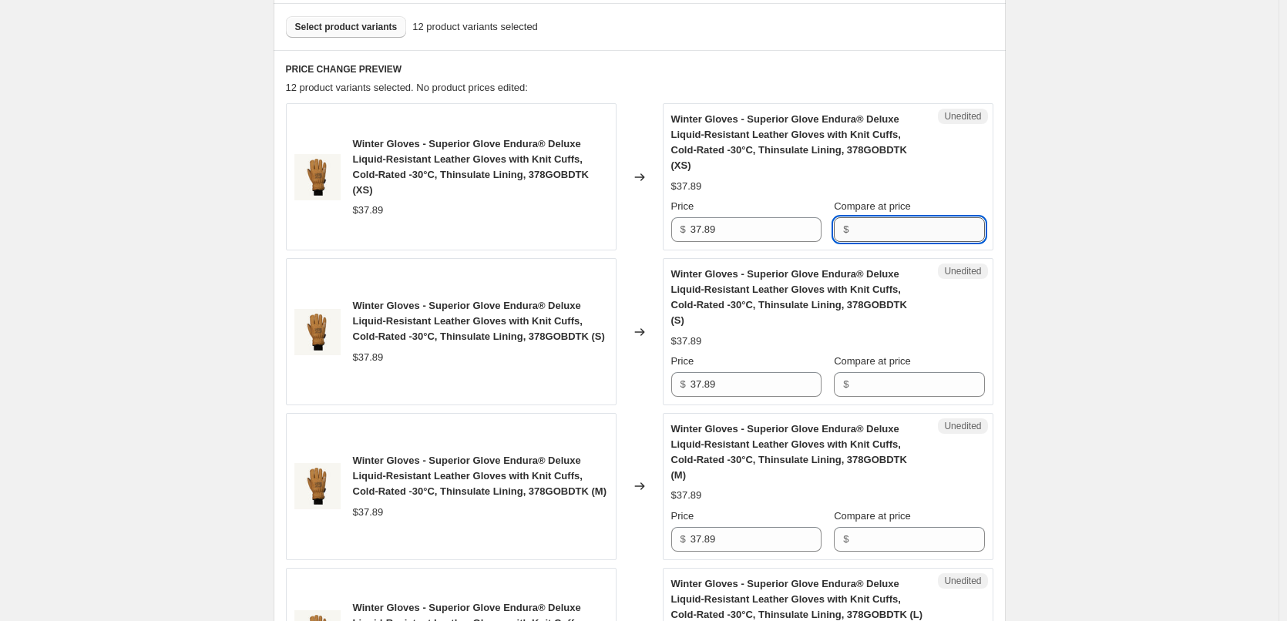
paste input "37.89"
type input "37.89"
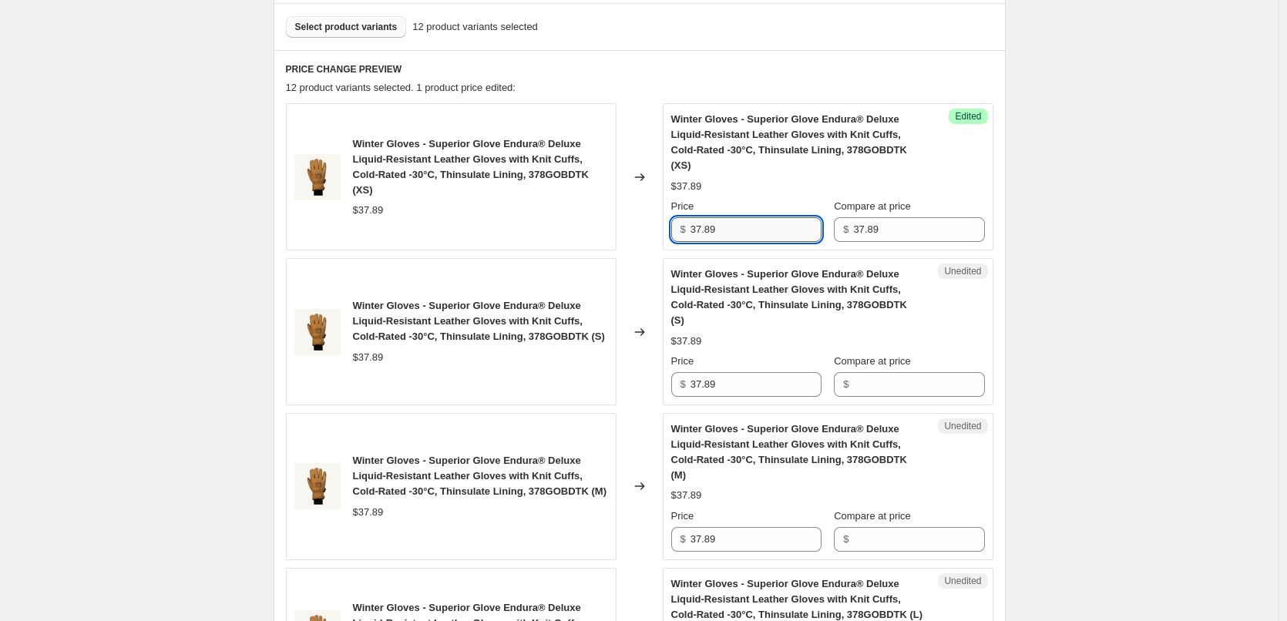
click at [722, 217] on input "37.89" at bounding box center [756, 229] width 131 height 25
click at [722, 217] on input "21.65" at bounding box center [756, 229] width 131 height 25
type input "21.65"
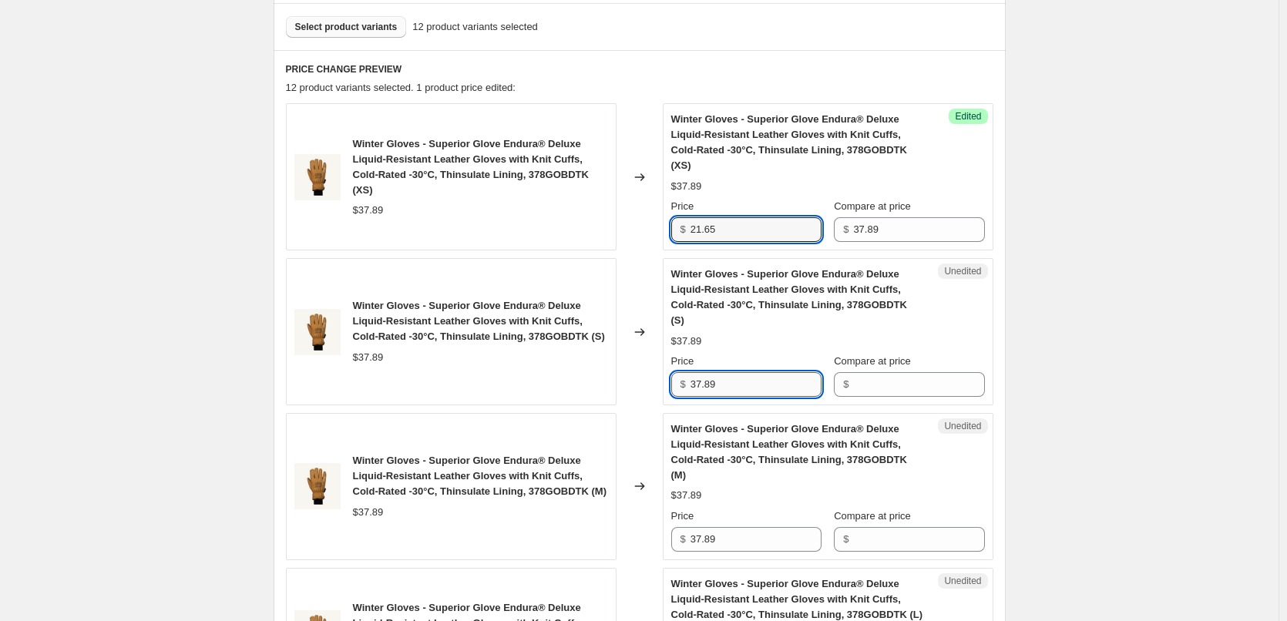
click at [757, 372] on input "37.89" at bounding box center [756, 384] width 131 height 25
paste input "21.65"
type input "21.65"
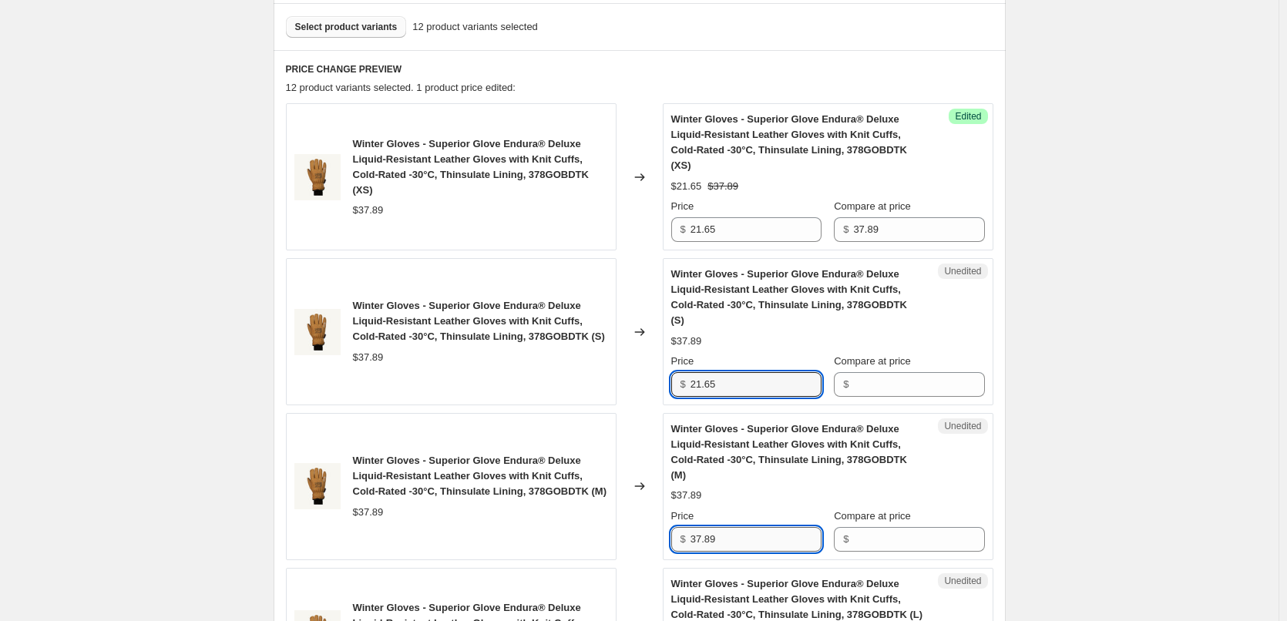
click at [789, 527] on input "37.89" at bounding box center [756, 539] width 131 height 25
paste input "21.65"
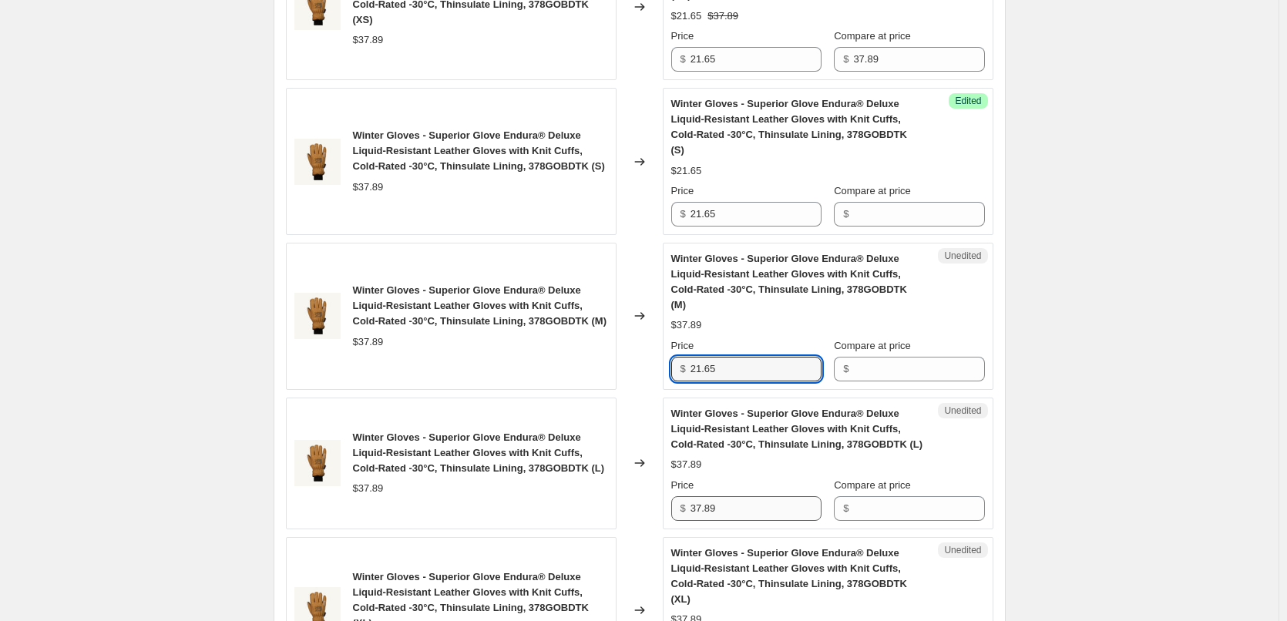
scroll to position [694, 0]
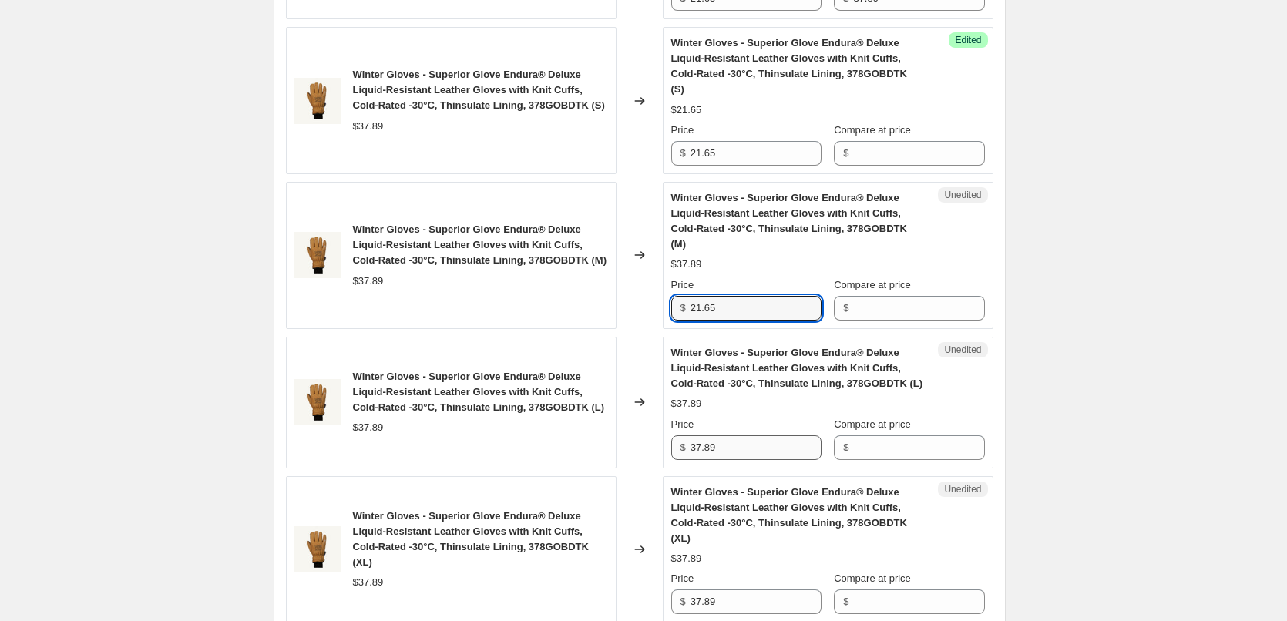
type input "21.65"
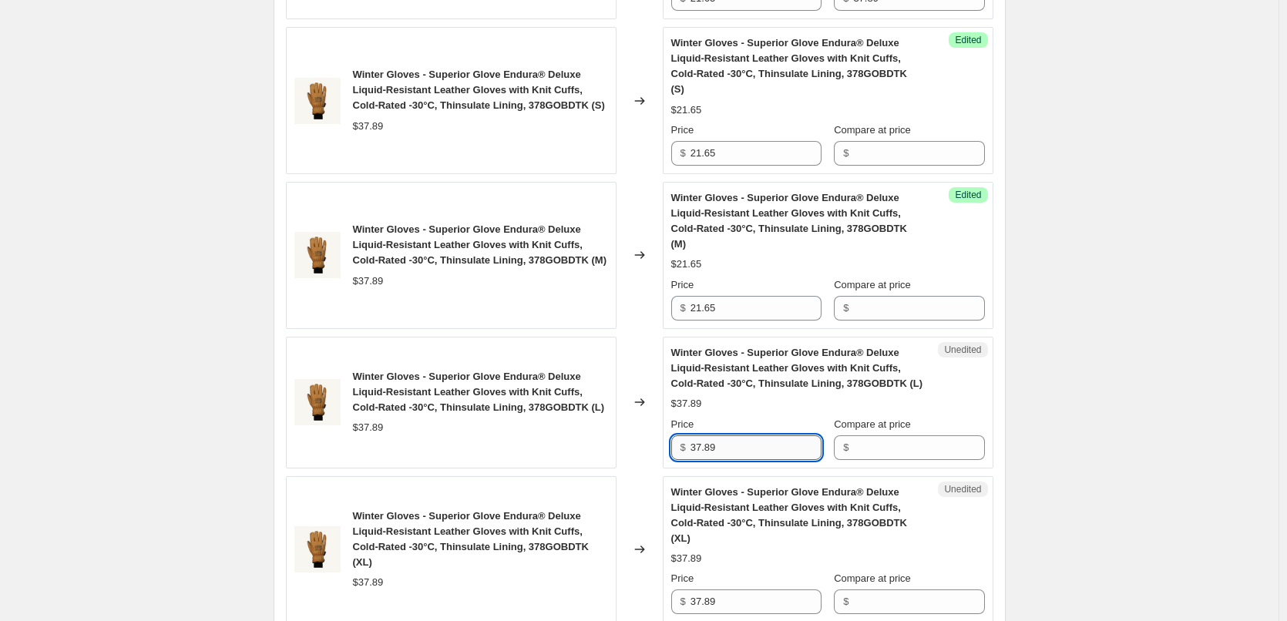
click at [767, 435] on input "37.89" at bounding box center [756, 447] width 131 height 25
paste input "21.65"
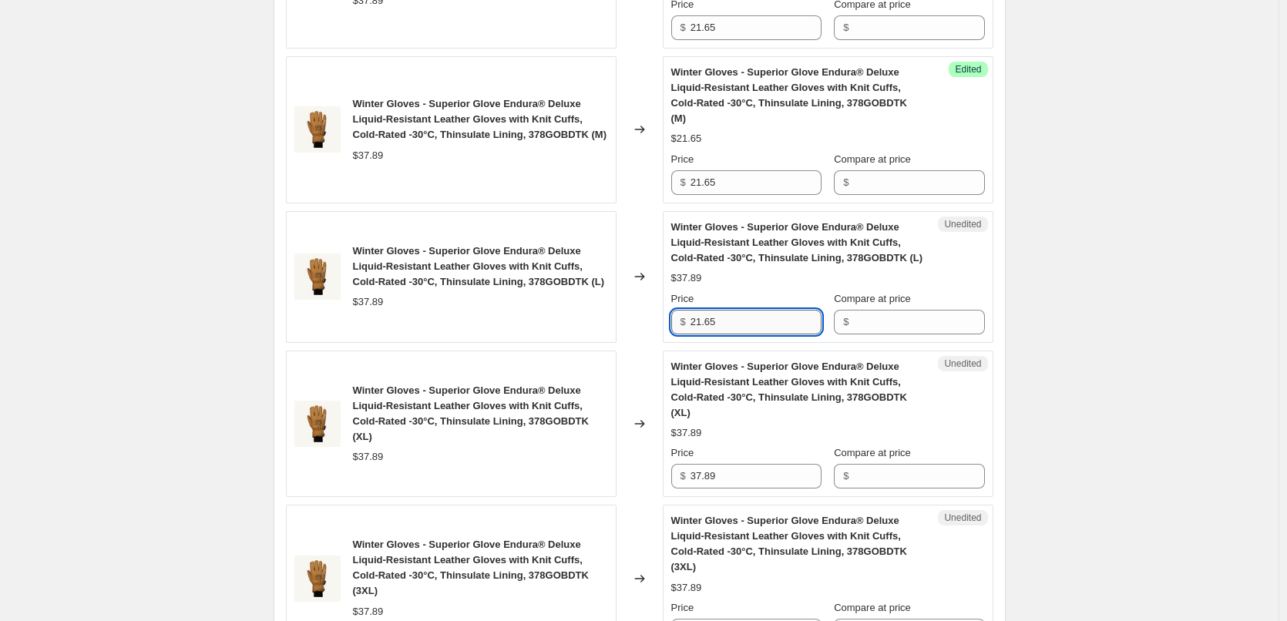
scroll to position [848, 0]
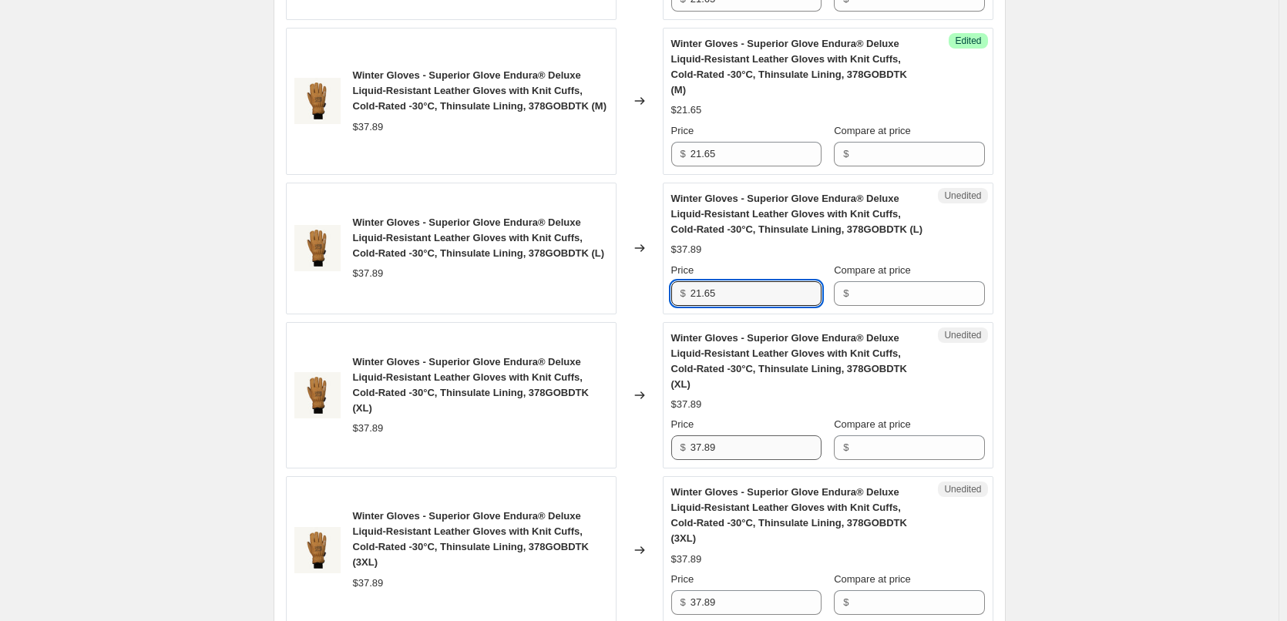
type input "21.65"
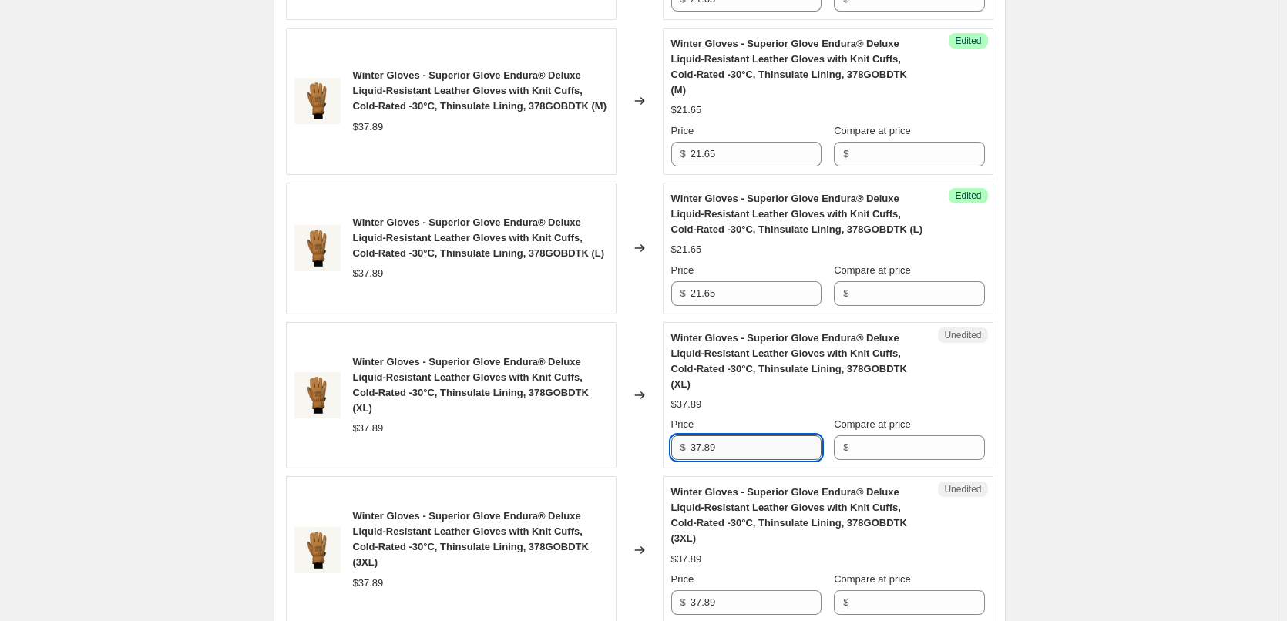
click at [750, 435] on input "37.89" at bounding box center [756, 447] width 131 height 25
paste input "21.65"
type input "21.65"
click at [738, 572] on div "Price" at bounding box center [746, 579] width 150 height 15
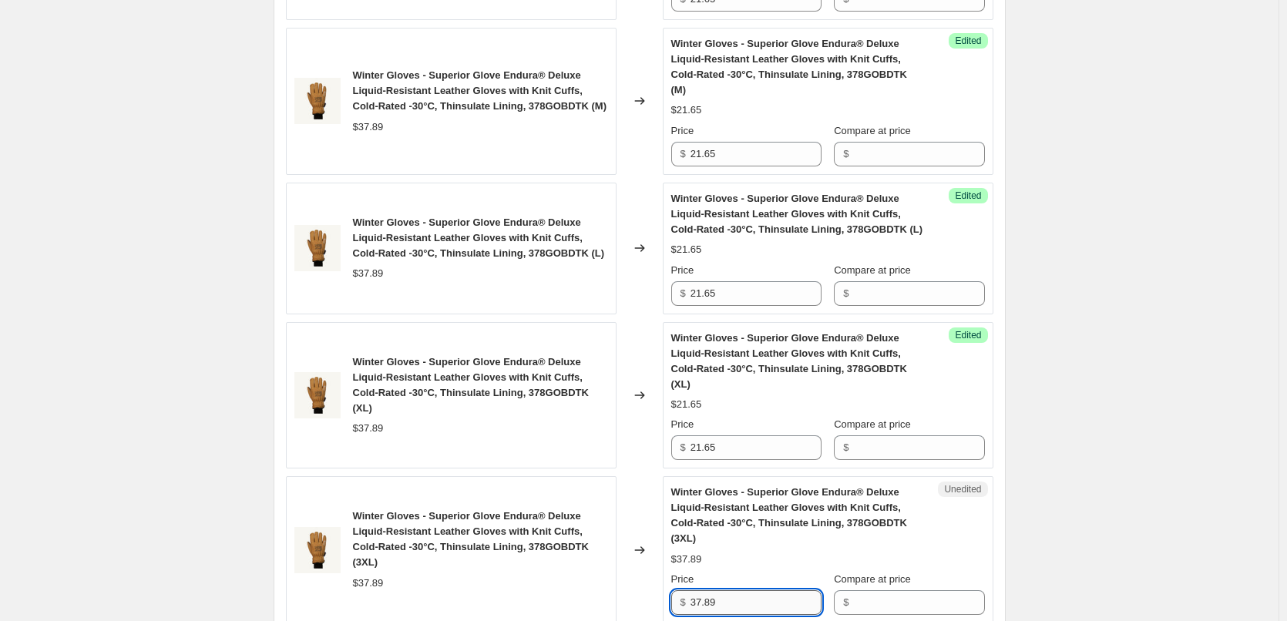
click at [741, 590] on input "37.89" at bounding box center [756, 602] width 131 height 25
paste input "21.65"
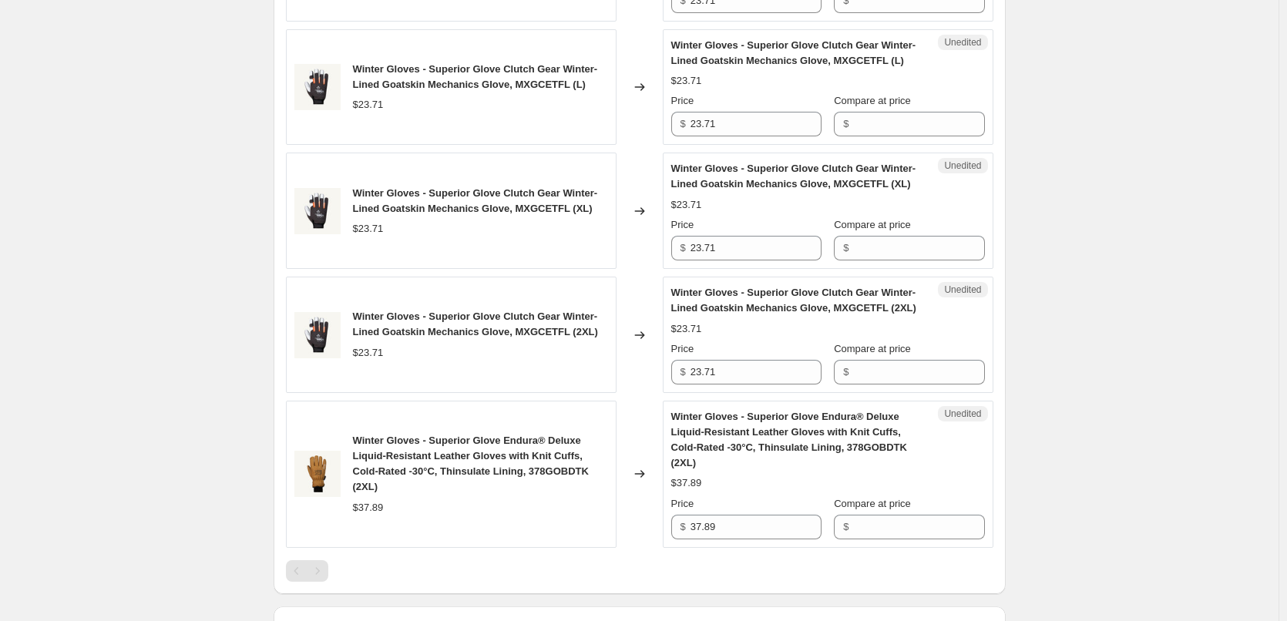
scroll to position [1818, 0]
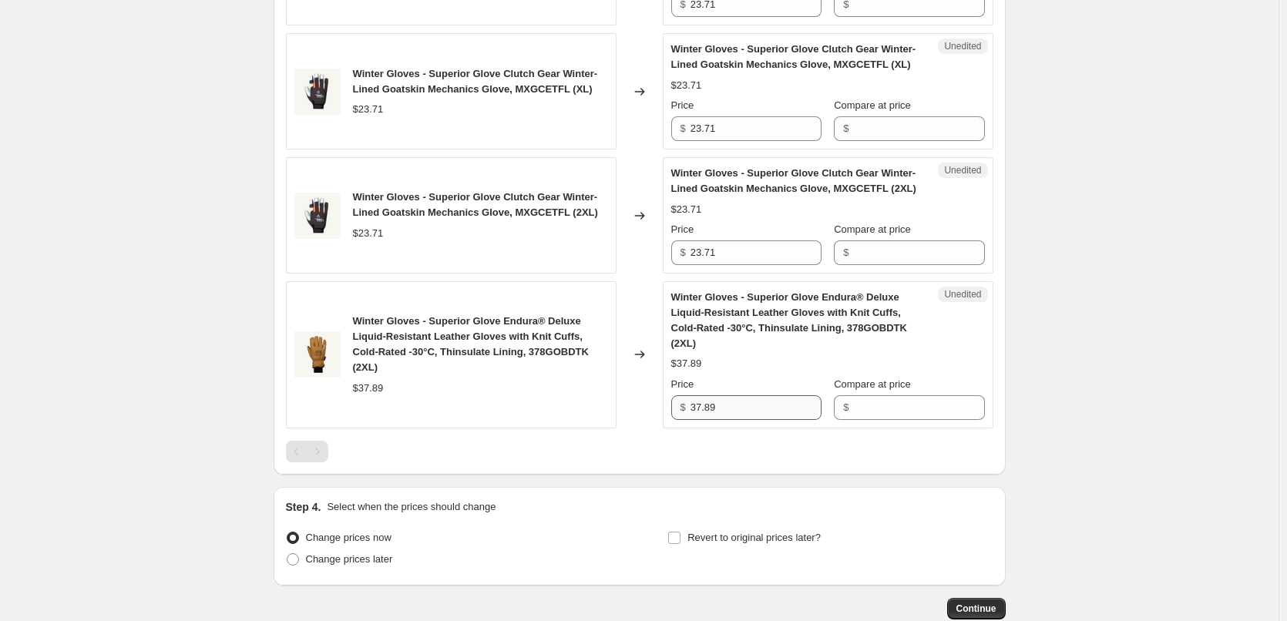
type input "21.65"
click at [766, 395] on input "37.89" at bounding box center [756, 407] width 131 height 25
paste input "21.65"
type input "21.65"
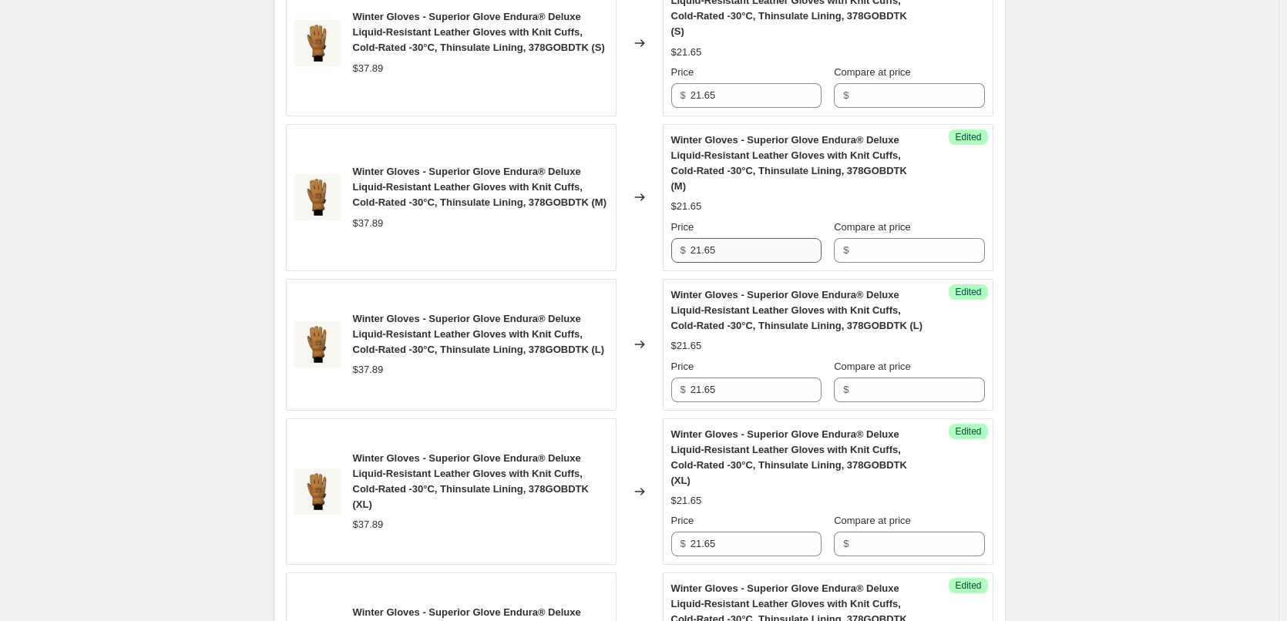
scroll to position [443, 0]
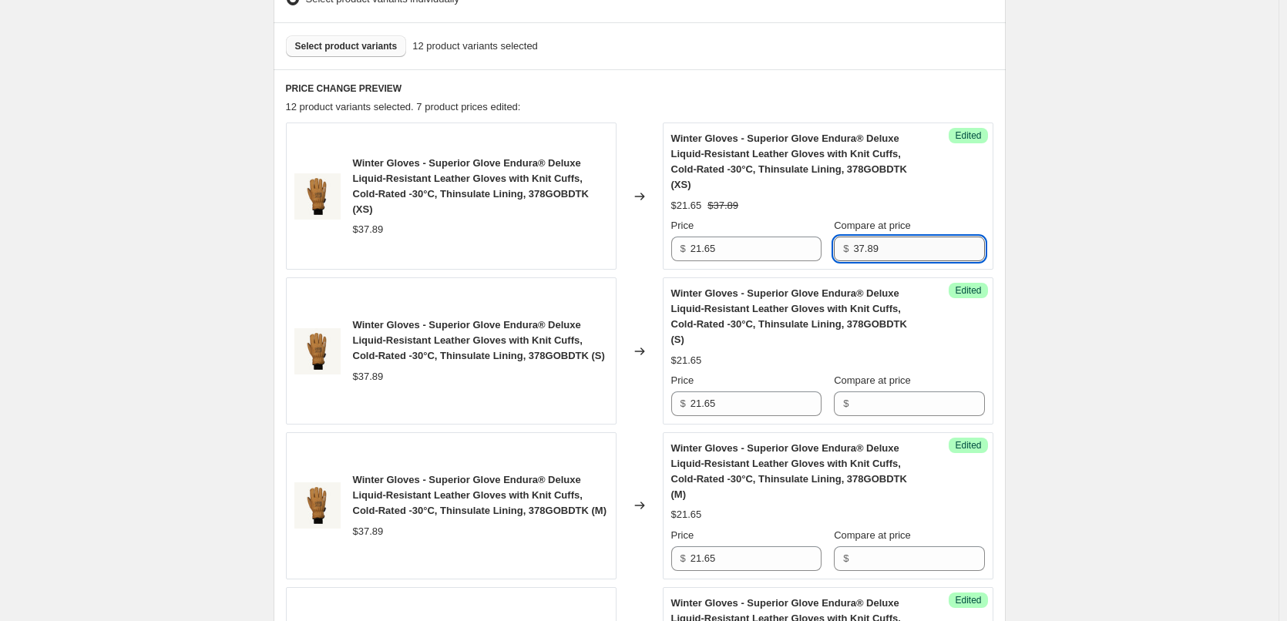
click at [861, 238] on input "37.89" at bounding box center [918, 249] width 131 height 25
click at [895, 392] on input "Compare at price" at bounding box center [918, 404] width 131 height 25
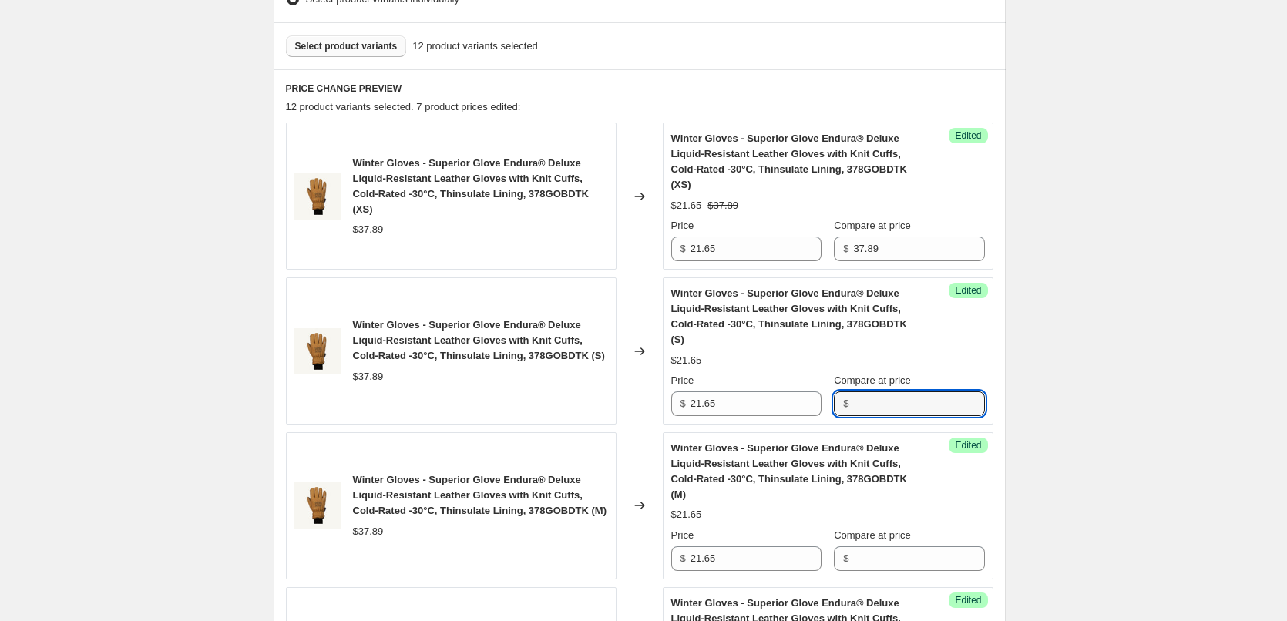
paste input "37.89"
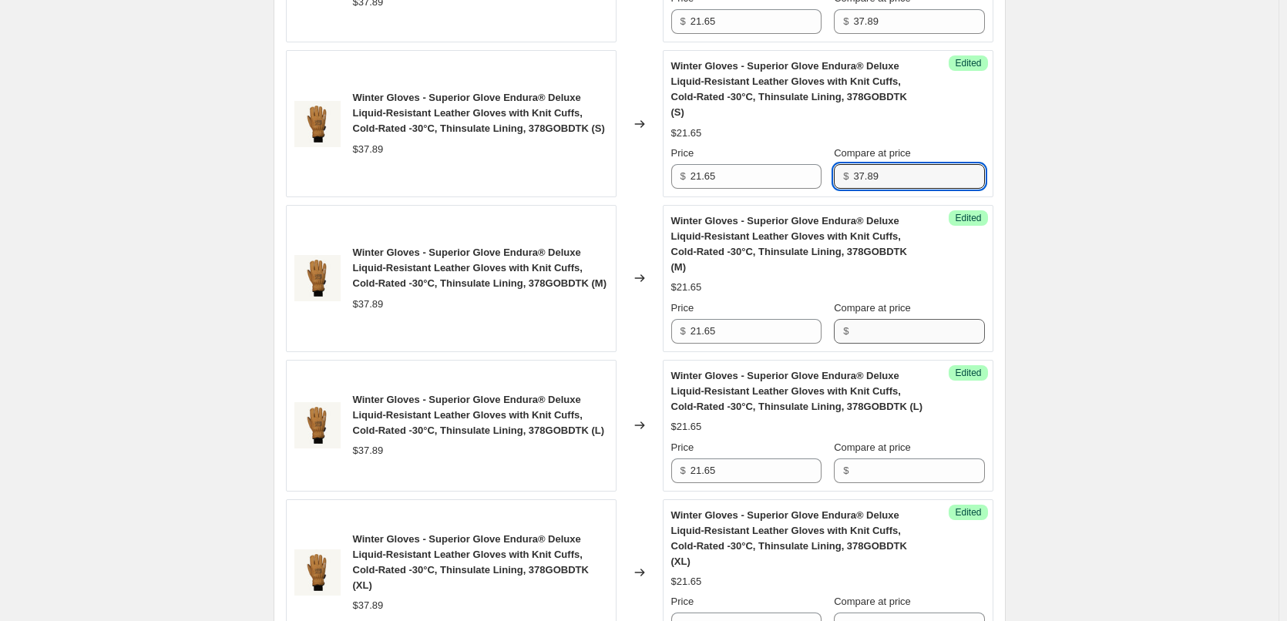
scroll to position [674, 0]
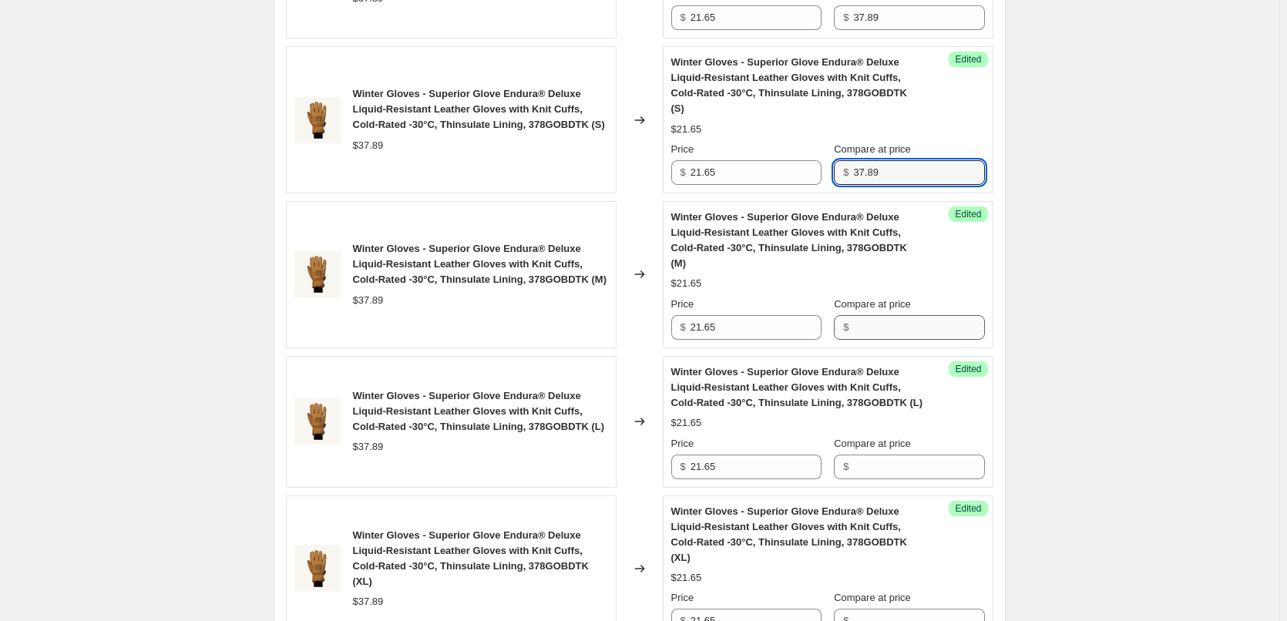
type input "37.89"
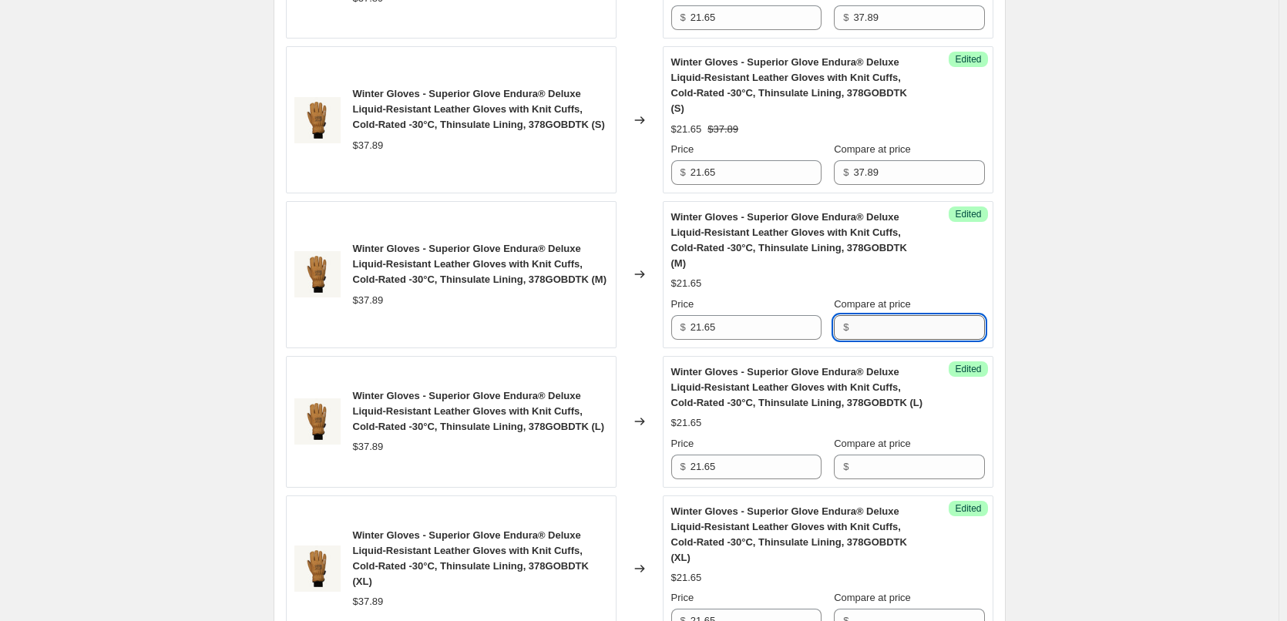
click at [927, 315] on input "Compare at price" at bounding box center [918, 327] width 131 height 25
paste input "37.89"
type input "37.89"
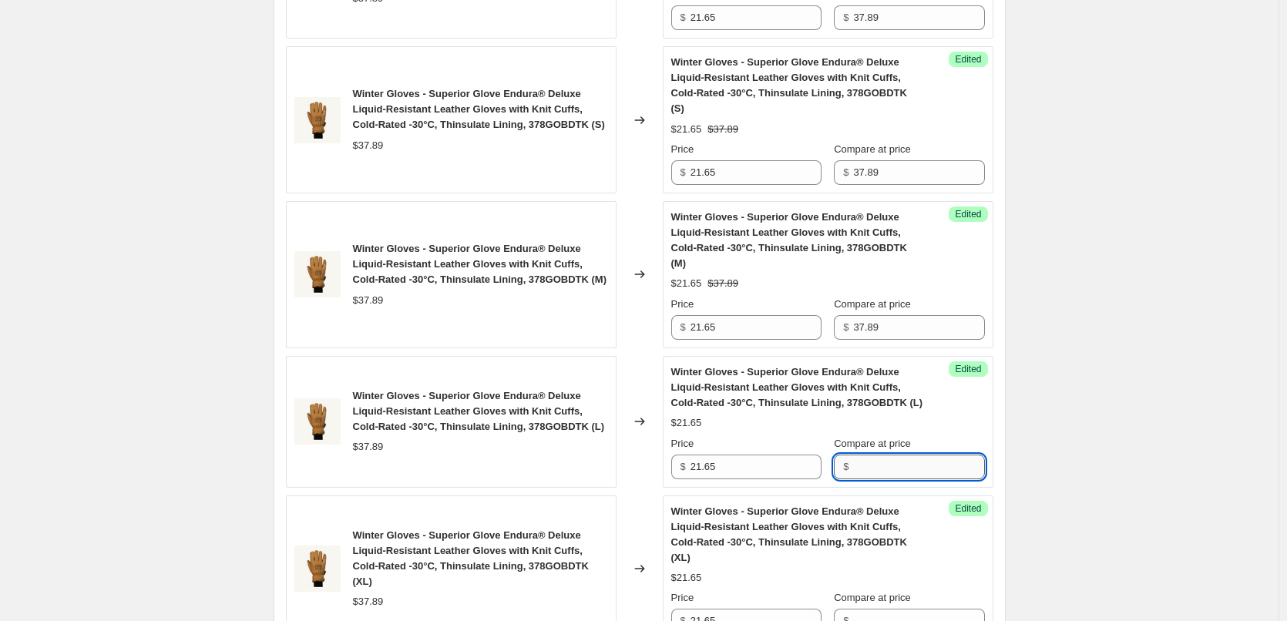
click at [915, 455] on input "Compare at price" at bounding box center [918, 467] width 131 height 25
paste input "37.89"
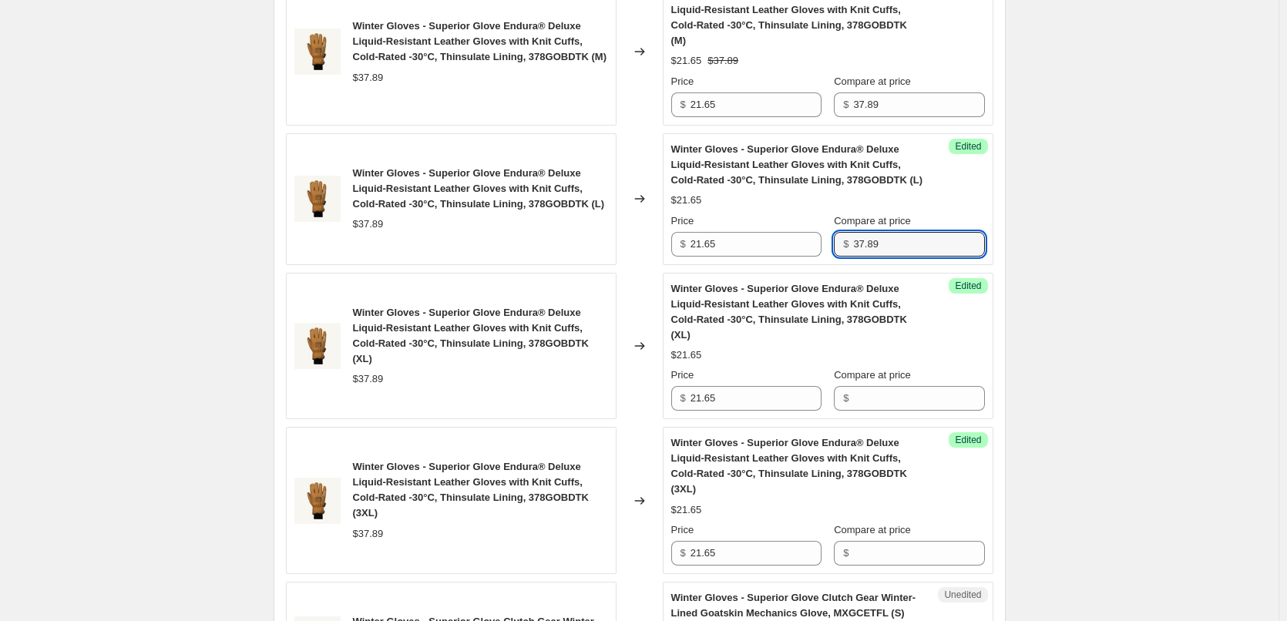
scroll to position [906, 0]
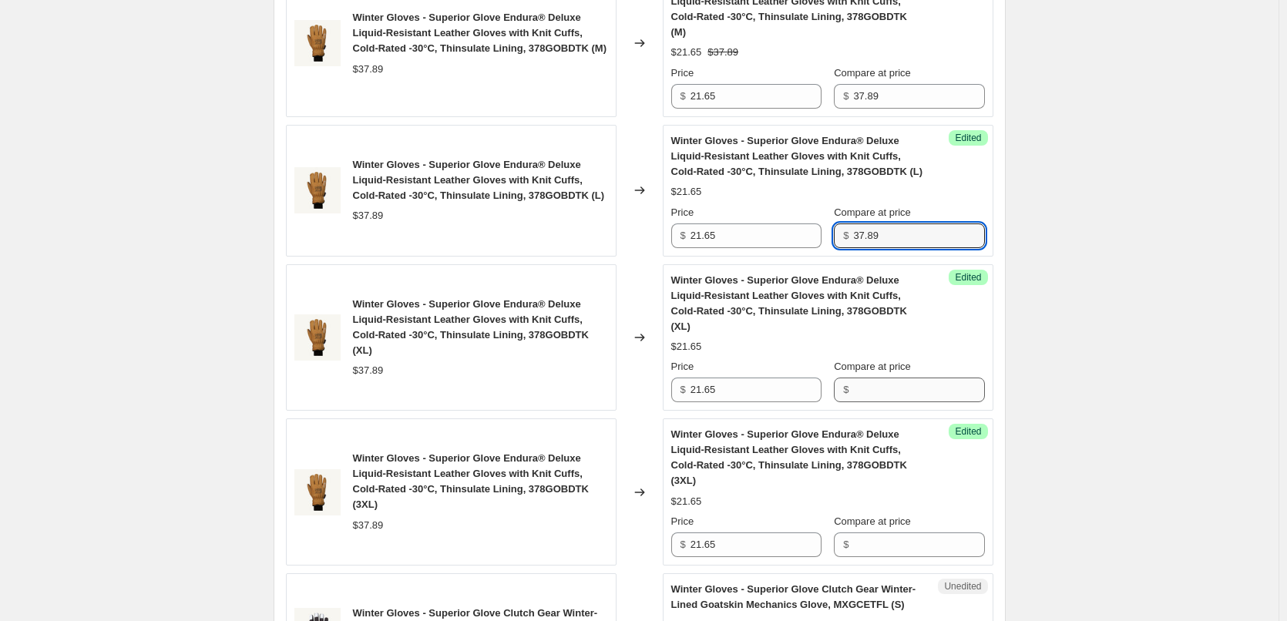
type input "37.89"
click at [899, 378] on input "Compare at price" at bounding box center [918, 390] width 131 height 25
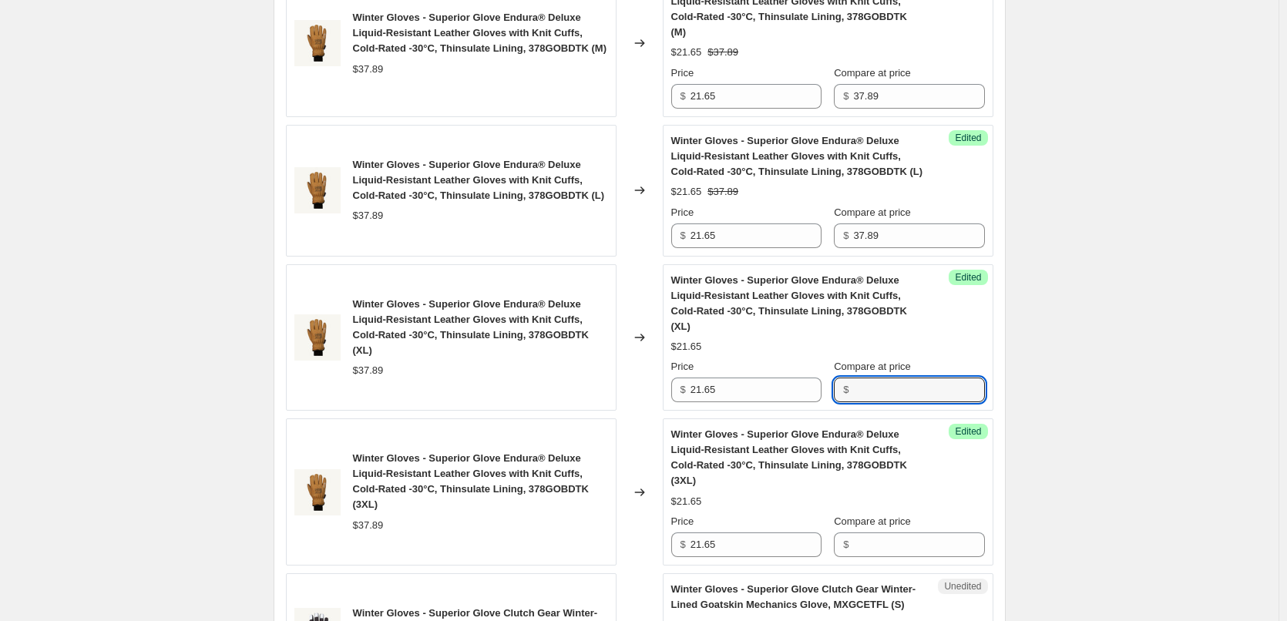
paste input "37.89"
type input "37.89"
click at [893, 533] on input "Compare at price" at bounding box center [918, 545] width 131 height 25
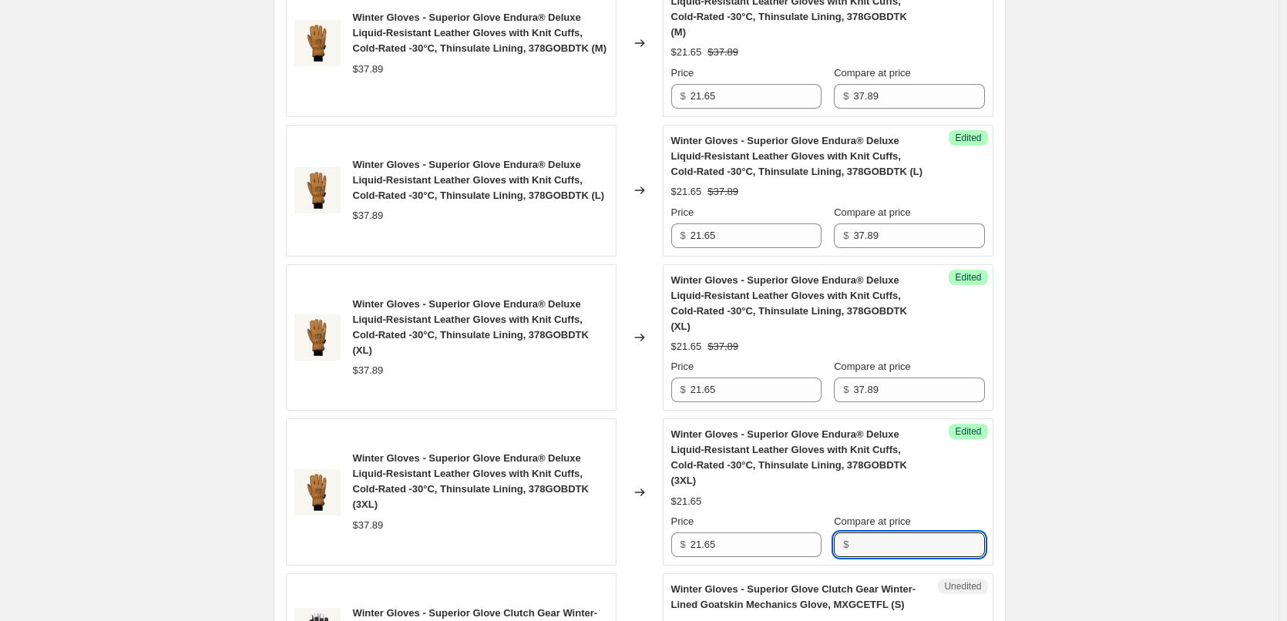
paste input "37.89"
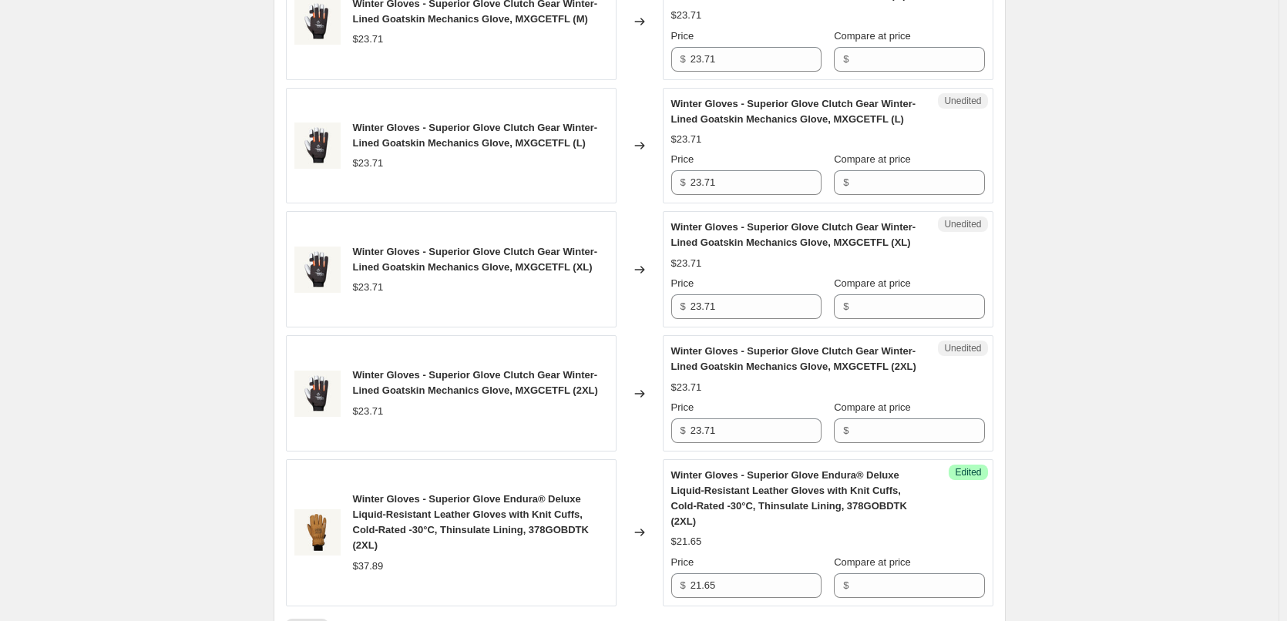
scroll to position [1676, 0]
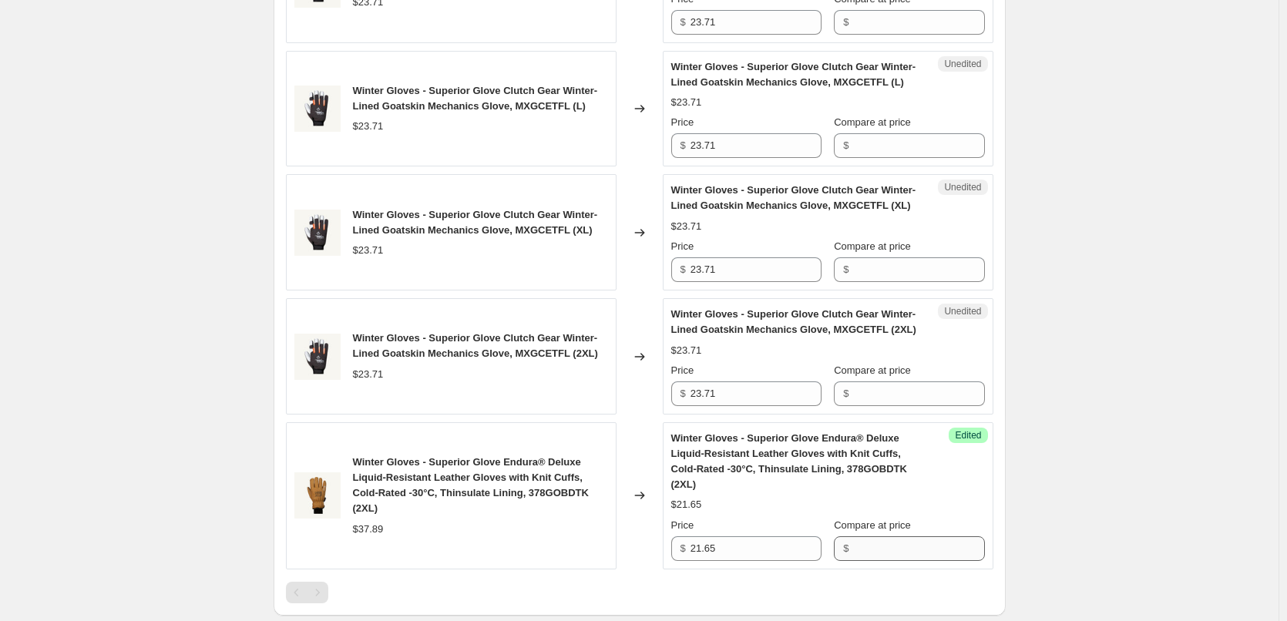
type input "37.89"
click at [926, 536] on input "Compare at price" at bounding box center [918, 548] width 131 height 25
paste input "37.89"
type input "37.89"
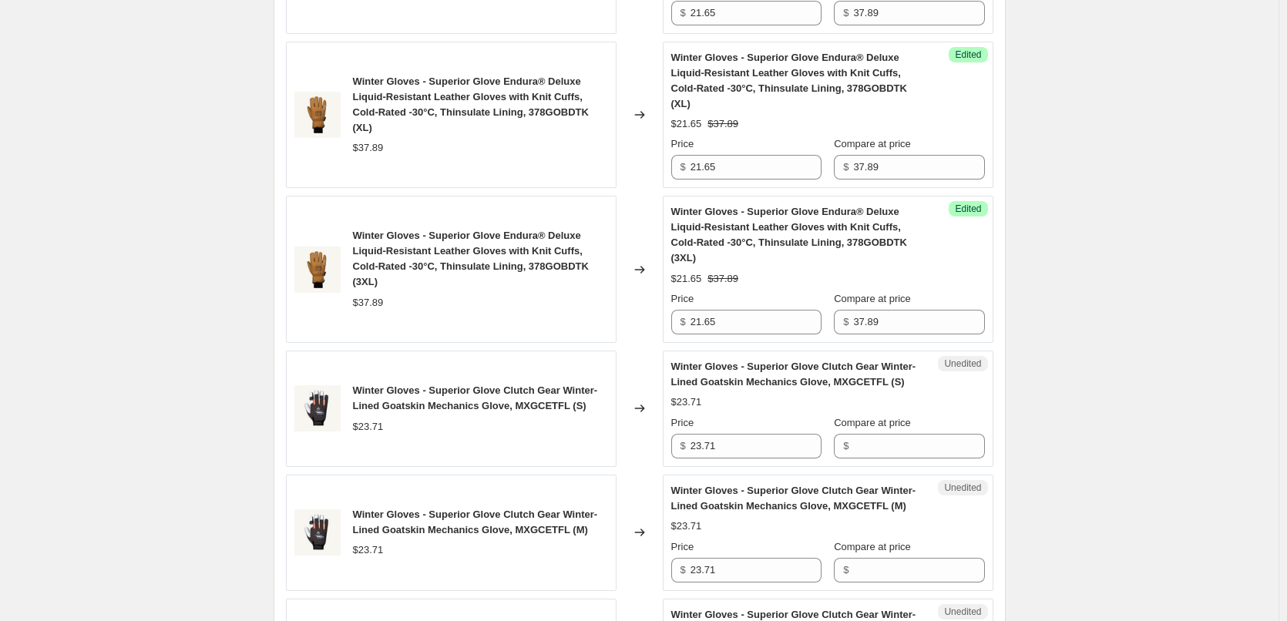
scroll to position [1137, 0]
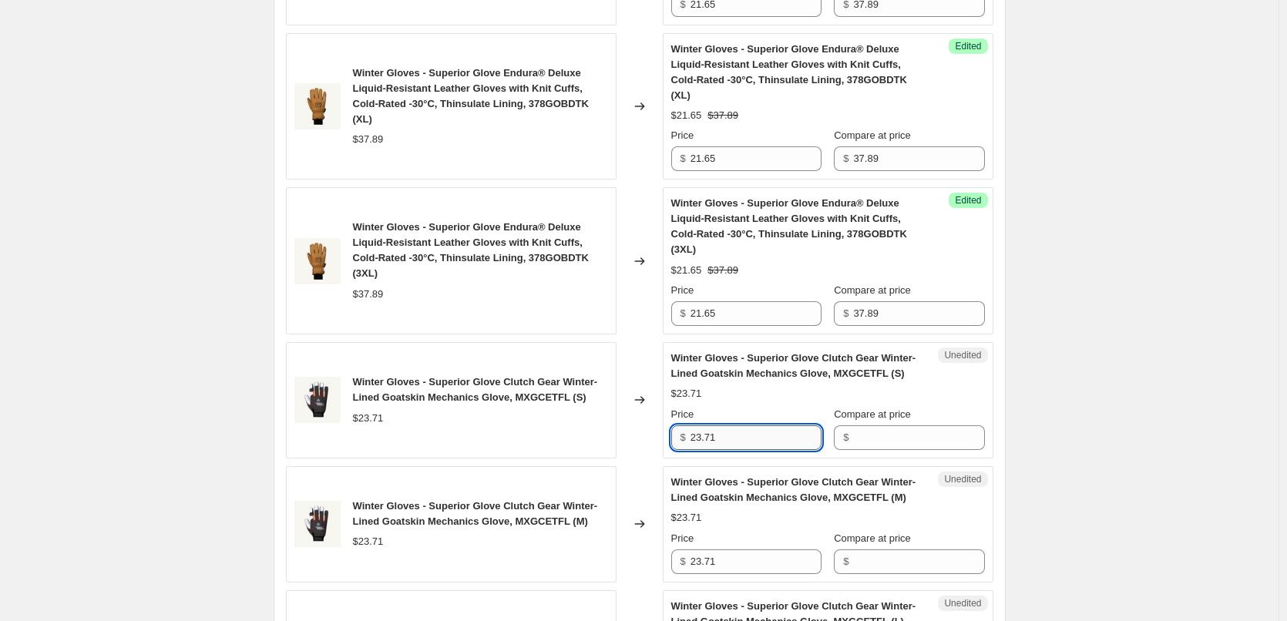
click at [763, 425] on input "23.71" at bounding box center [756, 437] width 131 height 25
click at [930, 425] on input "Compare at price" at bounding box center [918, 437] width 131 height 25
paste input "23.71"
type input "23.71"
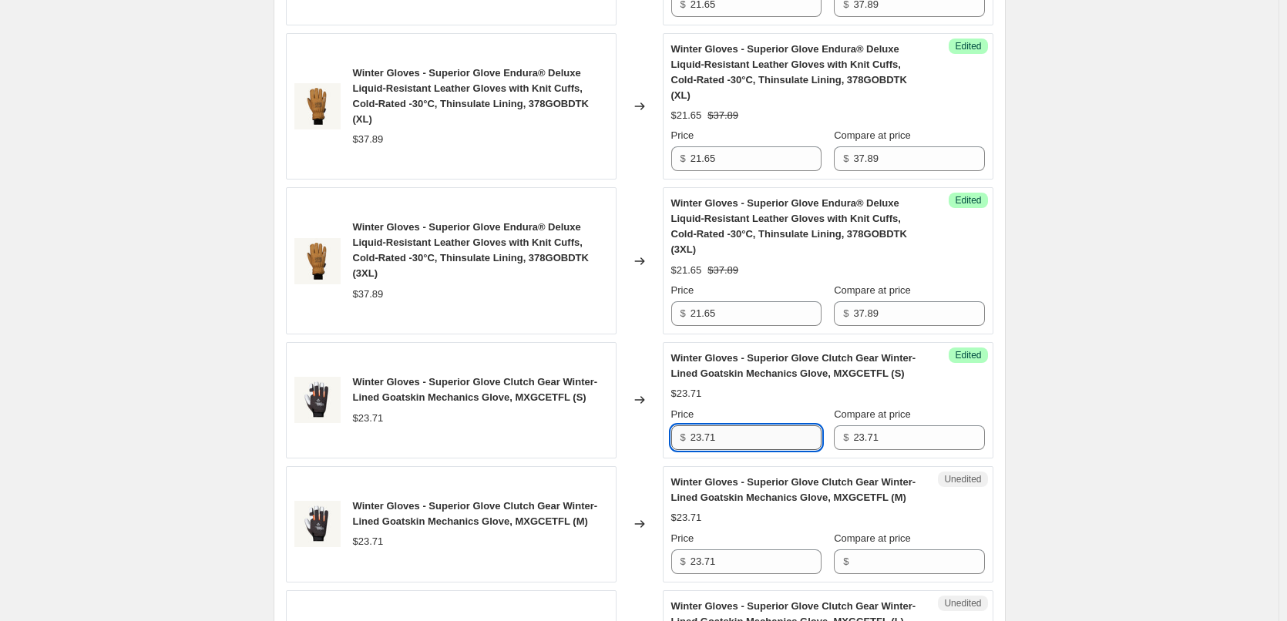
click at [734, 425] on input "23.71" at bounding box center [756, 437] width 131 height 25
paste input "13.95"
type input "13.95"
click at [745, 550] on input "23.71" at bounding box center [756, 562] width 131 height 25
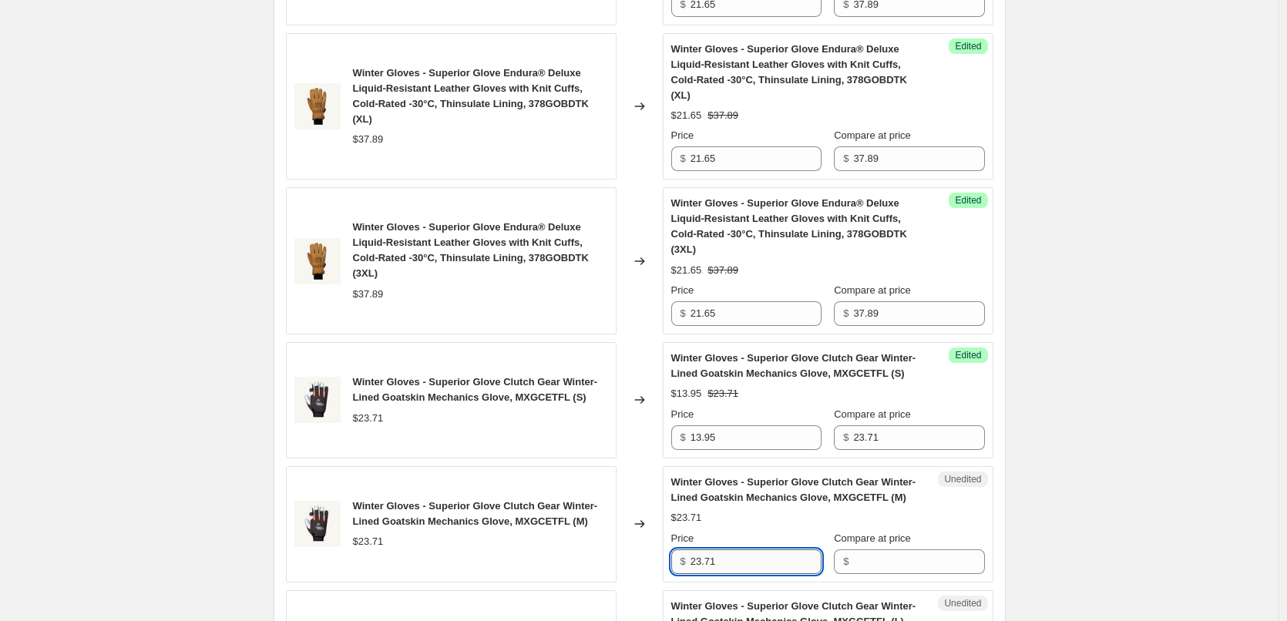
click at [745, 550] on input "23.71" at bounding box center [756, 562] width 131 height 25
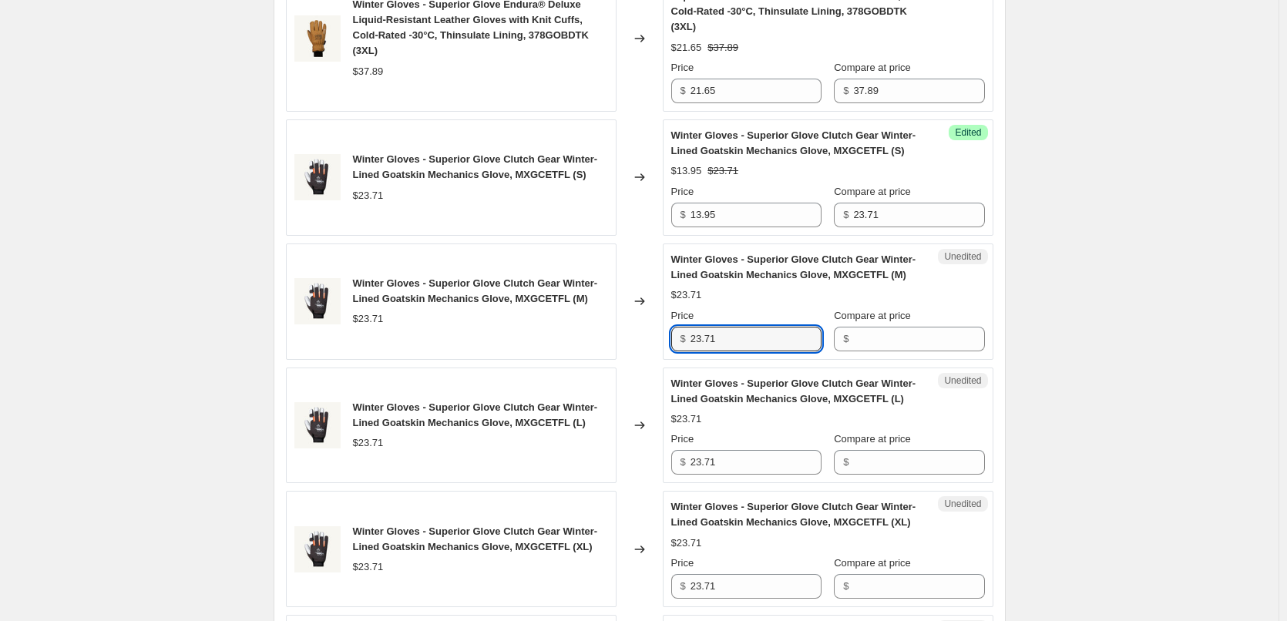
scroll to position [1368, 0]
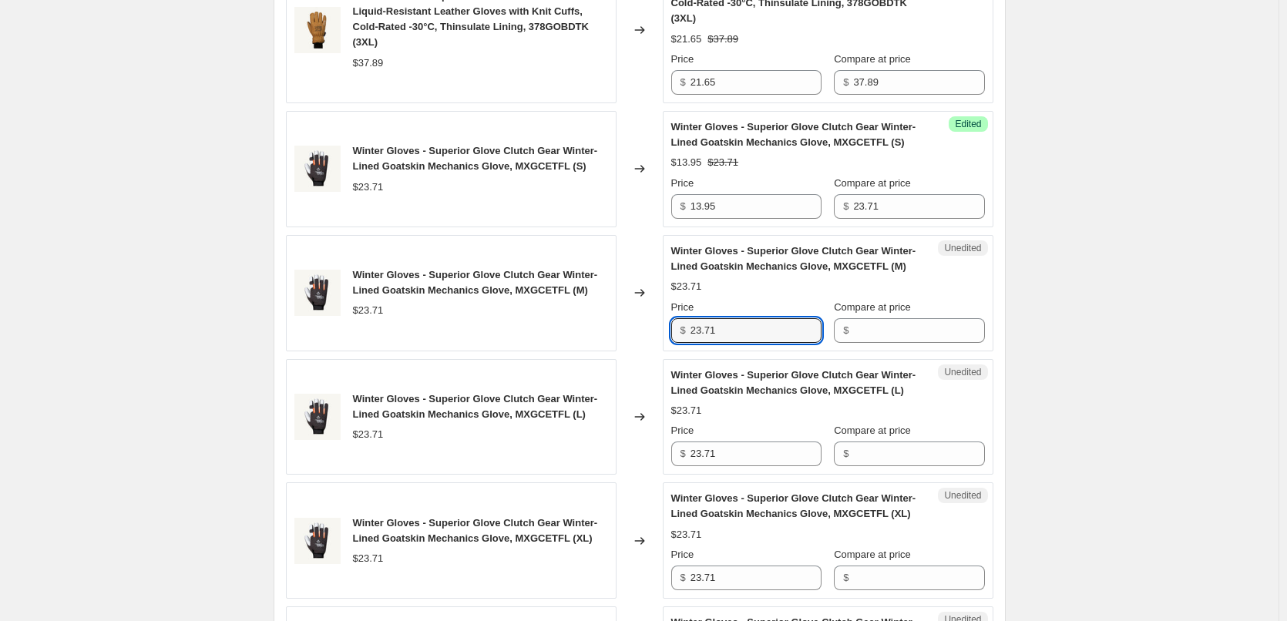
paste input "13.95"
type input "13.95"
click at [757, 423] on div "Price $ 23.71" at bounding box center [746, 444] width 150 height 43
drag, startPoint x: 735, startPoint y: 266, endPoint x: 738, endPoint y: 248, distance: 18.1
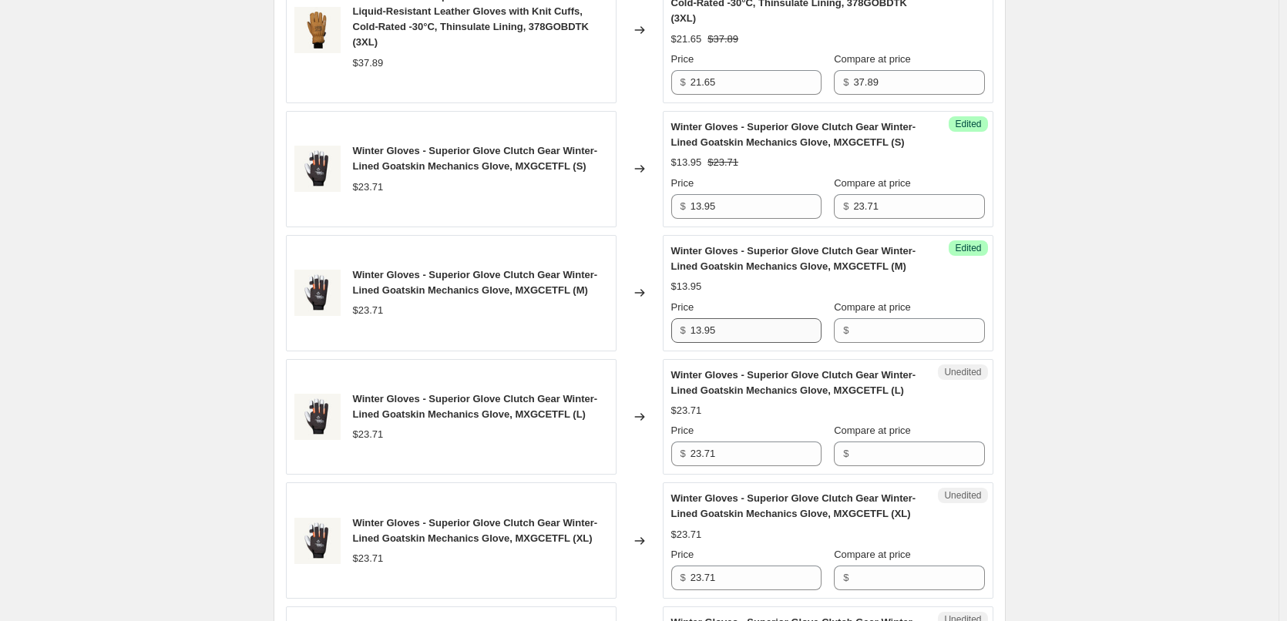
click at [735, 265] on div "Success Edited Winter Gloves - Superior Glove Clutch Gear Winter-Lined Goatskin…" at bounding box center [828, 293] width 331 height 116
click at [738, 318] on input "13.95" at bounding box center [756, 330] width 131 height 25
click at [755, 442] on input "23.71" at bounding box center [756, 454] width 131 height 25
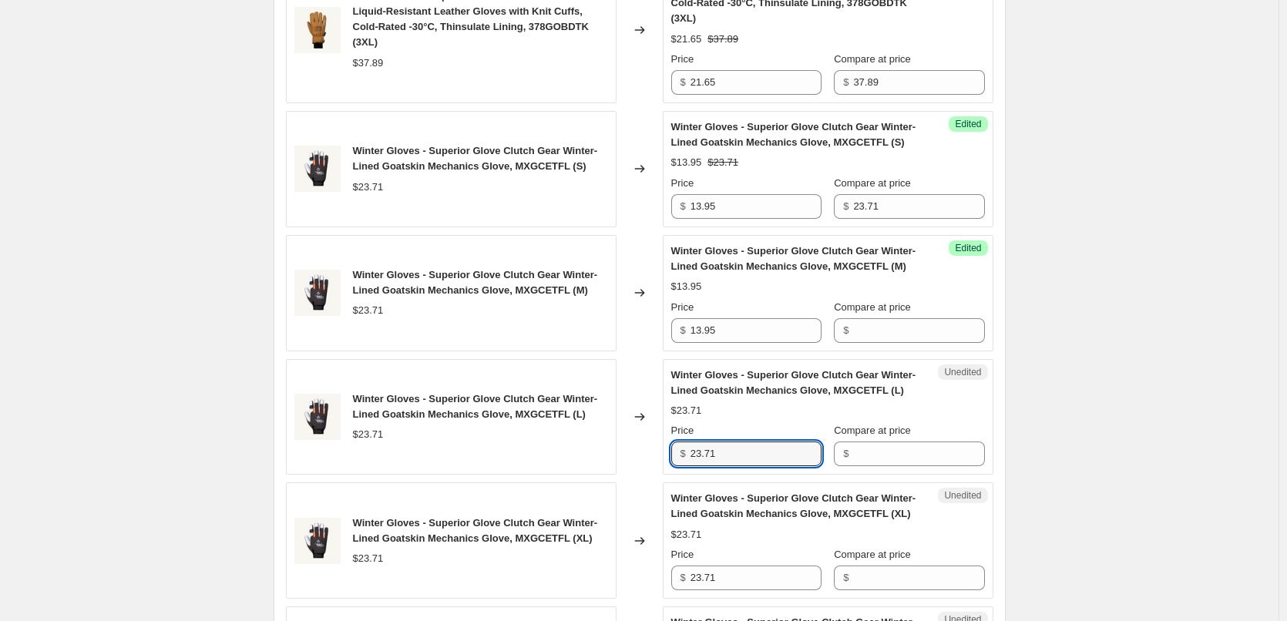
paste input "13.95"
type input "13.95"
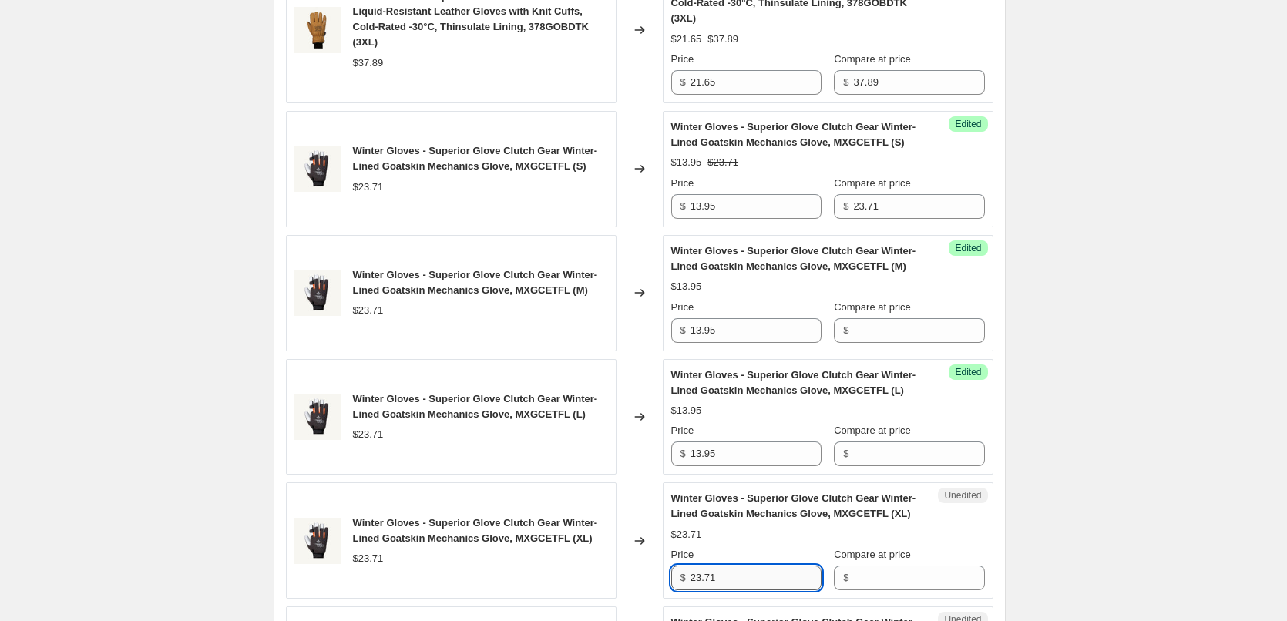
click at [752, 566] on input "23.71" at bounding box center [756, 578] width 131 height 25
paste input "13.95"
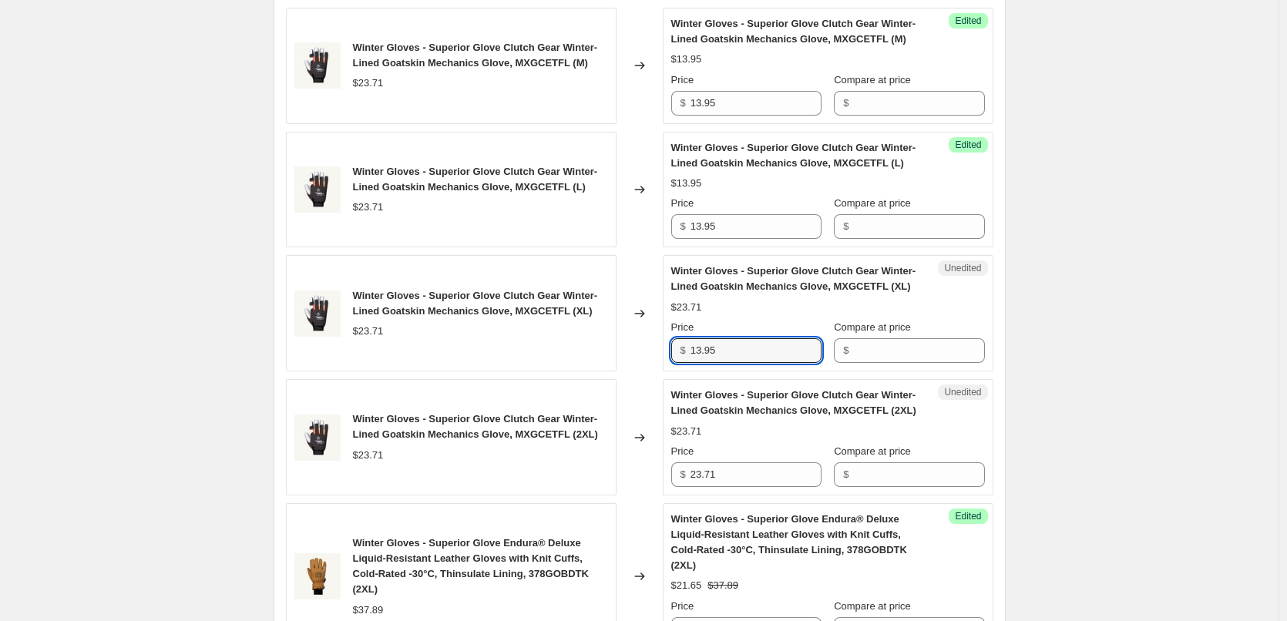
scroll to position [1599, 0]
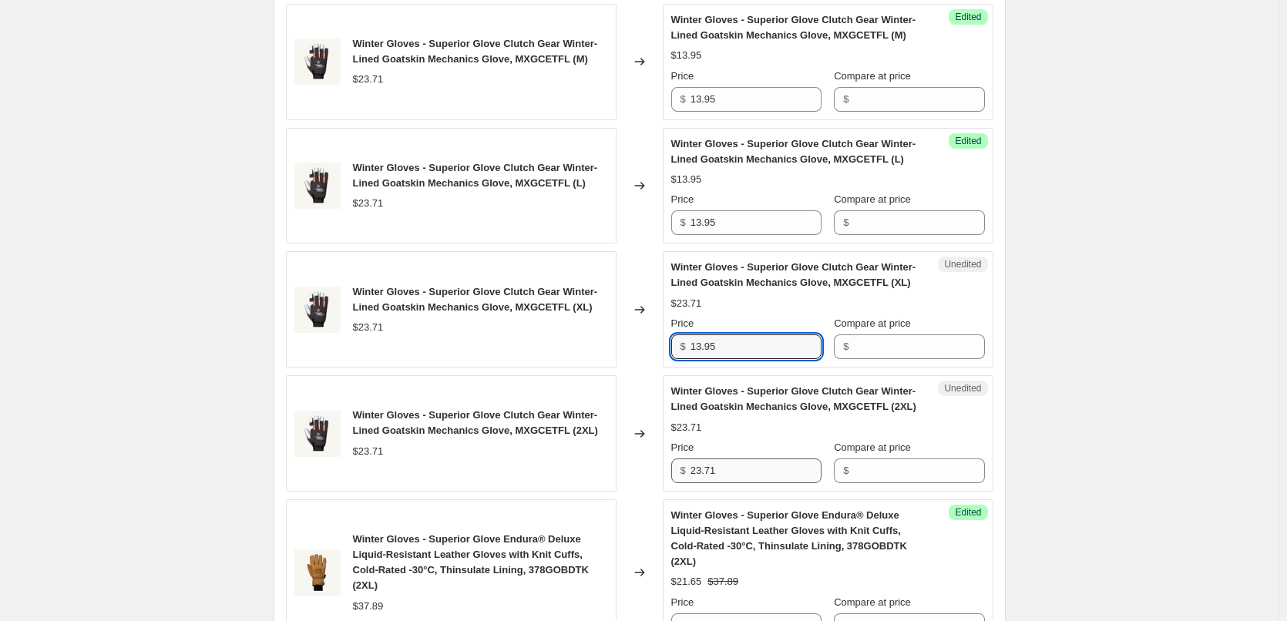
type input "13.95"
click at [756, 459] on input "23.71" at bounding box center [756, 471] width 131 height 25
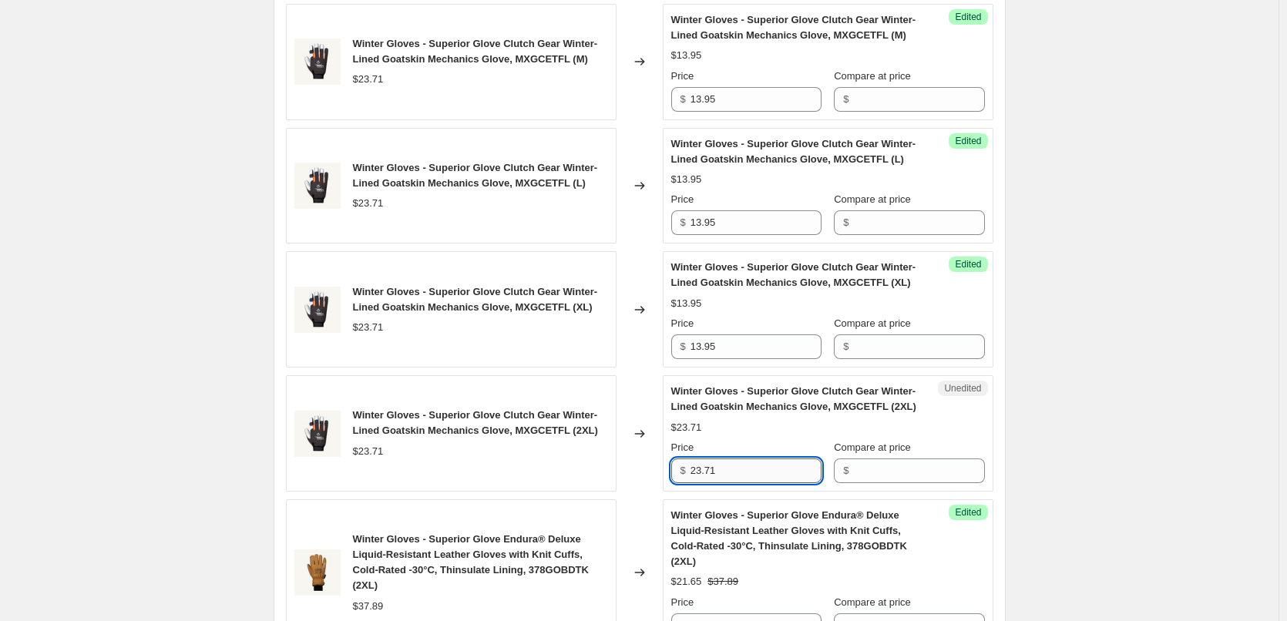
click at [756, 459] on input "23.71" at bounding box center [756, 471] width 131 height 25
paste input "13.95"
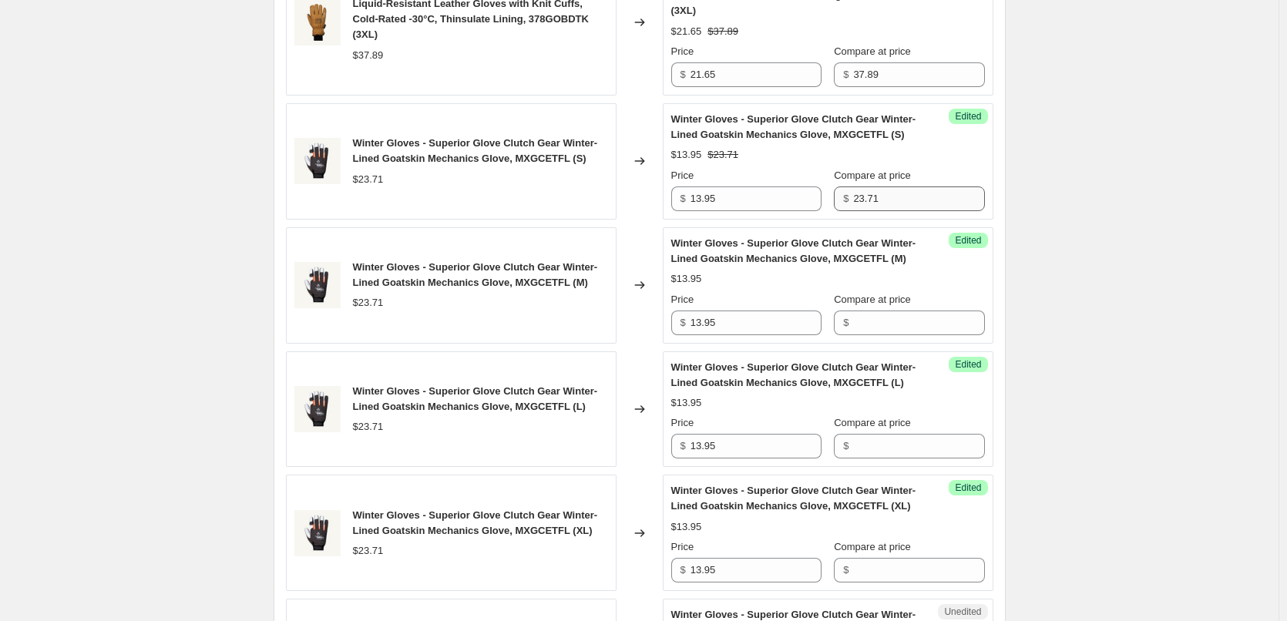
scroll to position [1368, 0]
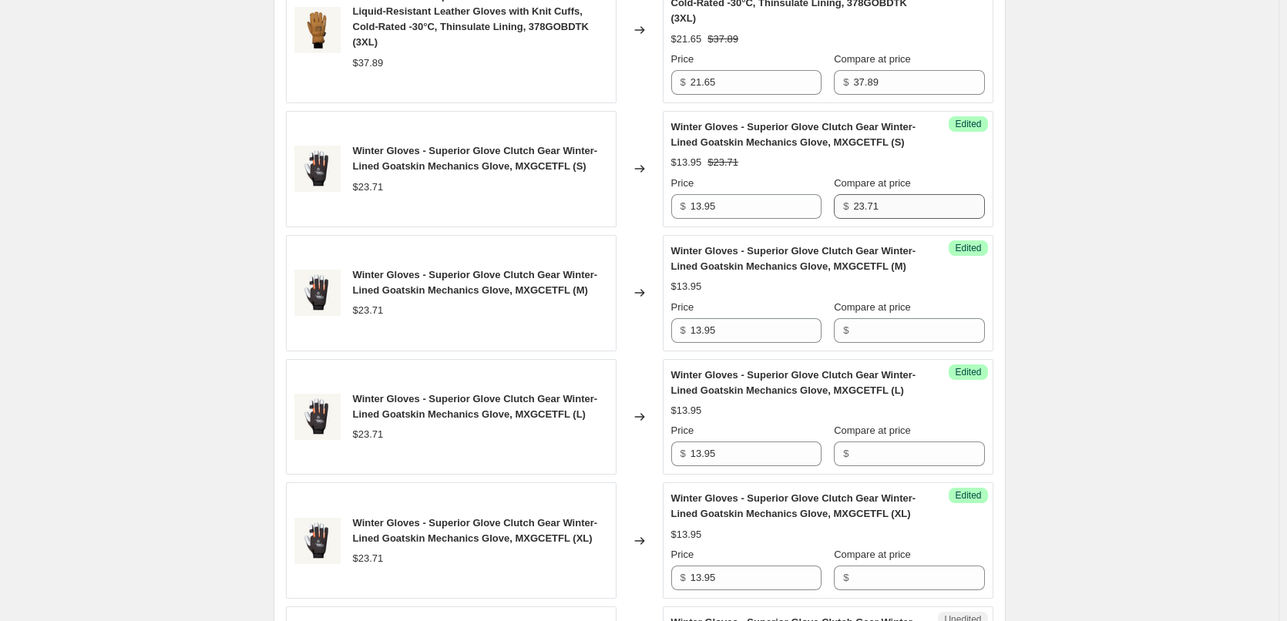
type input "13.95"
click at [903, 194] on input "23.71" at bounding box center [918, 206] width 131 height 25
click at [903, 318] on input "Compare at price" at bounding box center [918, 330] width 131 height 25
paste input "23.71"
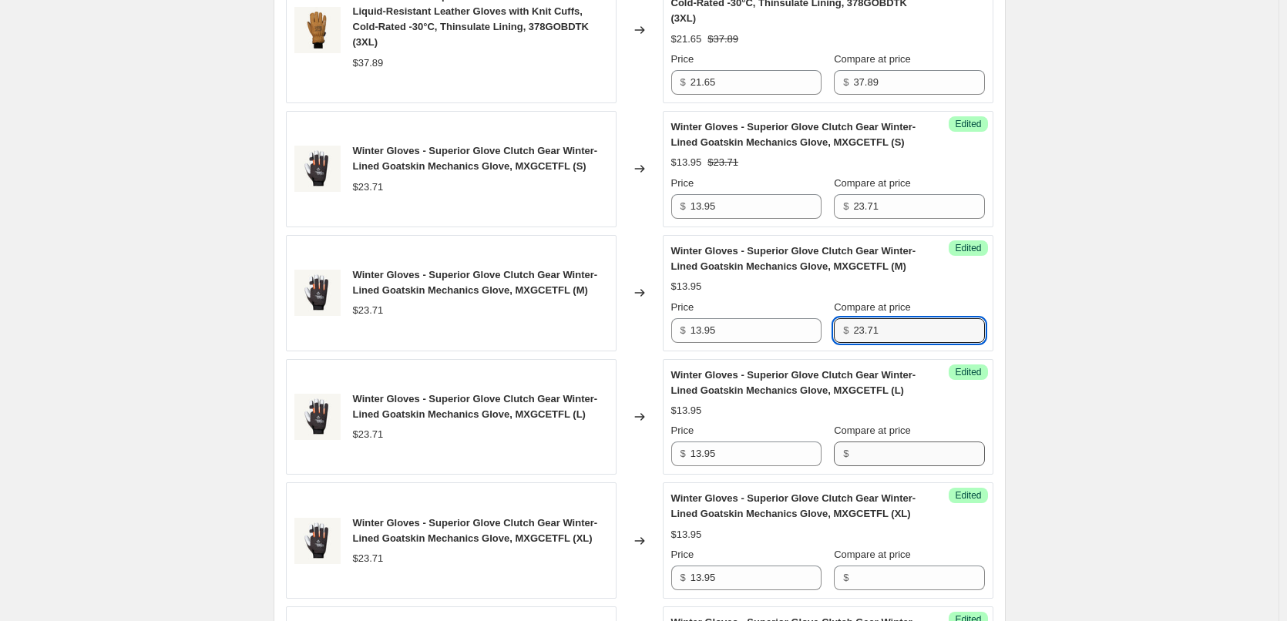
type input "23.71"
click at [917, 442] on input "Compare at price" at bounding box center [918, 454] width 131 height 25
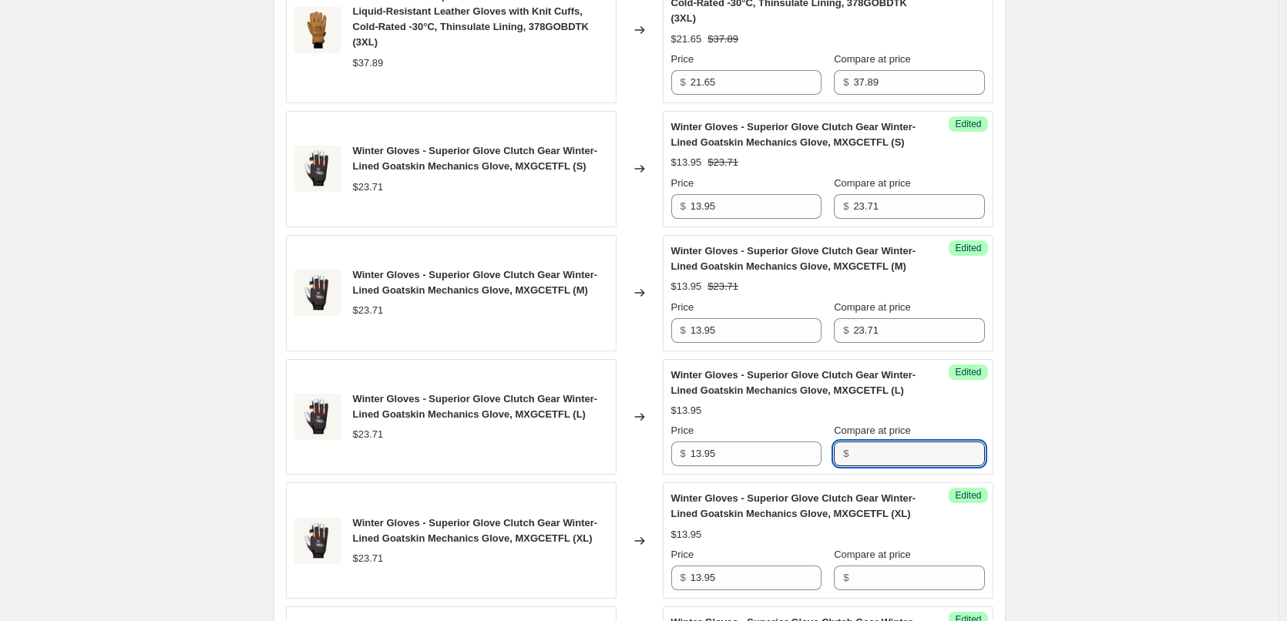
paste input "23.71"
type input "23.71"
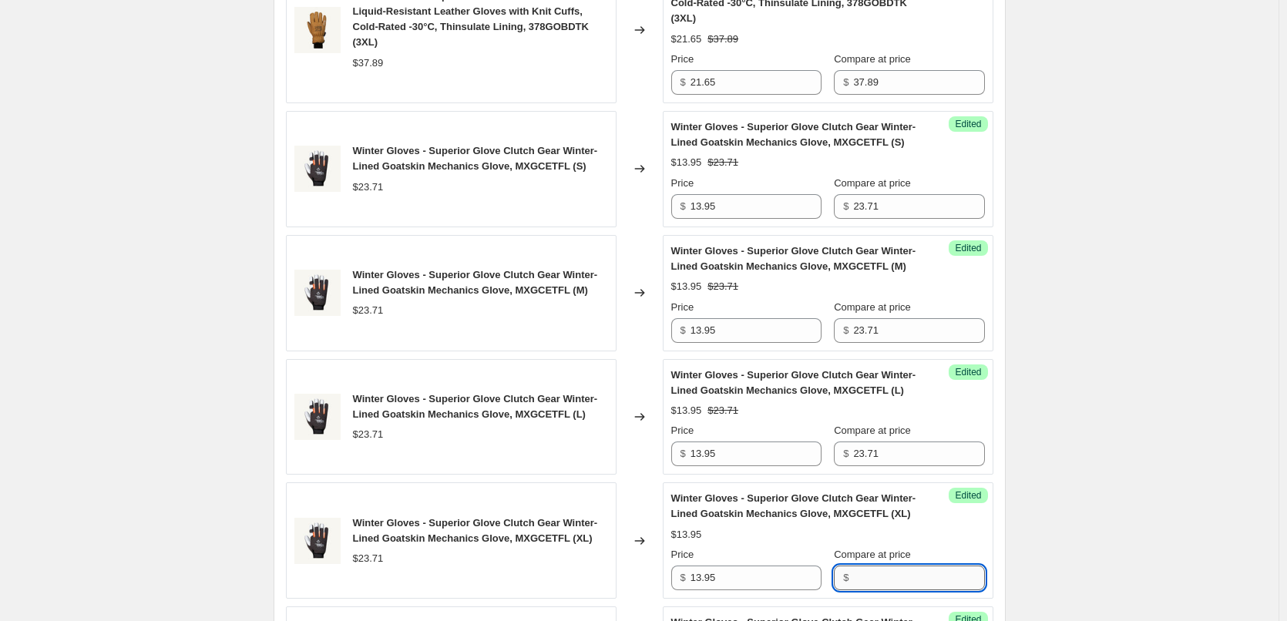
click at [906, 566] on input "Compare at price" at bounding box center [918, 578] width 131 height 25
paste input "23.71"
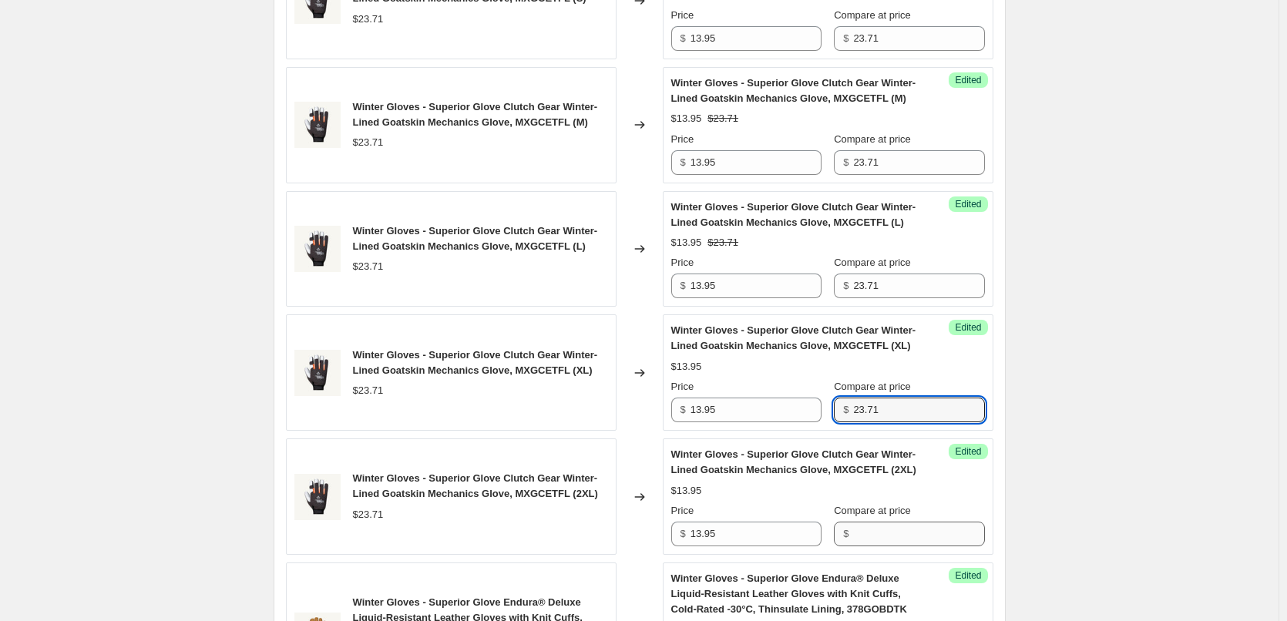
scroll to position [1599, 0]
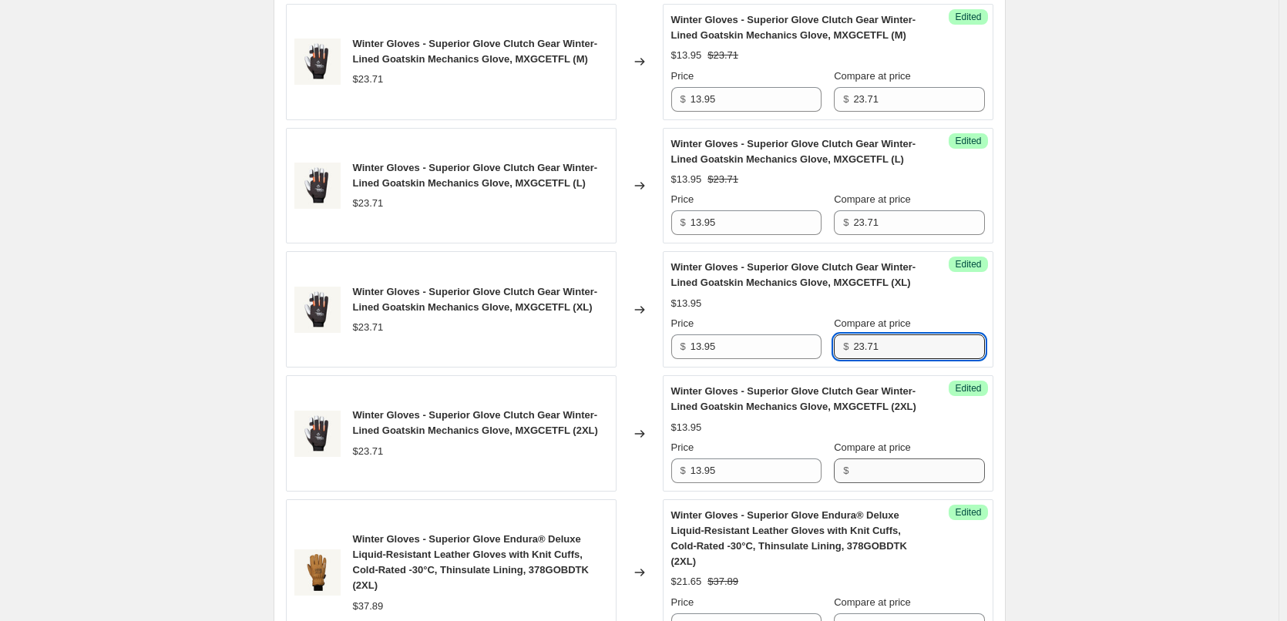
type input "23.71"
click at [913, 459] on input "Compare at price" at bounding box center [918, 471] width 131 height 25
paste input "23.71"
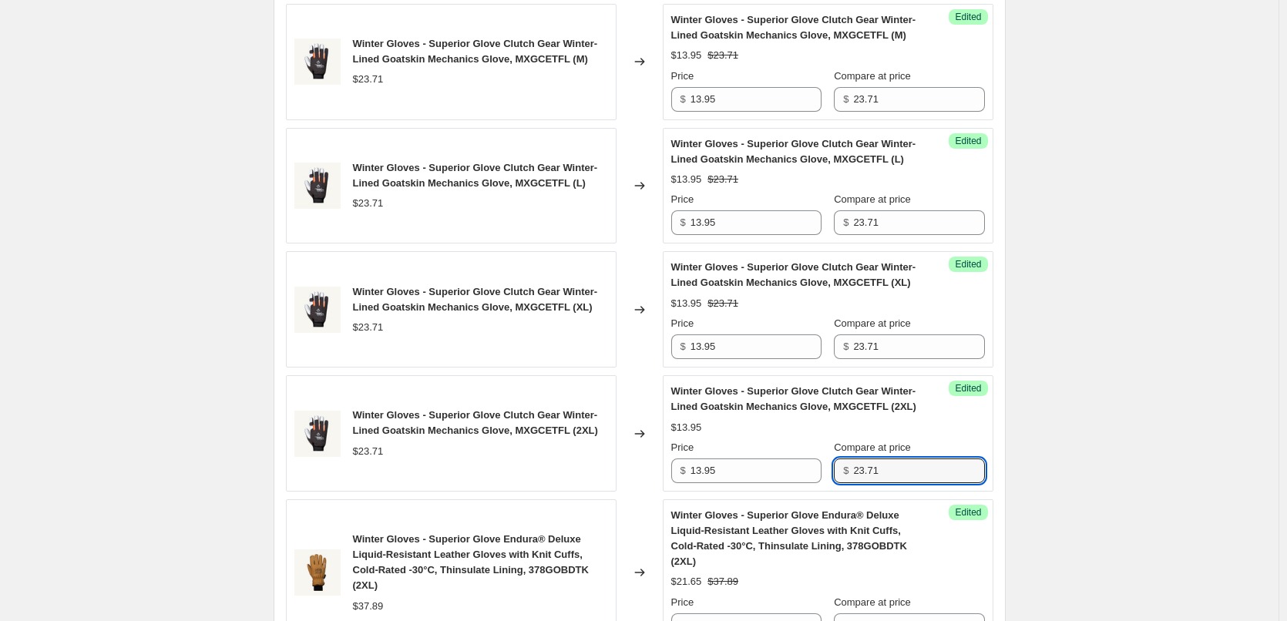
type input "23.71"
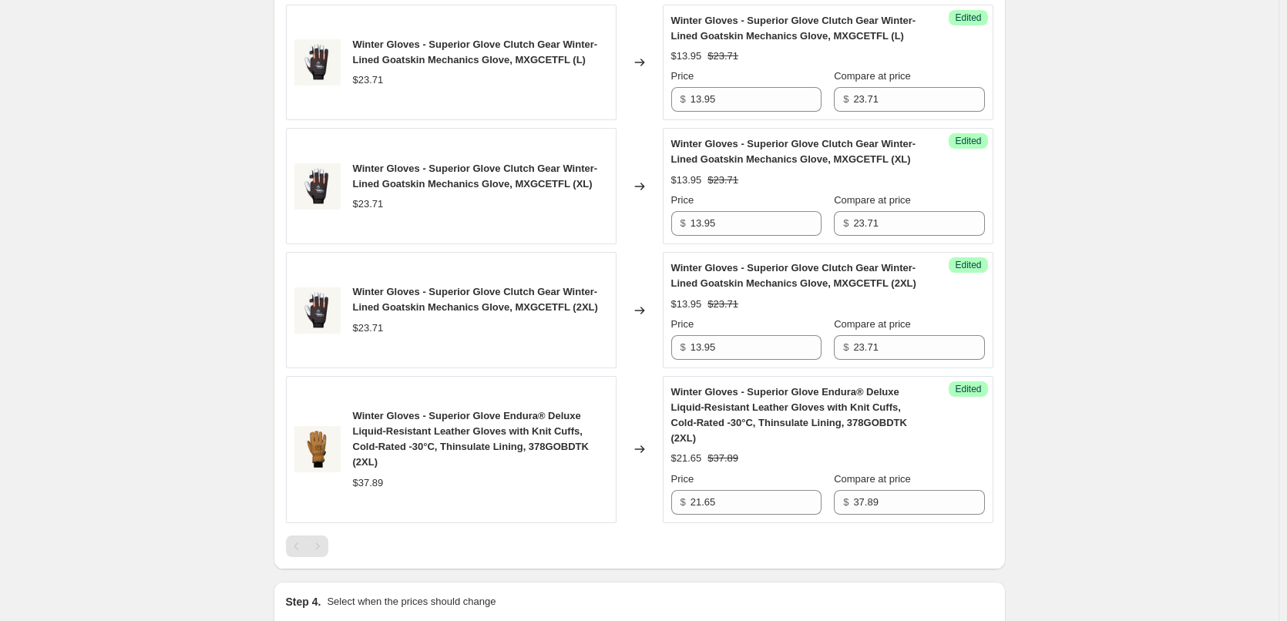
scroll to position [1818, 0]
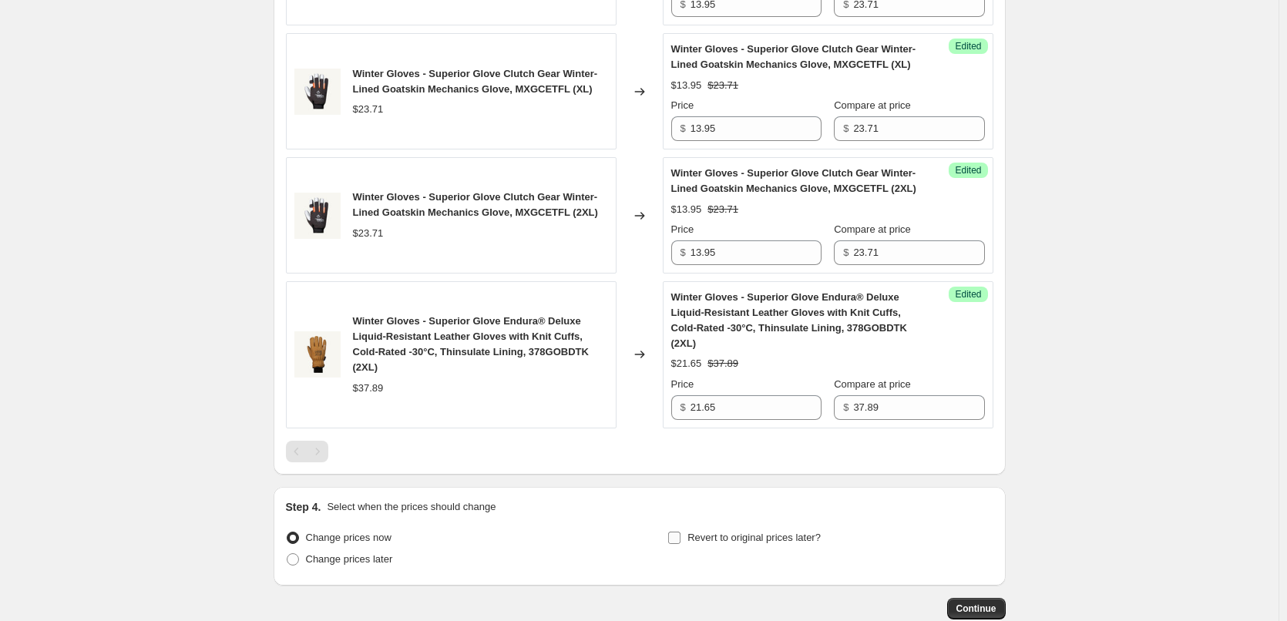
click at [709, 532] on span "Revert to original prices later?" at bounding box center [754, 538] width 133 height 12
click at [681, 532] on input "Revert to original prices later?" at bounding box center [674, 538] width 12 height 12
checkbox input "true"
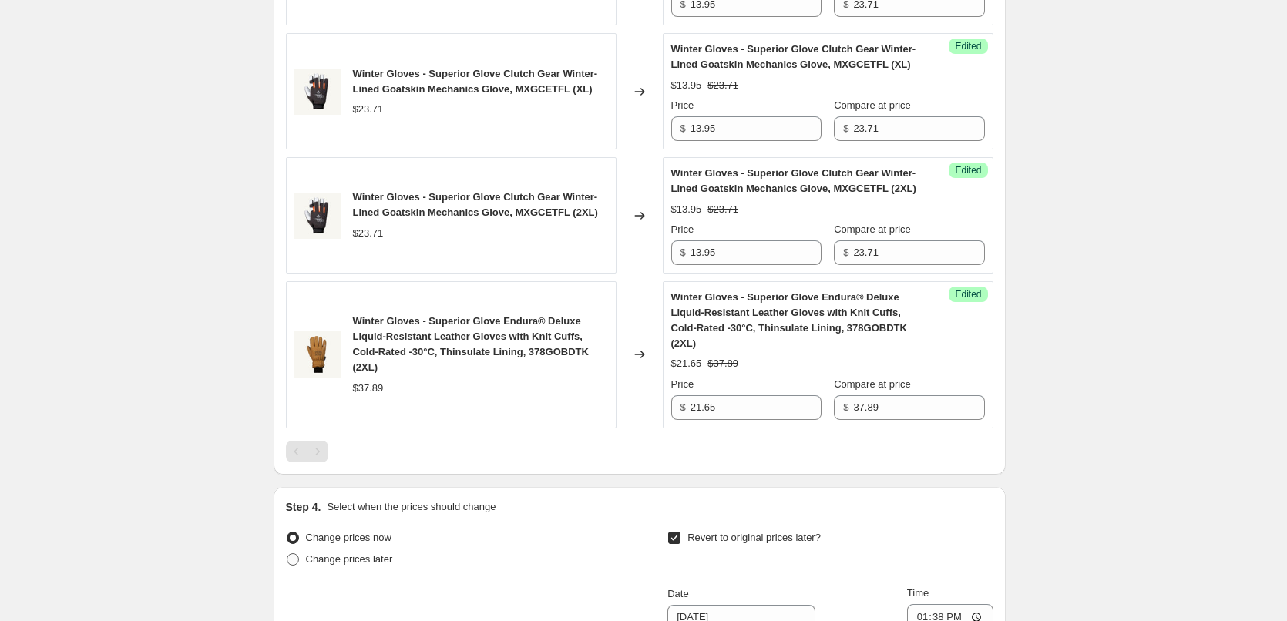
click at [384, 553] on span "Change prices later" at bounding box center [349, 559] width 87 height 12
click at [288, 553] on input "Change prices later" at bounding box center [287, 553] width 1 height 1
radio input "true"
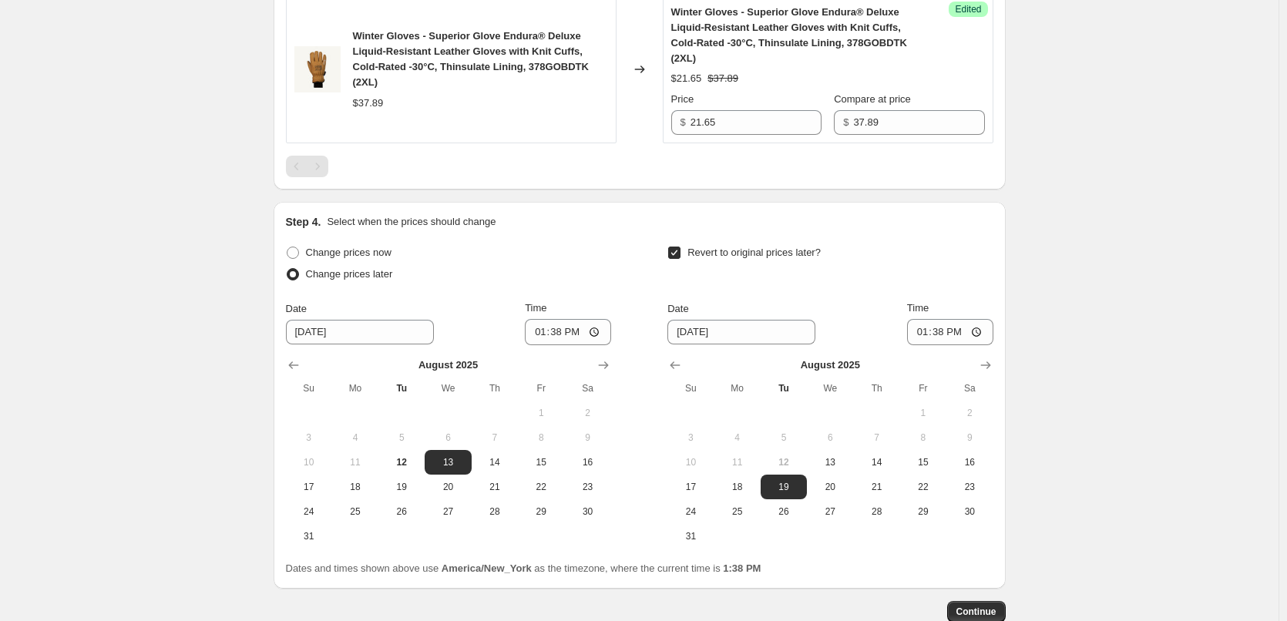
scroll to position [2106, 0]
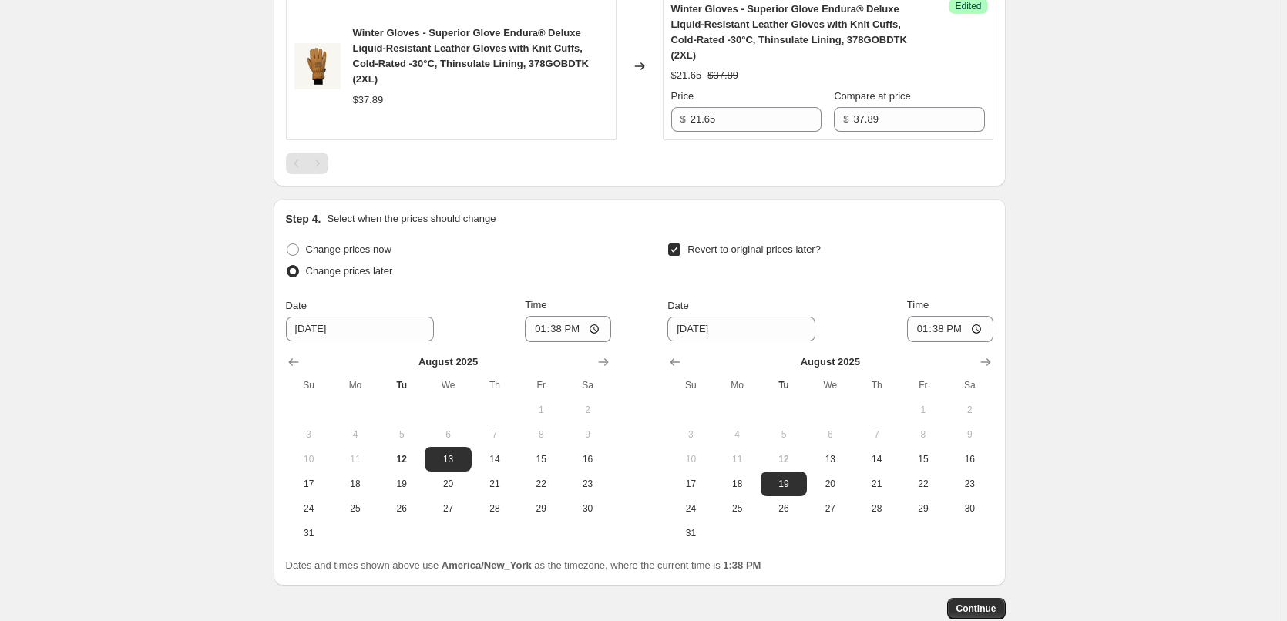
click at [588, 355] on div at bounding box center [448, 362] width 325 height 15
click at [607, 355] on icon "Show next month, September 2025" at bounding box center [603, 362] width 15 height 15
click at [607, 355] on icon "Show next month, October 2025" at bounding box center [603, 362] width 15 height 15
click at [358, 478] on span "20" at bounding box center [355, 484] width 34 height 12
type input "[DATE]"
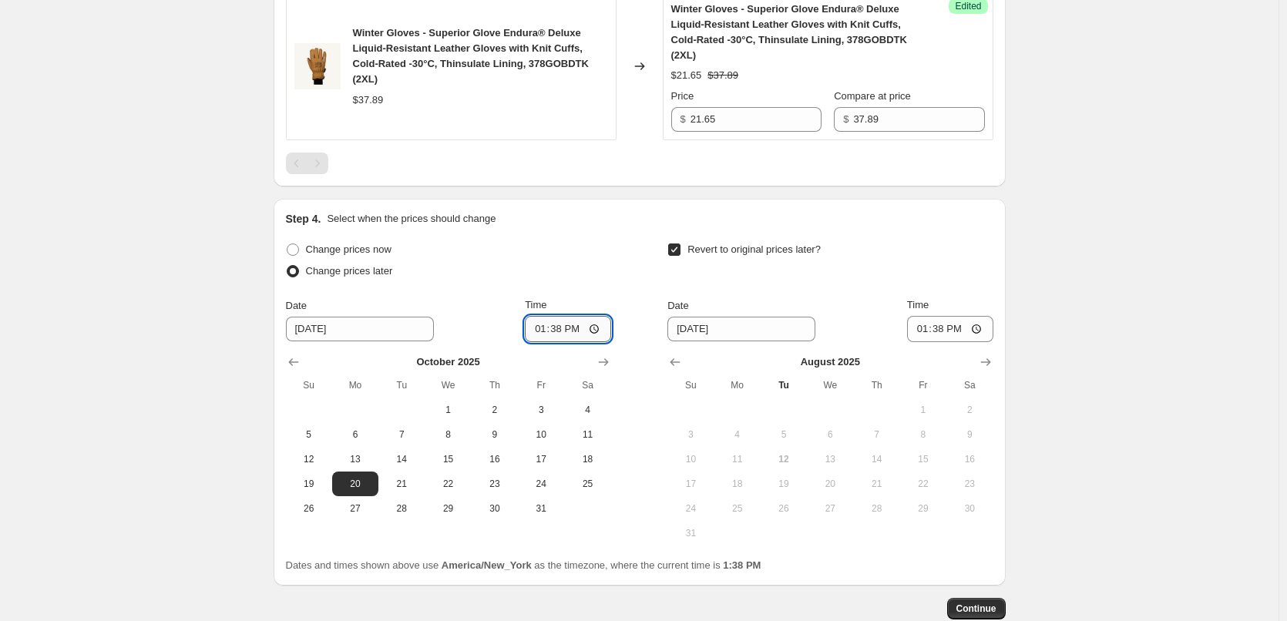
click at [543, 316] on input "13:38" at bounding box center [568, 329] width 86 height 26
click at [574, 316] on input "13:38" at bounding box center [568, 329] width 86 height 26
click at [555, 316] on input "13:38" at bounding box center [568, 329] width 86 height 26
click at [571, 316] on input "13:00" at bounding box center [568, 329] width 86 height 26
type input "01:00"
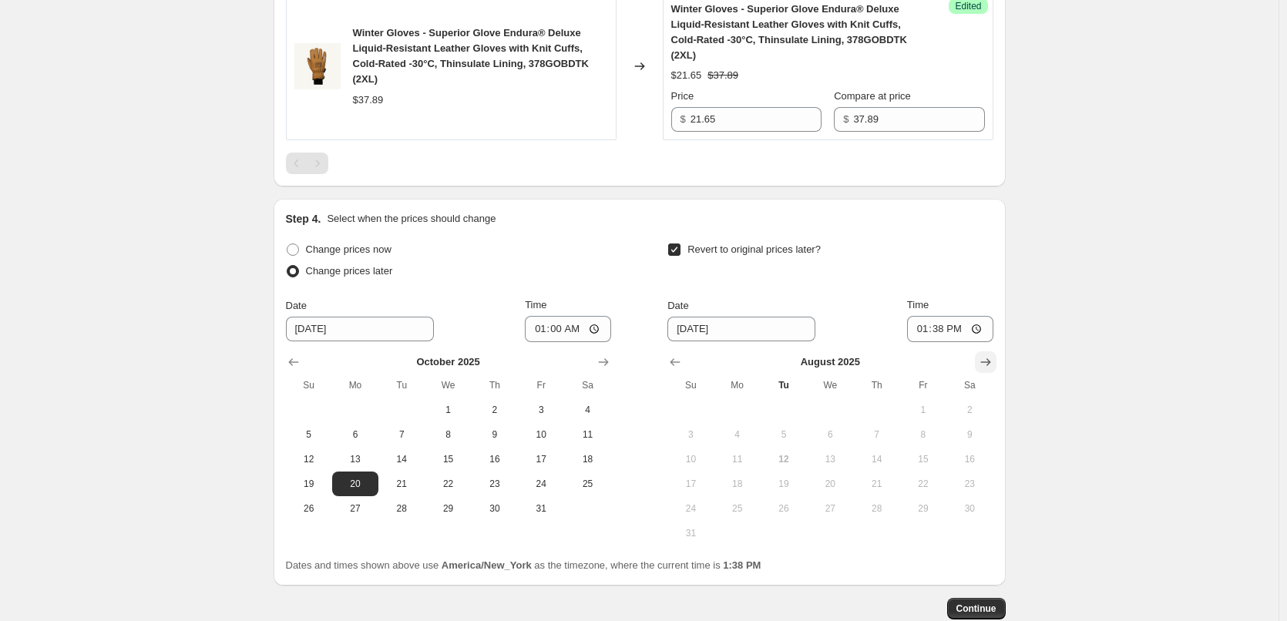
click at [990, 355] on icon "Show next month, September 2025" at bounding box center [985, 362] width 15 height 15
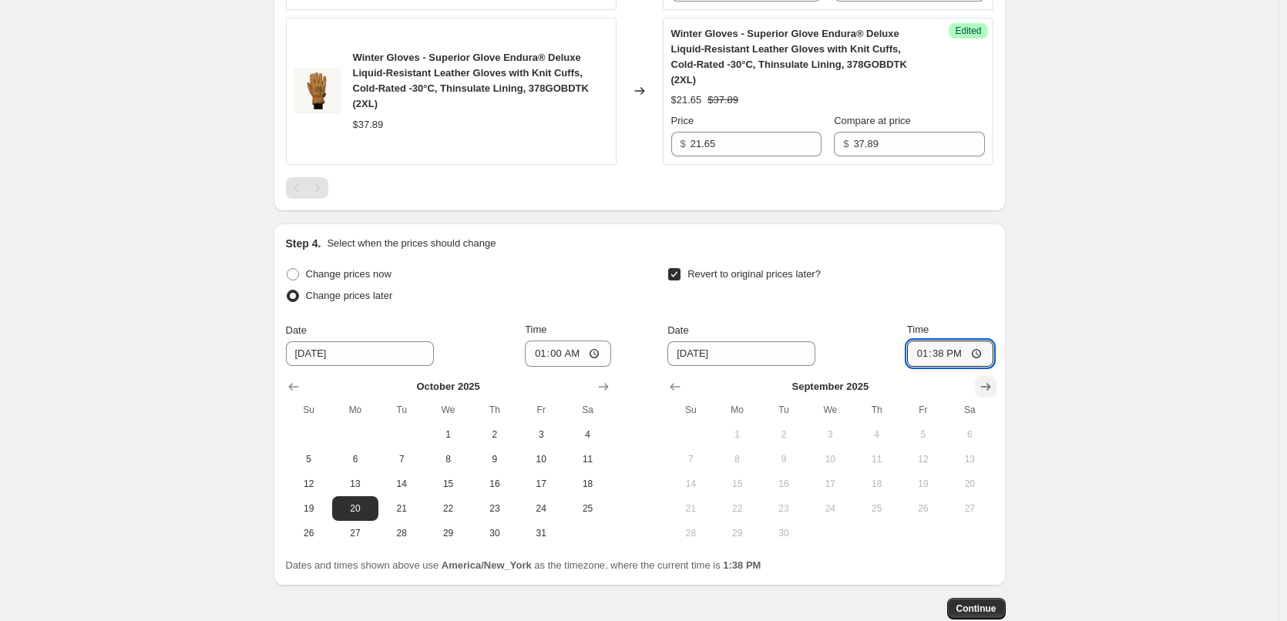
click at [990, 341] on input "13:38" at bounding box center [950, 354] width 86 height 26
click at [989, 379] on icon "Show next month, October 2025" at bounding box center [985, 386] width 15 height 15
click at [989, 379] on icon "Show next month, November 2025" at bounding box center [985, 386] width 15 height 15
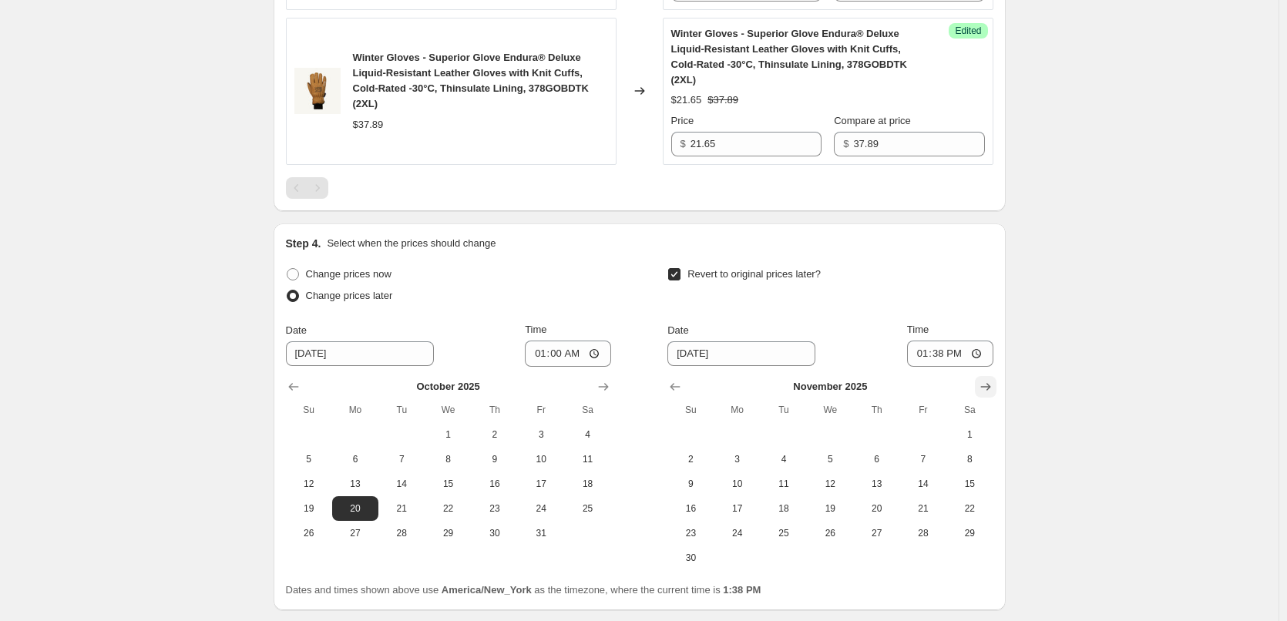
click at [989, 379] on icon "Show next month, December 2025" at bounding box center [985, 386] width 15 height 15
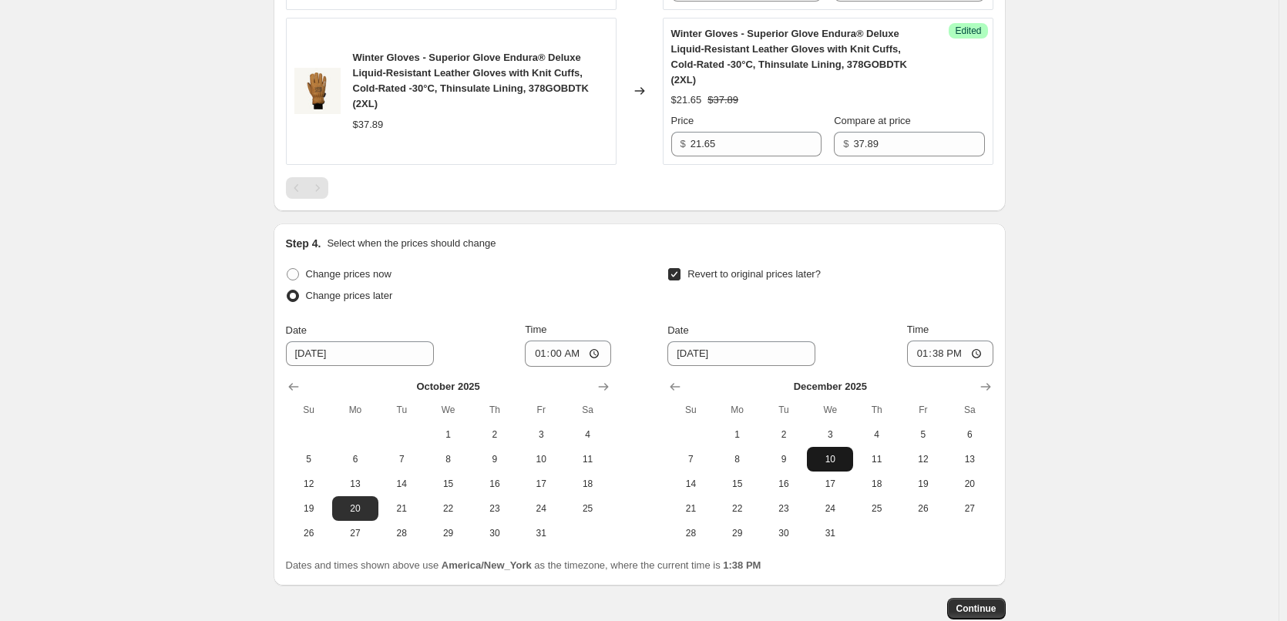
click at [839, 453] on span "10" at bounding box center [830, 459] width 34 height 12
type input "[DATE]"
click at [931, 341] on input "13:38" at bounding box center [950, 354] width 86 height 26
type input "23:59"
click at [960, 264] on div "Revert to original prices later?" at bounding box center [829, 287] width 325 height 46
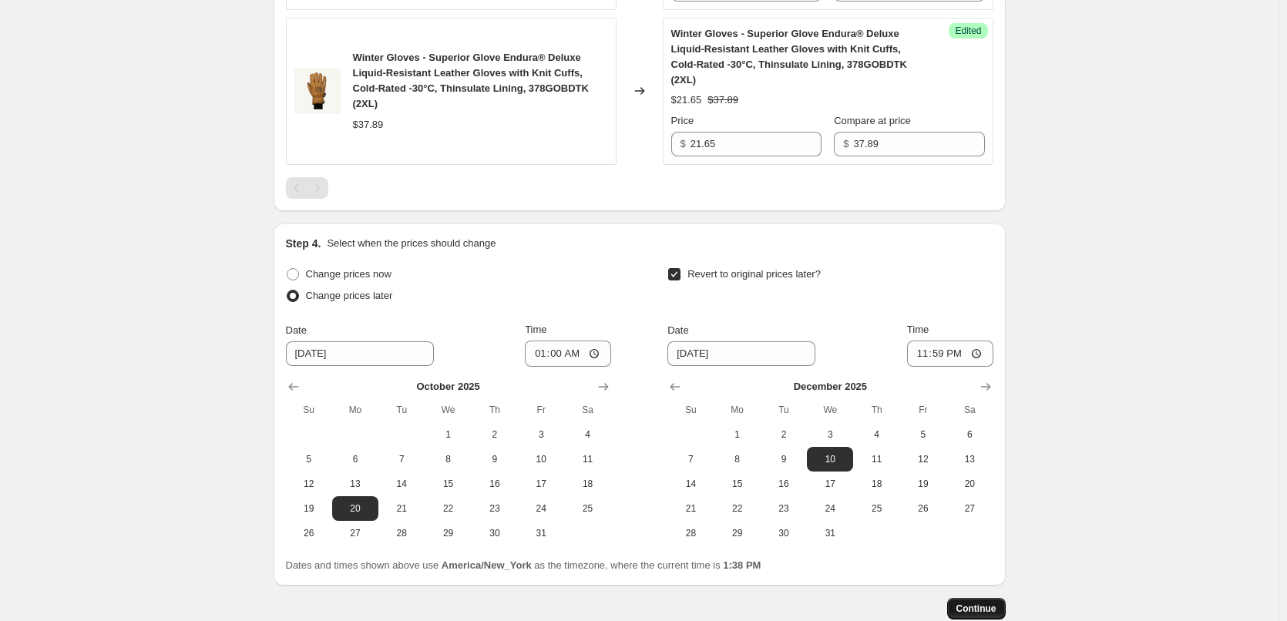
click at [990, 603] on span "Continue" at bounding box center [977, 609] width 40 height 12
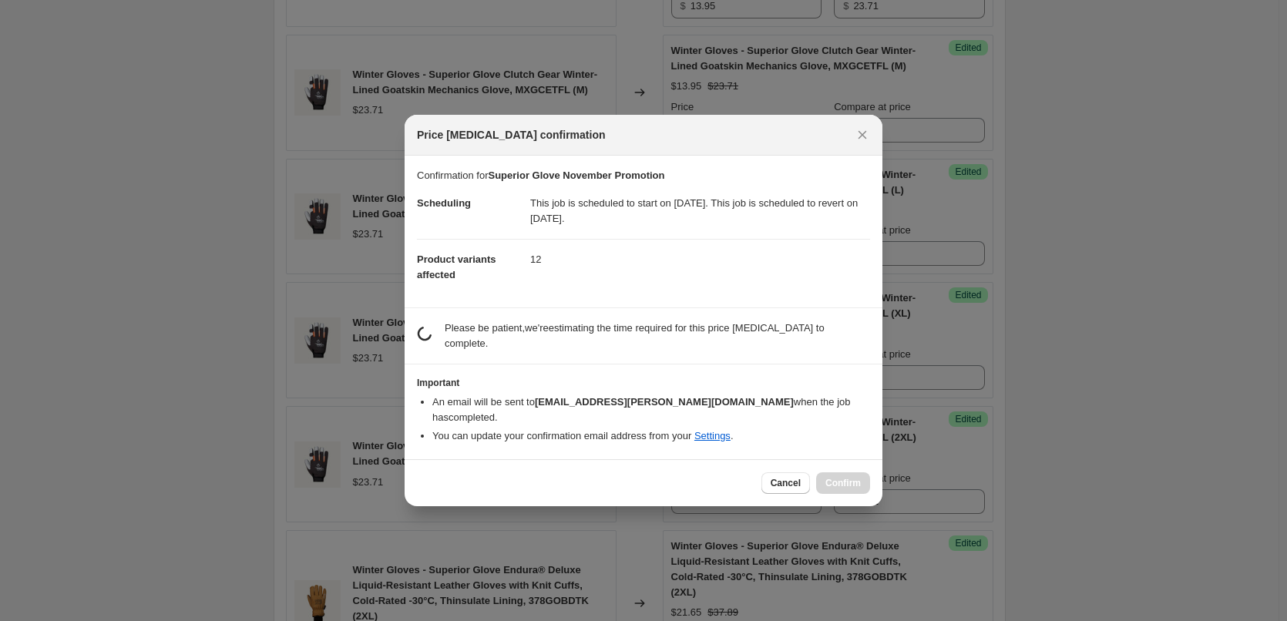
scroll to position [0, 0]
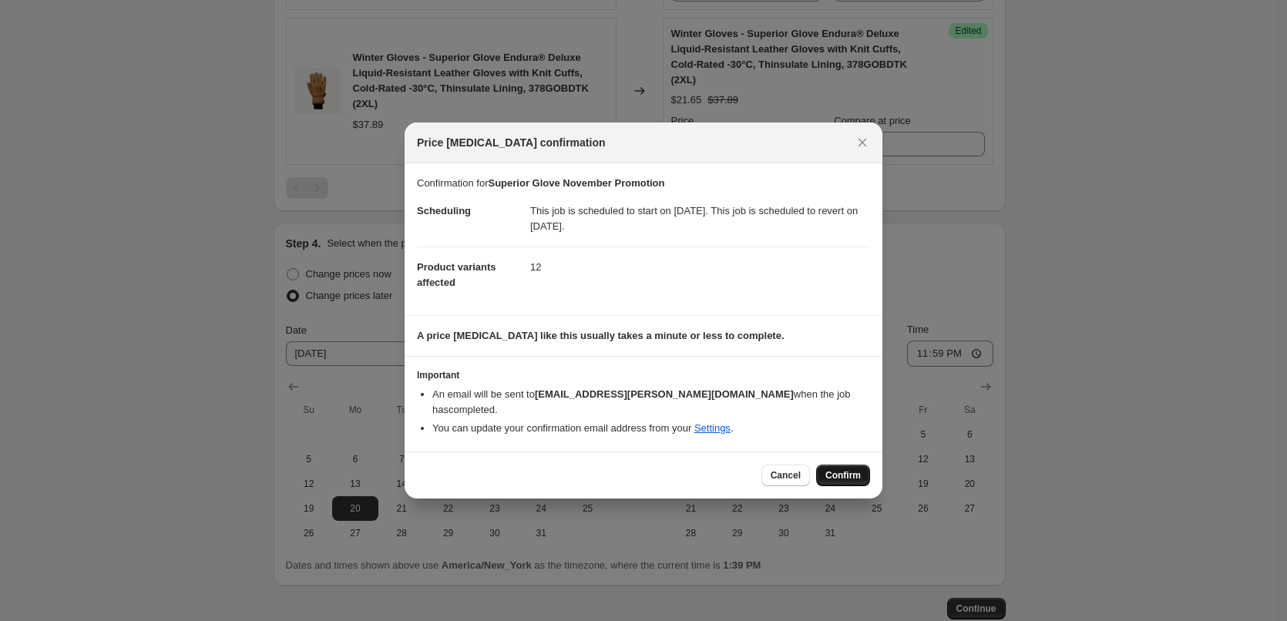
click at [854, 471] on span "Confirm" at bounding box center [843, 475] width 35 height 12
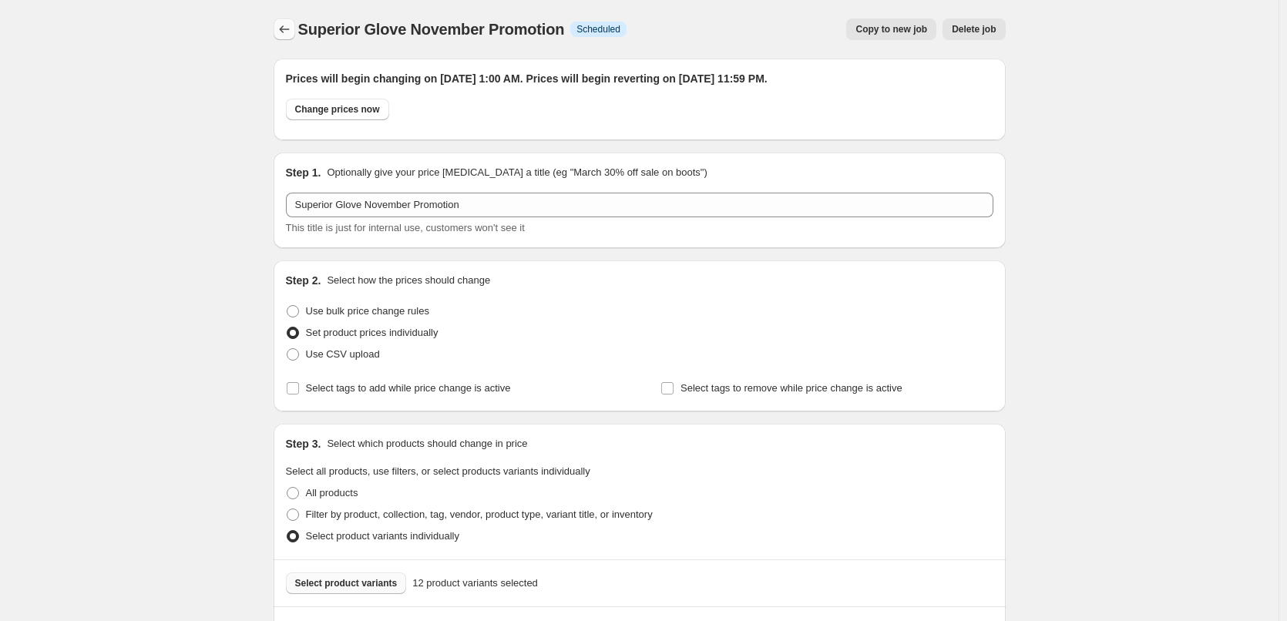
click at [286, 31] on icon "Price change jobs" at bounding box center [284, 29] width 15 height 15
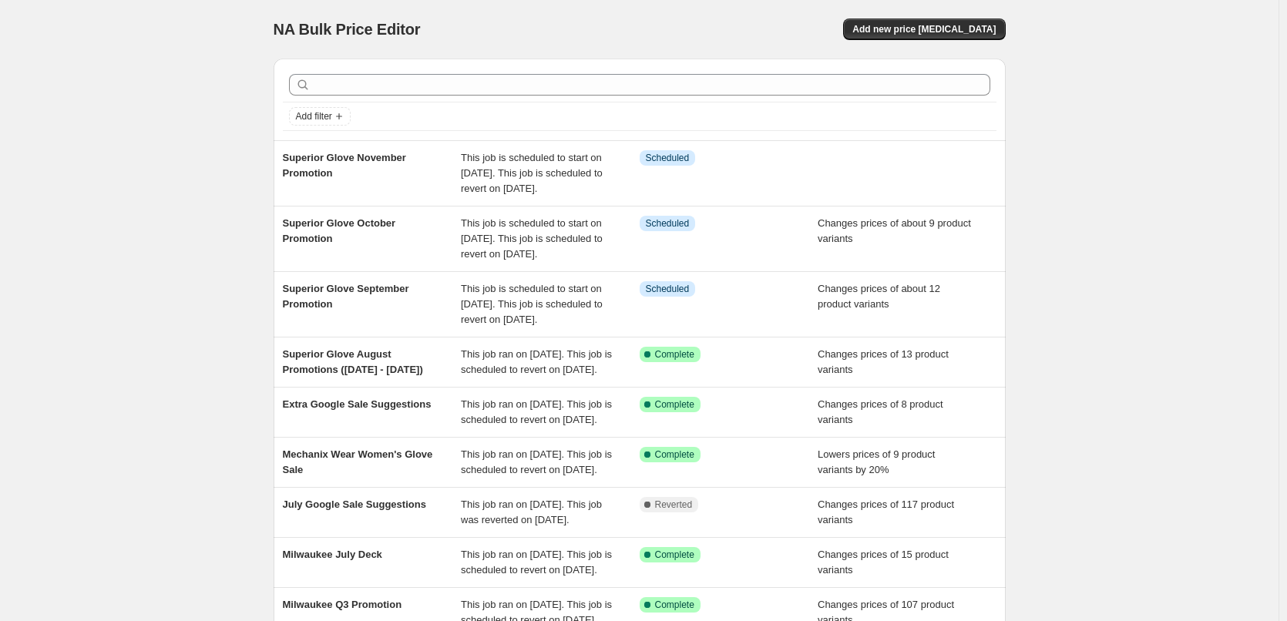
click at [166, 343] on div "NA Bulk Price Editor. This page is ready NA Bulk Price Editor Add new price [ME…" at bounding box center [639, 420] width 1279 height 840
